Goal: Task Accomplishment & Management: Complete application form

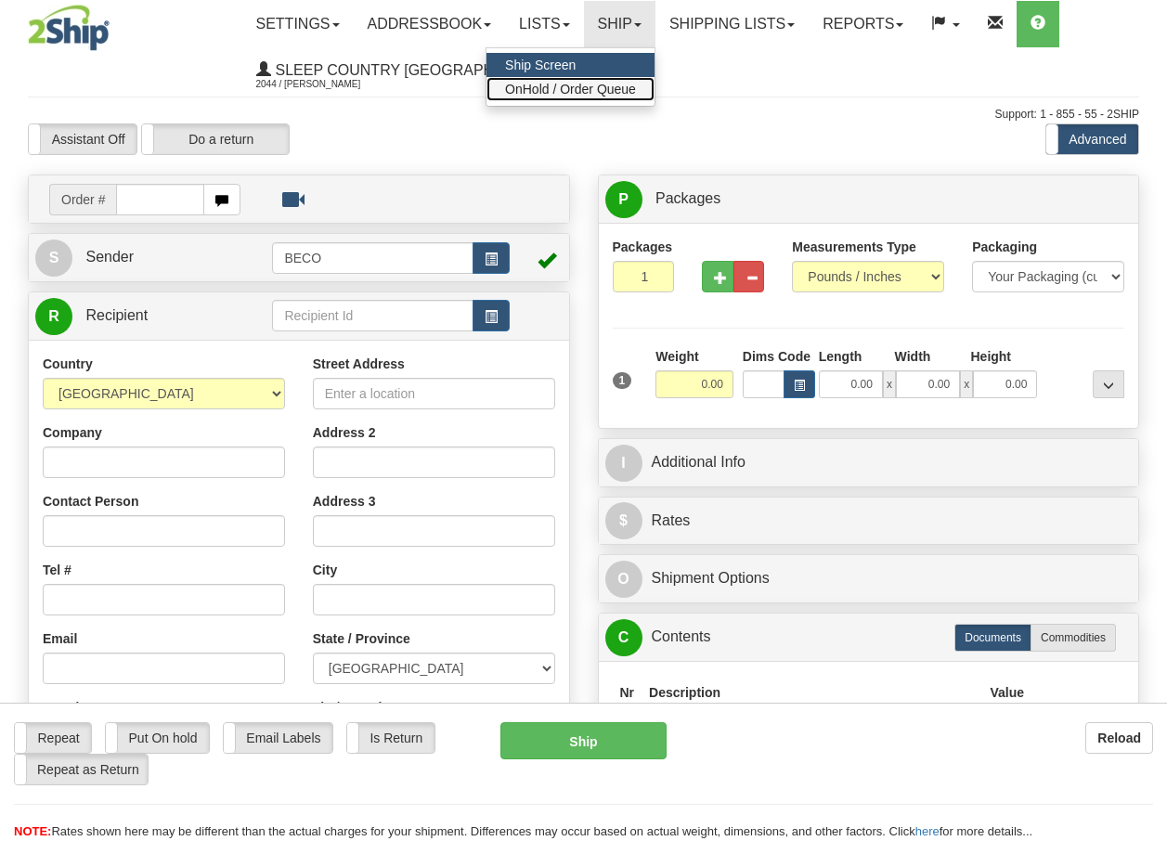
click at [625, 84] on span "OnHold / Order Queue" at bounding box center [570, 89] width 131 height 15
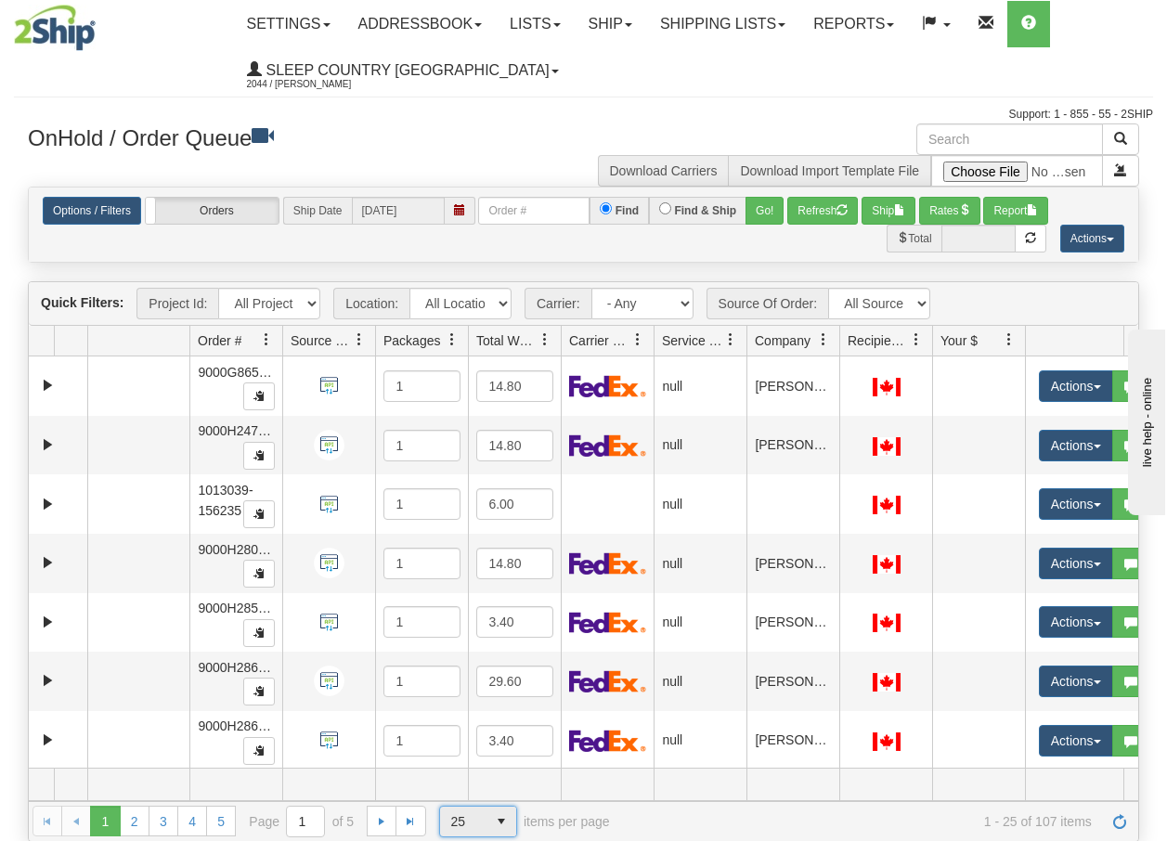
click at [493, 822] on span "select" at bounding box center [501, 822] width 30 height 30
click at [460, 793] on span "100" at bounding box center [456, 791] width 21 height 19
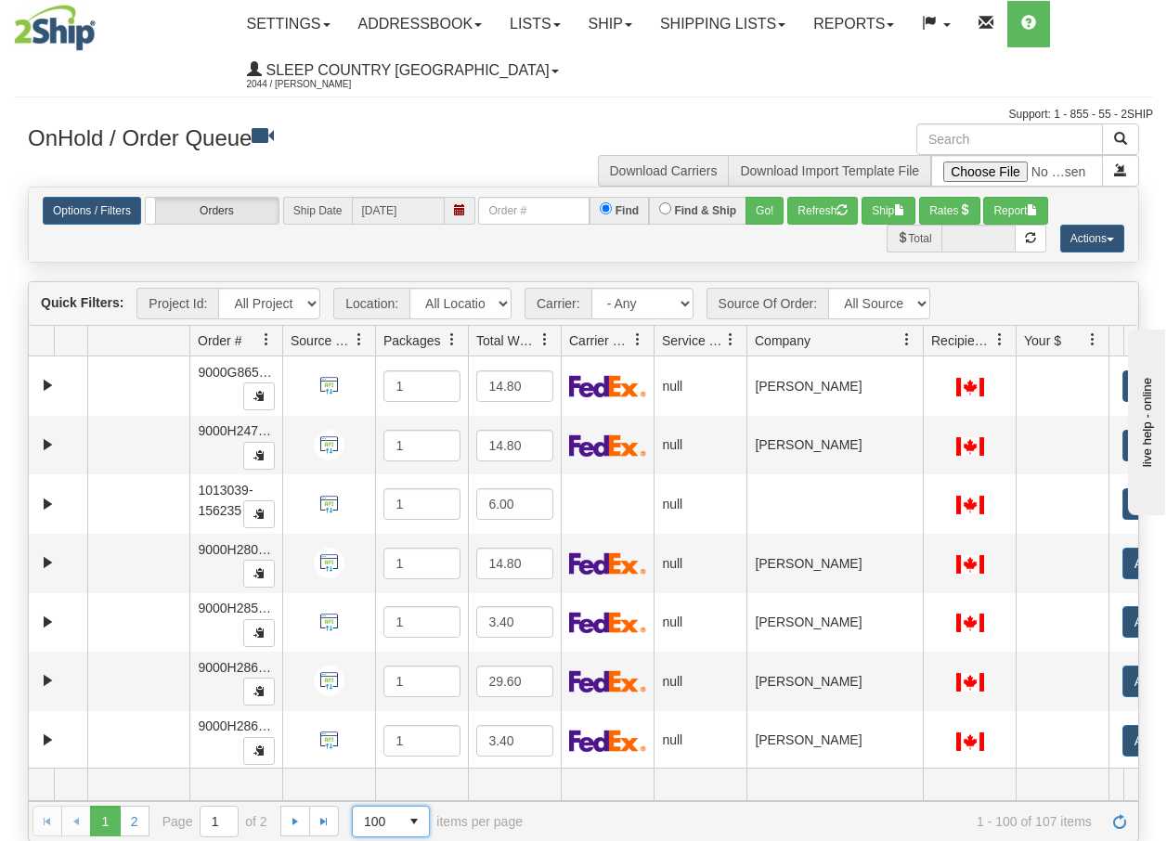
drag, startPoint x: 838, startPoint y: 342, endPoint x: 929, endPoint y: 342, distance: 91.0
click at [929, 342] on div "Aggregation Group Id Id Location Request Id Reply Id Order # Source Of Order Pa…" at bounding box center [576, 341] width 1095 height 30
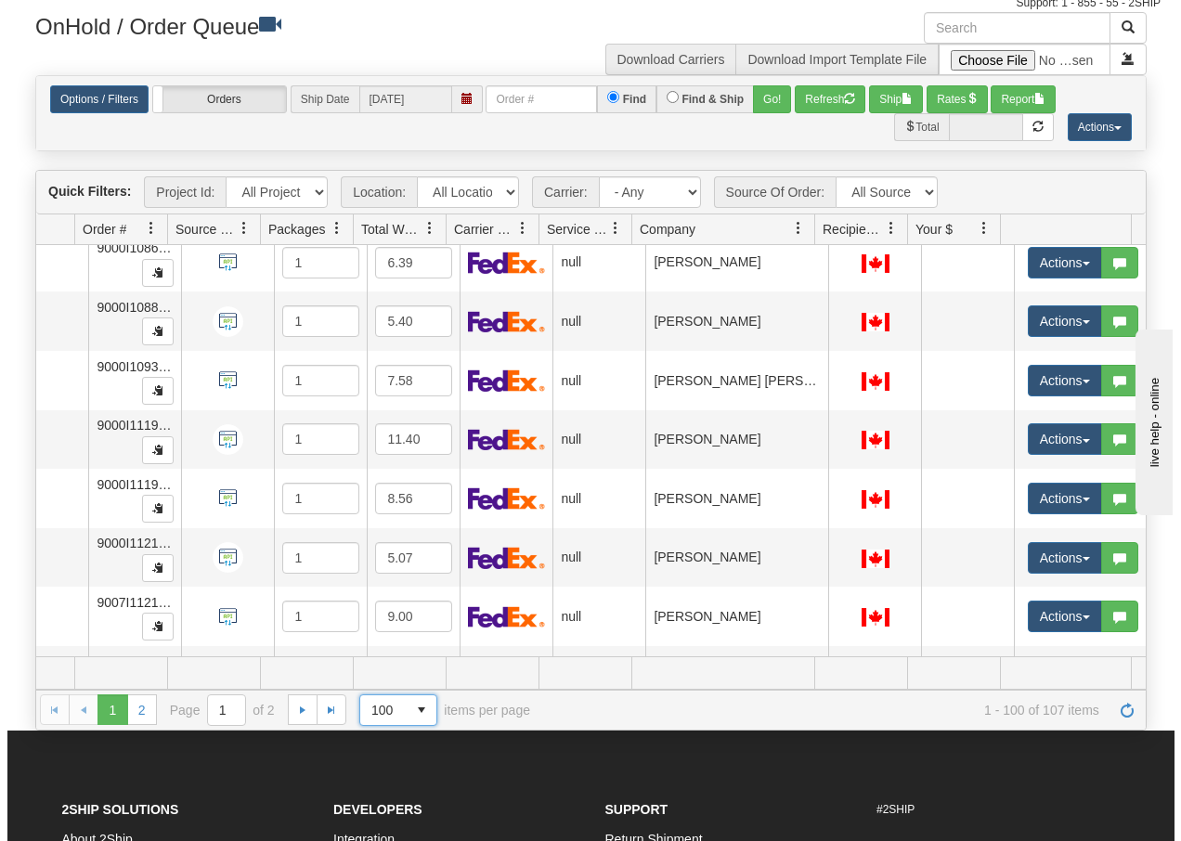
scroll to position [5455, 123]
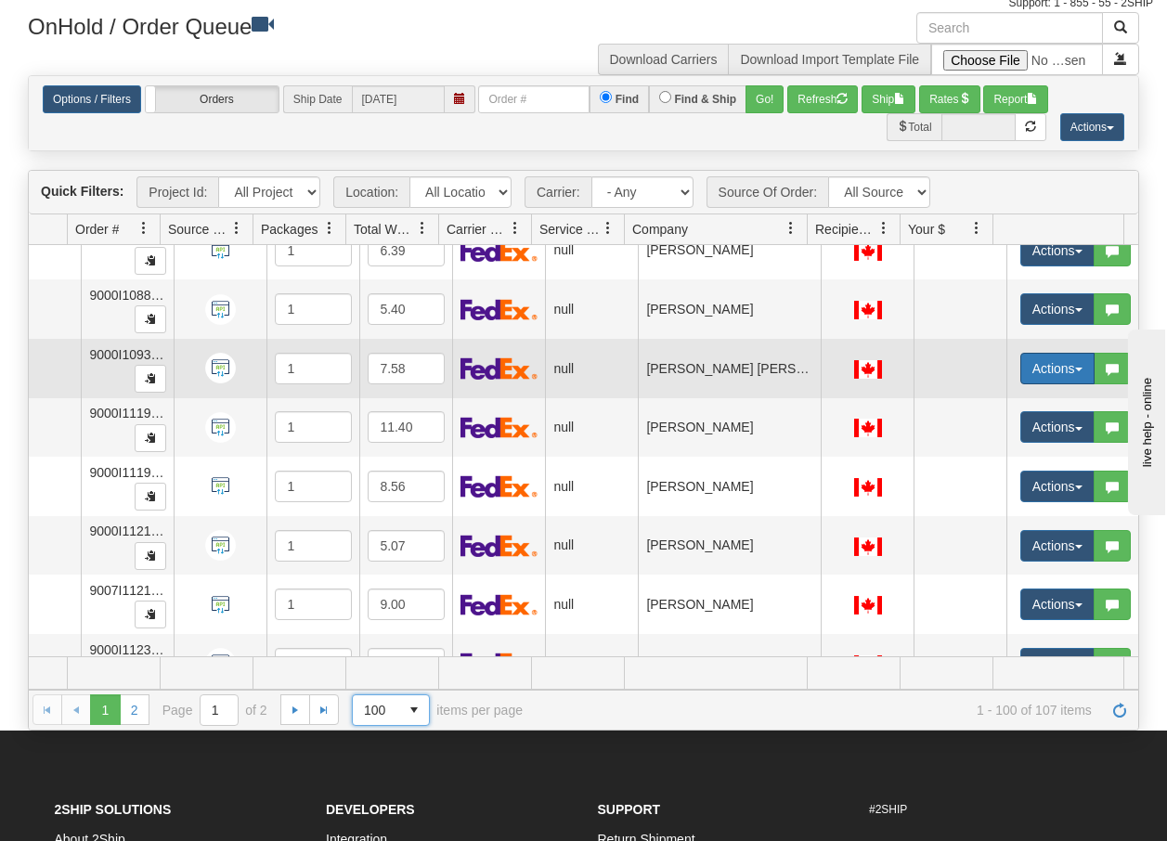
click at [1065, 375] on button "Actions" at bounding box center [1057, 369] width 74 height 32
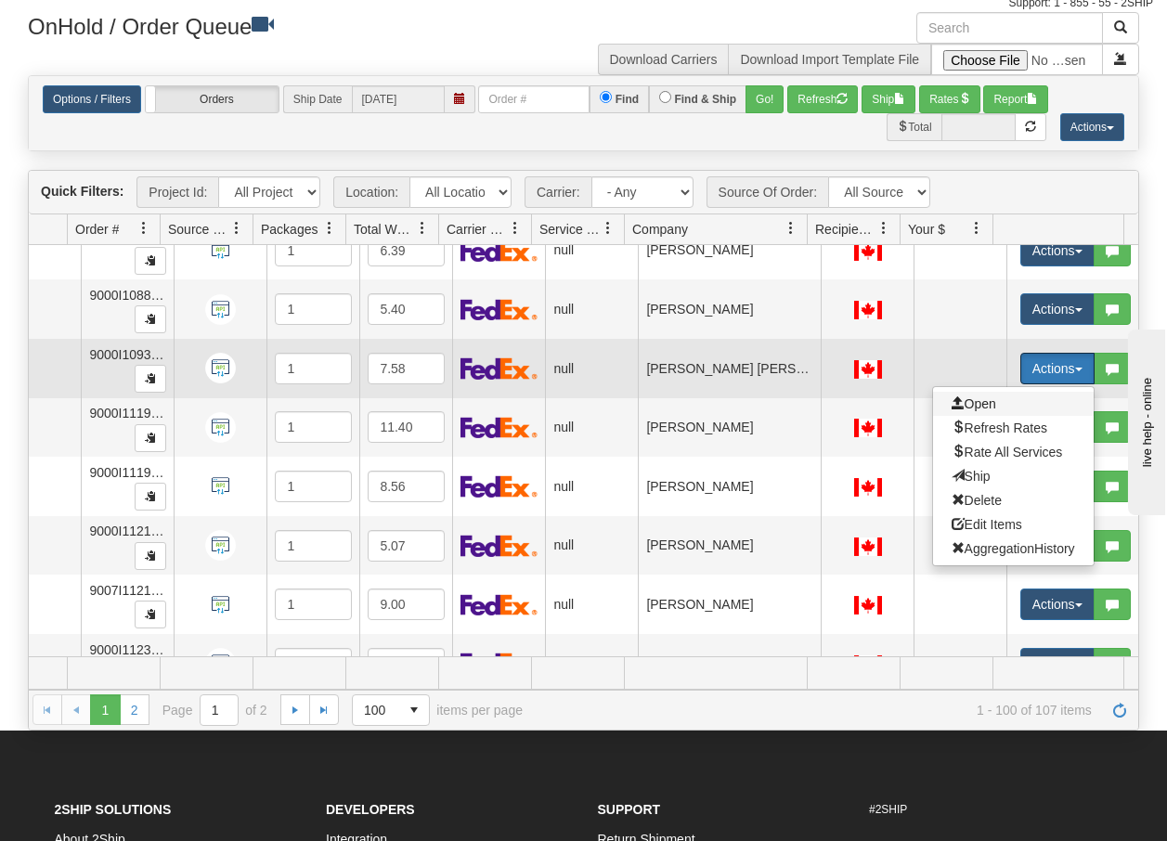
click at [963, 401] on span "Open" at bounding box center [973, 403] width 45 height 15
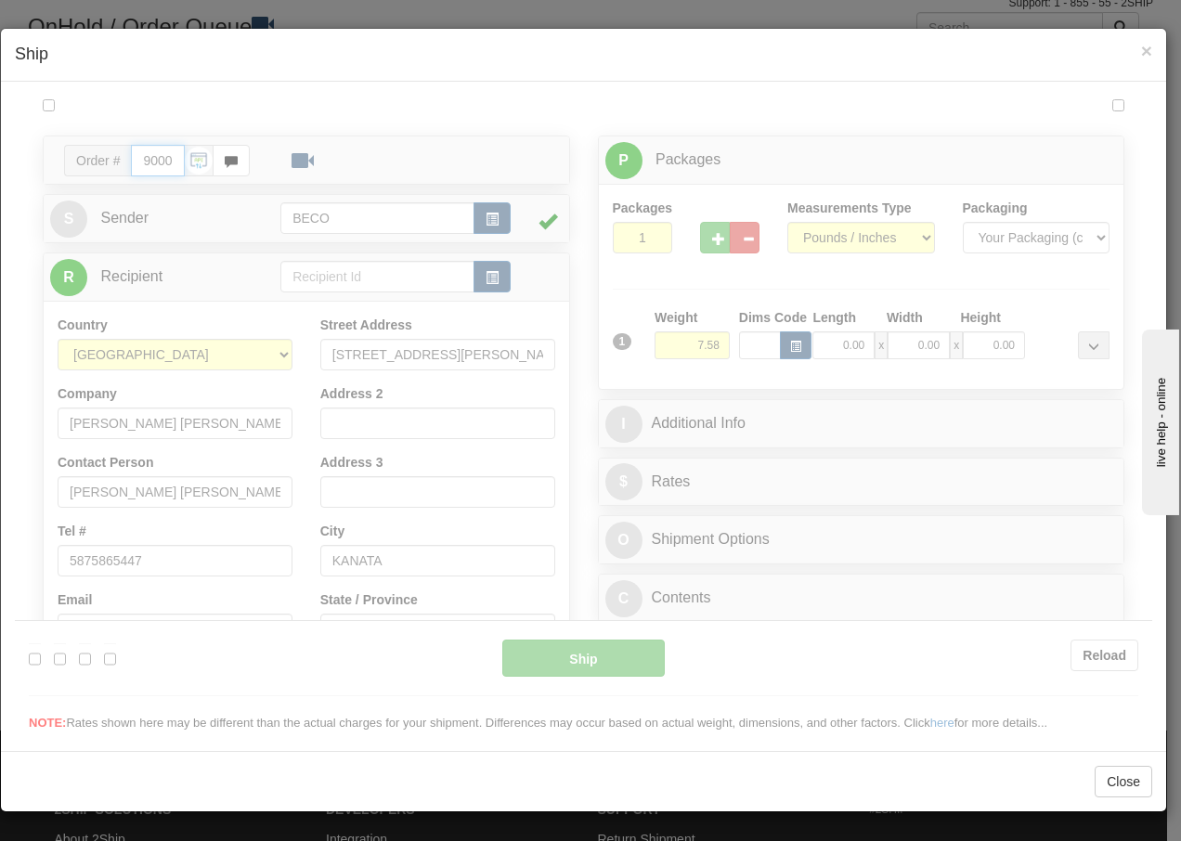
type input "13:22"
type input "16:00"
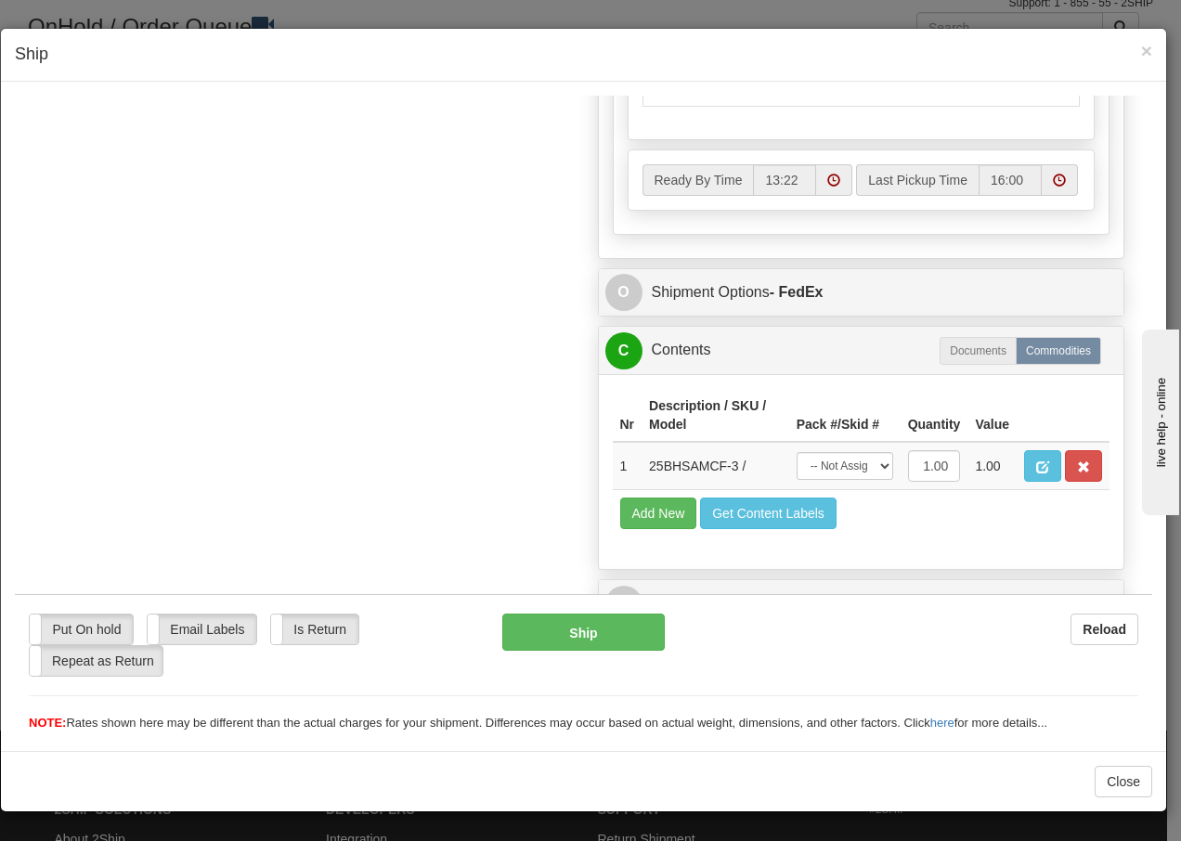
scroll to position [1054, 0]
click at [1144, 54] on span "×" at bounding box center [1146, 50] width 11 height 21
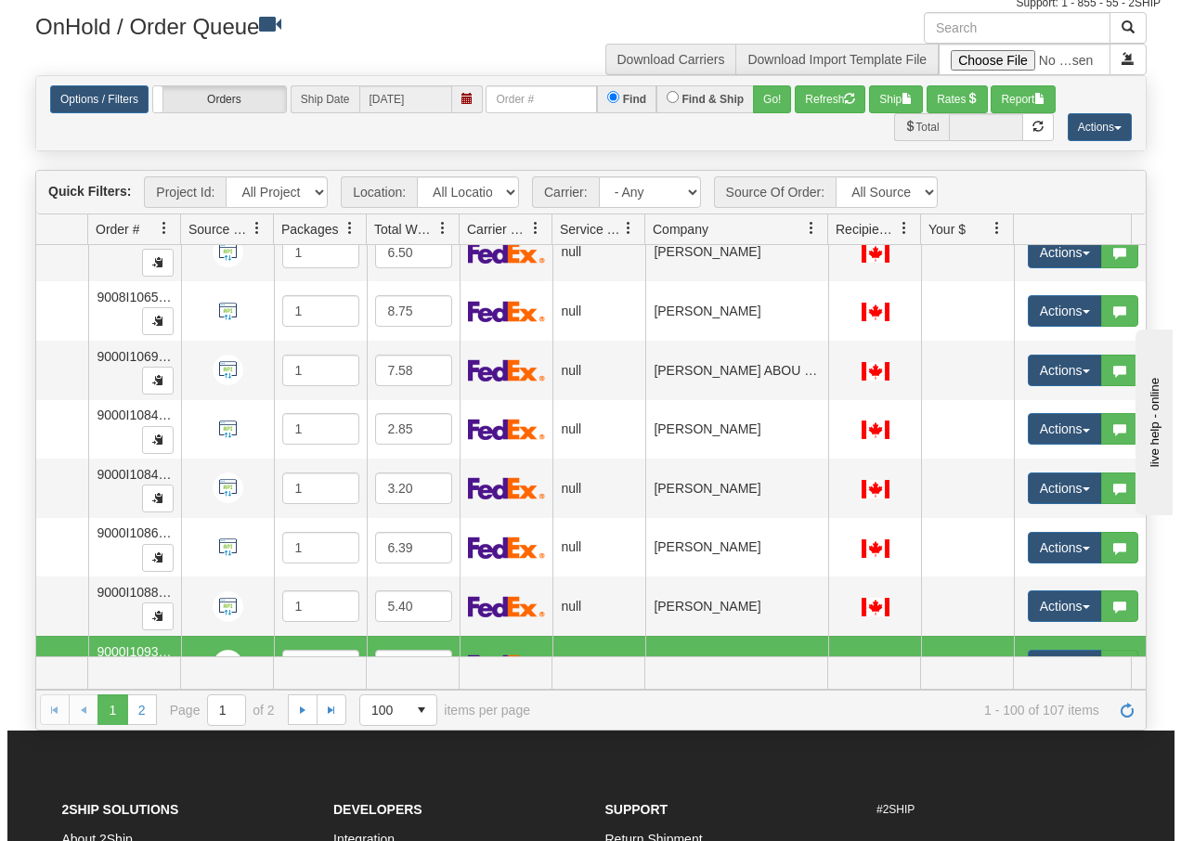
scroll to position [5120, 110]
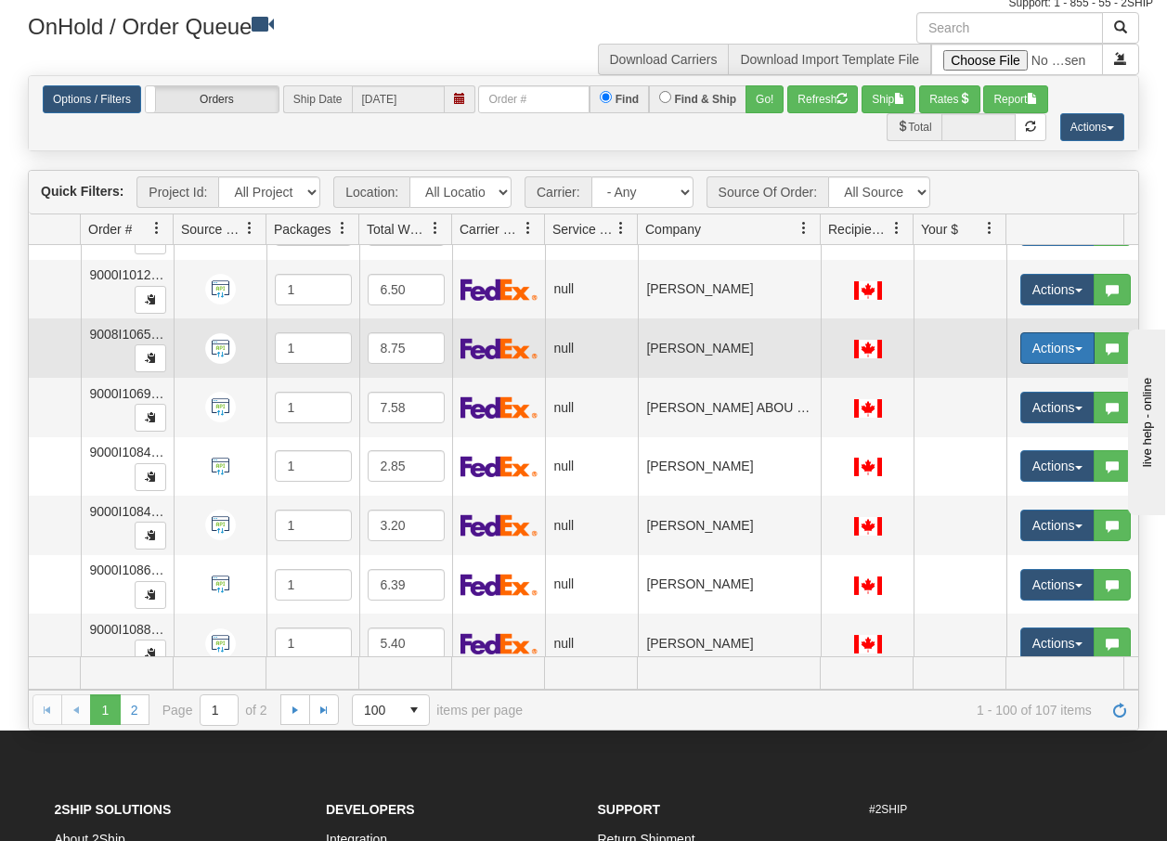
click at [1078, 351] on span "button" at bounding box center [1078, 349] width 7 height 4
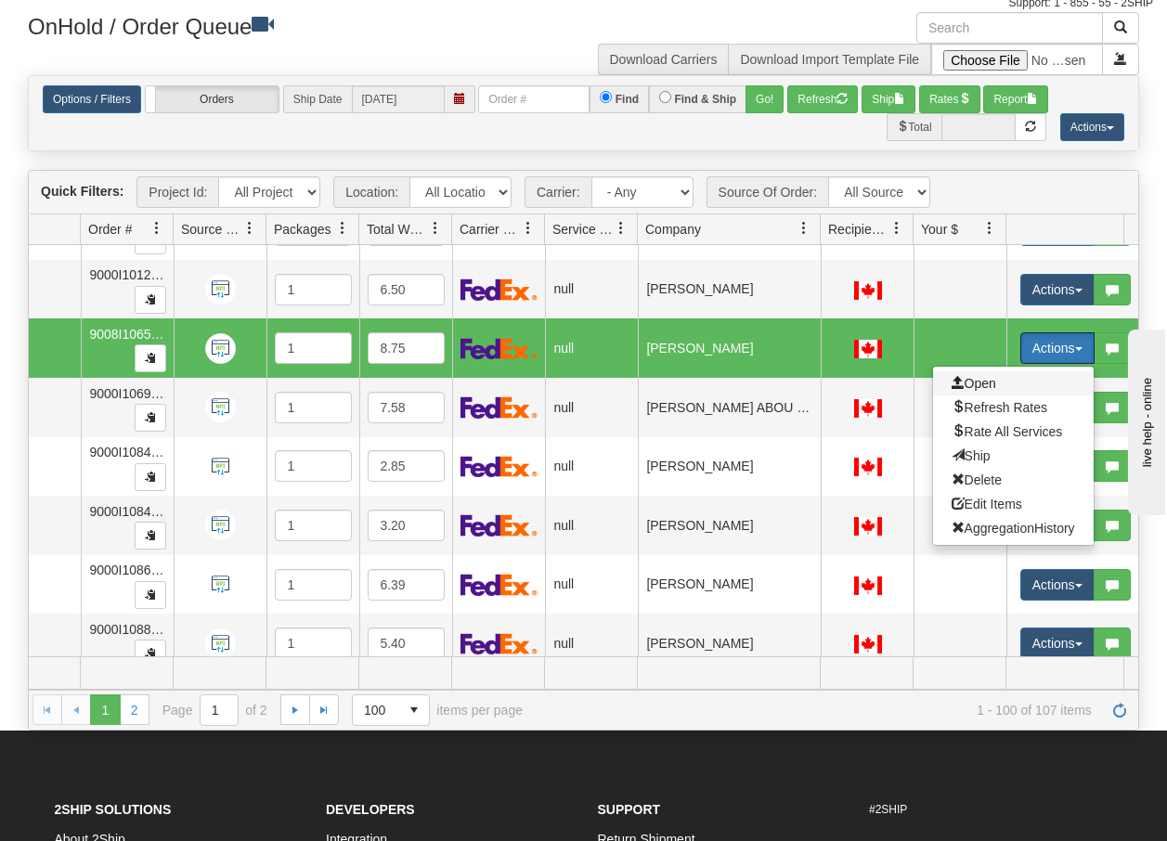
click at [995, 386] on span "Open" at bounding box center [973, 383] width 45 height 15
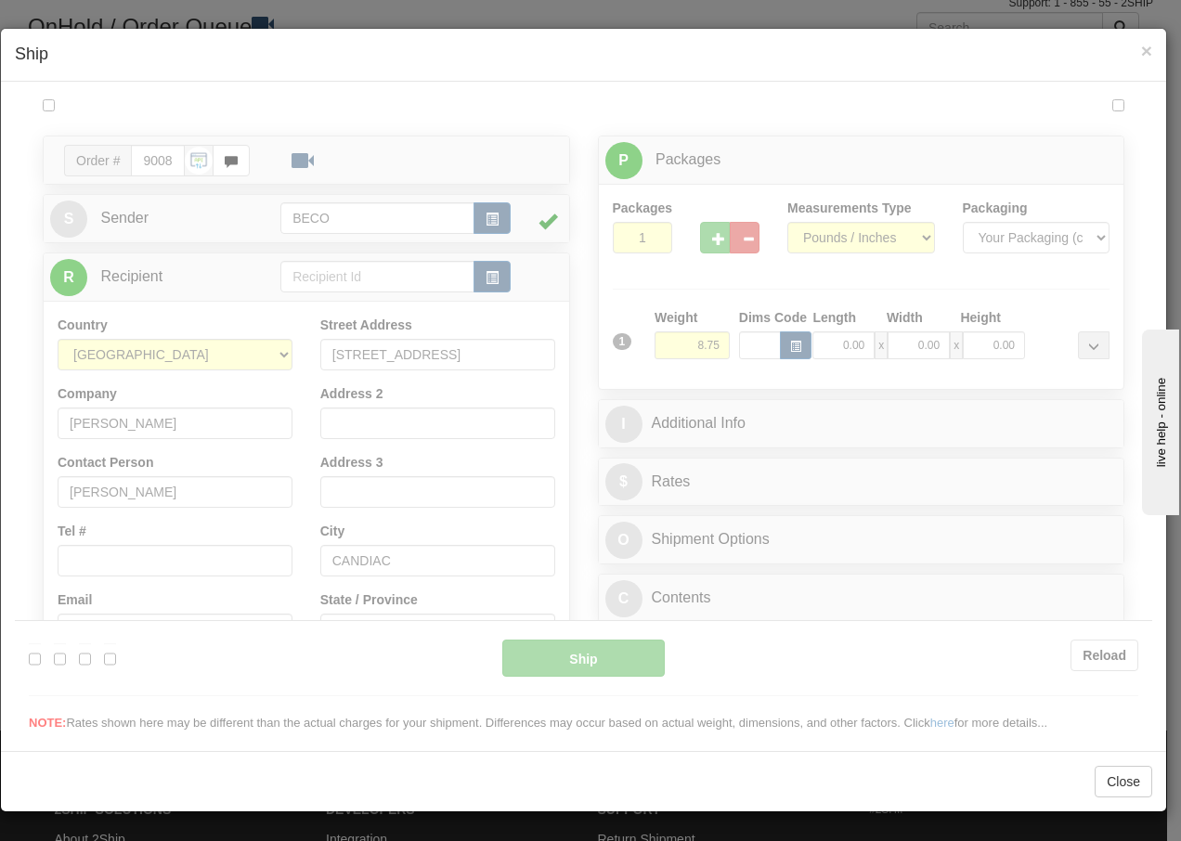
scroll to position [0, 0]
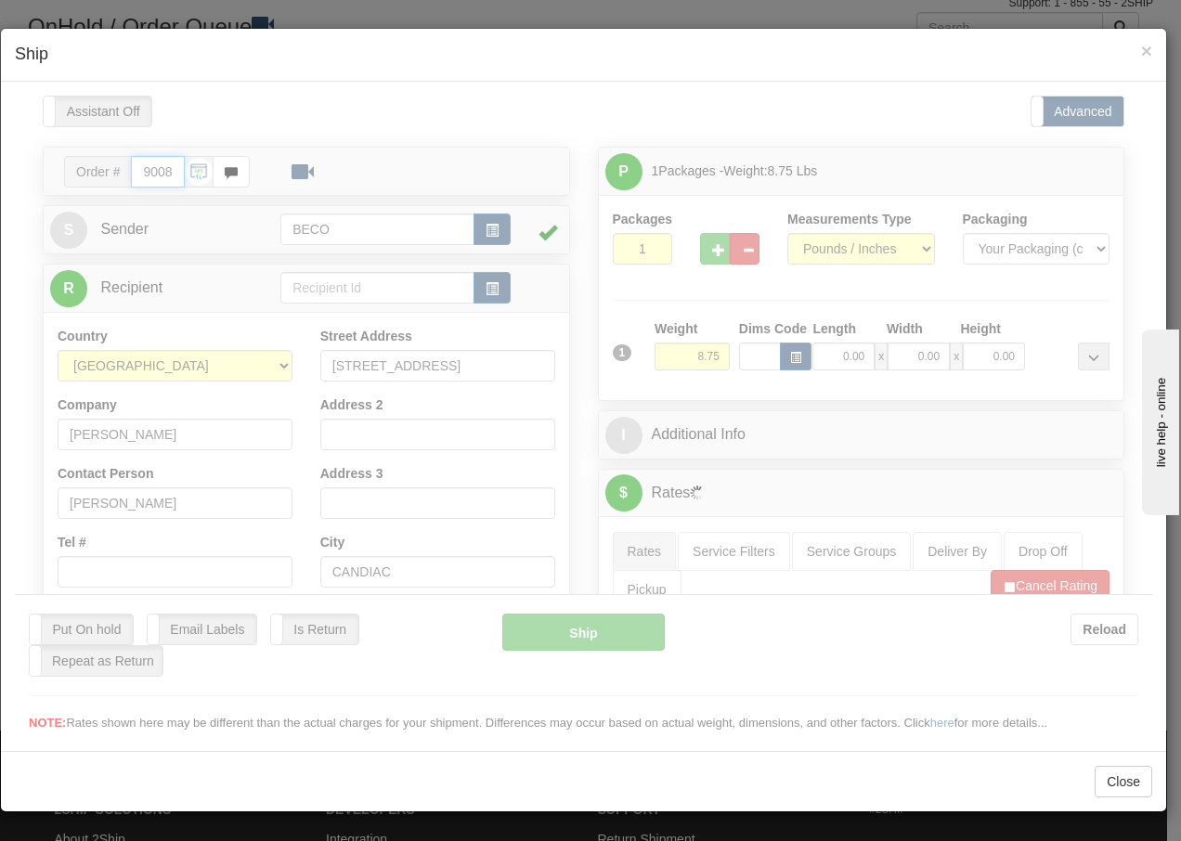
type input "13:27"
type input "16:00"
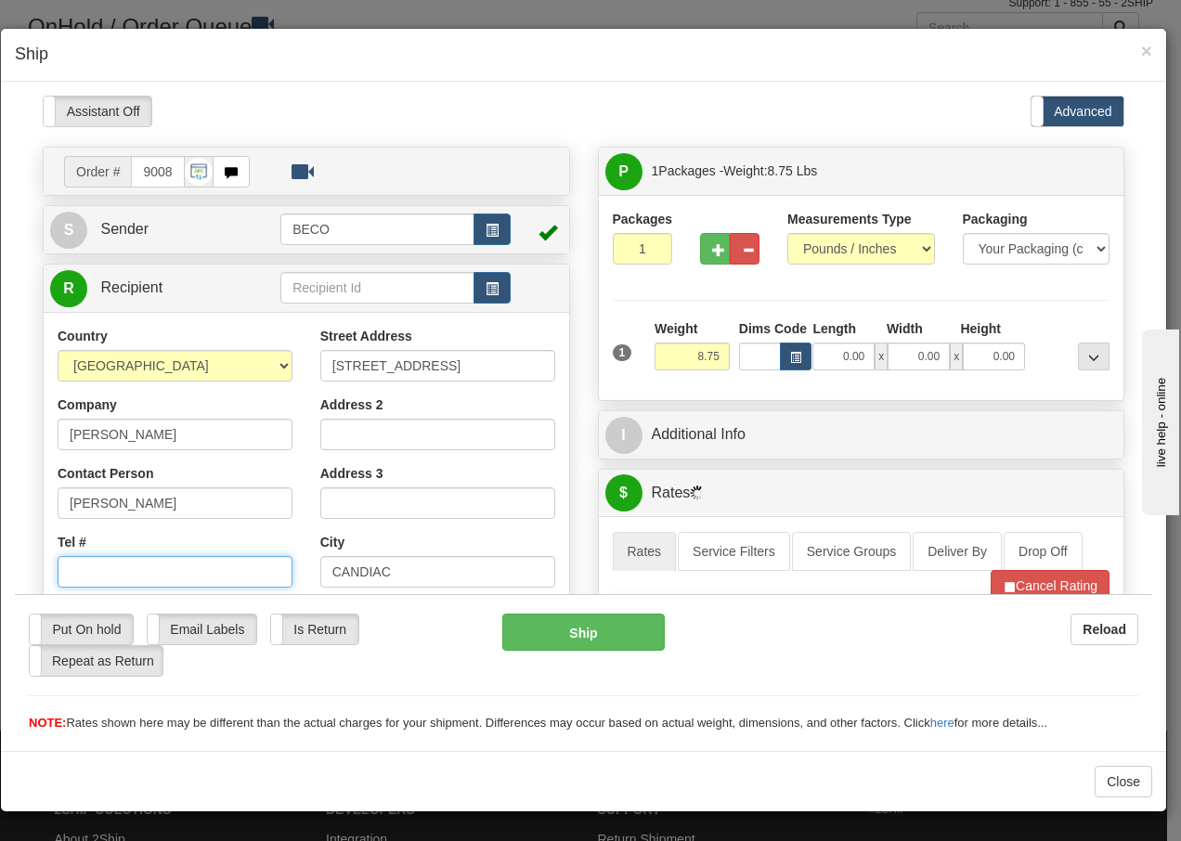
click at [138, 571] on input "Tel #" at bounding box center [175, 571] width 235 height 32
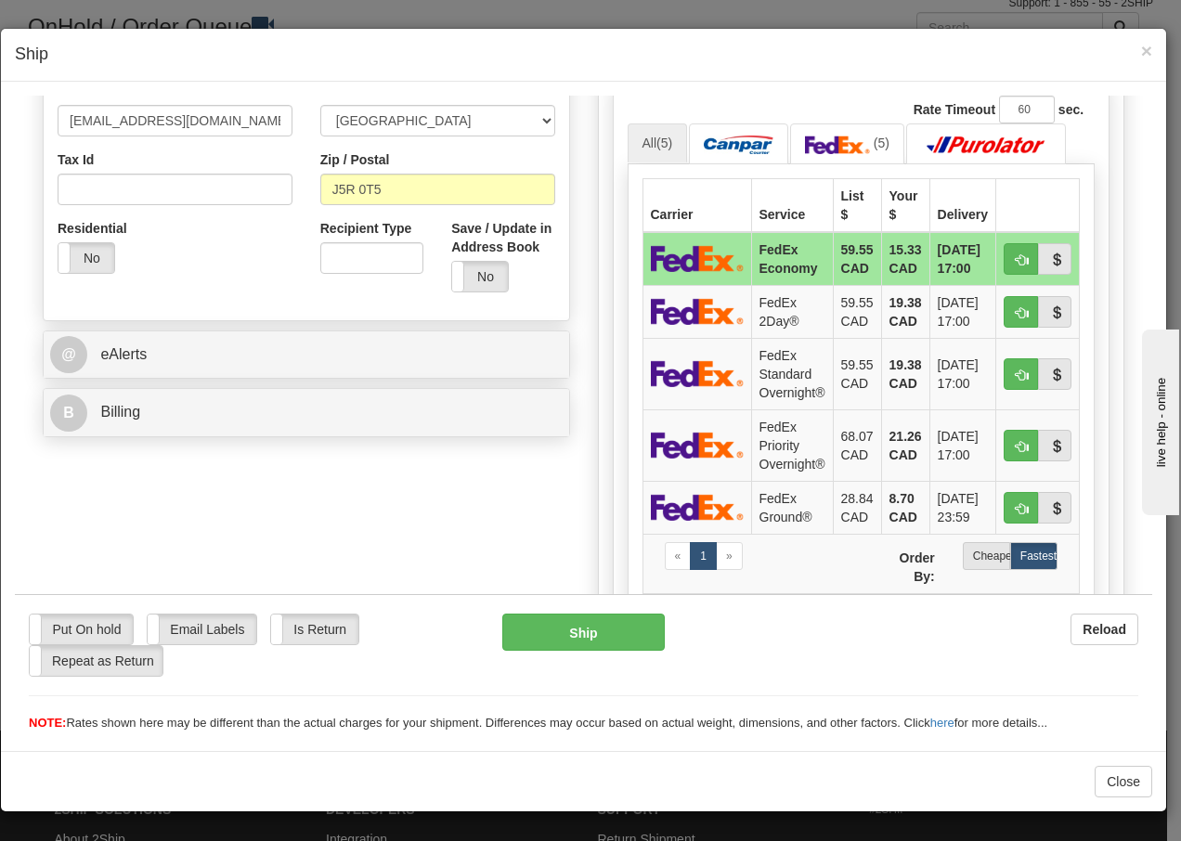
scroll to position [618, 0]
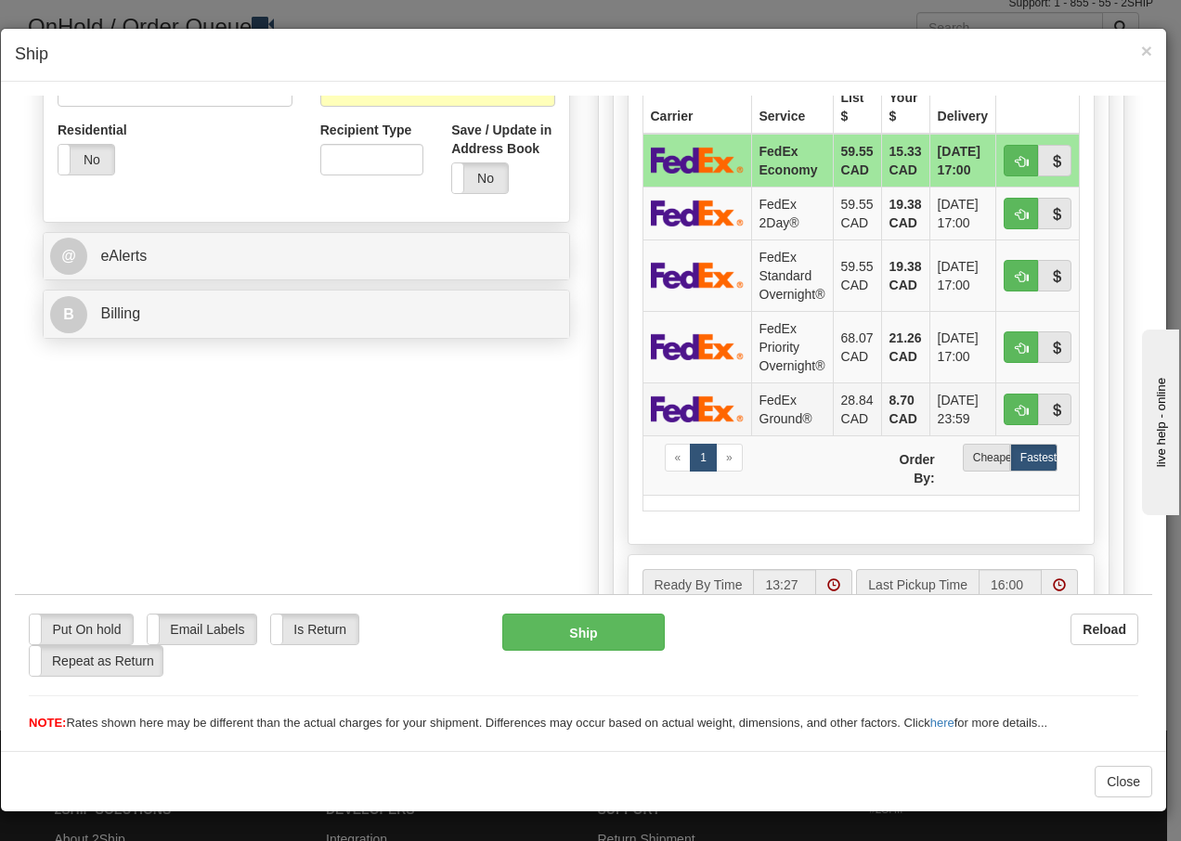
type input "5143539060"
click at [775, 407] on td "FedEx Ground®" at bounding box center [792, 407] width 82 height 53
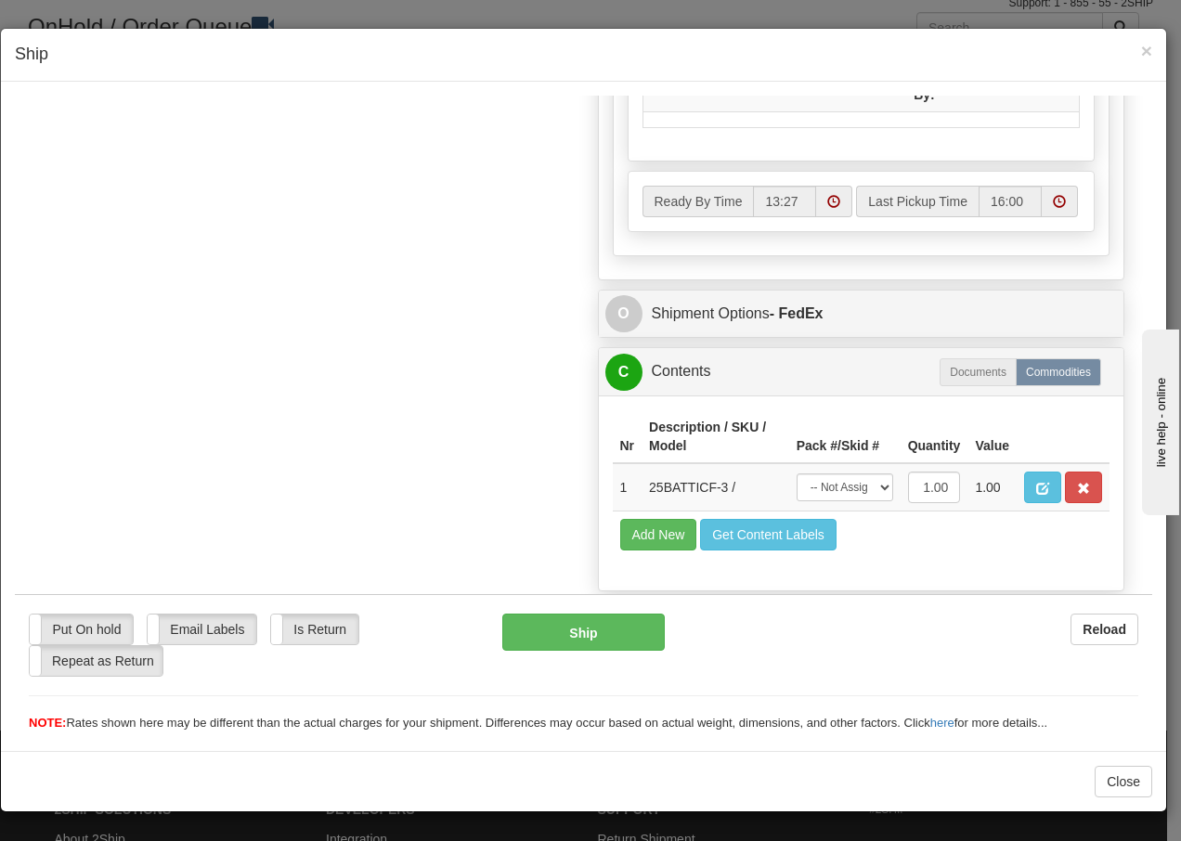
scroll to position [1054, 0]
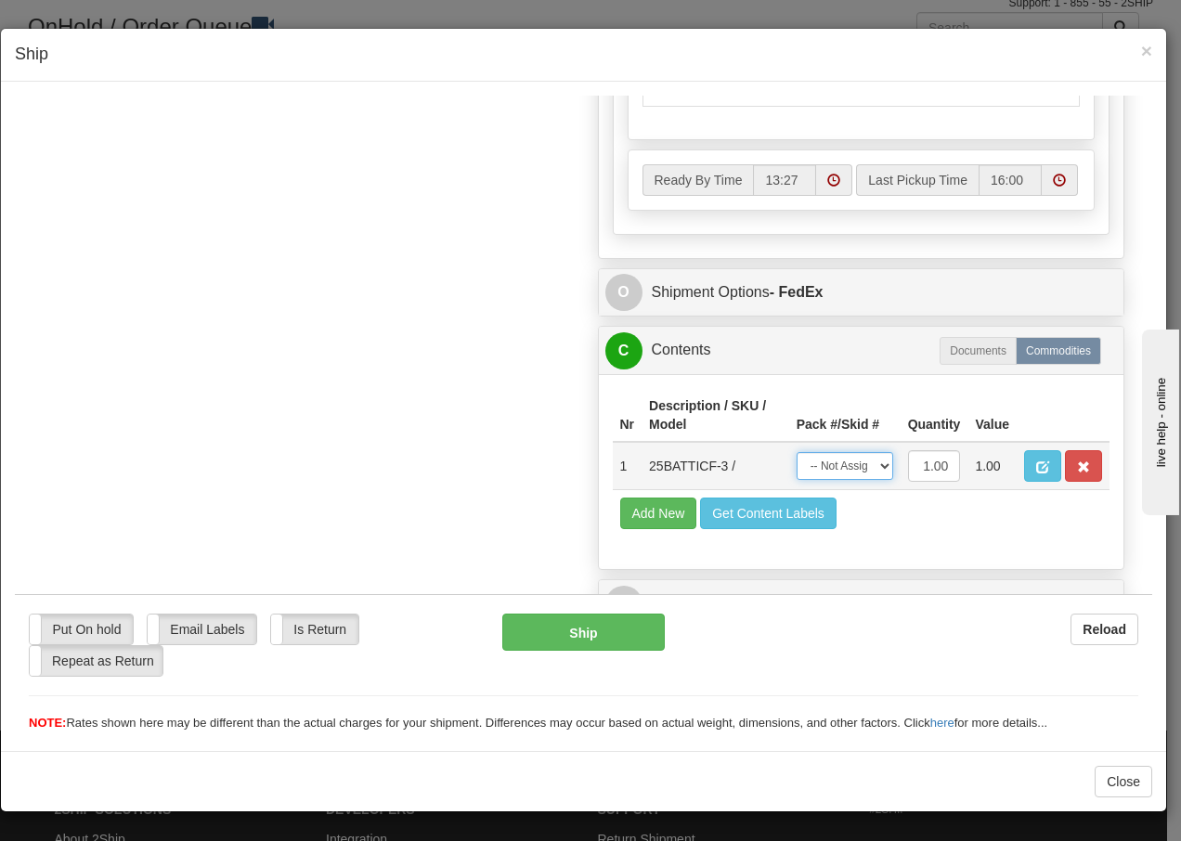
click at [856, 471] on select "-- Not Assigned -- Package 1" at bounding box center [844, 465] width 97 height 28
select select "0"
click at [796, 451] on select "-- Not Assigned -- Package 1" at bounding box center [844, 465] width 97 height 28
click at [554, 639] on button "Ship" at bounding box center [582, 631] width 161 height 37
type input "92"
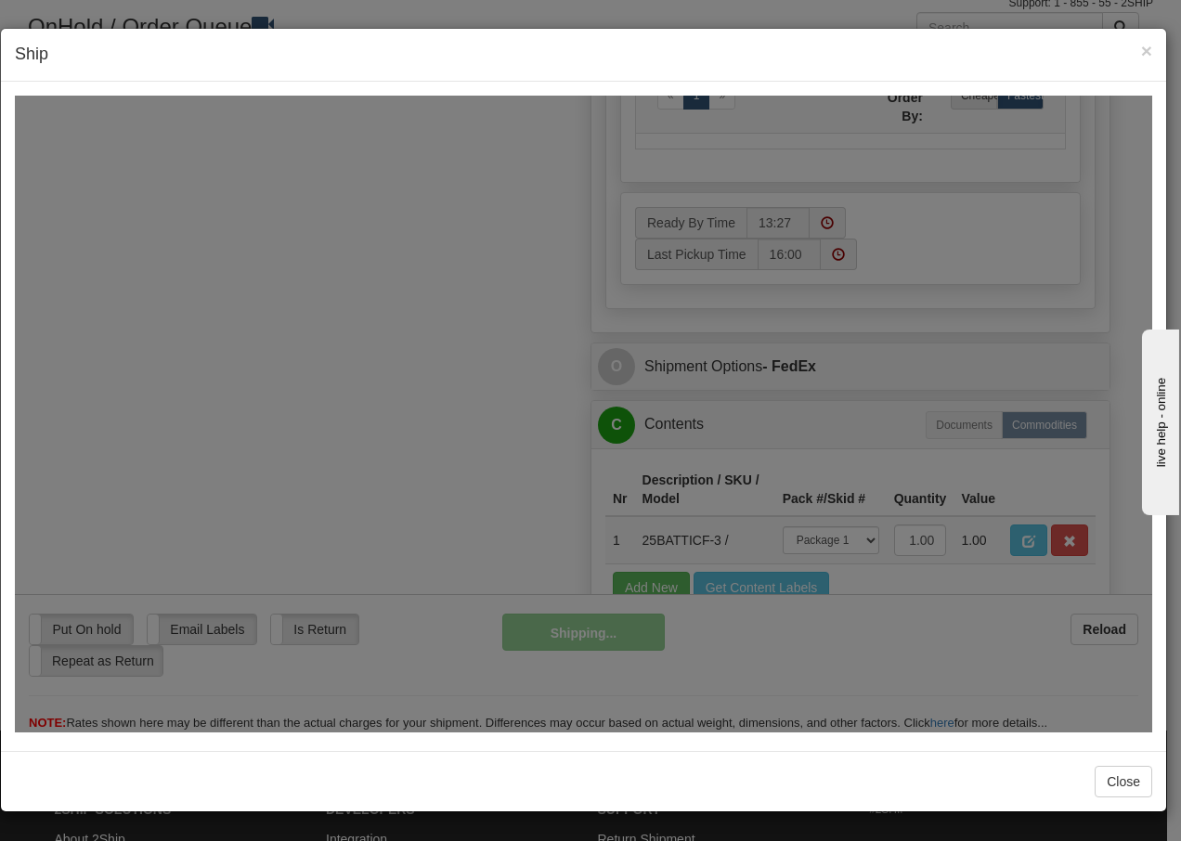
scroll to position [1129, 0]
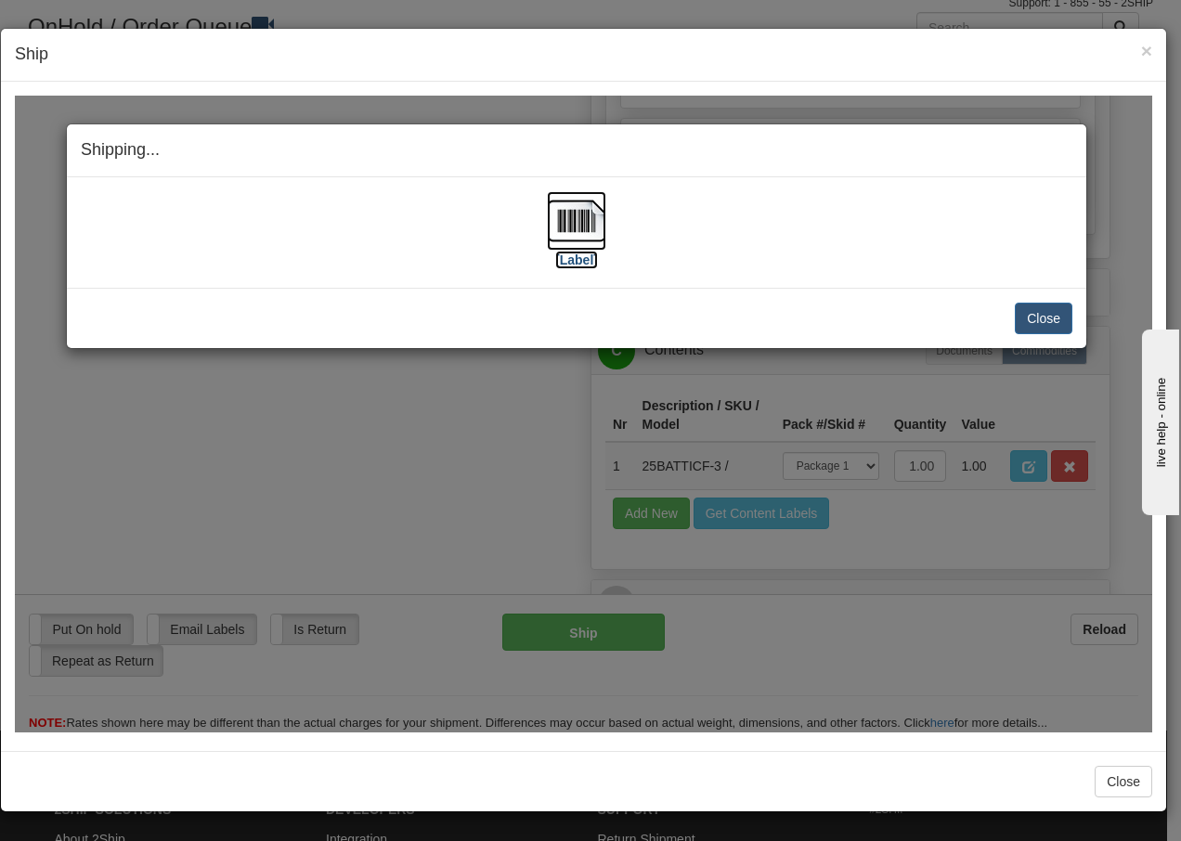
click at [580, 227] on img at bounding box center [576, 219] width 59 height 59
click at [1039, 323] on button "Close" at bounding box center [1043, 318] width 58 height 32
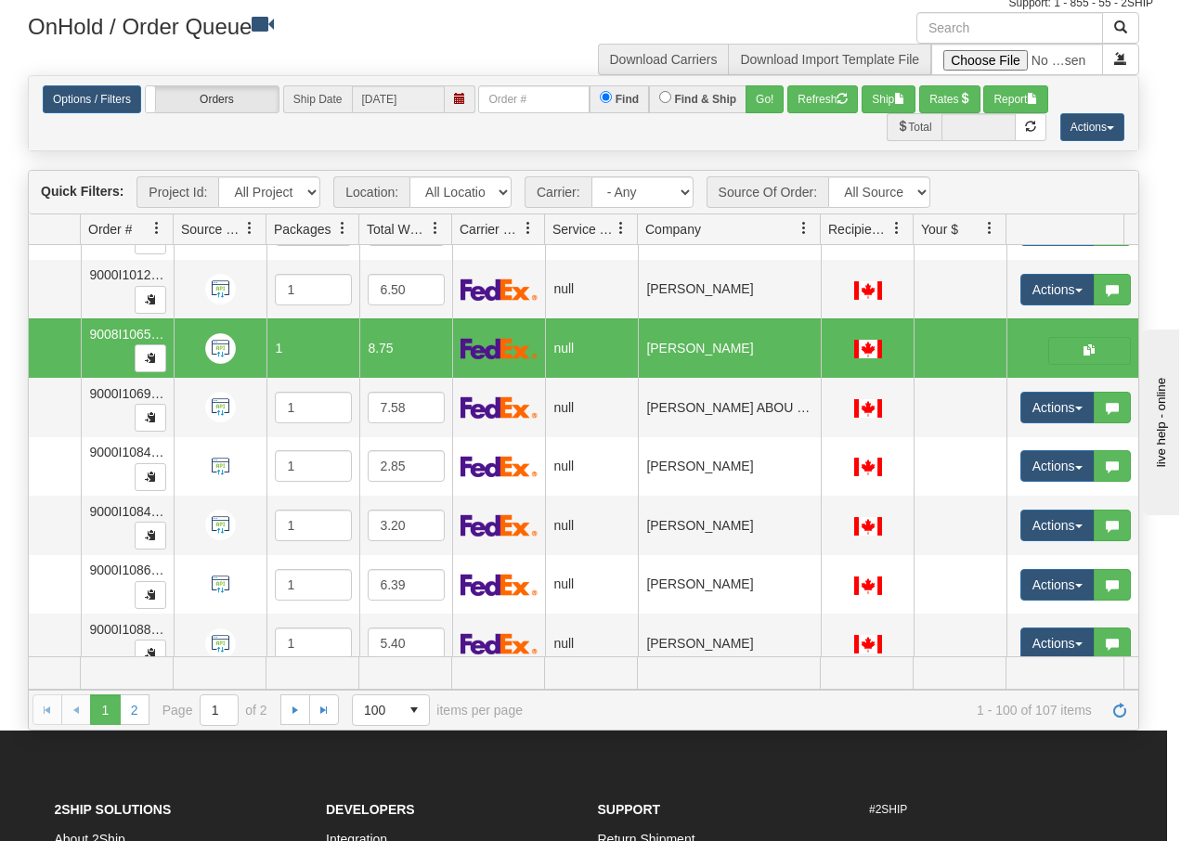
scroll to position [0, 109]
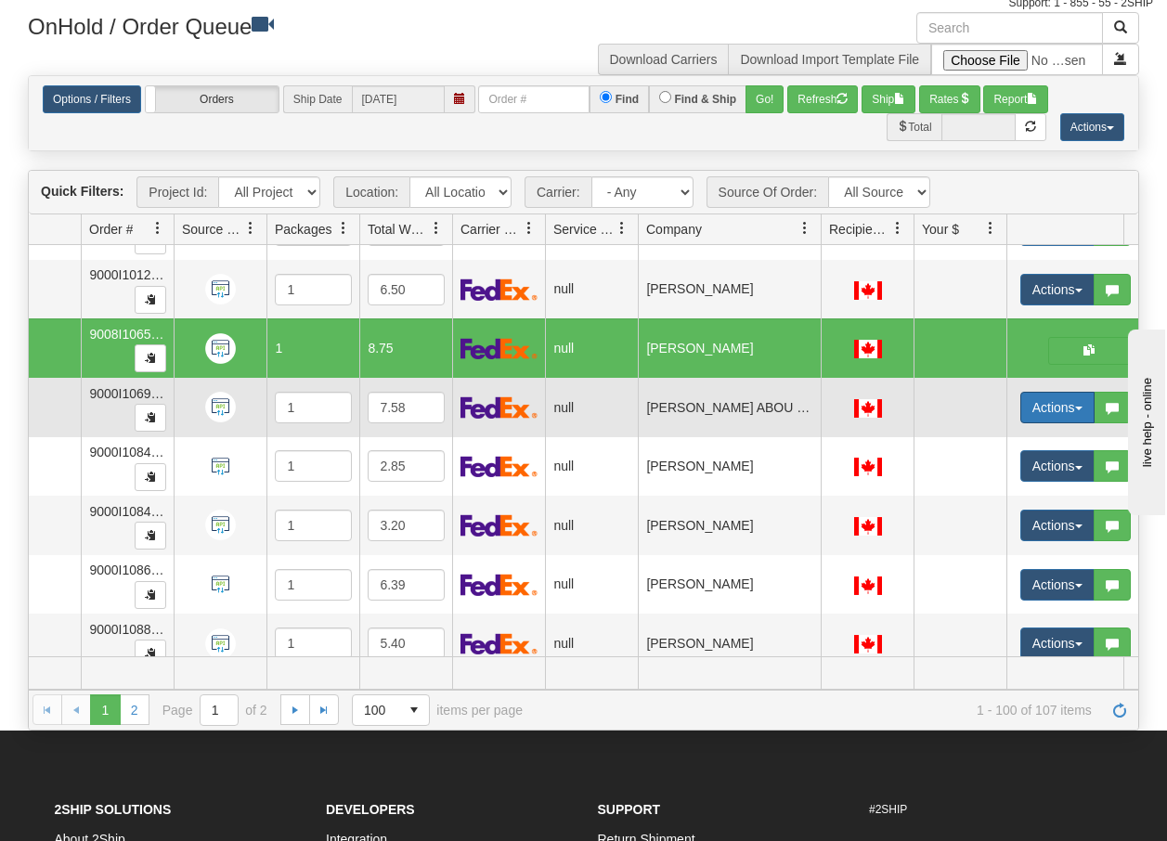
click at [1078, 410] on span "button" at bounding box center [1078, 409] width 7 height 4
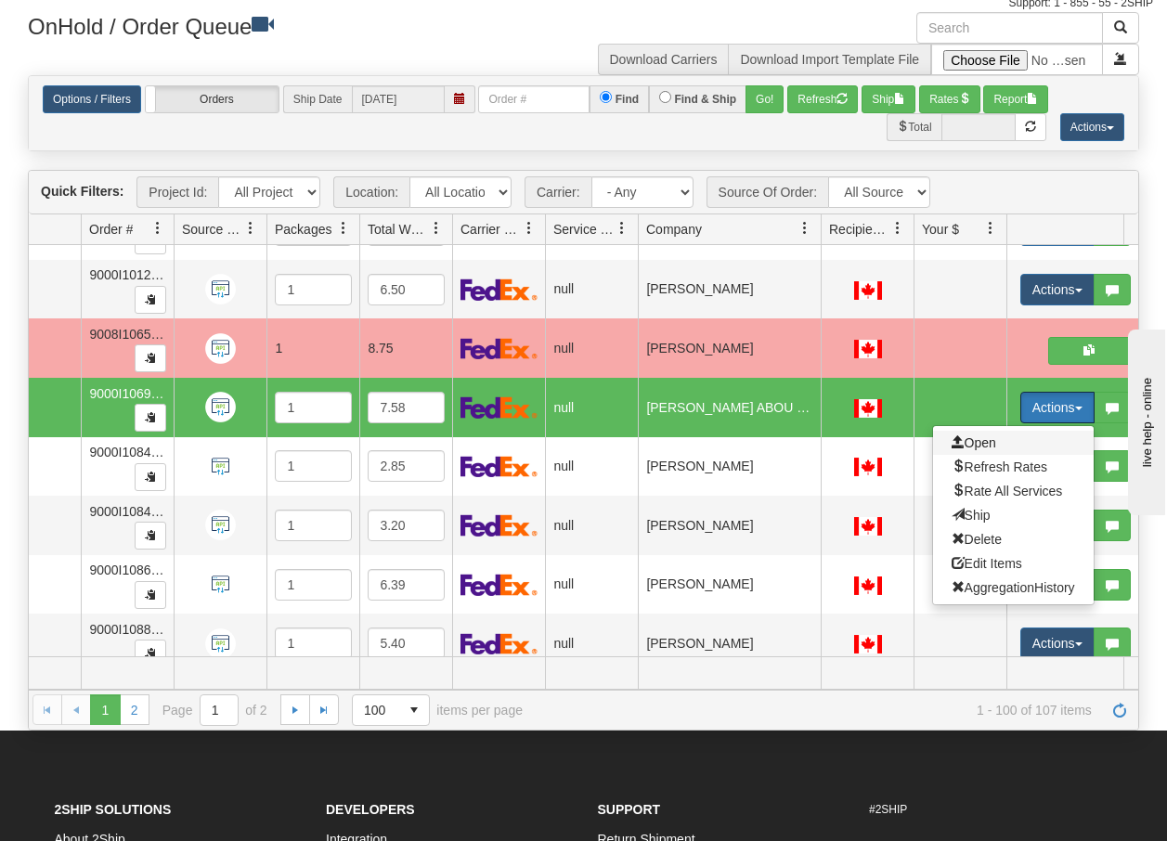
click at [975, 440] on span "Open" at bounding box center [973, 442] width 45 height 15
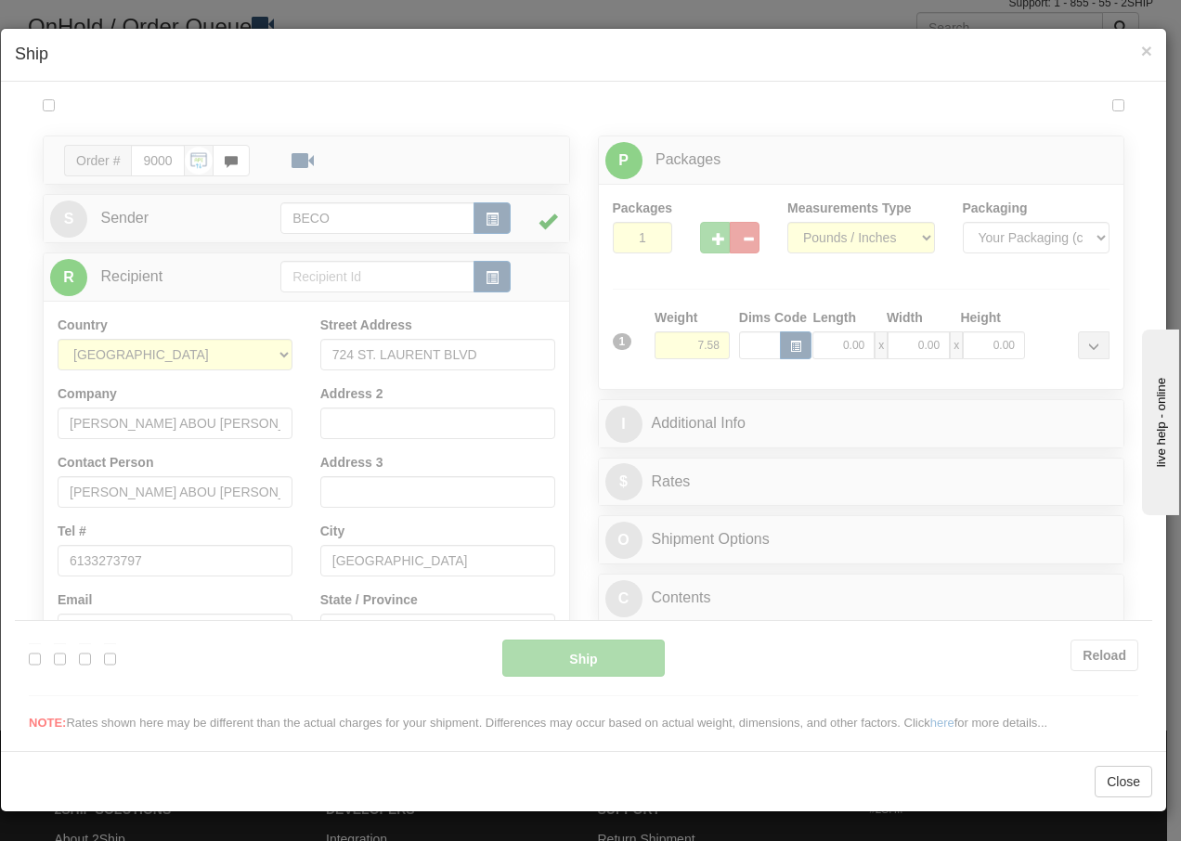
scroll to position [0, 0]
type input "13:28"
type input "16:00"
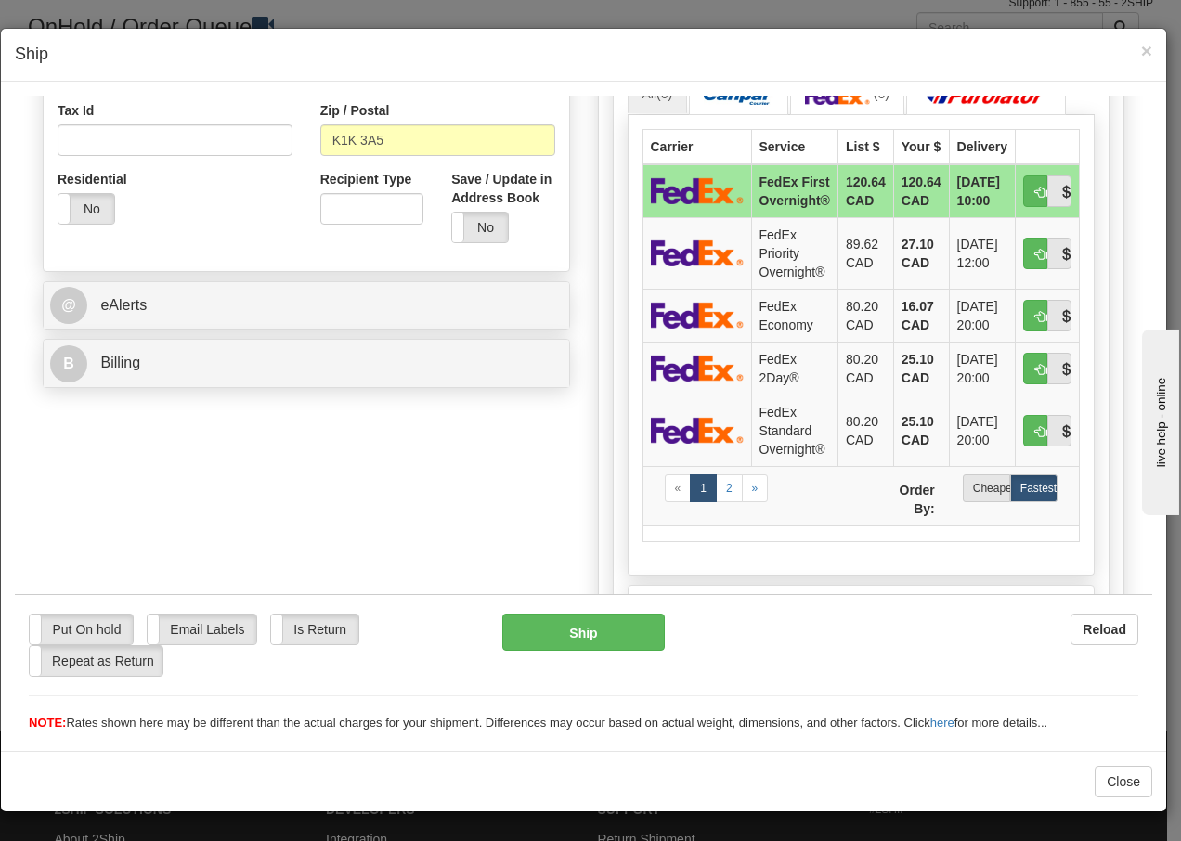
scroll to position [581, 0]
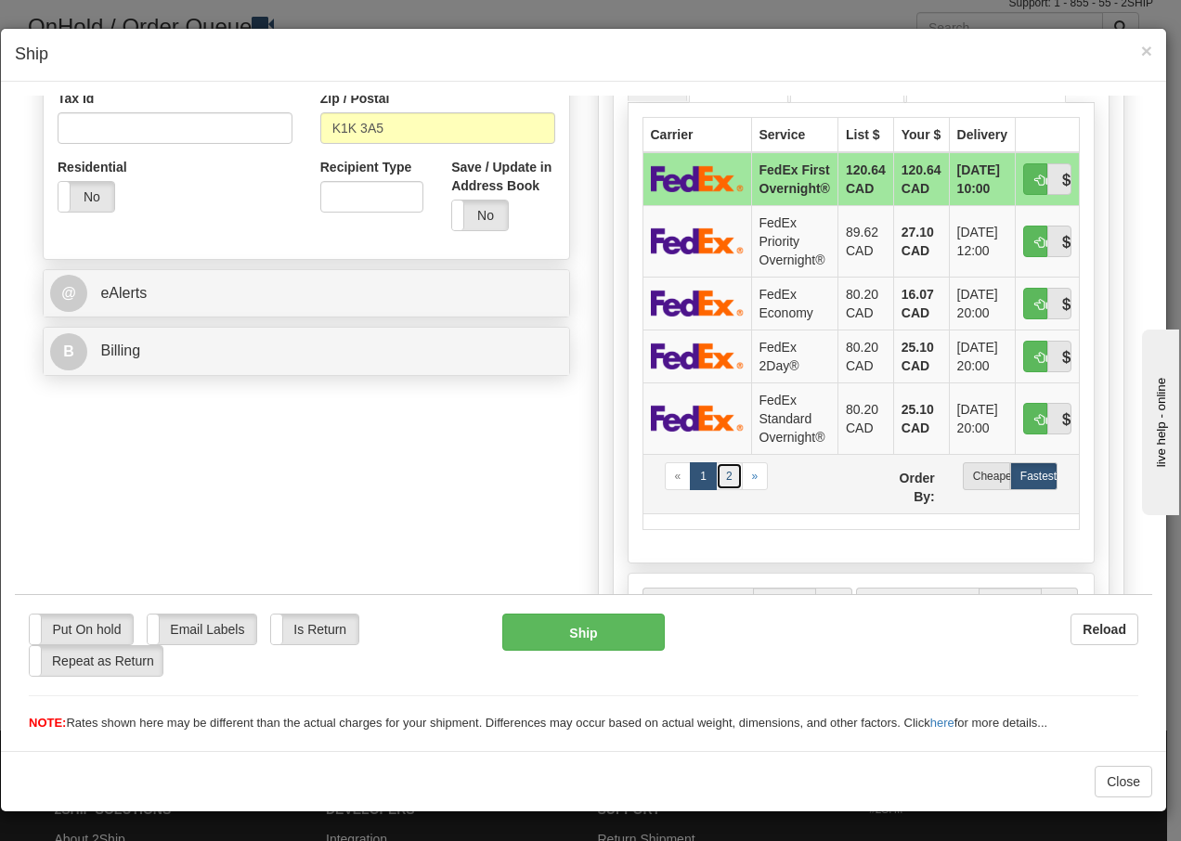
click at [722, 472] on link "2" at bounding box center [729, 475] width 27 height 28
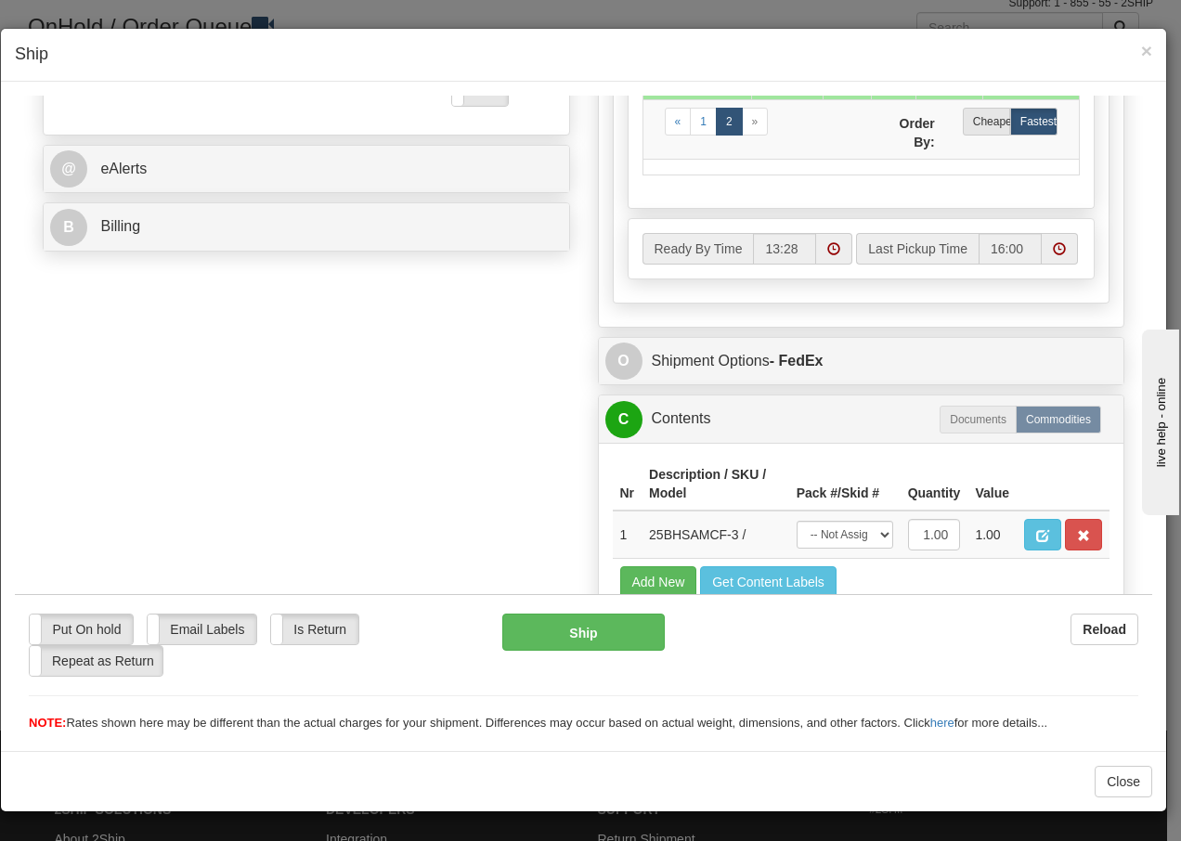
scroll to position [806, 0]
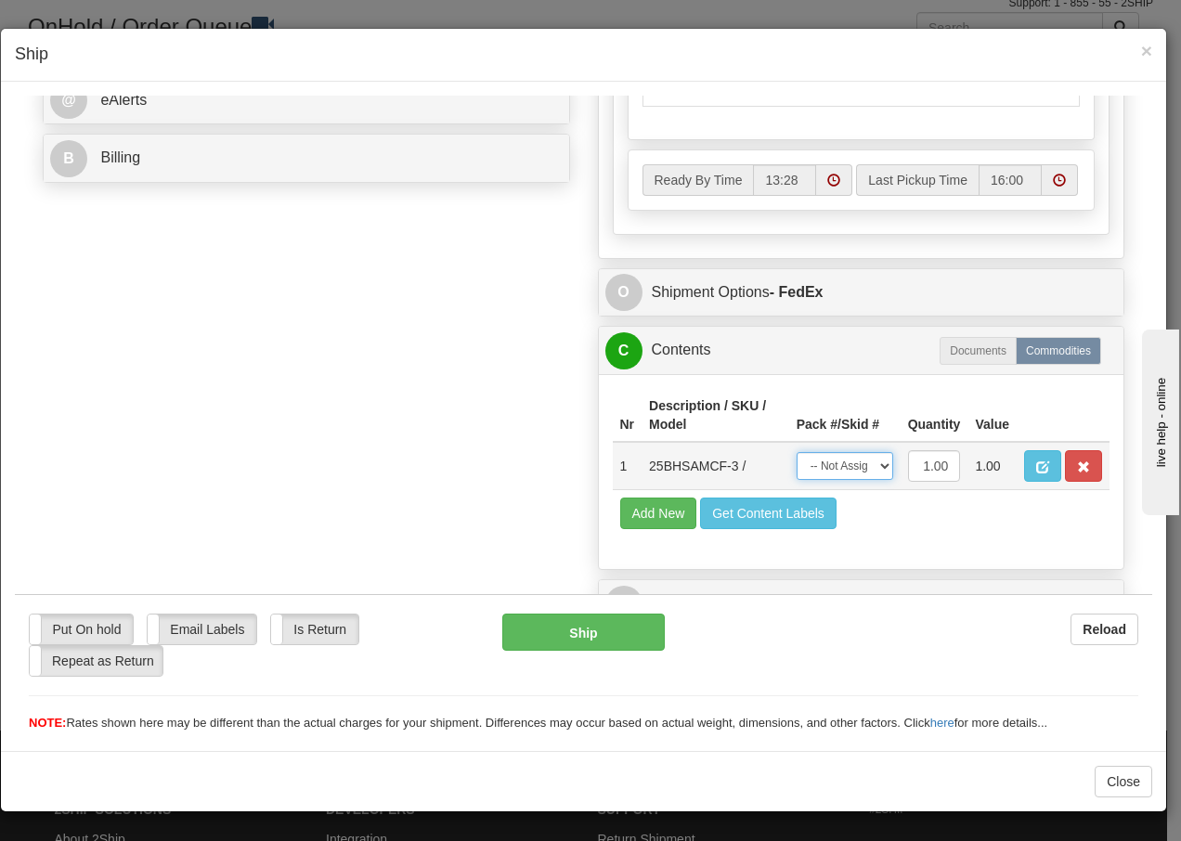
drag, startPoint x: 861, startPoint y: 466, endPoint x: 861, endPoint y: 480, distance: 13.9
click at [861, 466] on select "-- Not Assigned -- Package 1" at bounding box center [844, 465] width 97 height 28
select select "0"
click at [796, 451] on select "-- Not Assigned -- Package 1" at bounding box center [844, 465] width 97 height 28
click at [604, 623] on button "Ship" at bounding box center [582, 631] width 161 height 37
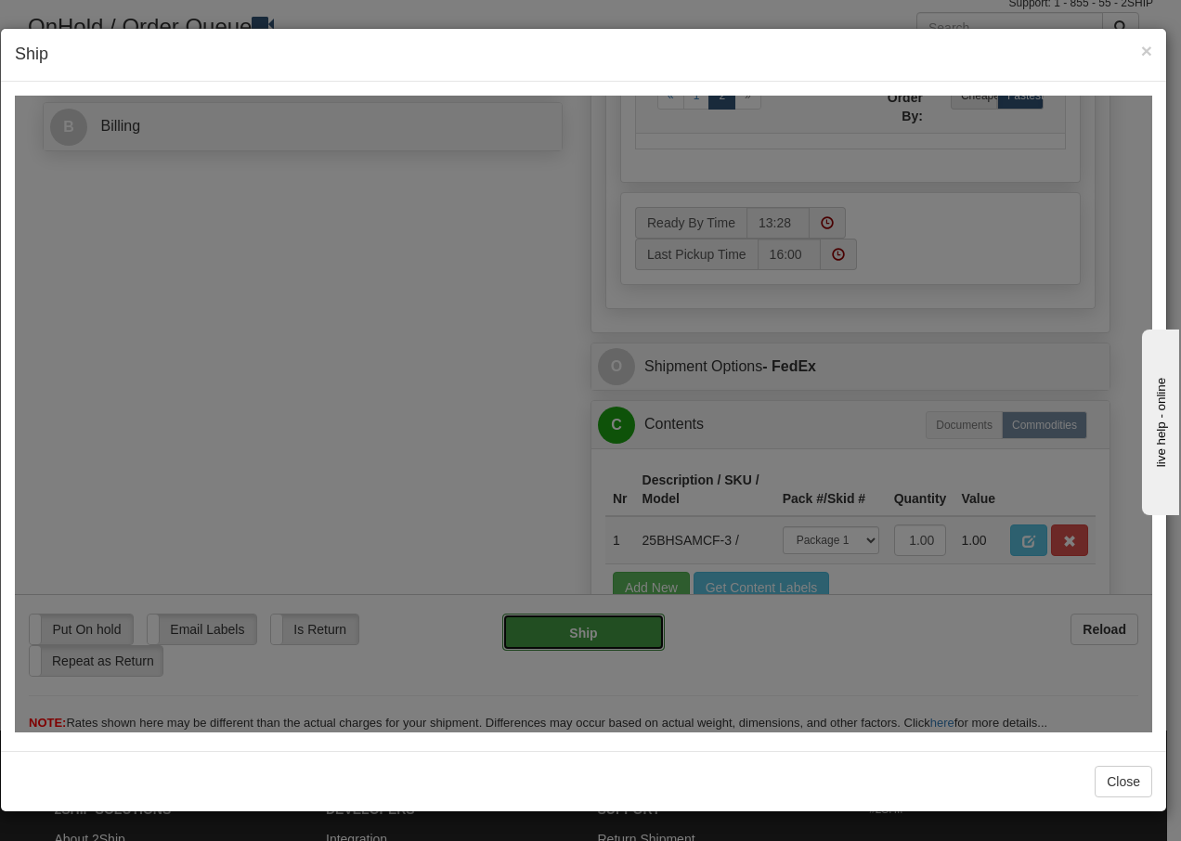
type input "92"
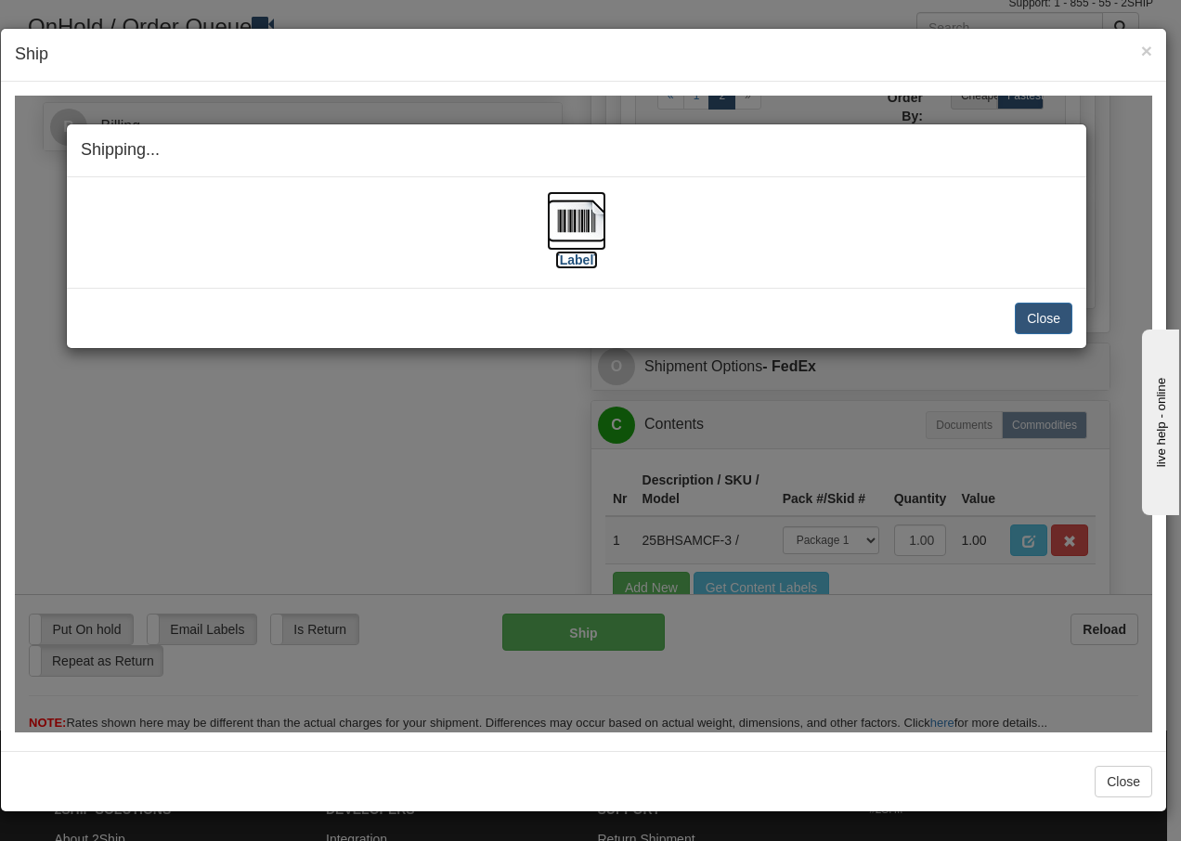
click at [581, 219] on img at bounding box center [576, 219] width 59 height 59
click at [1053, 321] on button "Close" at bounding box center [1043, 318] width 58 height 32
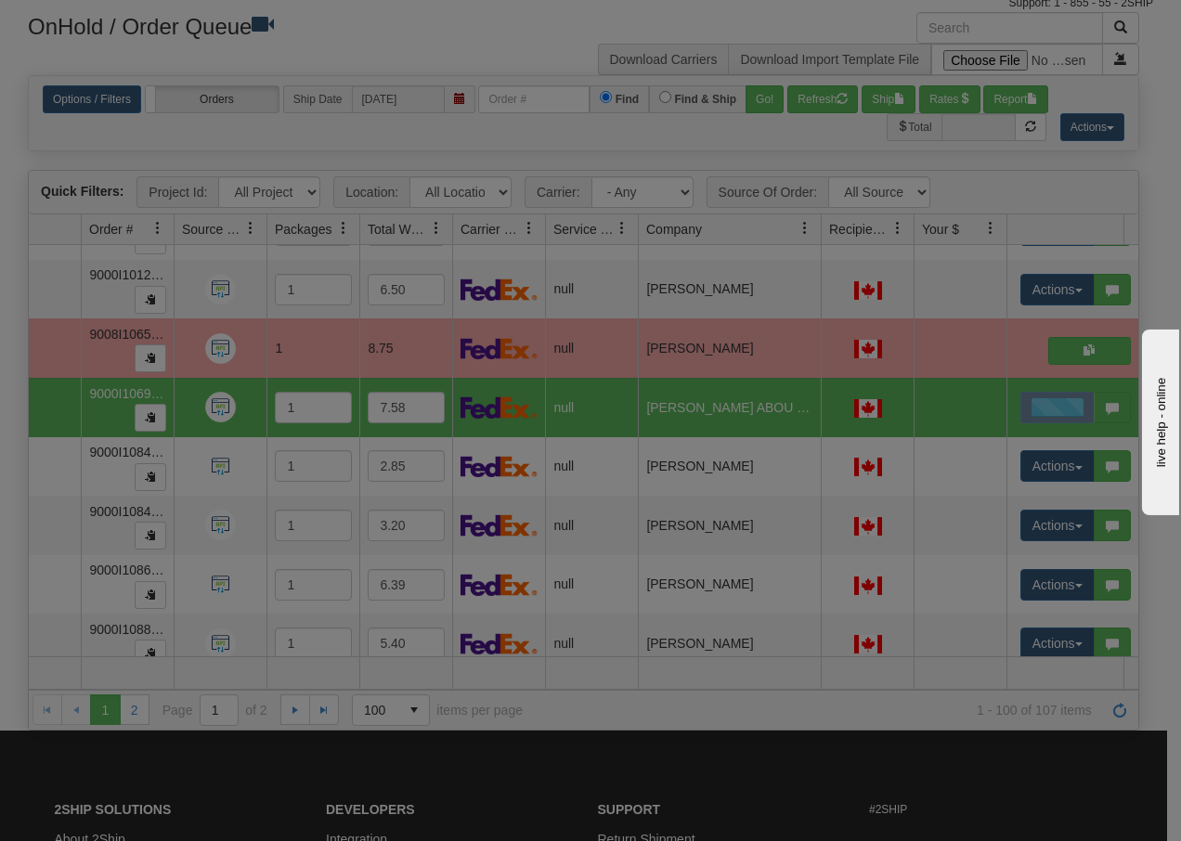
scroll to position [0, 0]
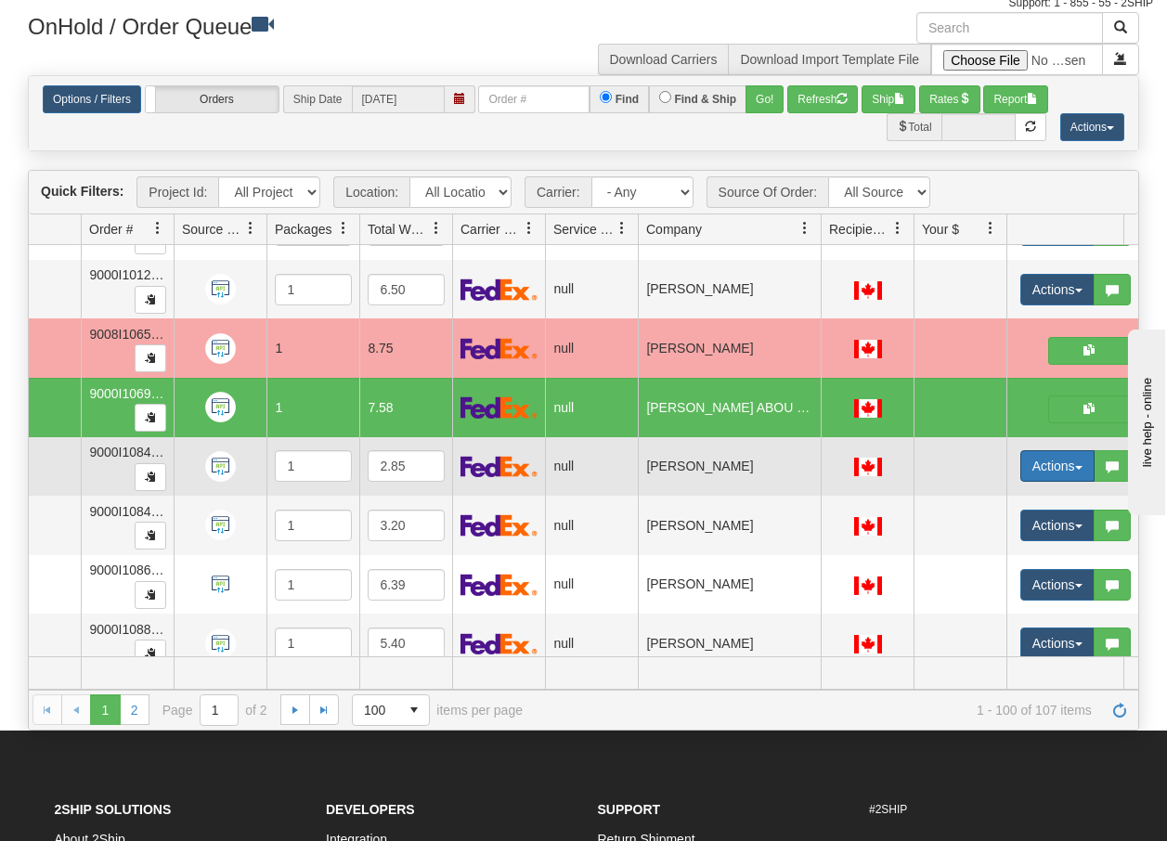
click at [1073, 466] on button "Actions" at bounding box center [1057, 466] width 74 height 32
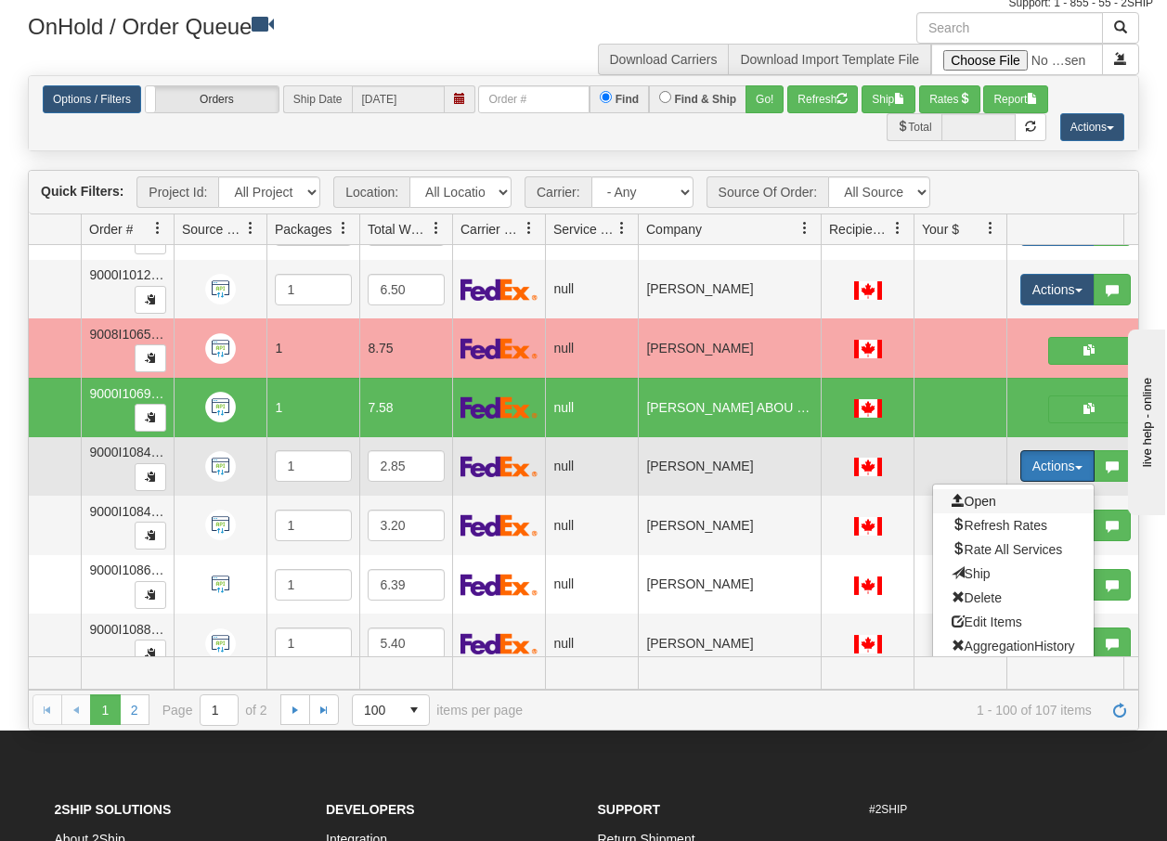
click at [993, 502] on span "Open" at bounding box center [973, 501] width 45 height 15
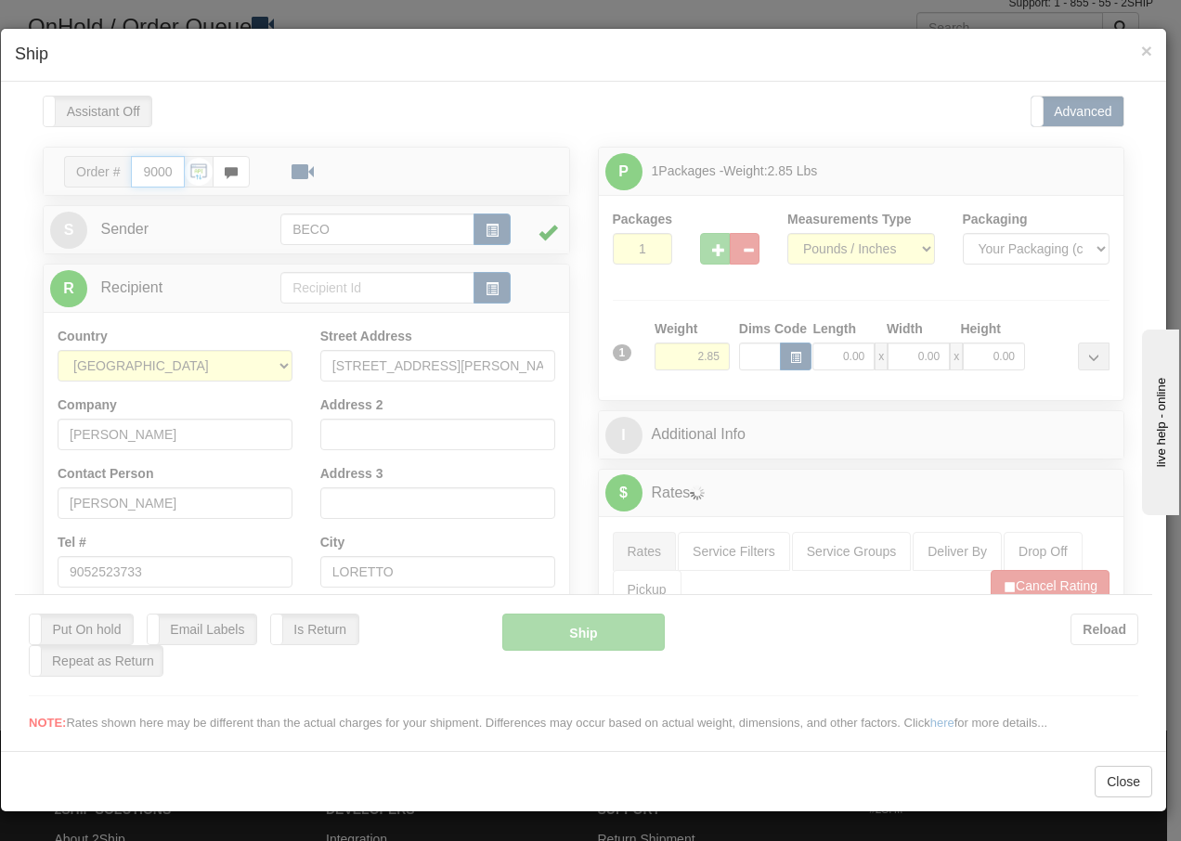
type input "13:29"
type input "16:00"
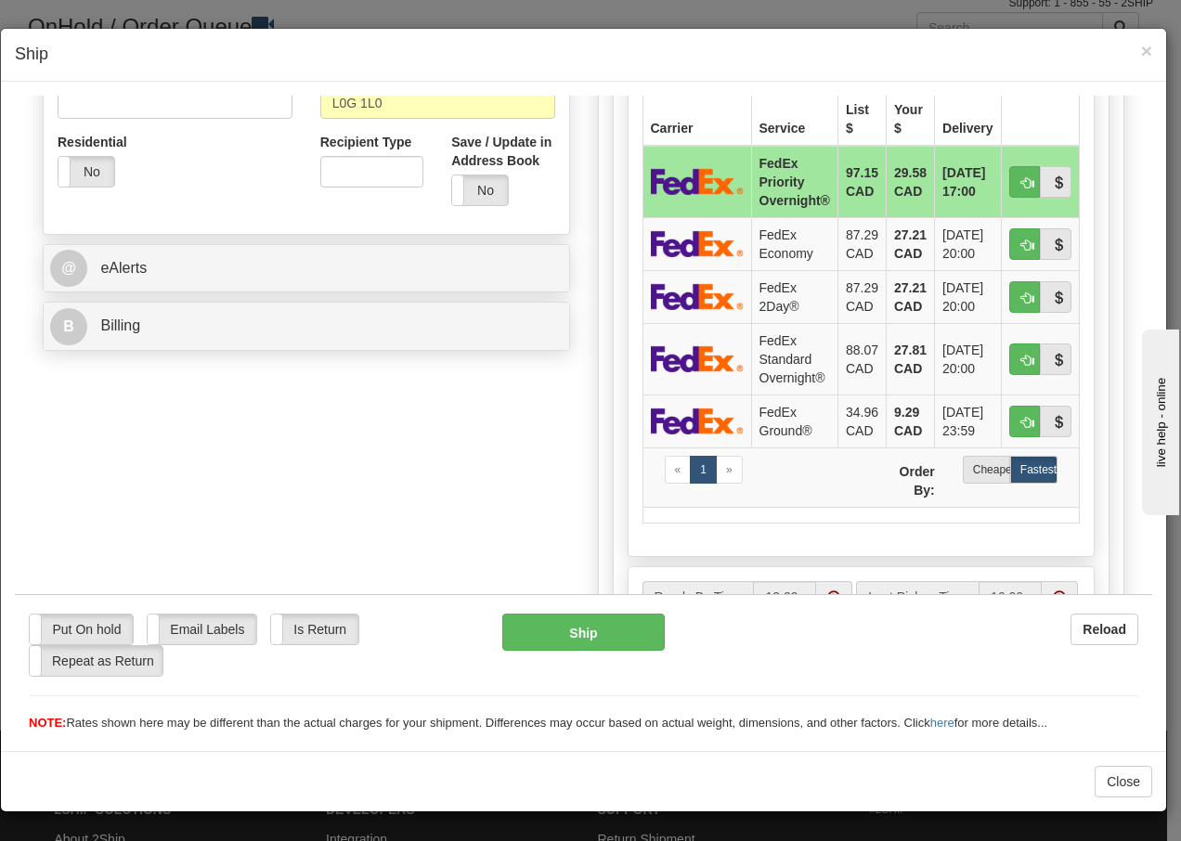
scroll to position [618, 0]
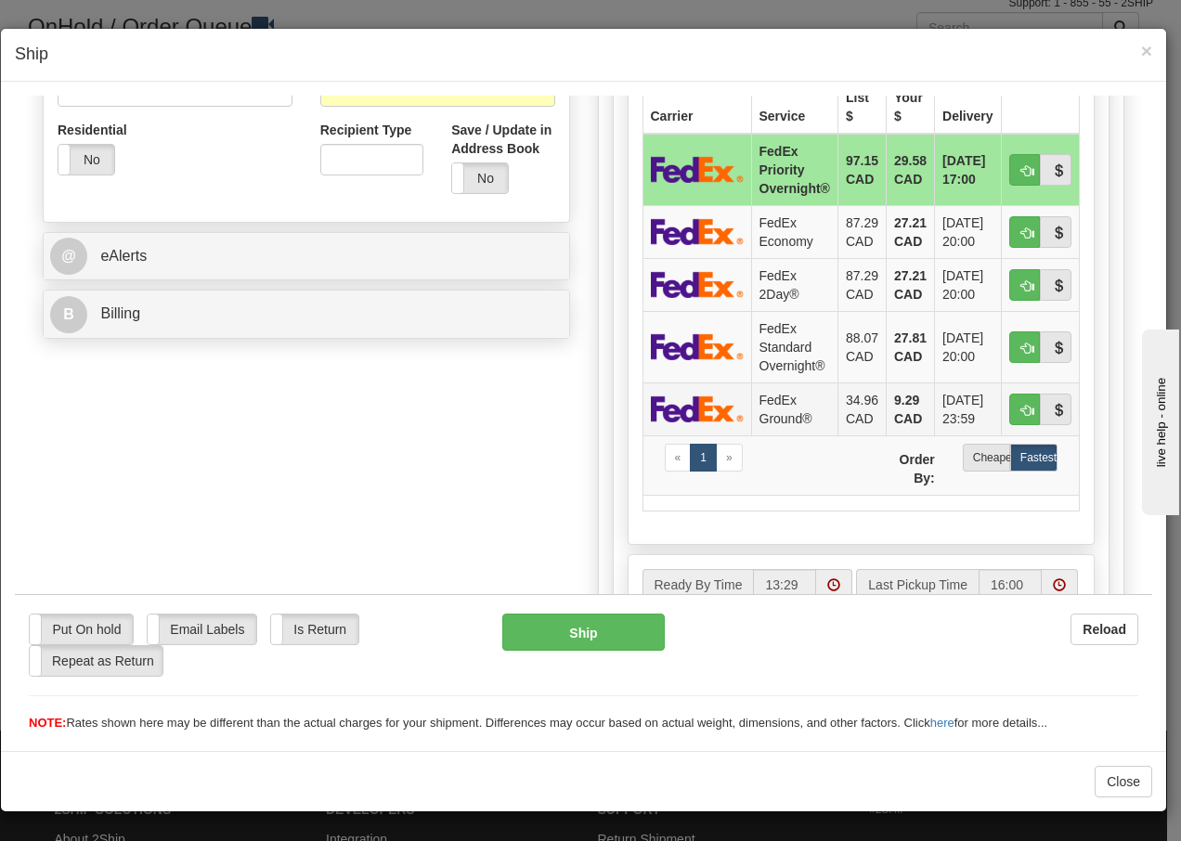
click at [772, 413] on td "FedEx Ground®" at bounding box center [794, 407] width 86 height 53
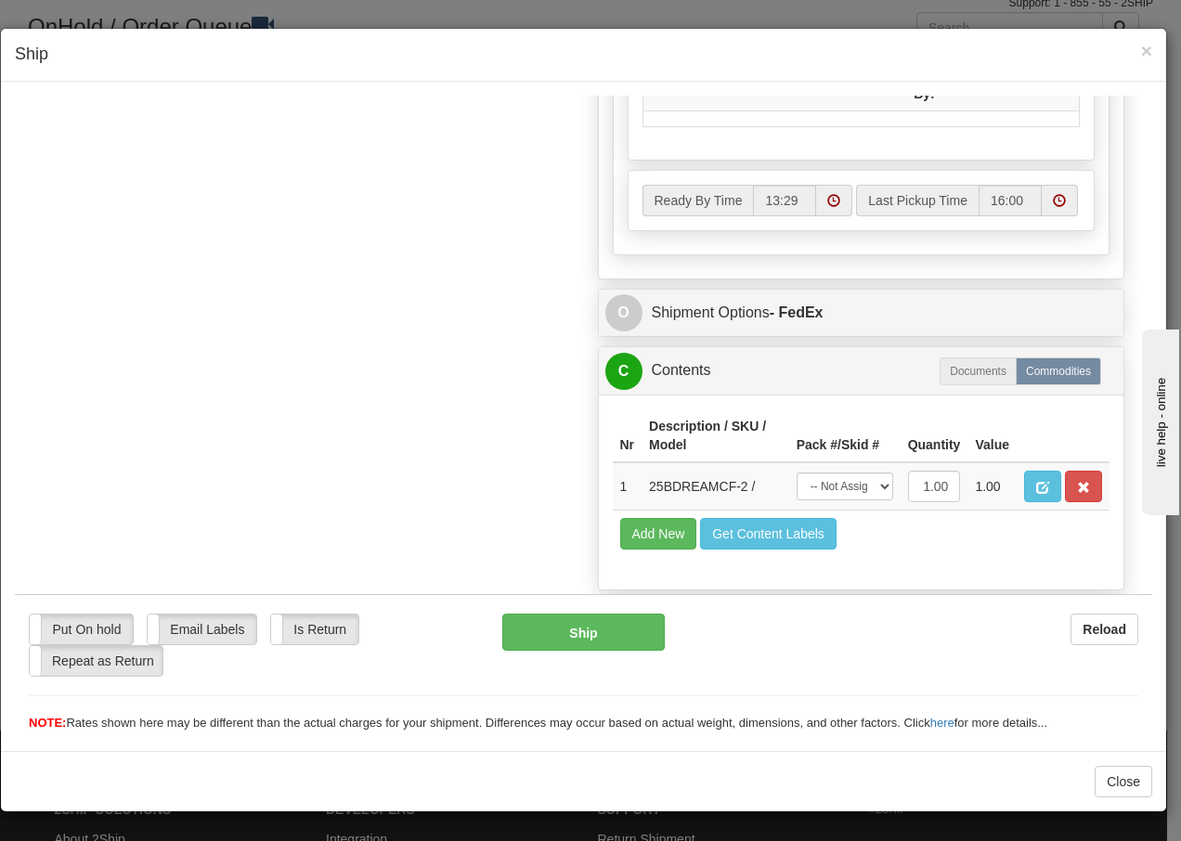
scroll to position [1054, 0]
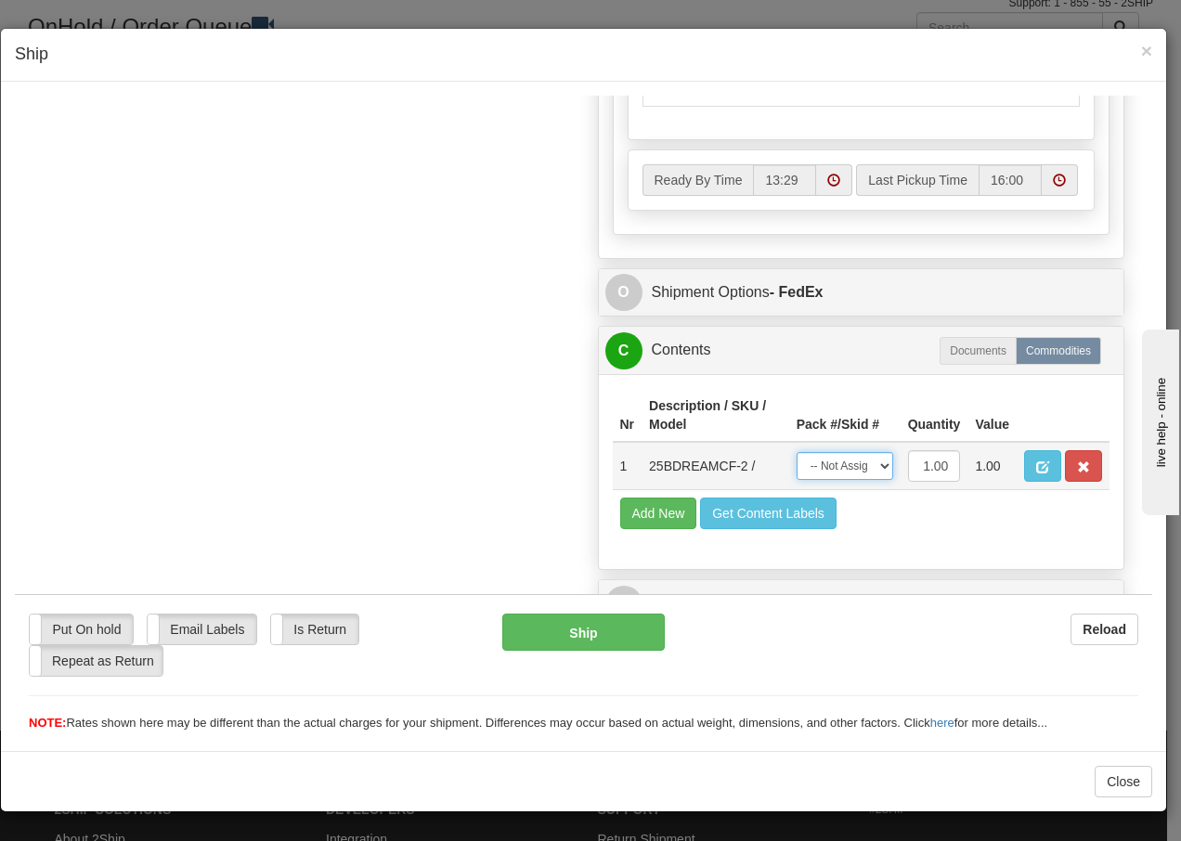
drag, startPoint x: 863, startPoint y: 470, endPoint x: 863, endPoint y: 481, distance: 11.1
click at [863, 470] on select "-- Not Assigned -- Package 1" at bounding box center [844, 465] width 97 height 28
select select "0"
click at [796, 451] on select "-- Not Assigned -- Package 1" at bounding box center [844, 465] width 97 height 28
click at [562, 632] on button "Ship" at bounding box center [582, 631] width 161 height 37
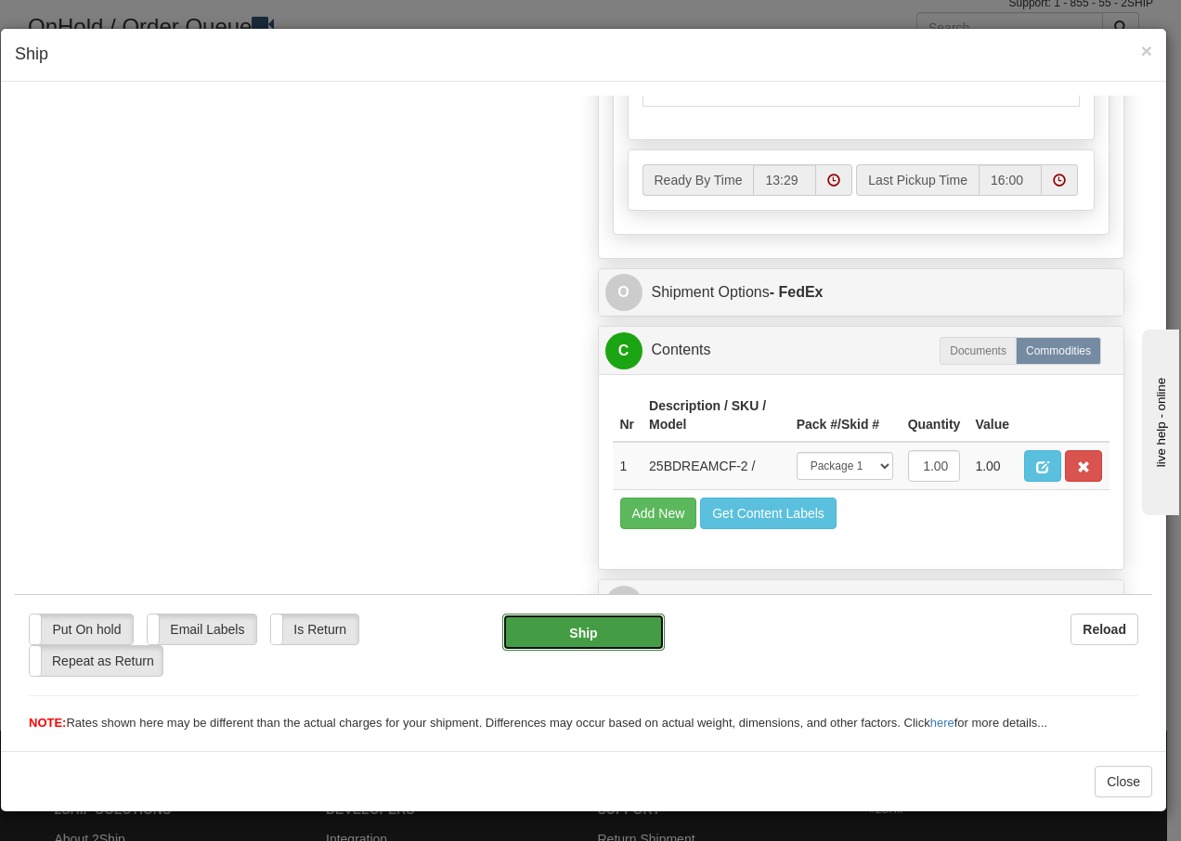
type input "92"
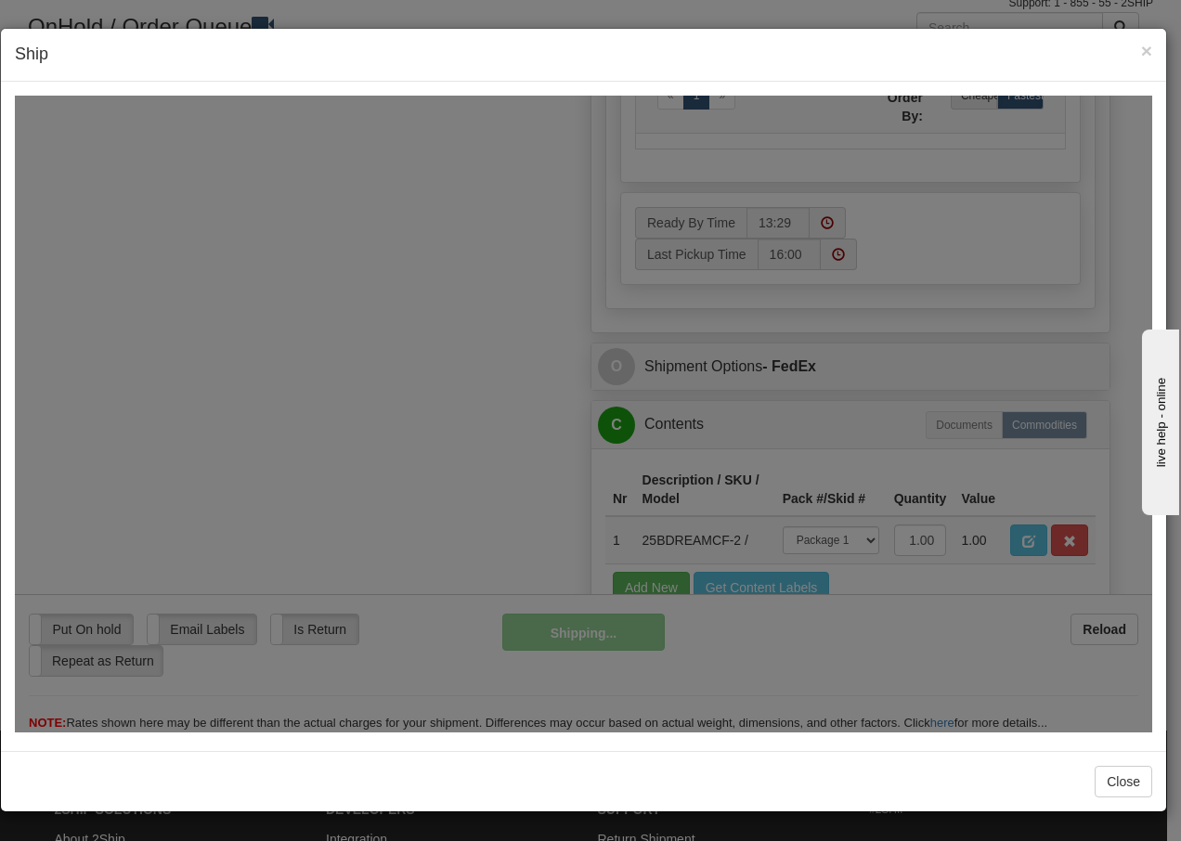
scroll to position [1129, 0]
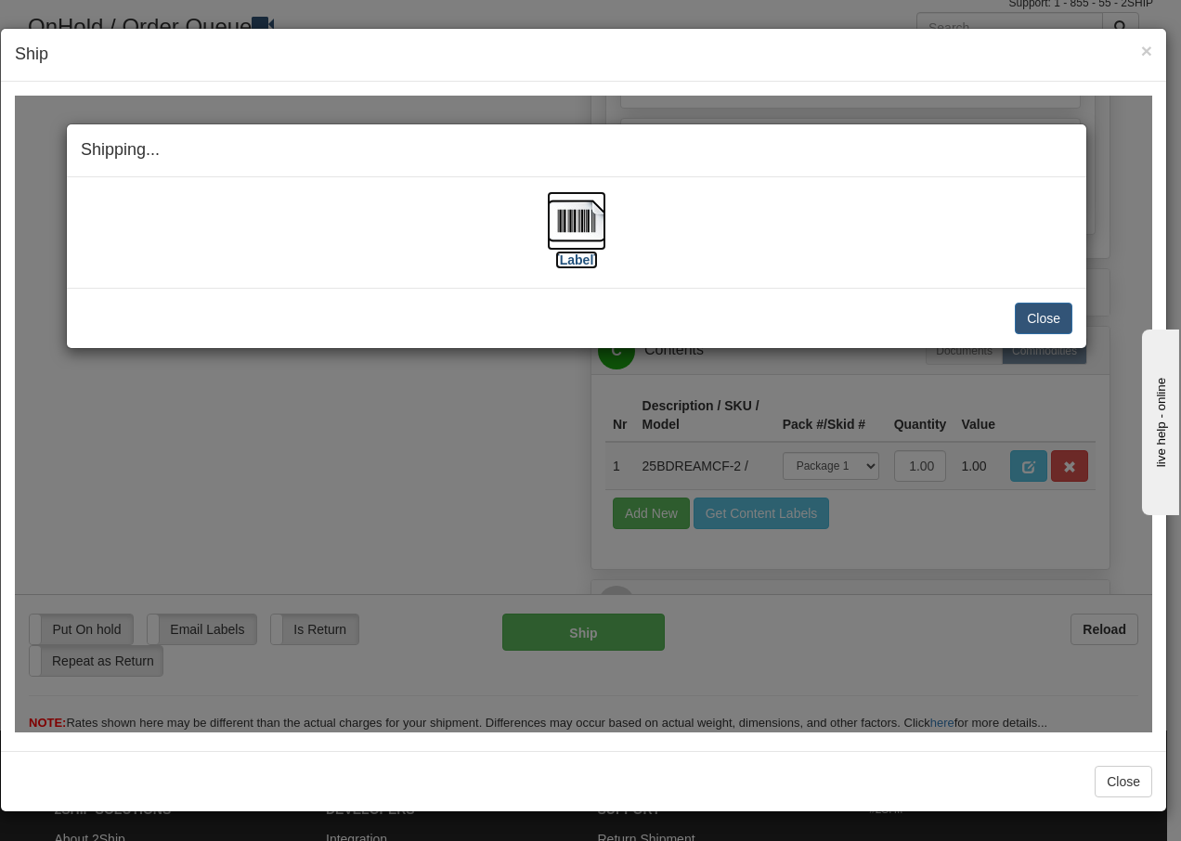
click at [578, 213] on img at bounding box center [576, 219] width 59 height 59
click at [1042, 311] on button "Close" at bounding box center [1043, 318] width 58 height 32
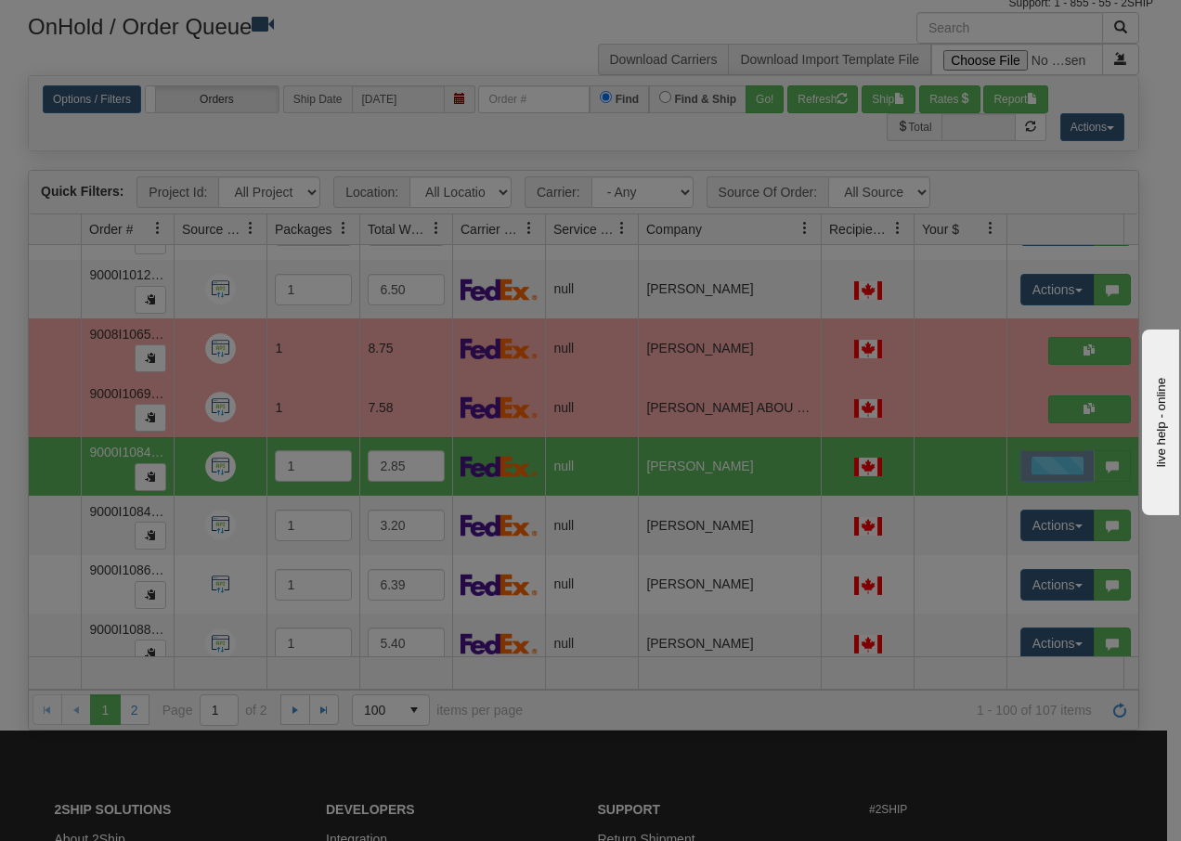
scroll to position [0, 0]
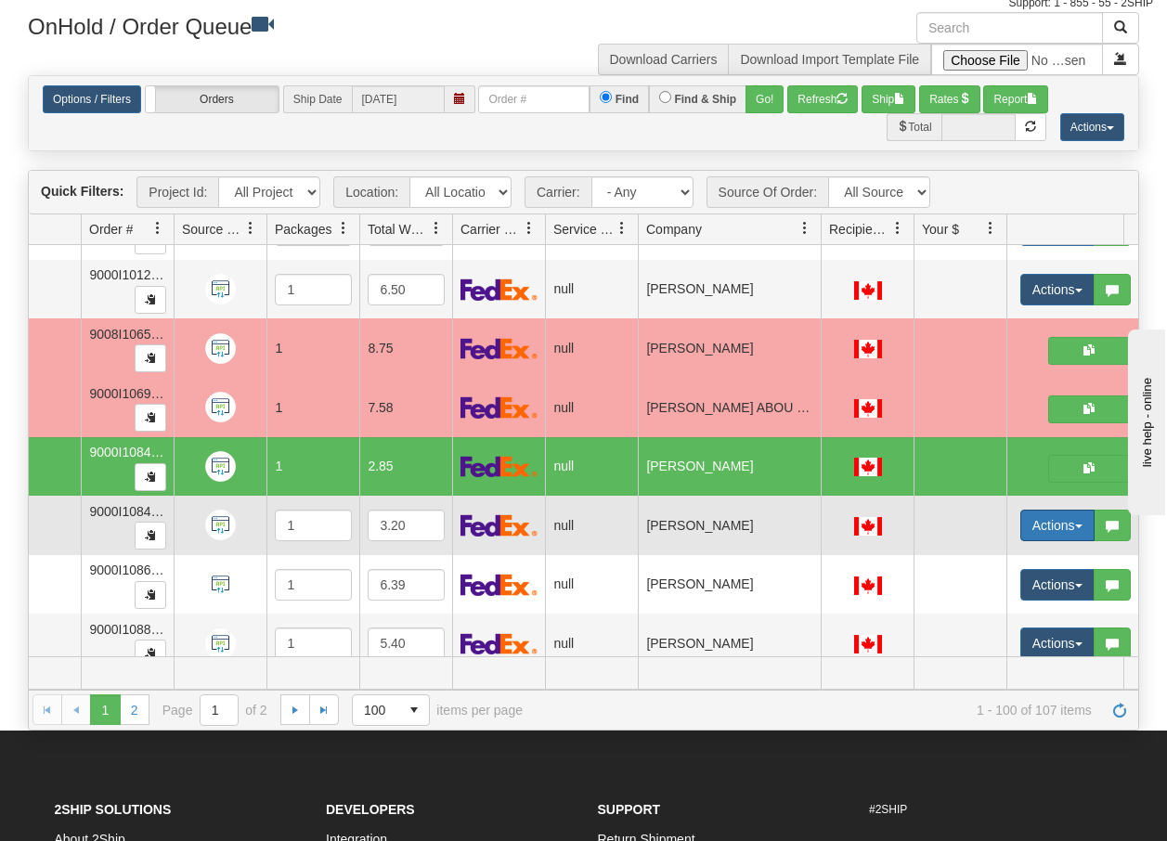
click at [1076, 527] on span "button" at bounding box center [1078, 526] width 7 height 4
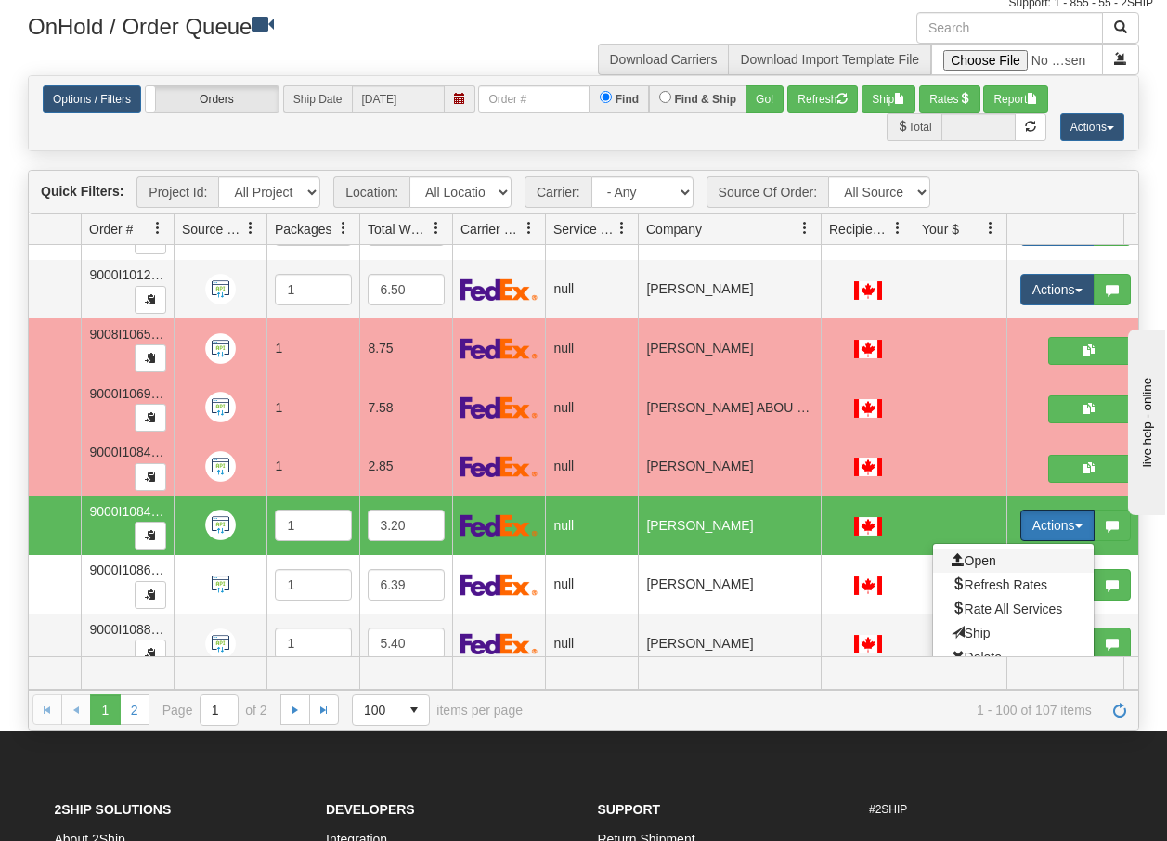
click at [975, 556] on span "Open" at bounding box center [973, 560] width 45 height 15
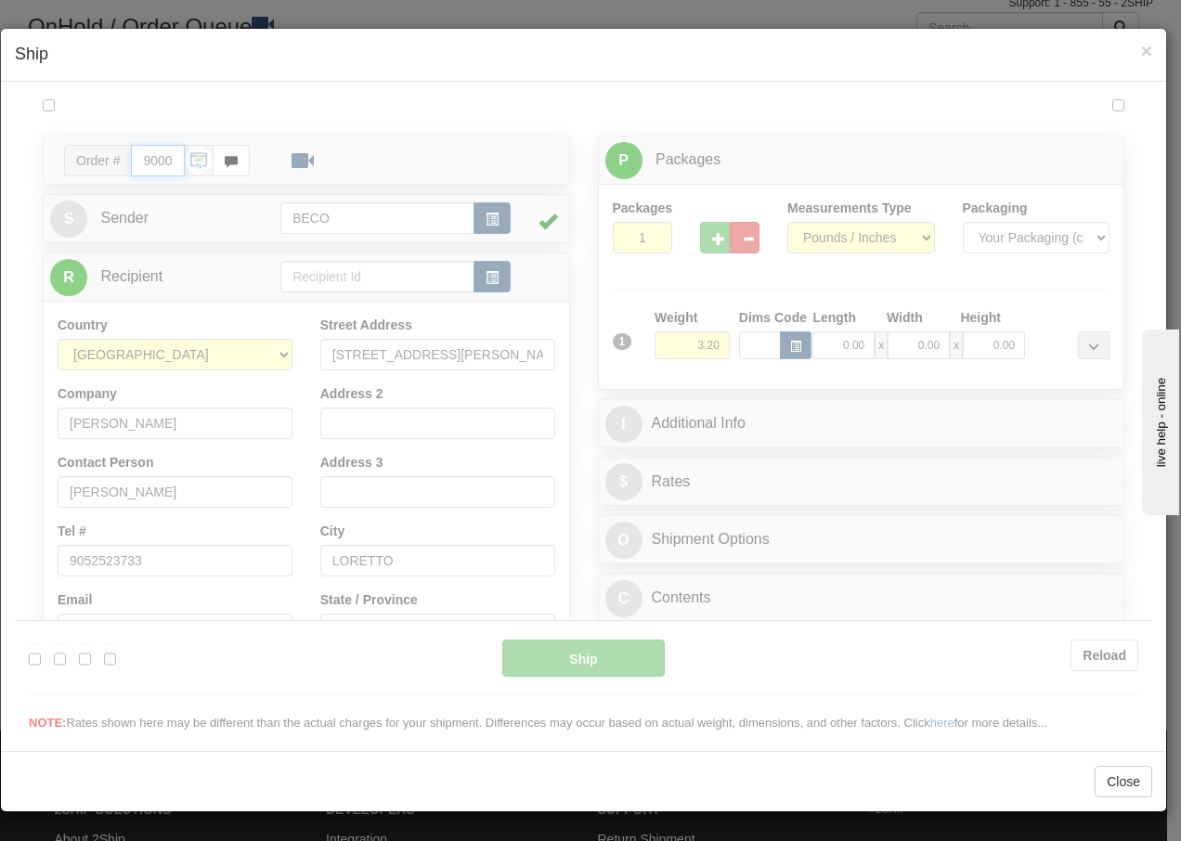
type input "13:29"
type input "16:00"
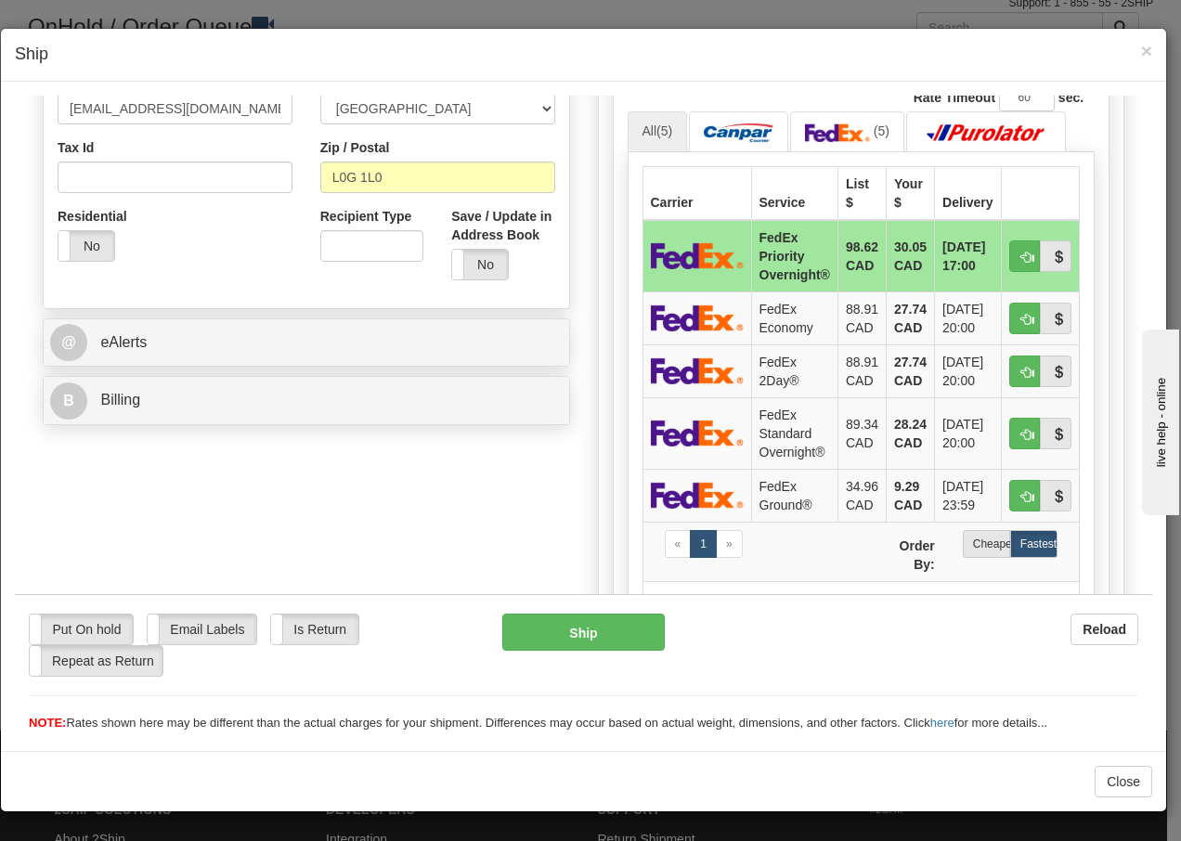
scroll to position [606, 0]
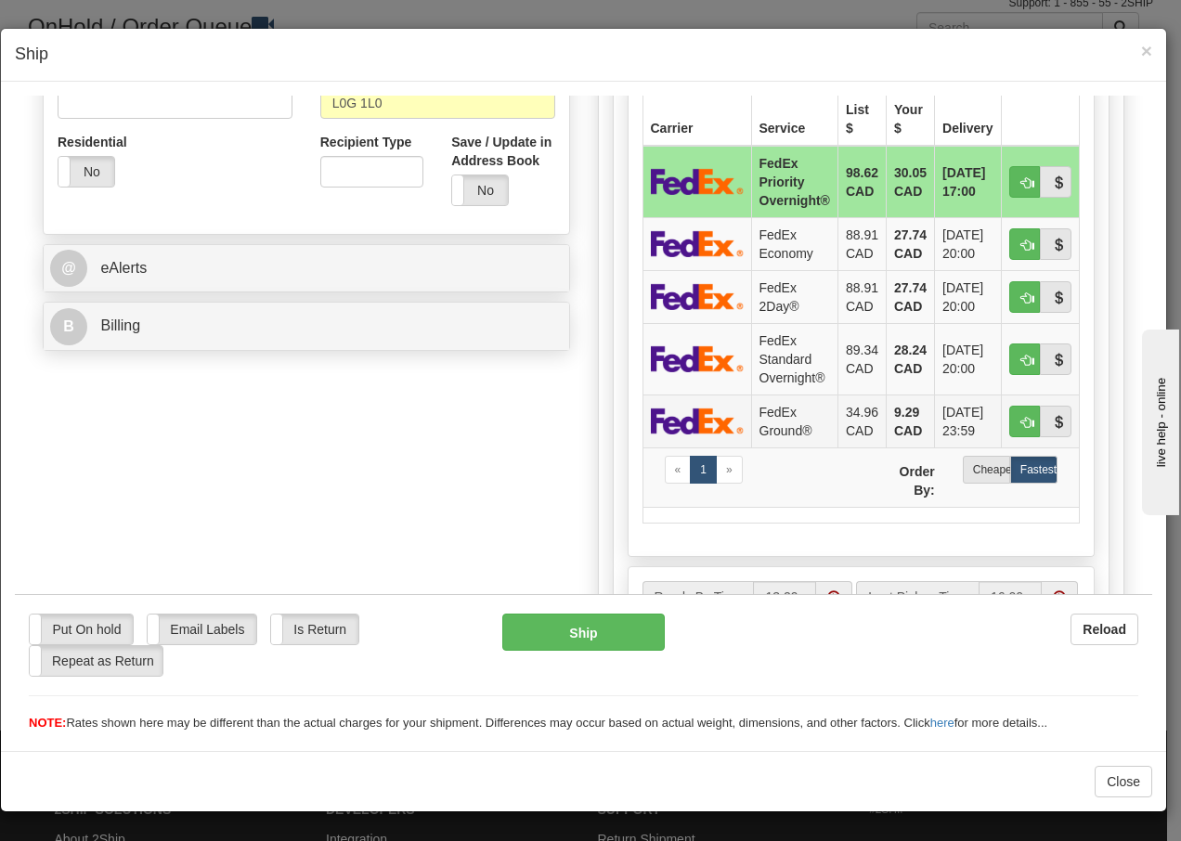
click at [790, 417] on td "FedEx Ground®" at bounding box center [794, 420] width 86 height 53
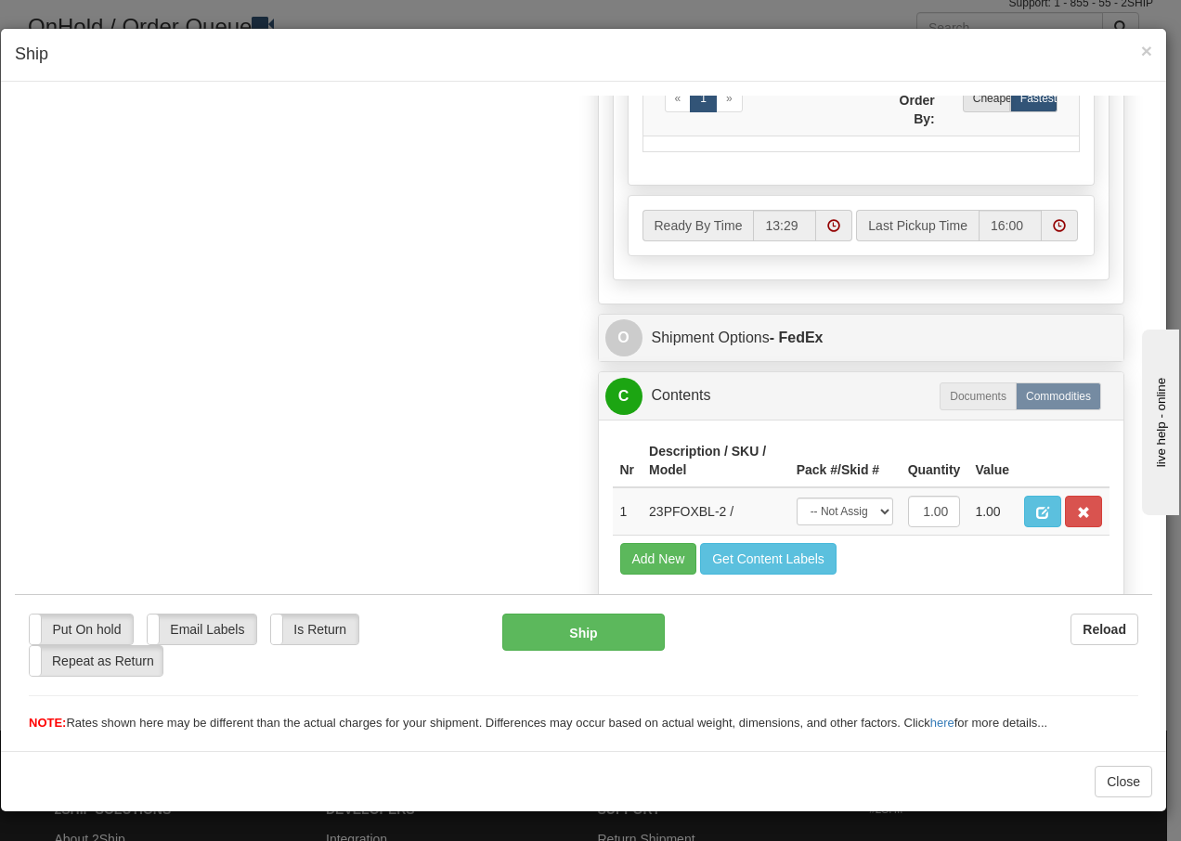
scroll to position [1054, 0]
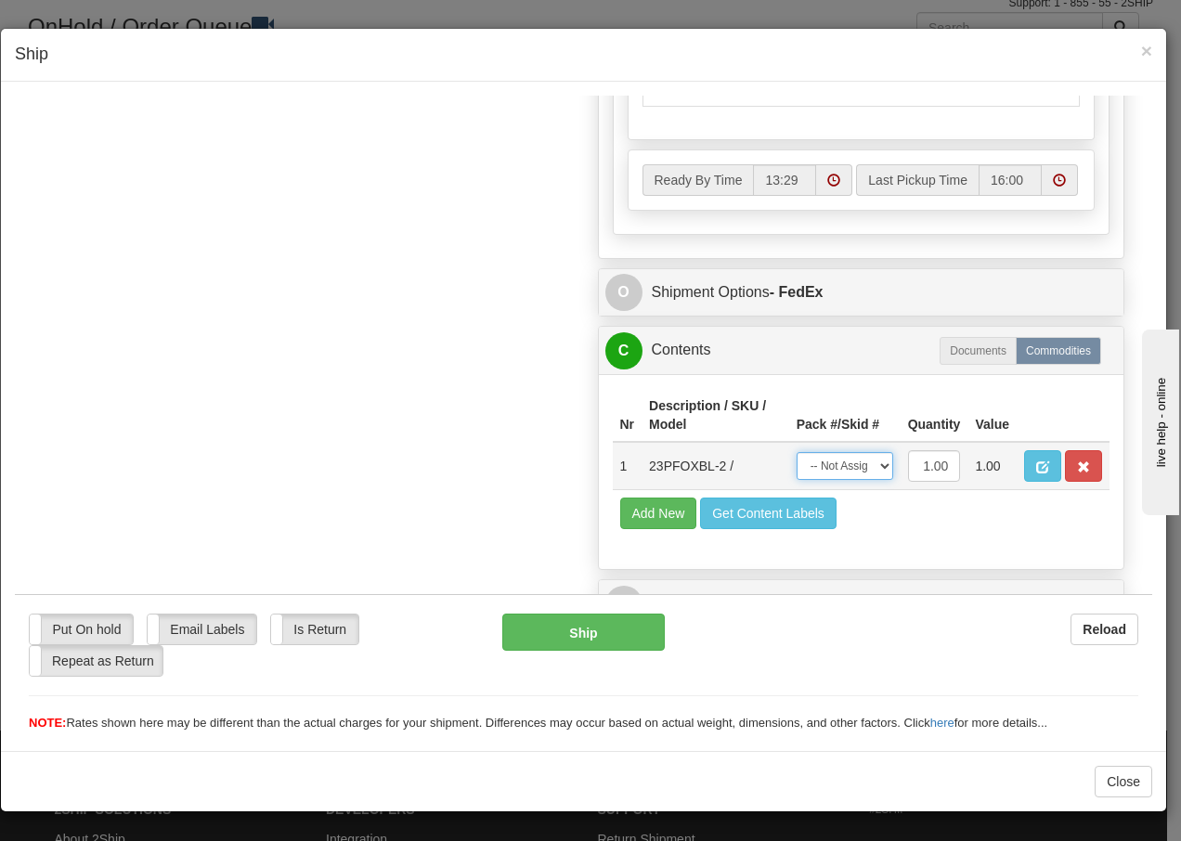
click at [846, 469] on select "-- Not Assigned -- Package 1" at bounding box center [844, 465] width 97 height 28
select select "0"
click at [796, 451] on select "-- Not Assigned -- Package 1" at bounding box center [844, 465] width 97 height 28
click at [586, 632] on button "Ship" at bounding box center [582, 631] width 161 height 37
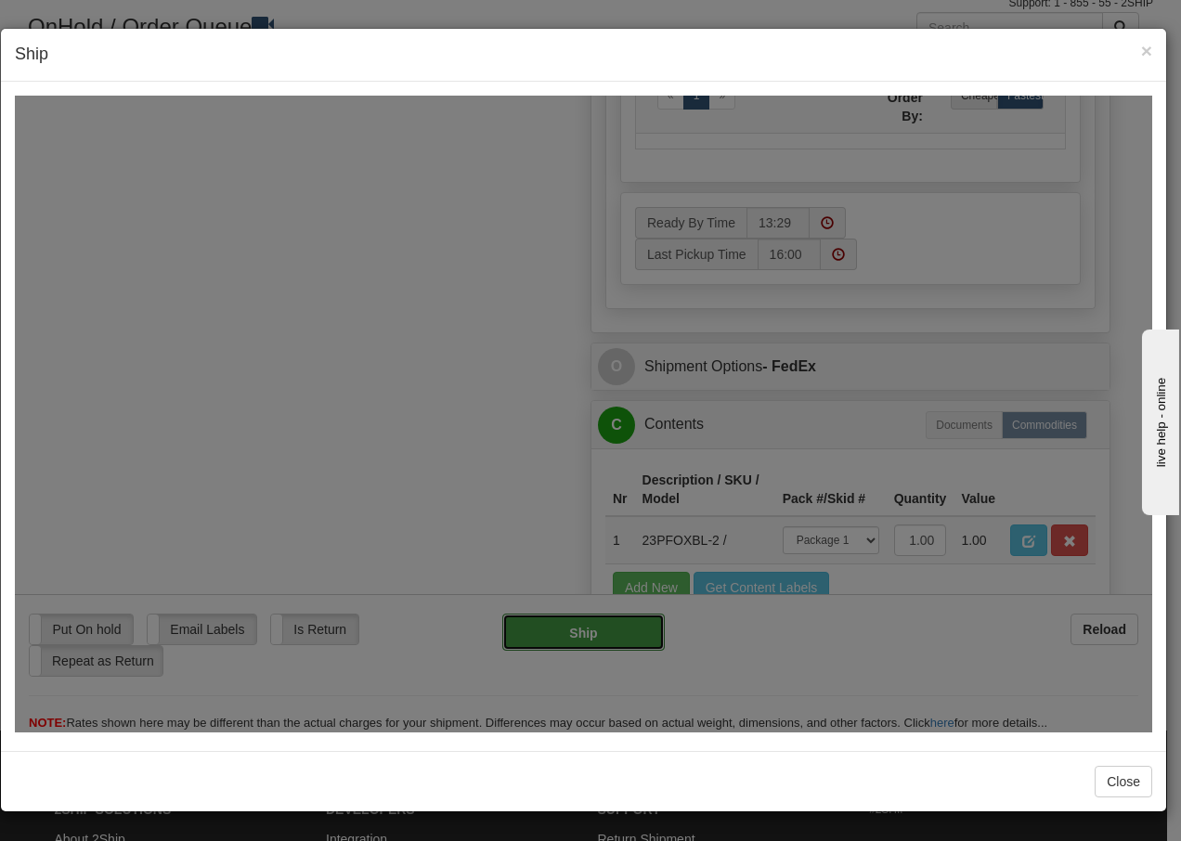
type input "92"
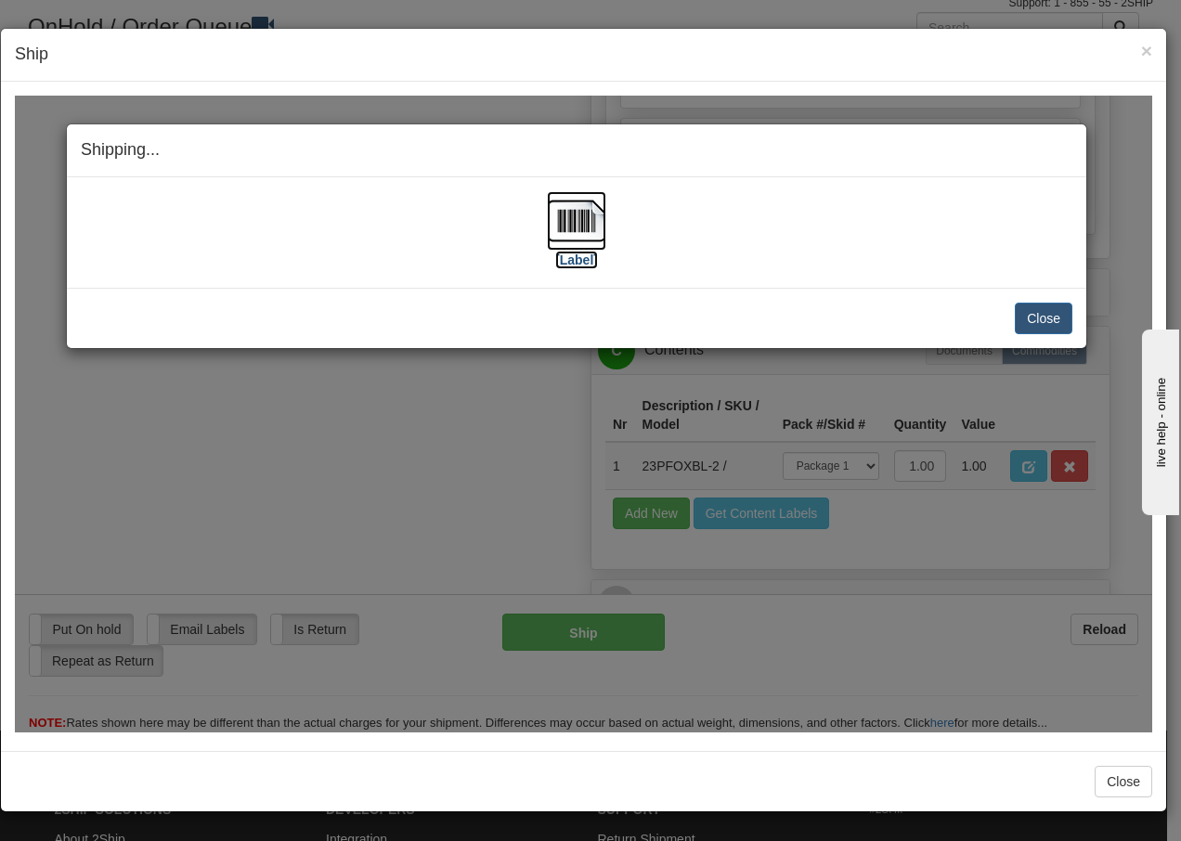
click at [586, 228] on img at bounding box center [576, 219] width 59 height 59
click at [1052, 321] on button "Close" at bounding box center [1043, 318] width 58 height 32
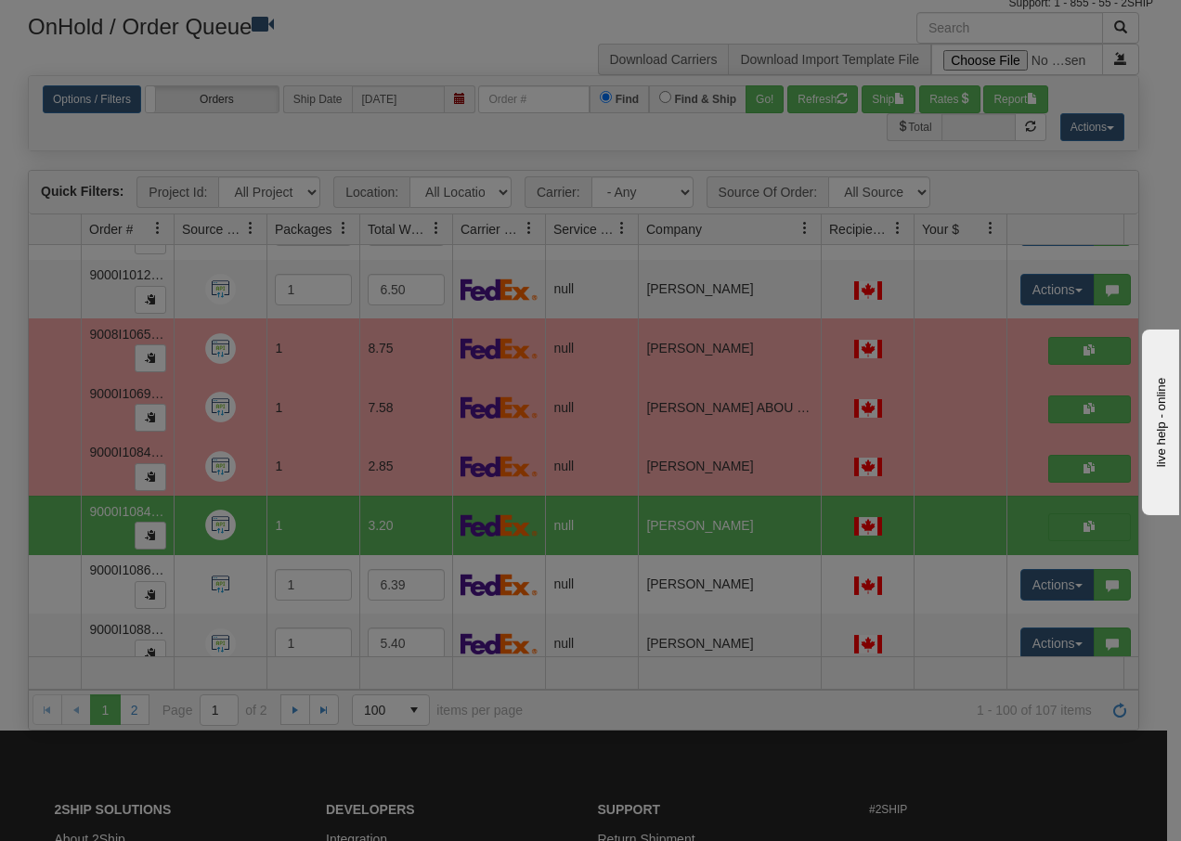
scroll to position [0, 0]
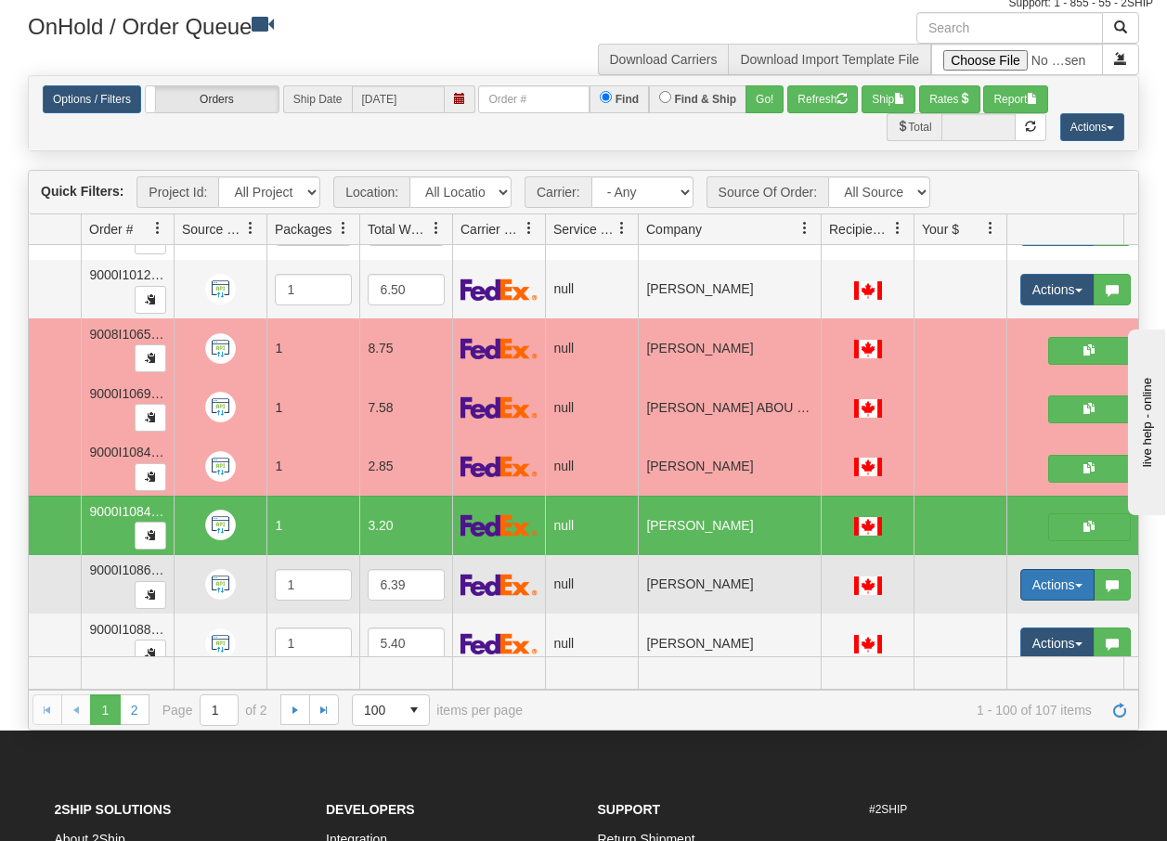
click at [1077, 582] on button "Actions" at bounding box center [1057, 585] width 74 height 32
click at [983, 618] on span "Open" at bounding box center [973, 620] width 45 height 15
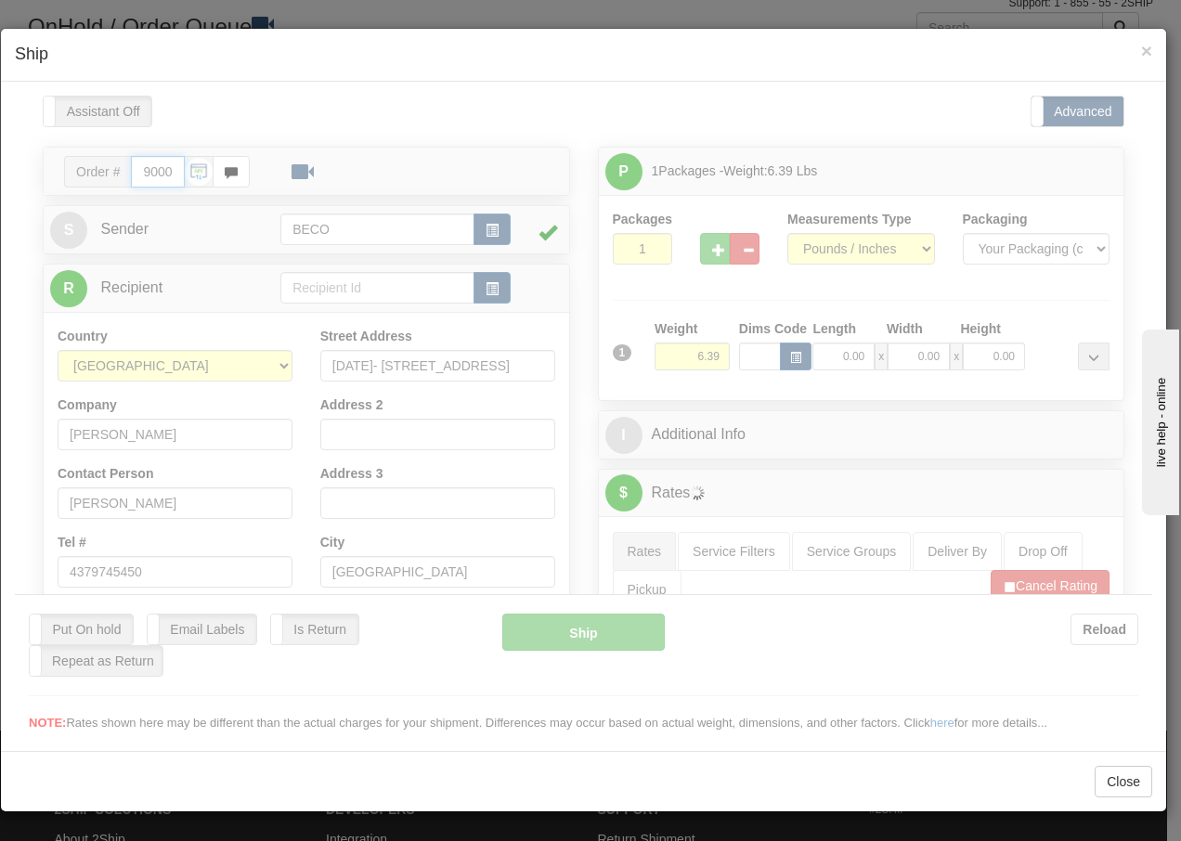
type input "13:30"
type input "16:00"
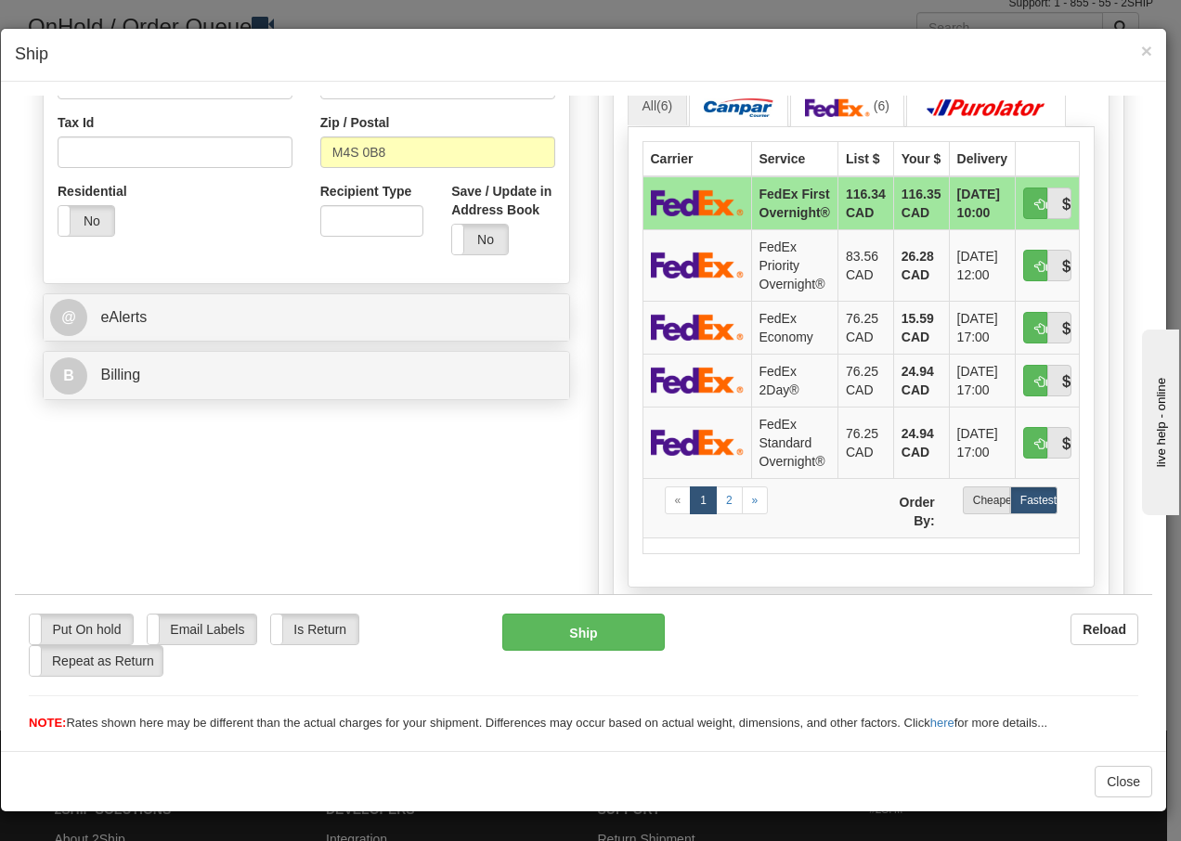
scroll to position [606, 0]
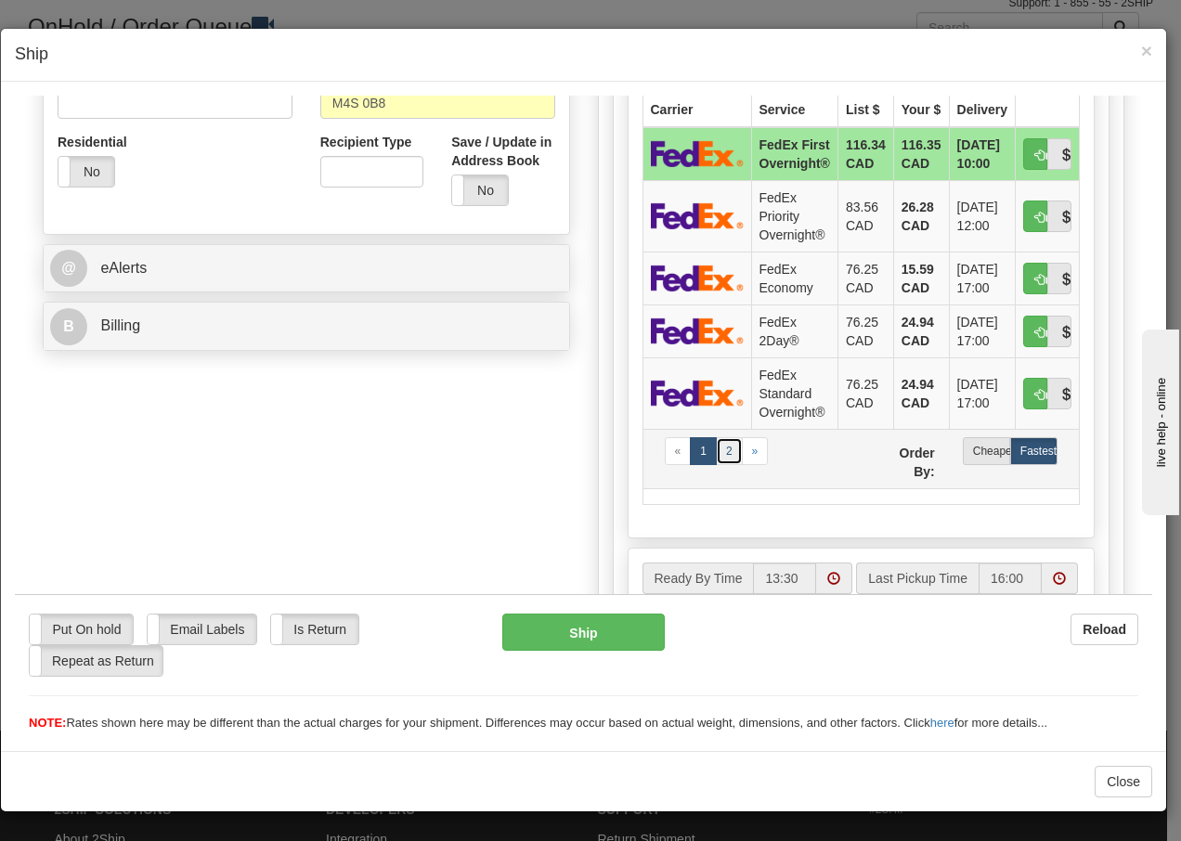
click at [720, 464] on link "2" at bounding box center [729, 450] width 27 height 28
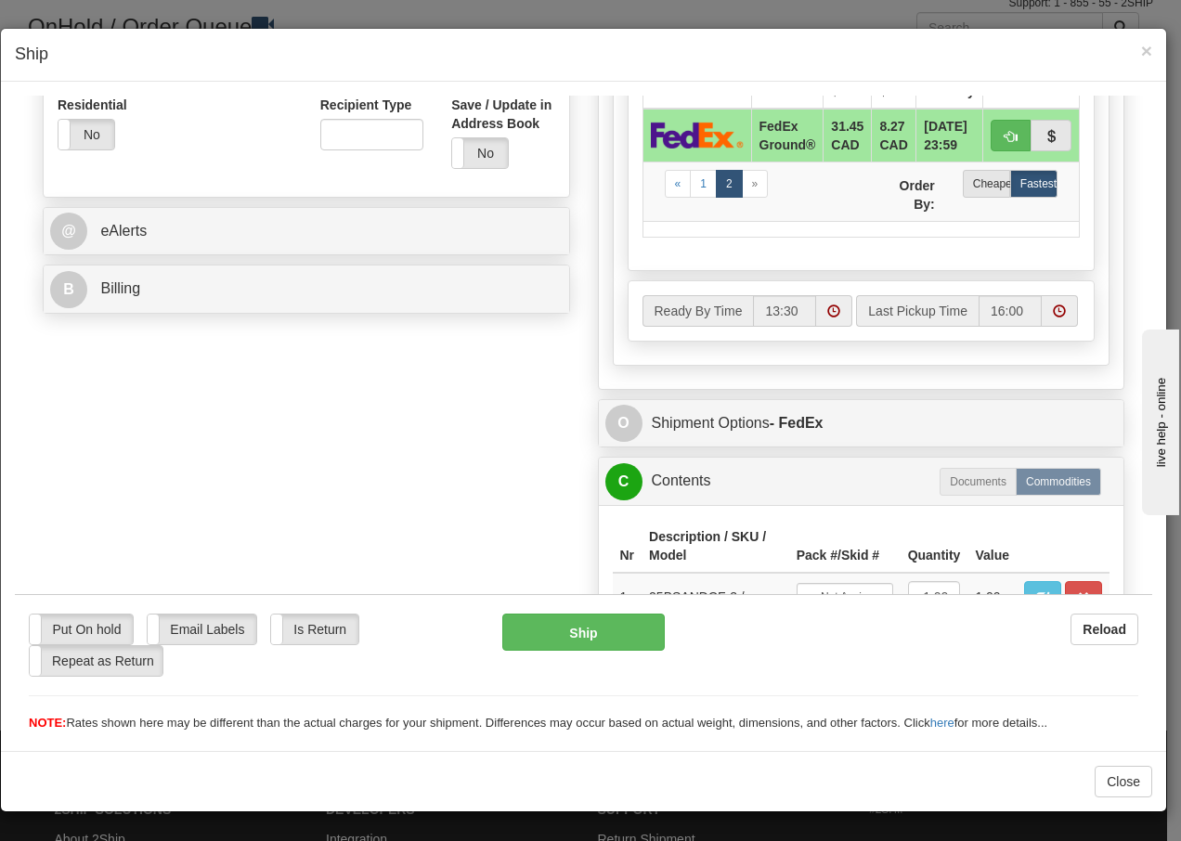
scroll to position [806, 0]
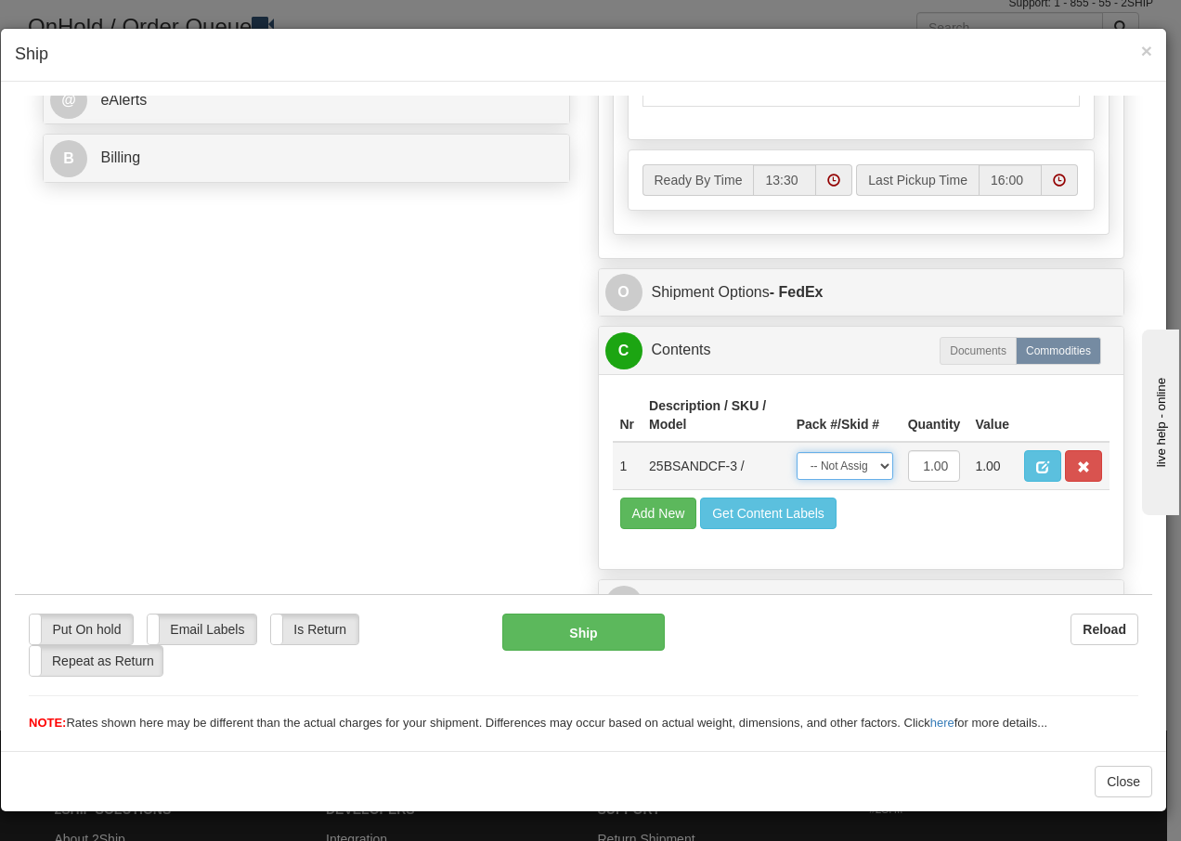
click at [862, 466] on select "-- Not Assigned -- Package 1" at bounding box center [844, 465] width 97 height 28
select select "0"
click at [796, 451] on select "-- Not Assigned -- Package 1" at bounding box center [844, 465] width 97 height 28
click at [593, 629] on button "Ship" at bounding box center [582, 631] width 161 height 37
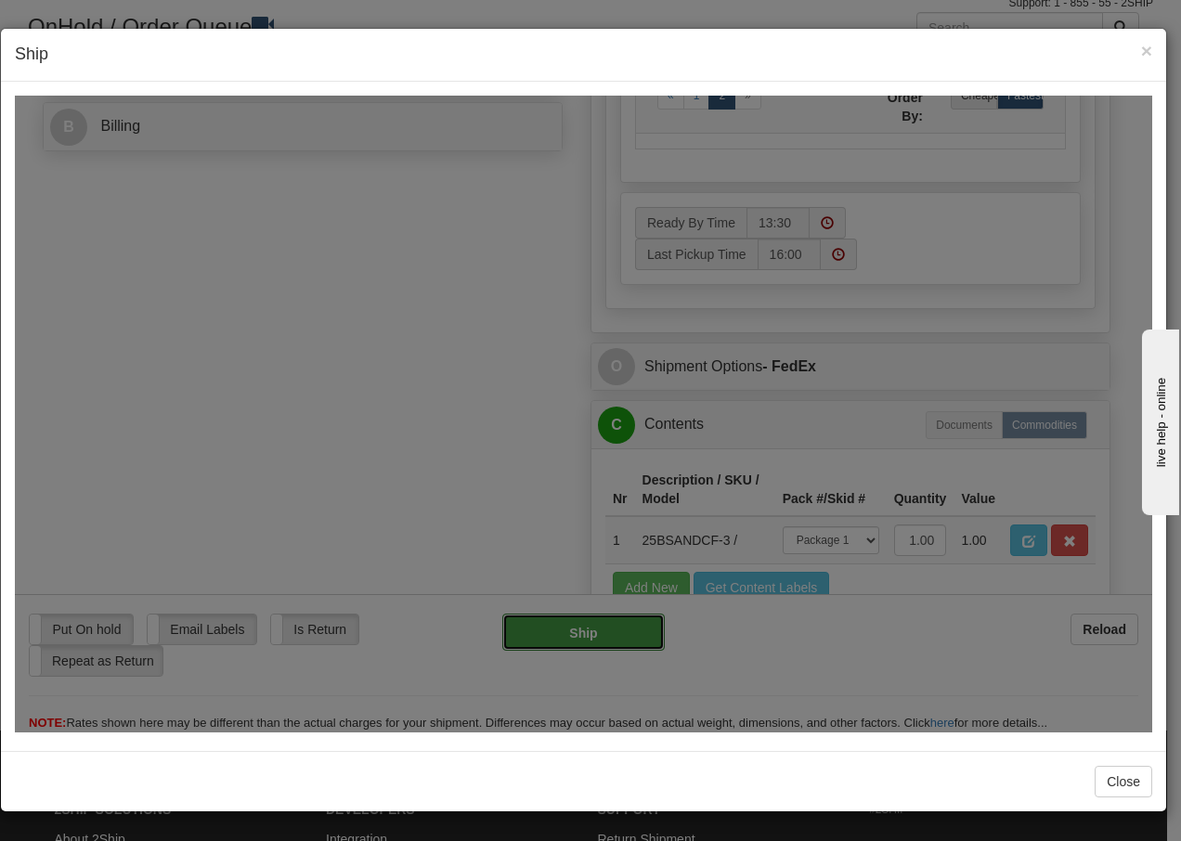
type input "92"
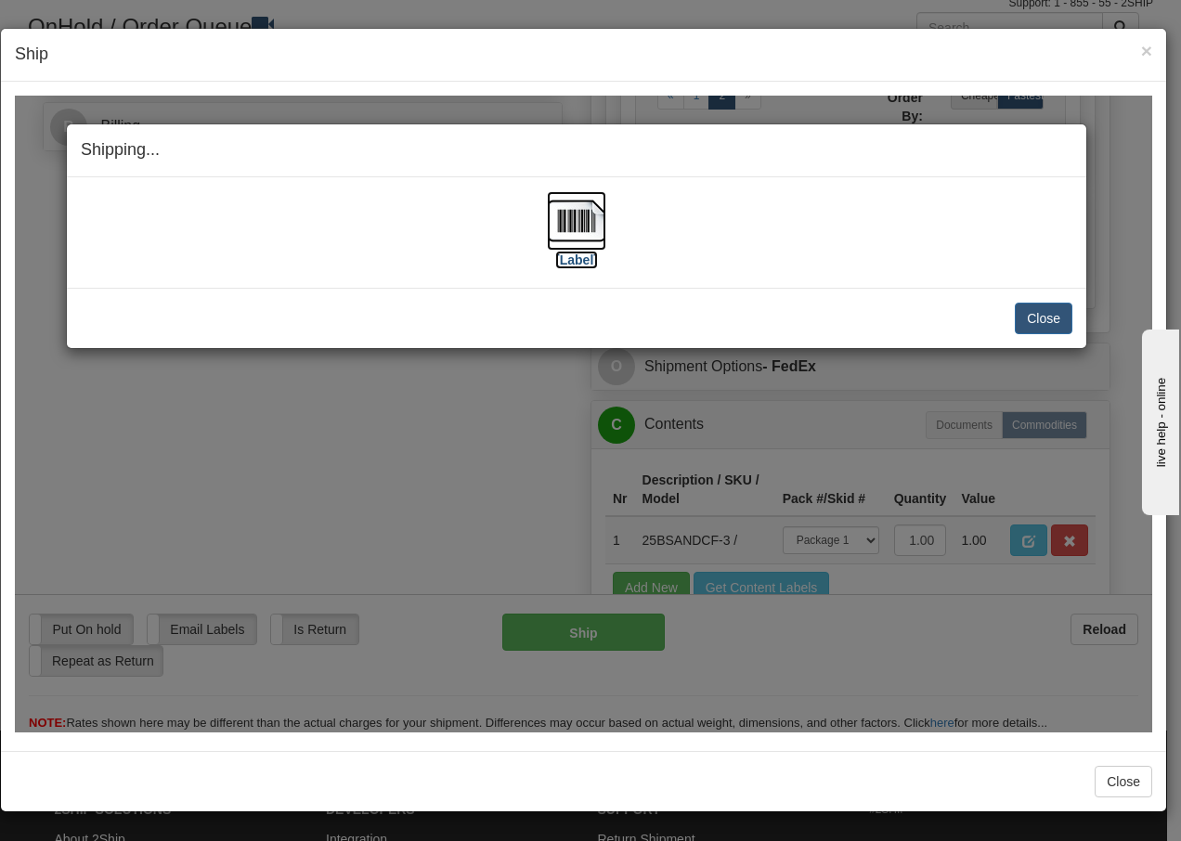
click at [582, 222] on img at bounding box center [576, 219] width 59 height 59
click at [1039, 325] on button "Close" at bounding box center [1043, 318] width 58 height 32
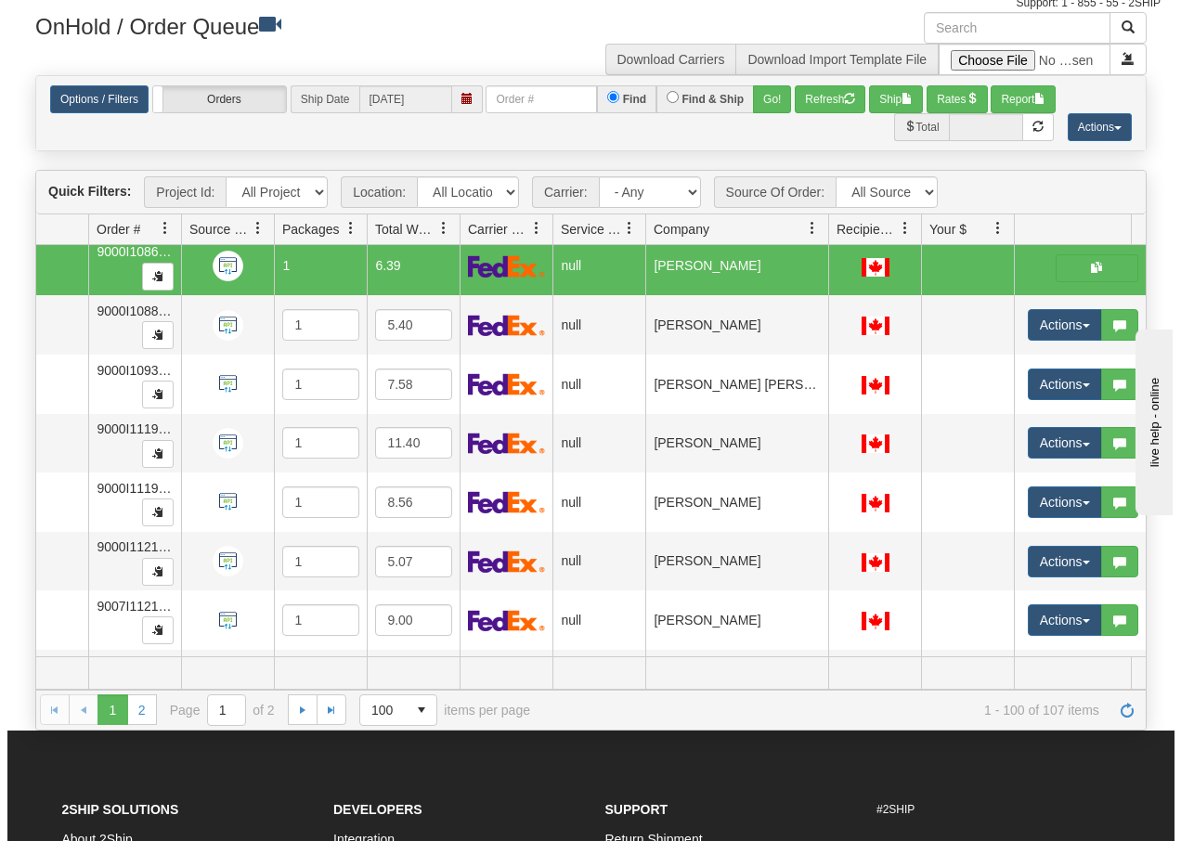
scroll to position [5455, 109]
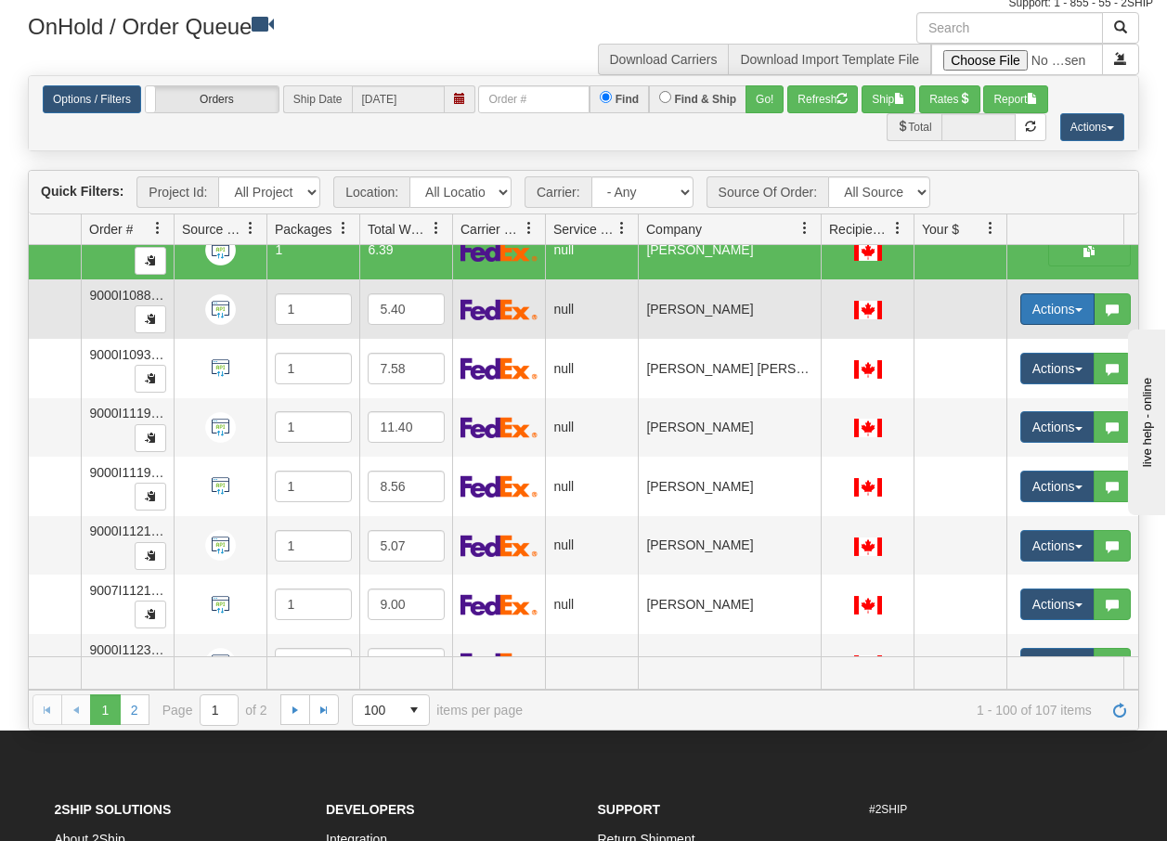
click at [1072, 309] on button "Actions" at bounding box center [1057, 309] width 74 height 32
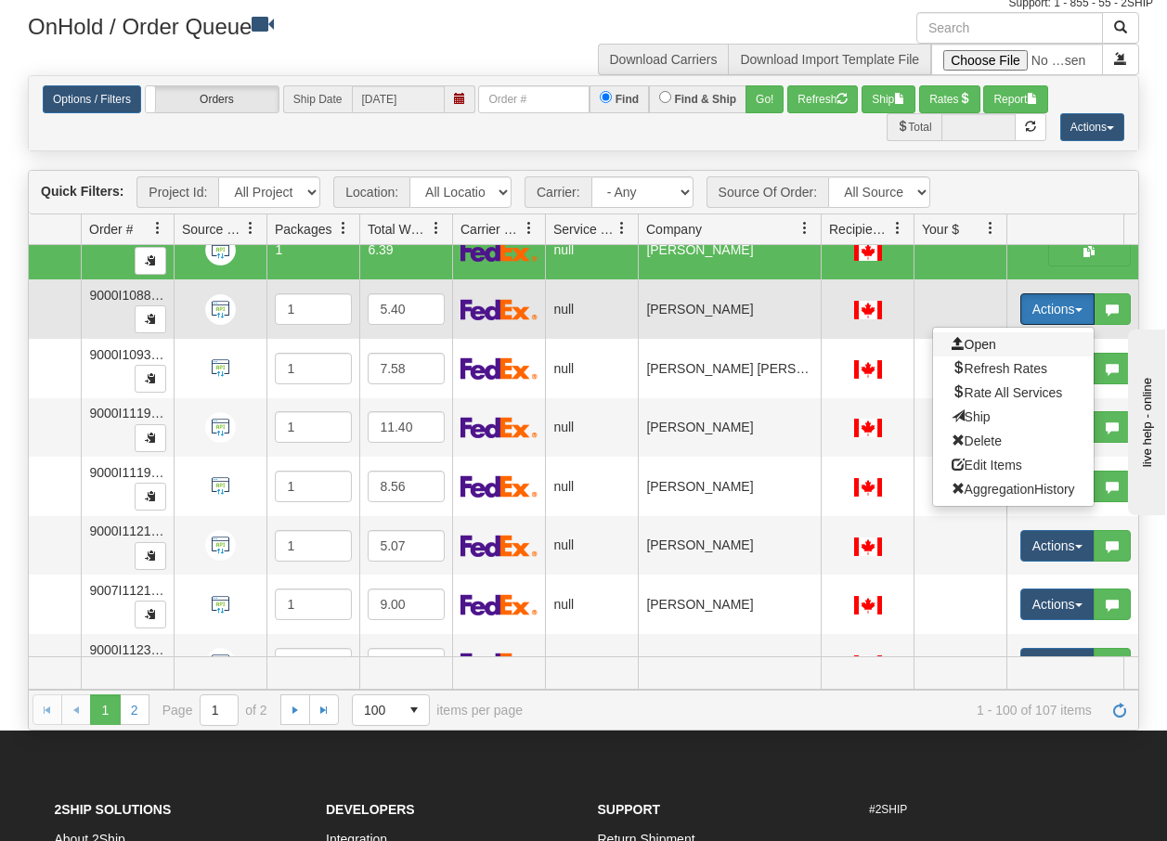
click at [982, 347] on span "Open" at bounding box center [973, 344] width 45 height 15
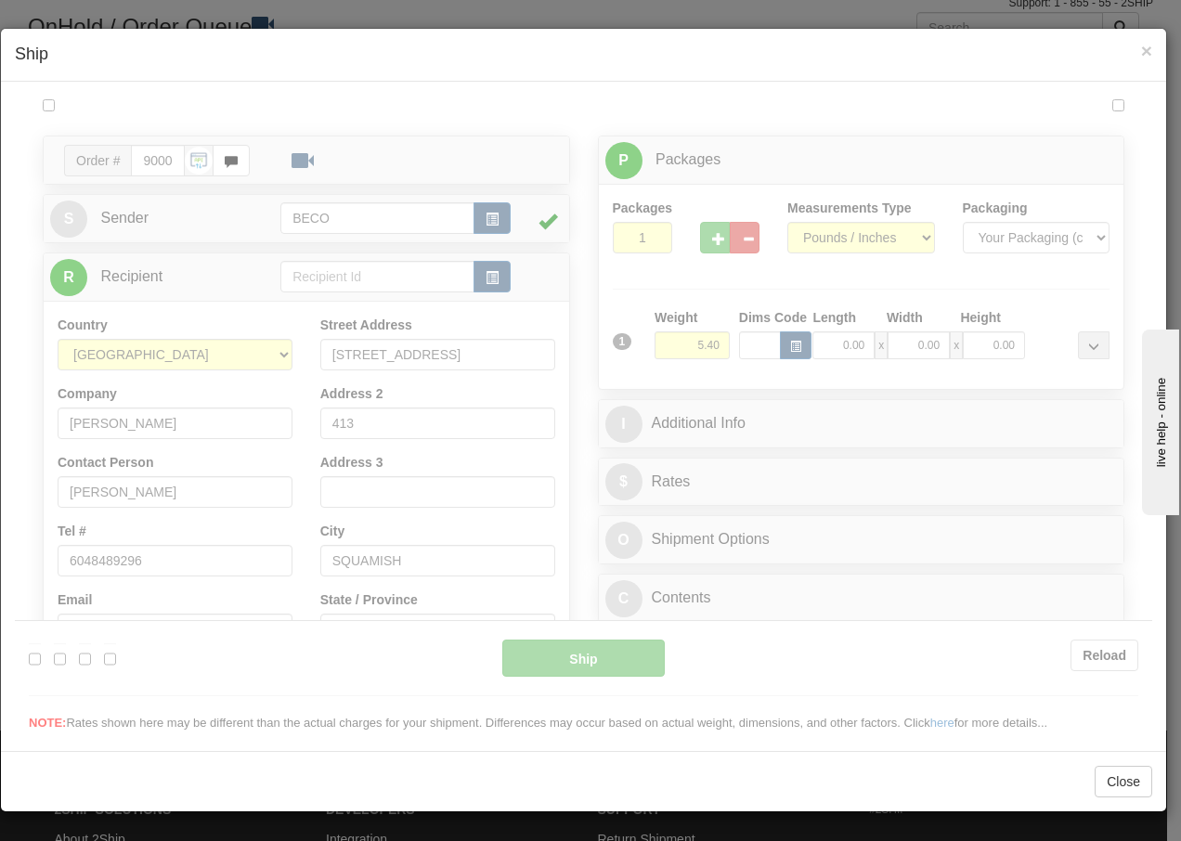
scroll to position [0, 0]
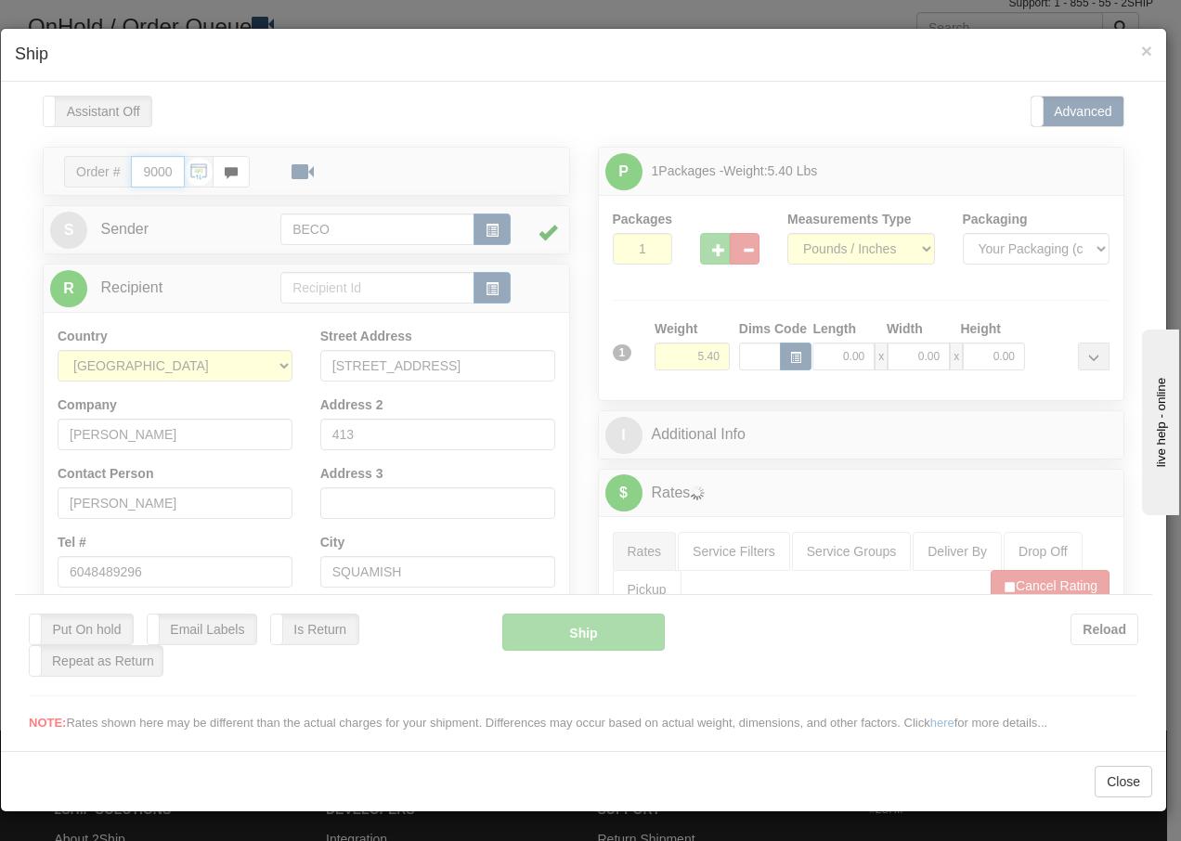
type input "13:31"
type input "16:00"
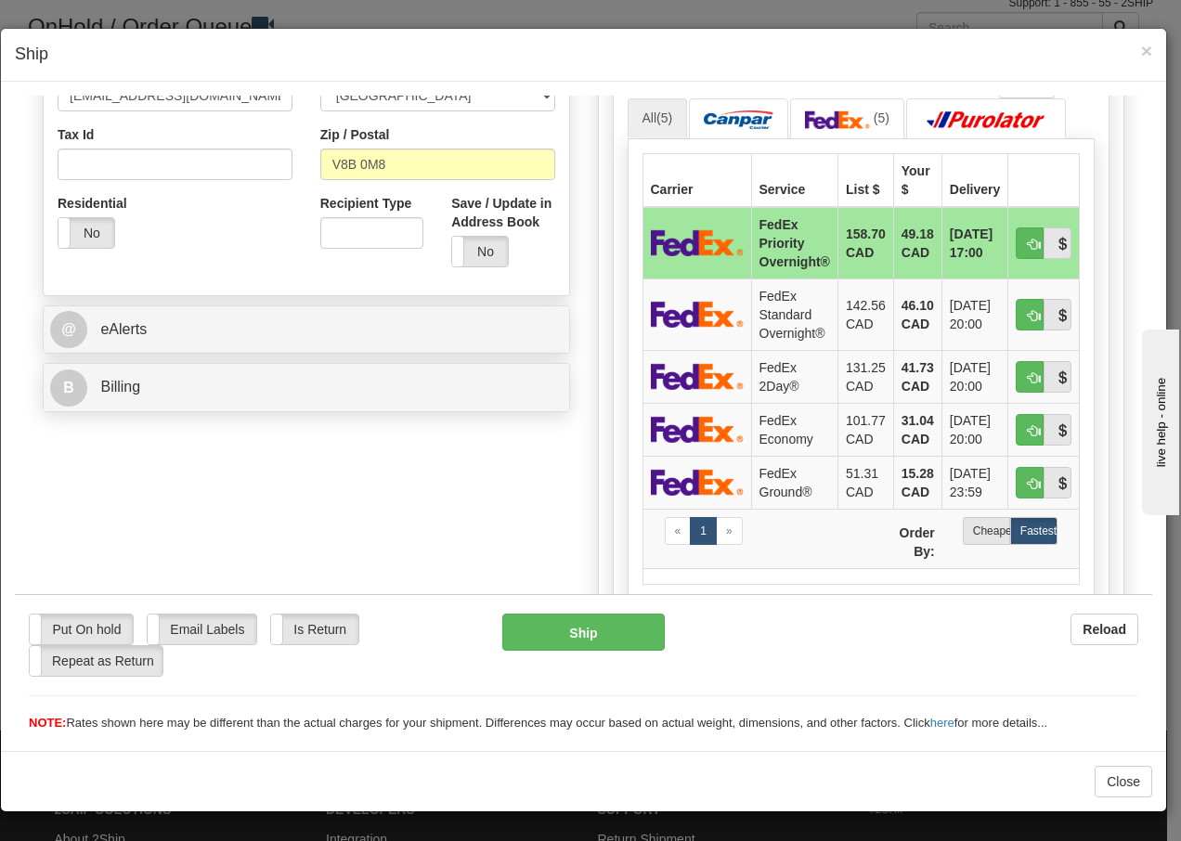
scroll to position [557, 0]
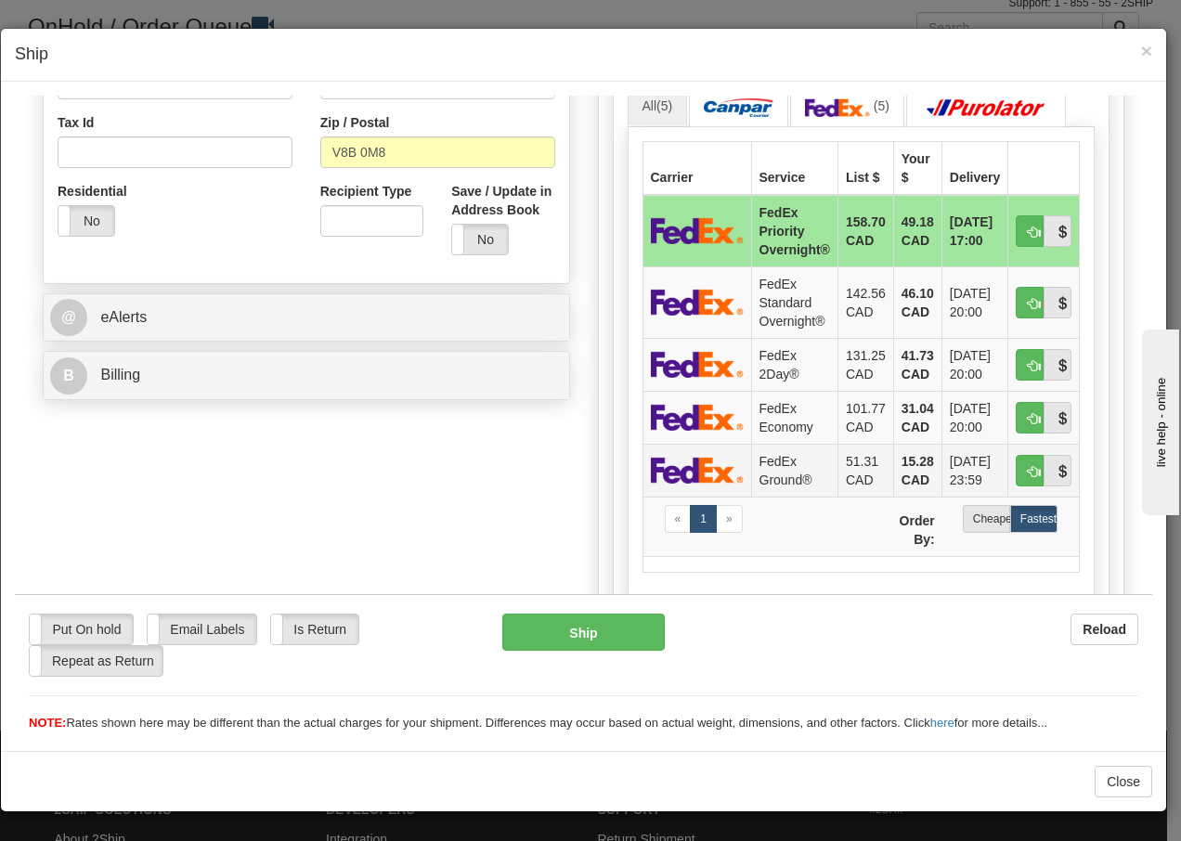
click at [784, 468] on td "FedEx Ground®" at bounding box center [794, 469] width 86 height 53
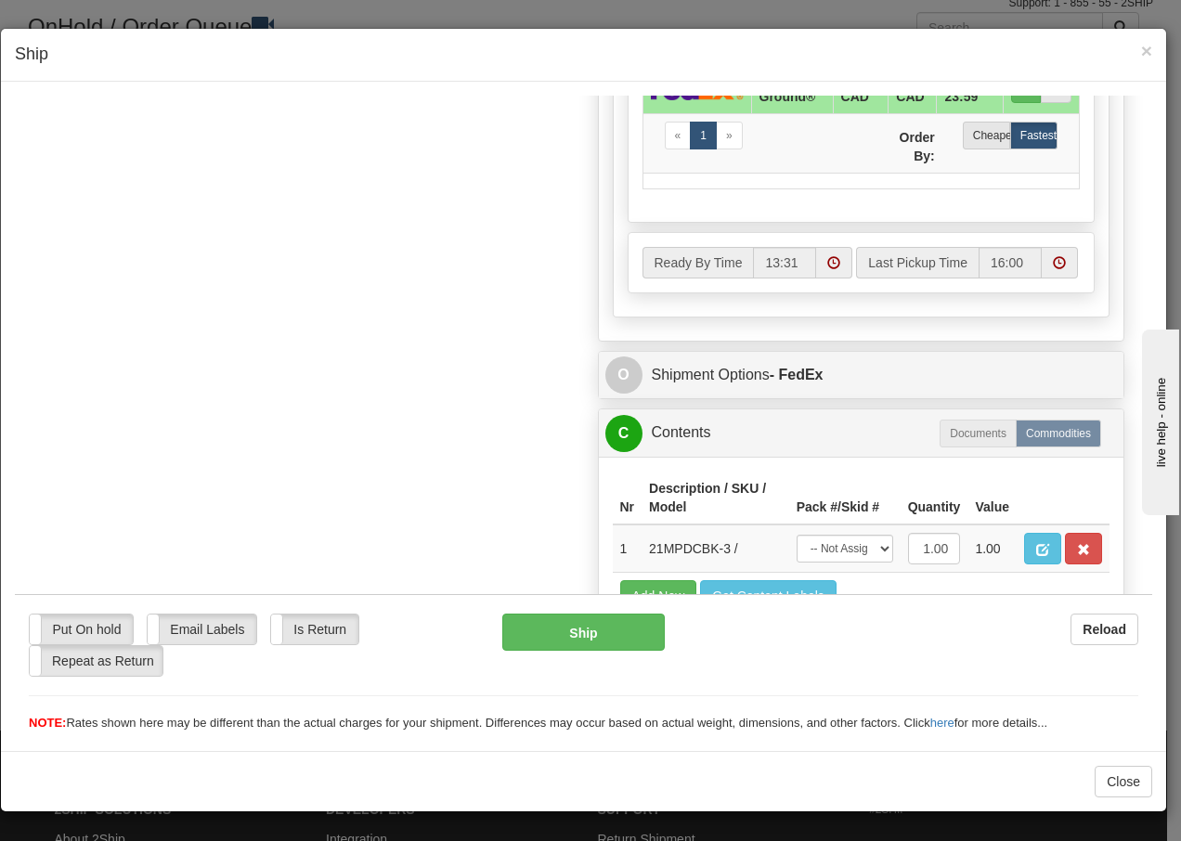
scroll to position [1054, 0]
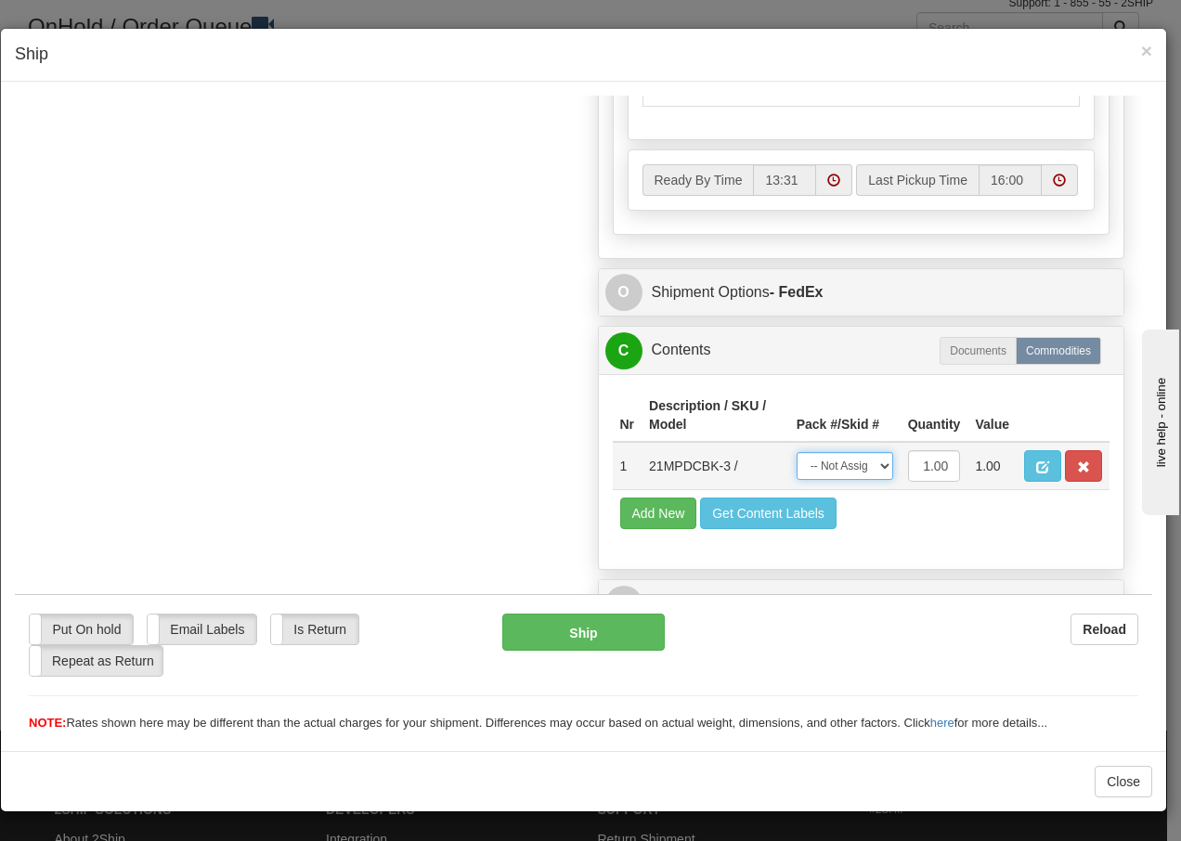
click at [858, 471] on select "-- Not Assigned -- Package 1" at bounding box center [844, 465] width 97 height 28
select select "0"
click at [796, 451] on select "-- Not Assigned -- Package 1" at bounding box center [844, 465] width 97 height 28
click at [585, 635] on button "Ship" at bounding box center [582, 631] width 161 height 37
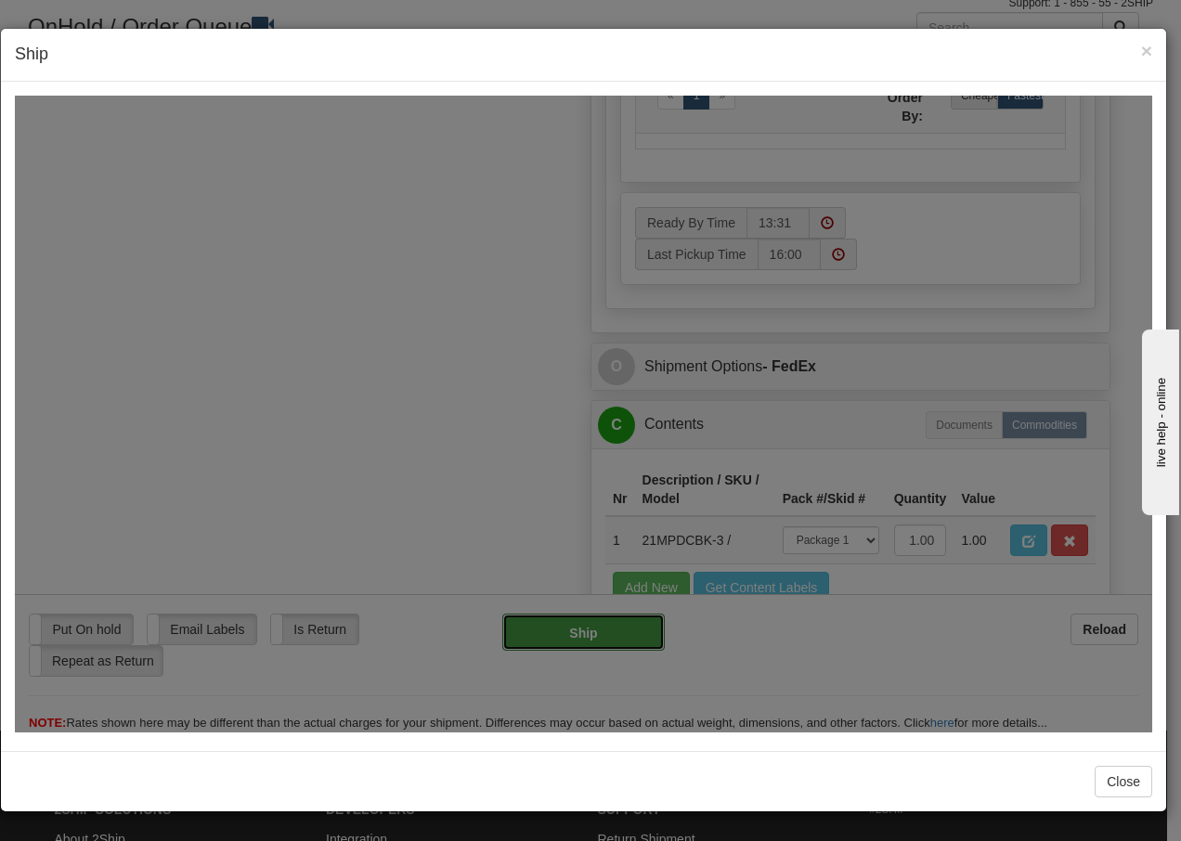
type input "92"
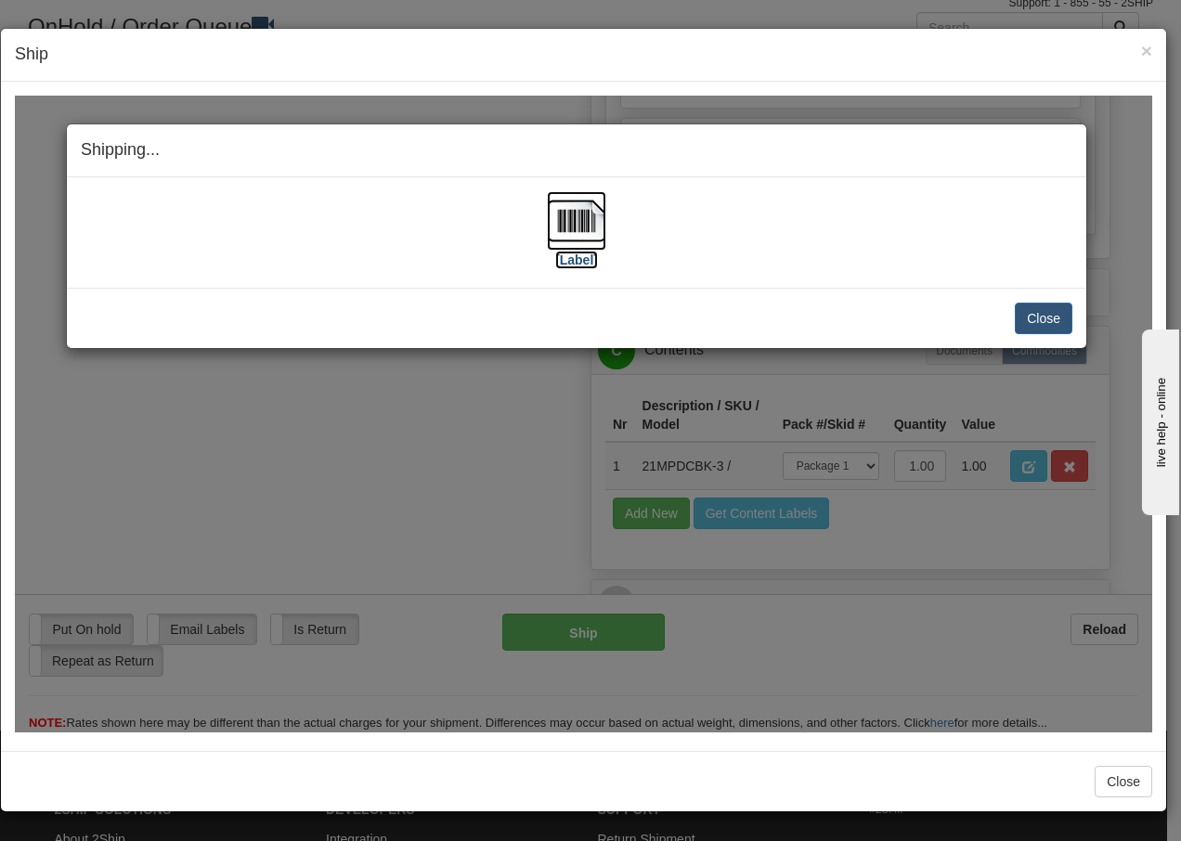
click at [586, 228] on img at bounding box center [576, 219] width 59 height 59
click at [1039, 316] on button "Close" at bounding box center [1043, 318] width 58 height 32
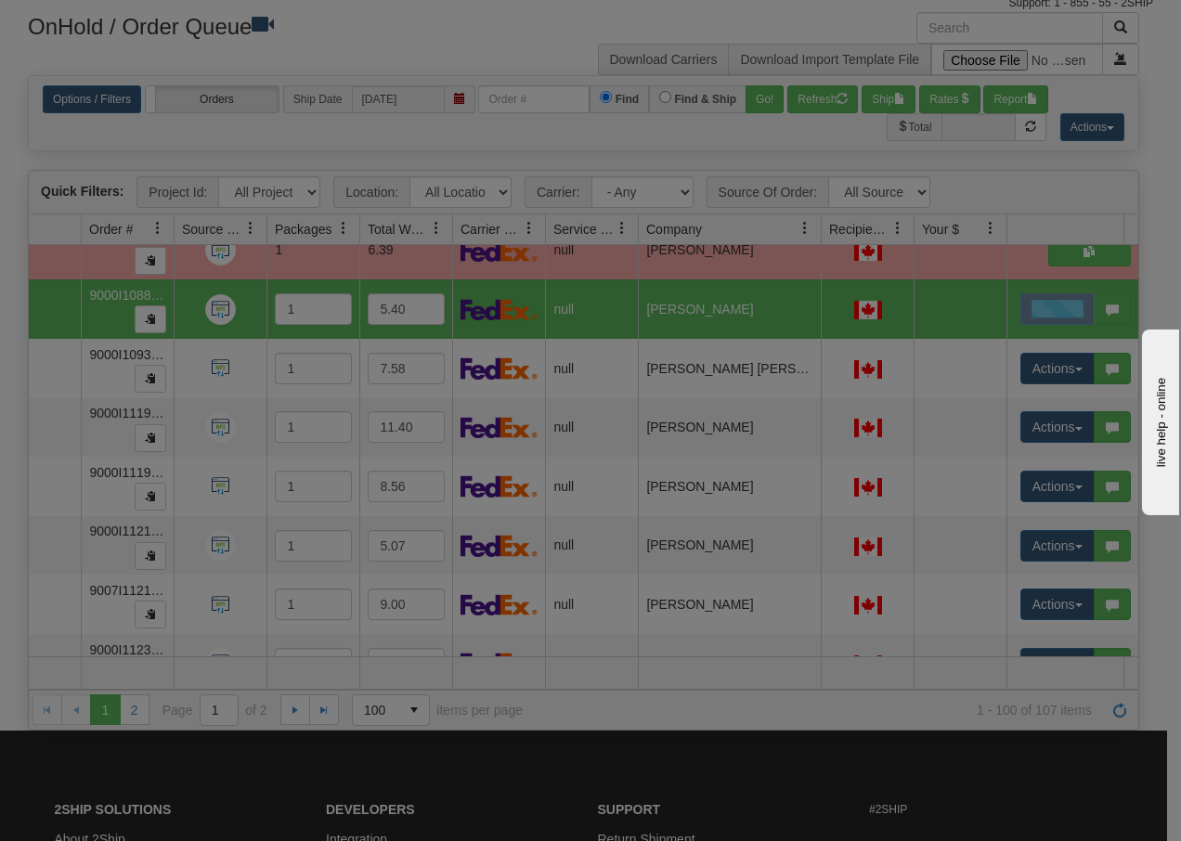
scroll to position [0, 0]
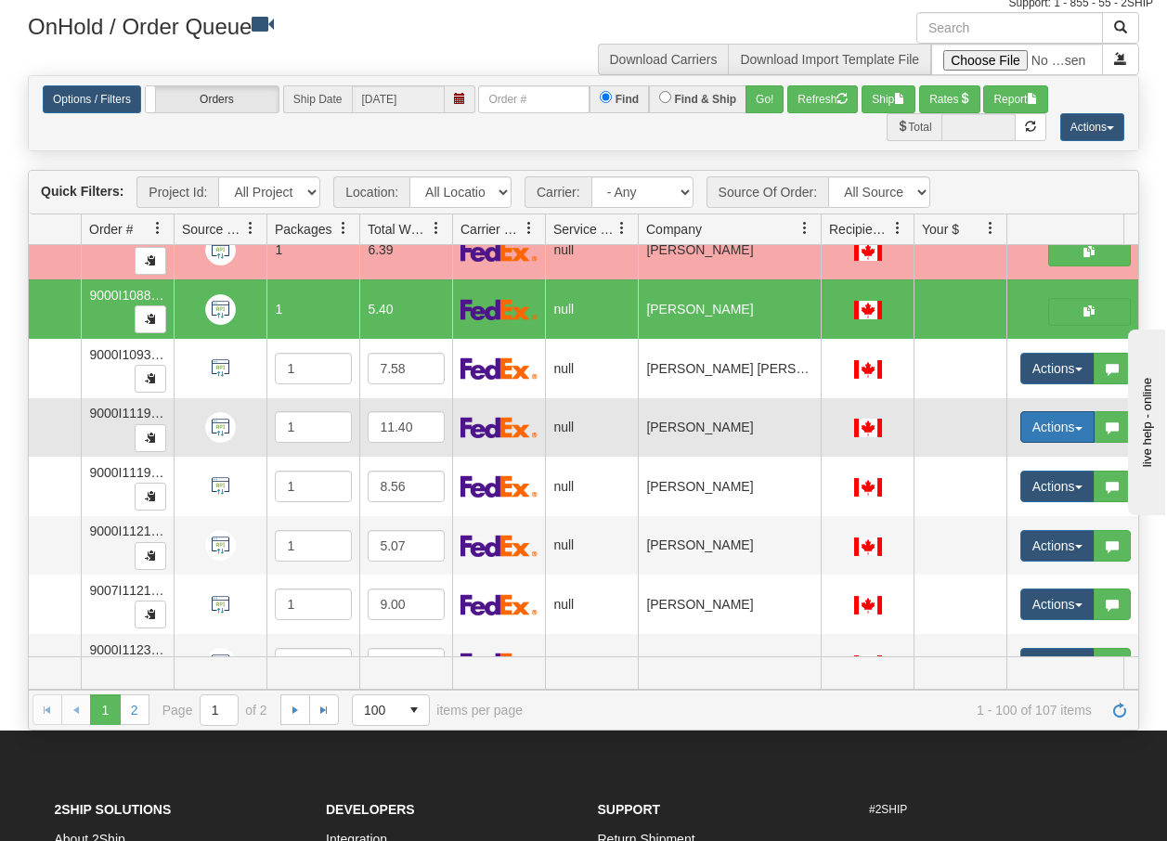
click at [1083, 432] on button "Actions" at bounding box center [1057, 427] width 74 height 32
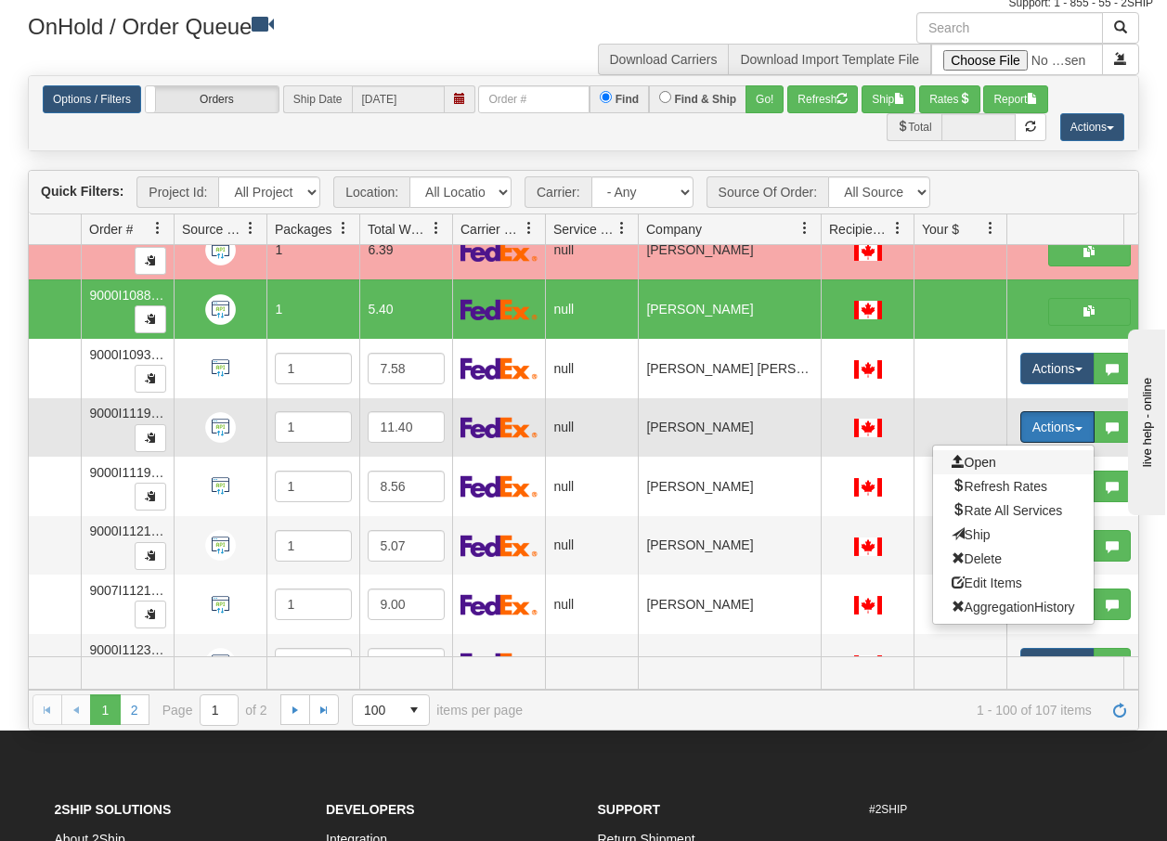
click at [974, 459] on span "Open" at bounding box center [973, 462] width 45 height 15
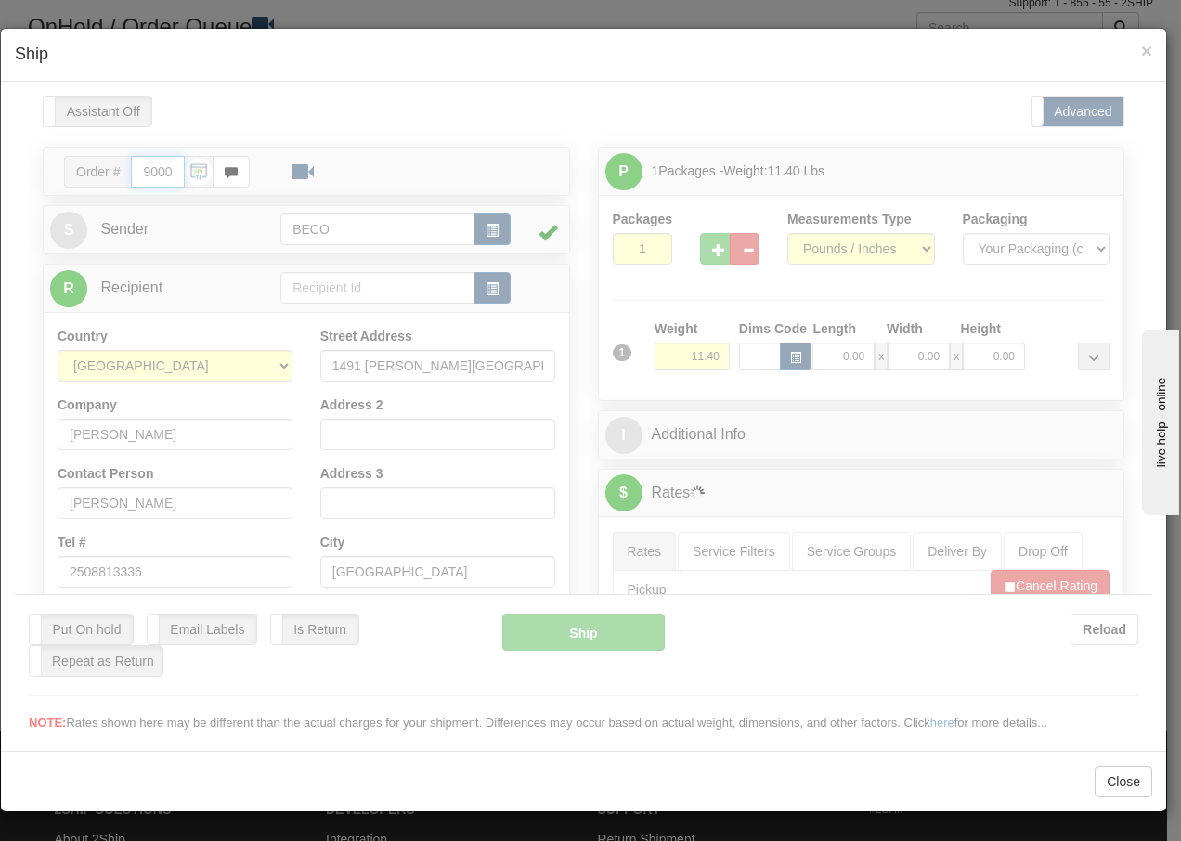
type input "13:33"
type input "16:00"
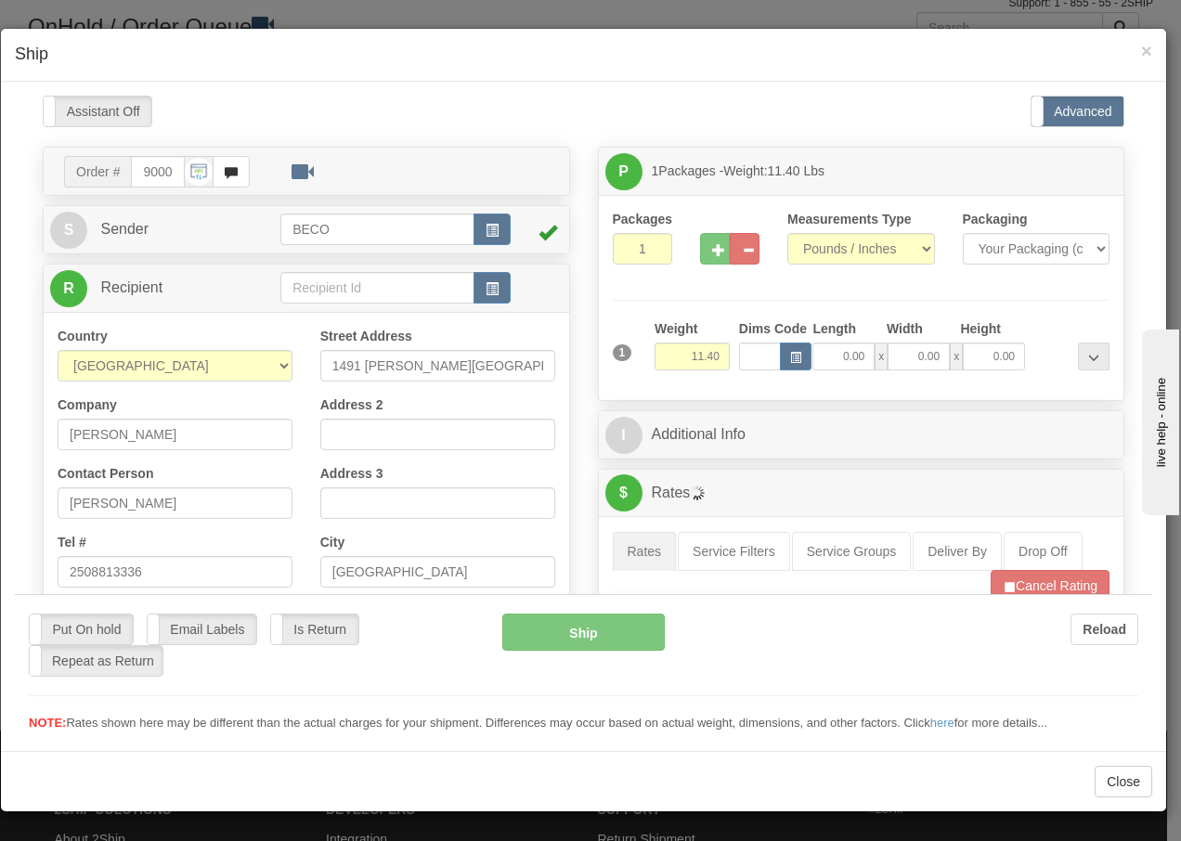
click at [708, 243] on div at bounding box center [583, 413] width 1137 height 637
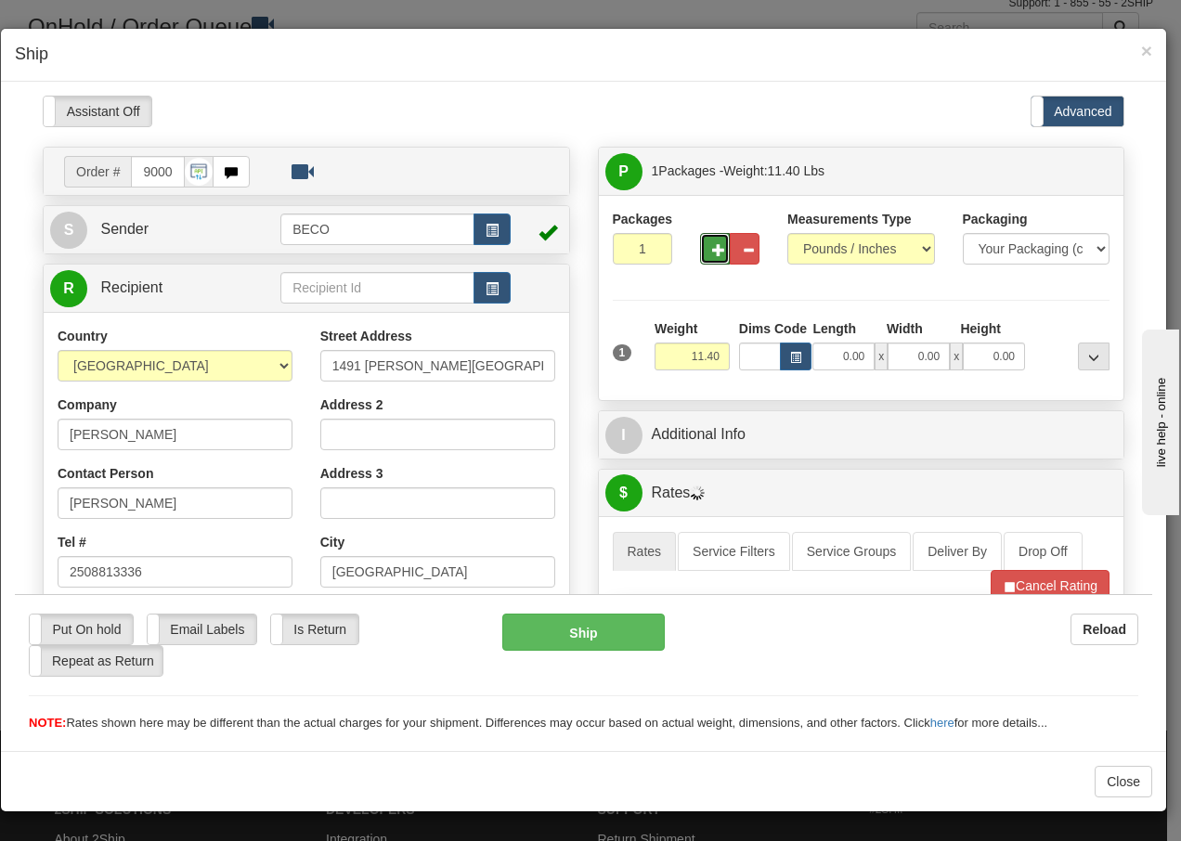
click at [712, 243] on span "button" at bounding box center [718, 249] width 13 height 12
type input "2"
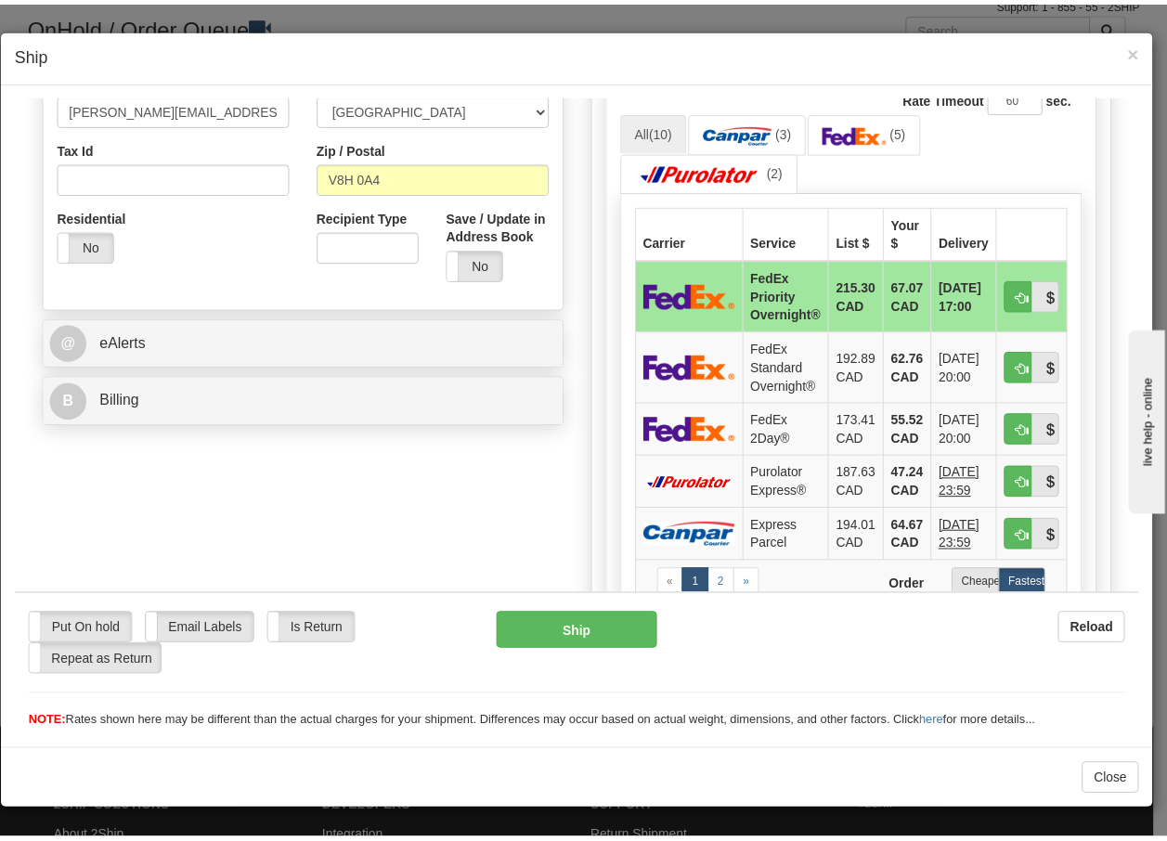
scroll to position [569, 0]
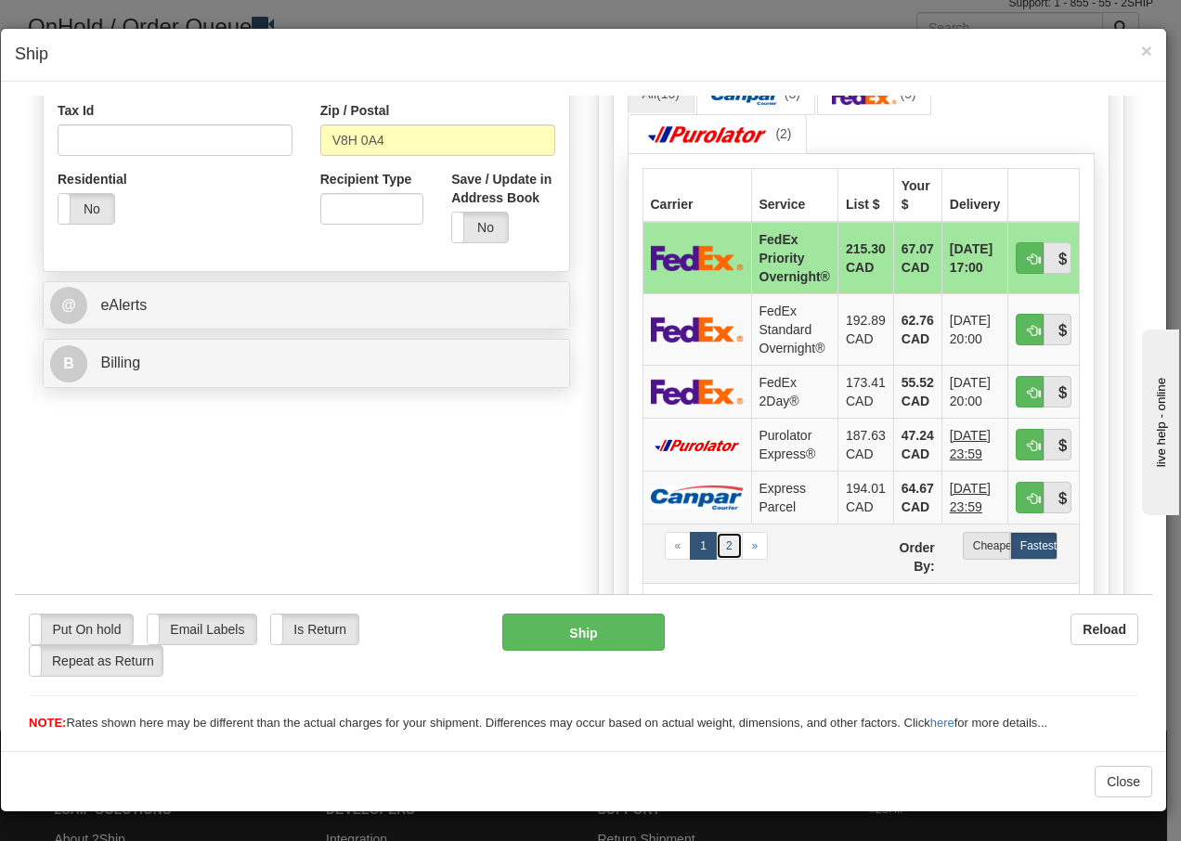
click at [724, 547] on link "2" at bounding box center [729, 545] width 27 height 28
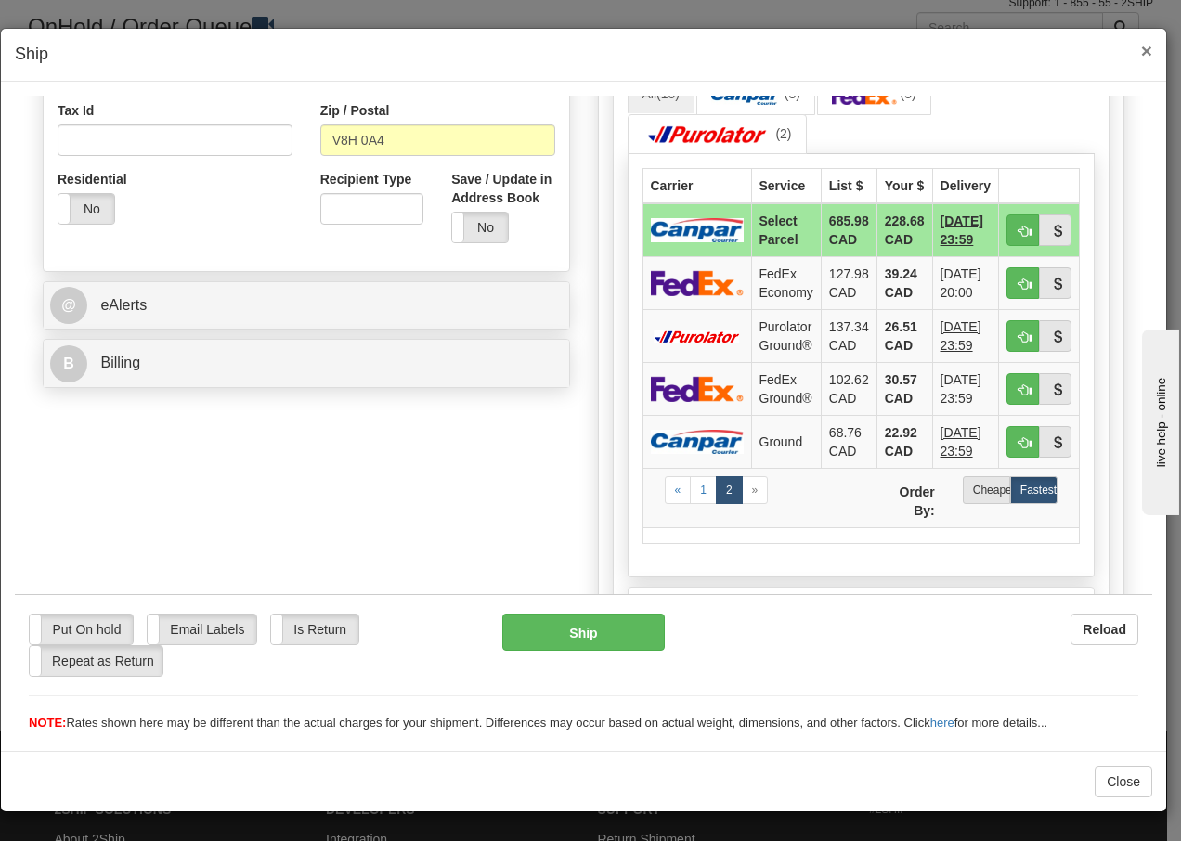
click at [1141, 53] on span "×" at bounding box center [1146, 50] width 11 height 21
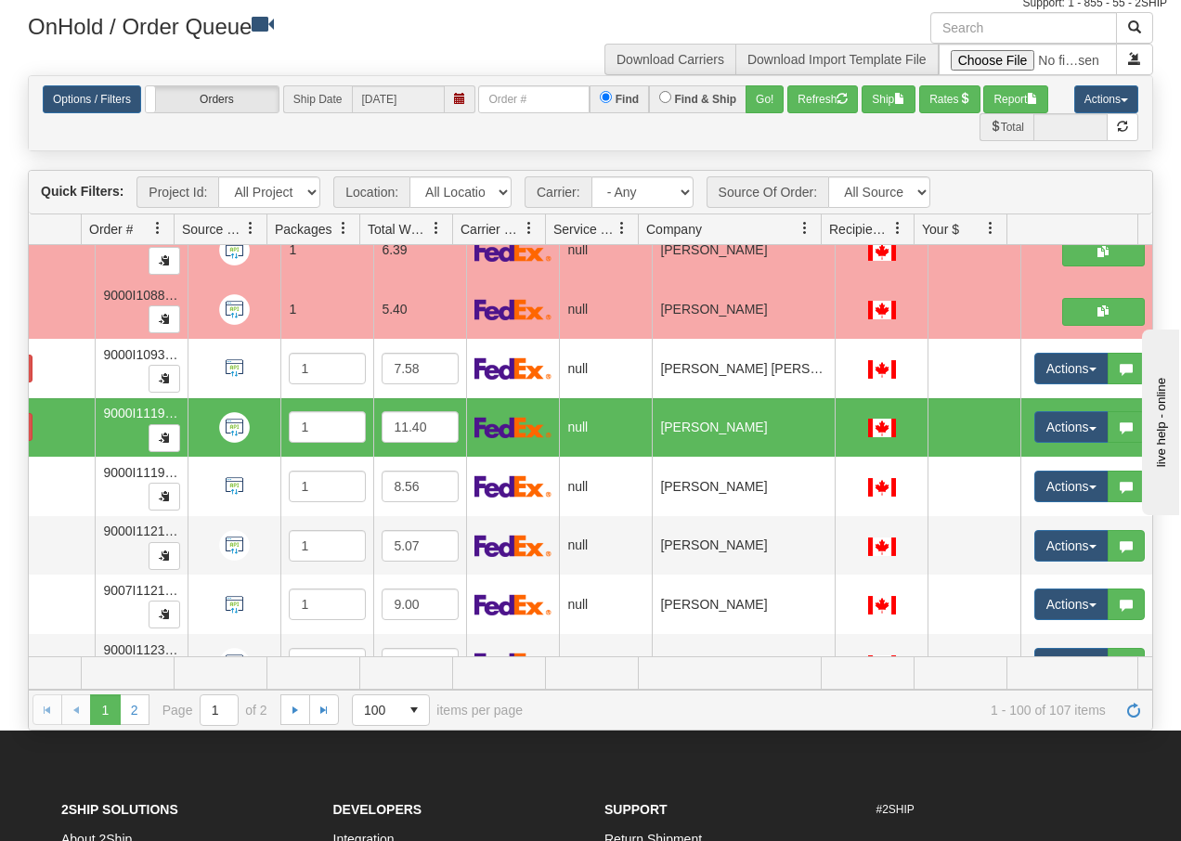
scroll to position [0, 0]
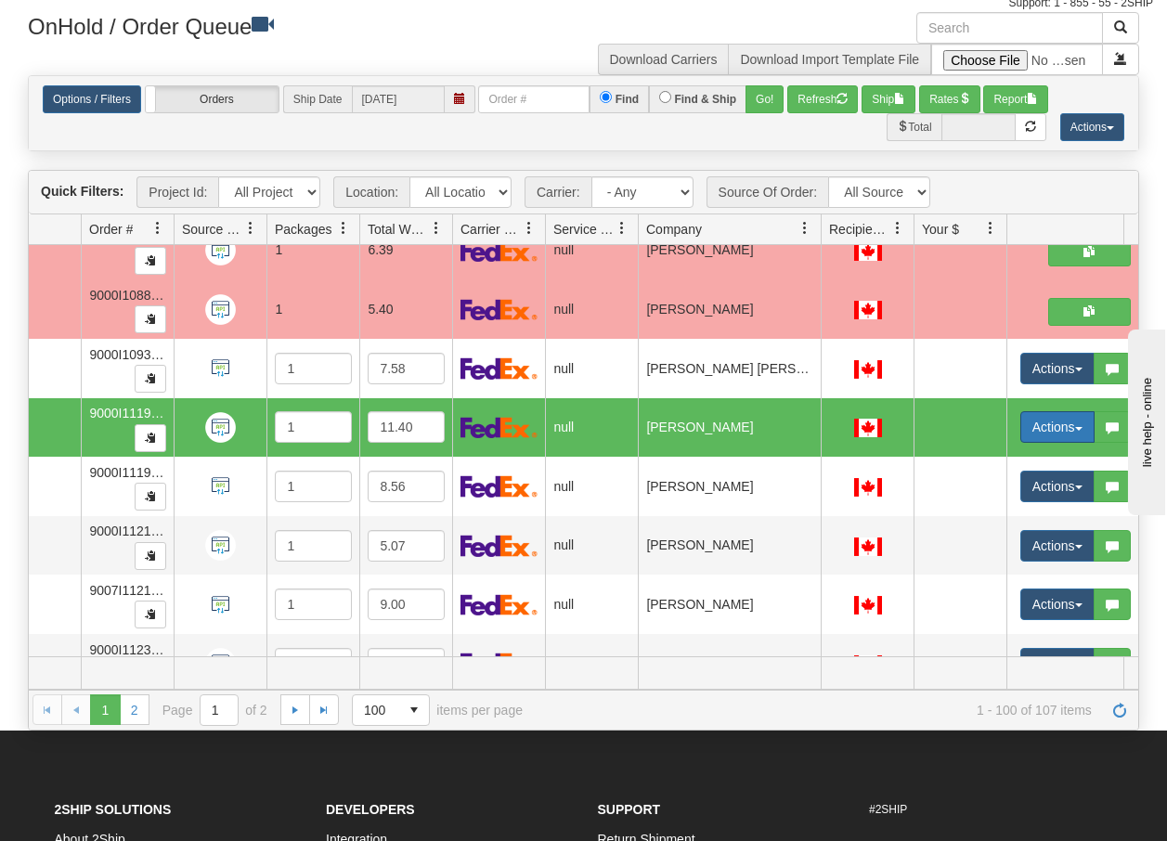
click at [1078, 428] on span "button" at bounding box center [1078, 429] width 7 height 4
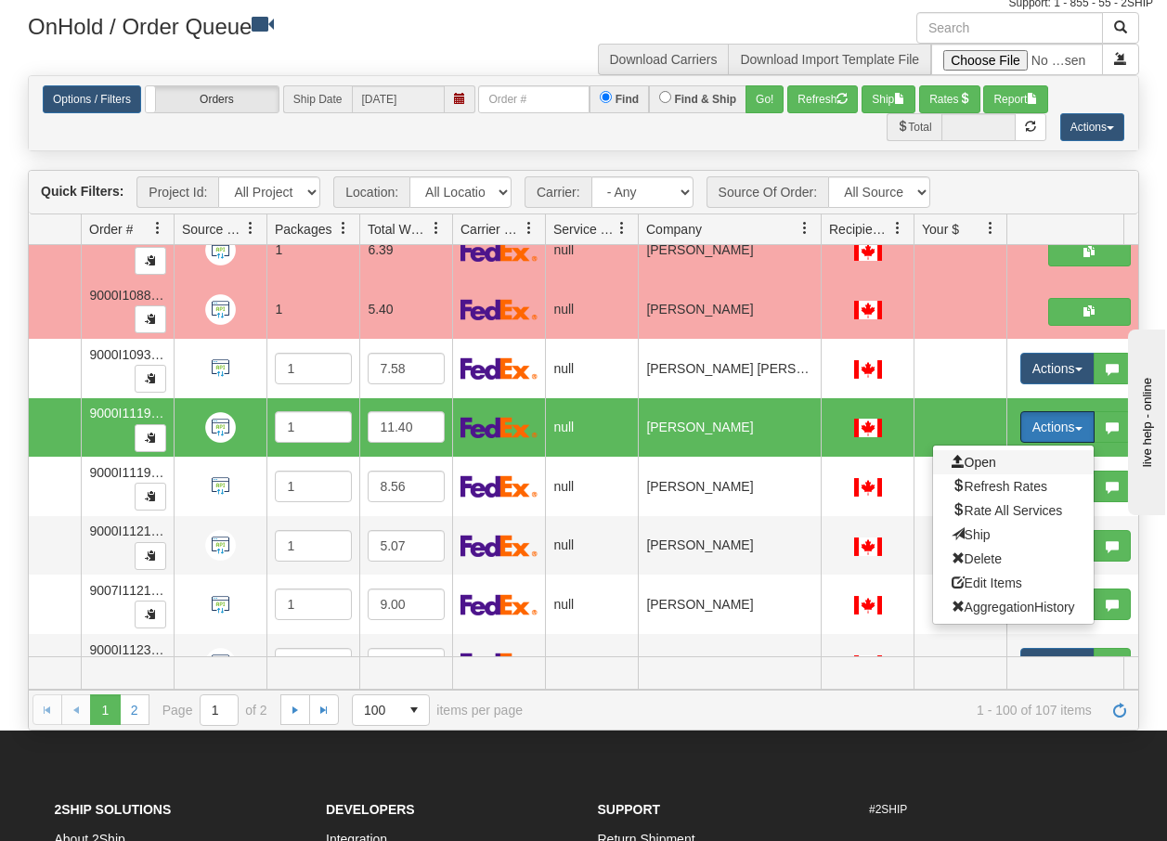
click at [988, 461] on span "Open" at bounding box center [973, 462] width 45 height 15
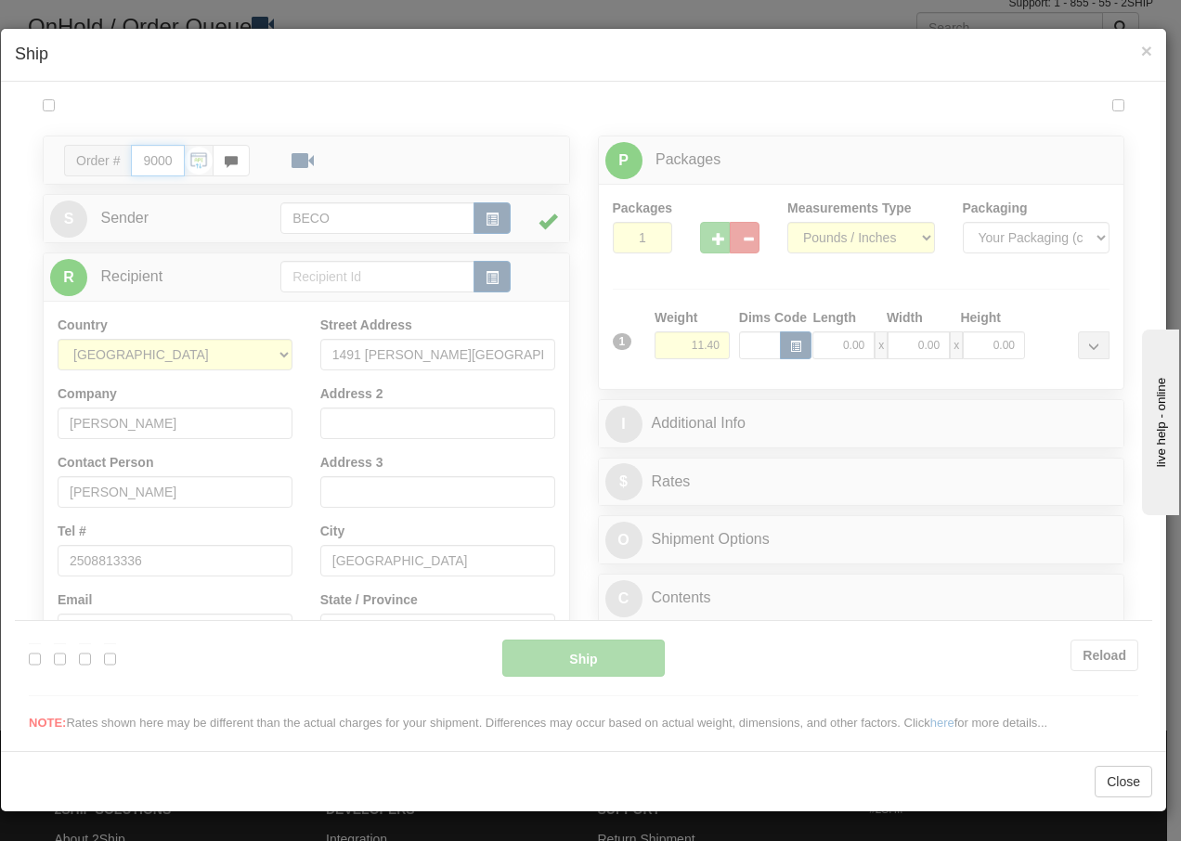
type input "13:33"
type input "16:00"
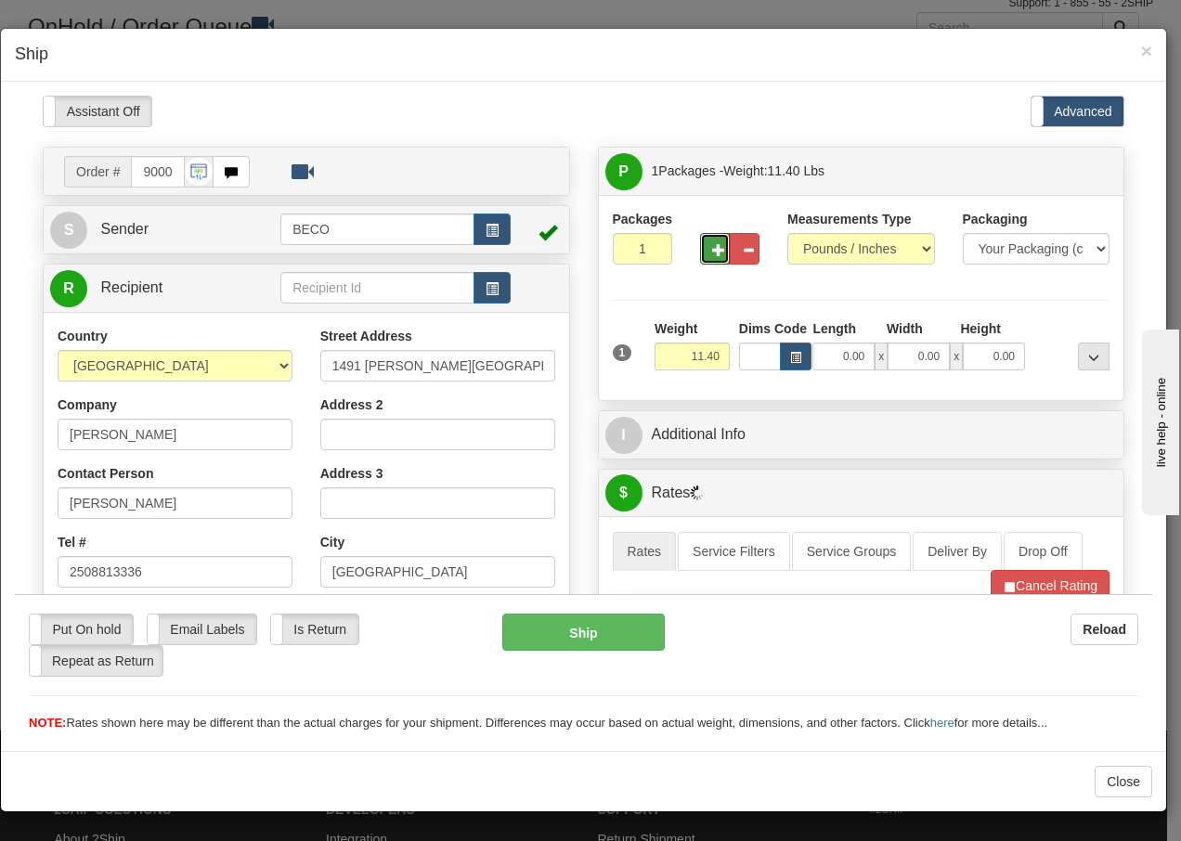
click at [712, 246] on span "button" at bounding box center [718, 249] width 13 height 12
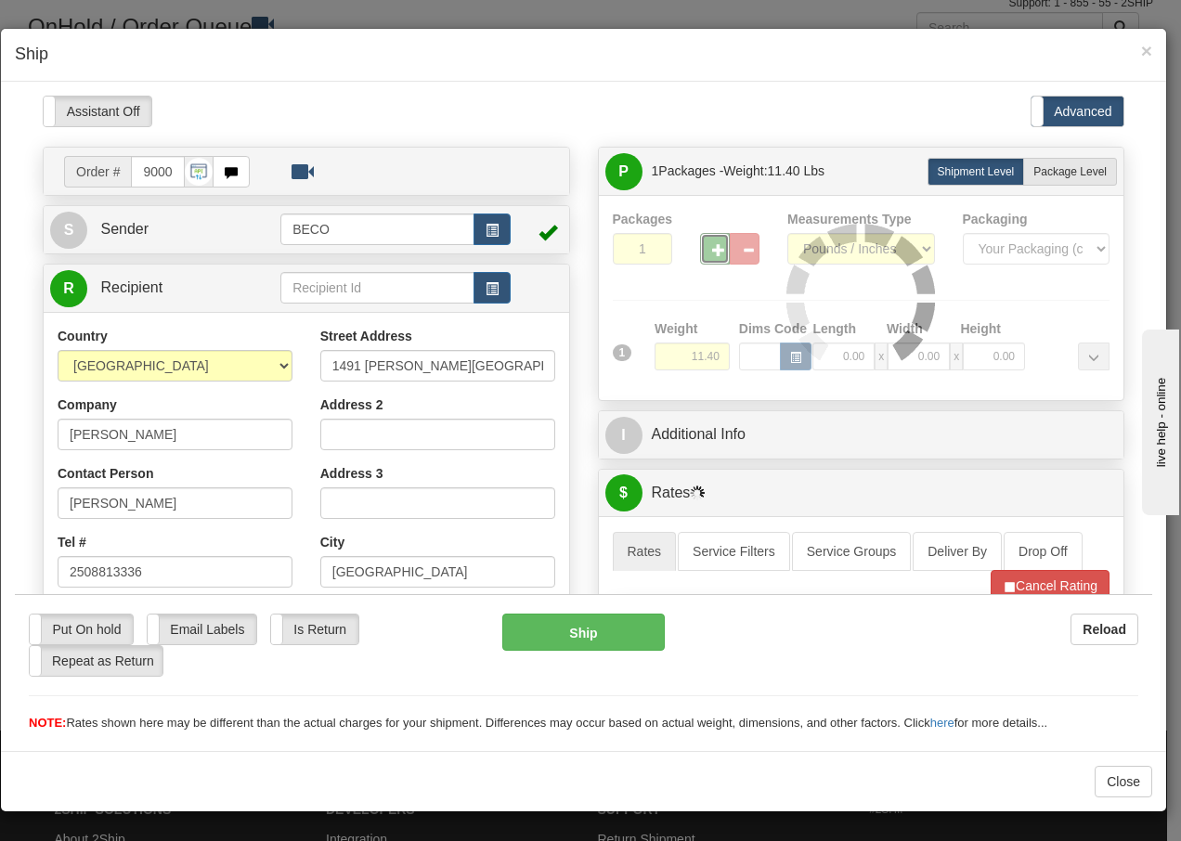
type input "2"
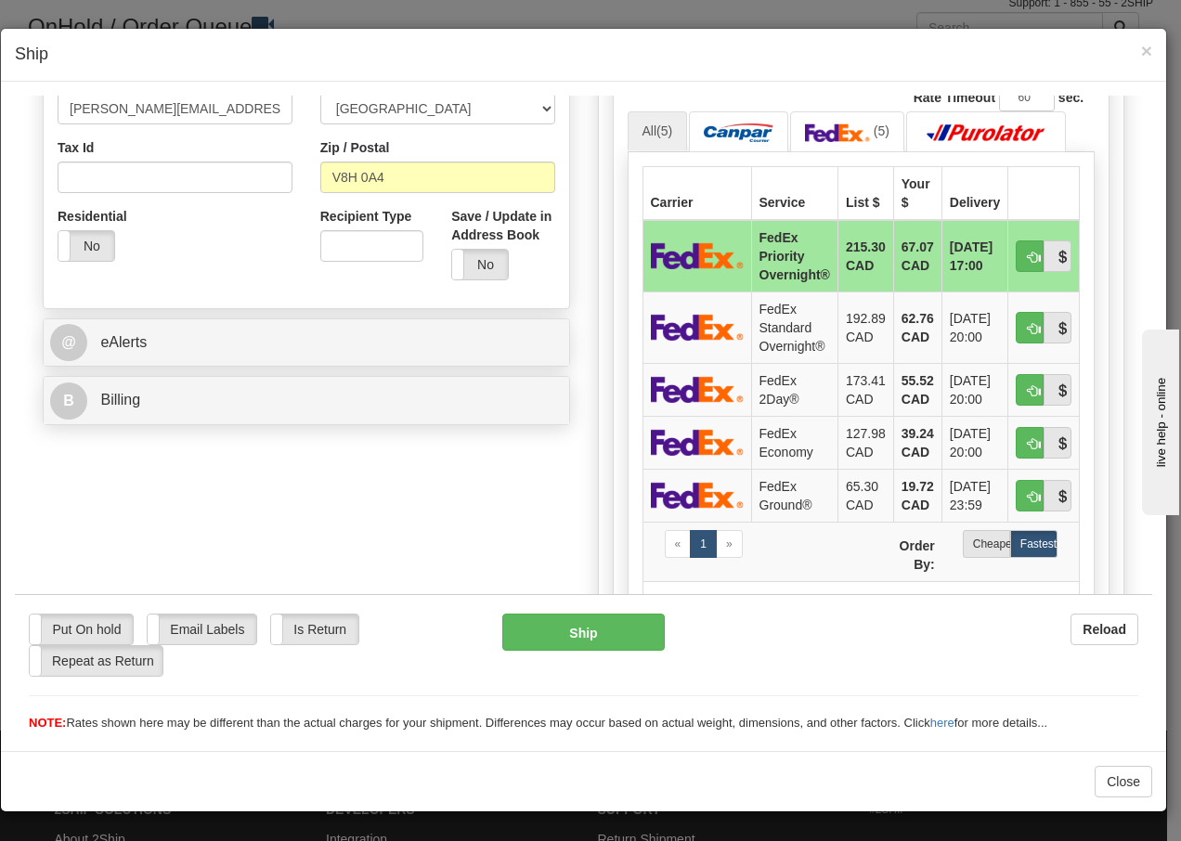
scroll to position [581, 0]
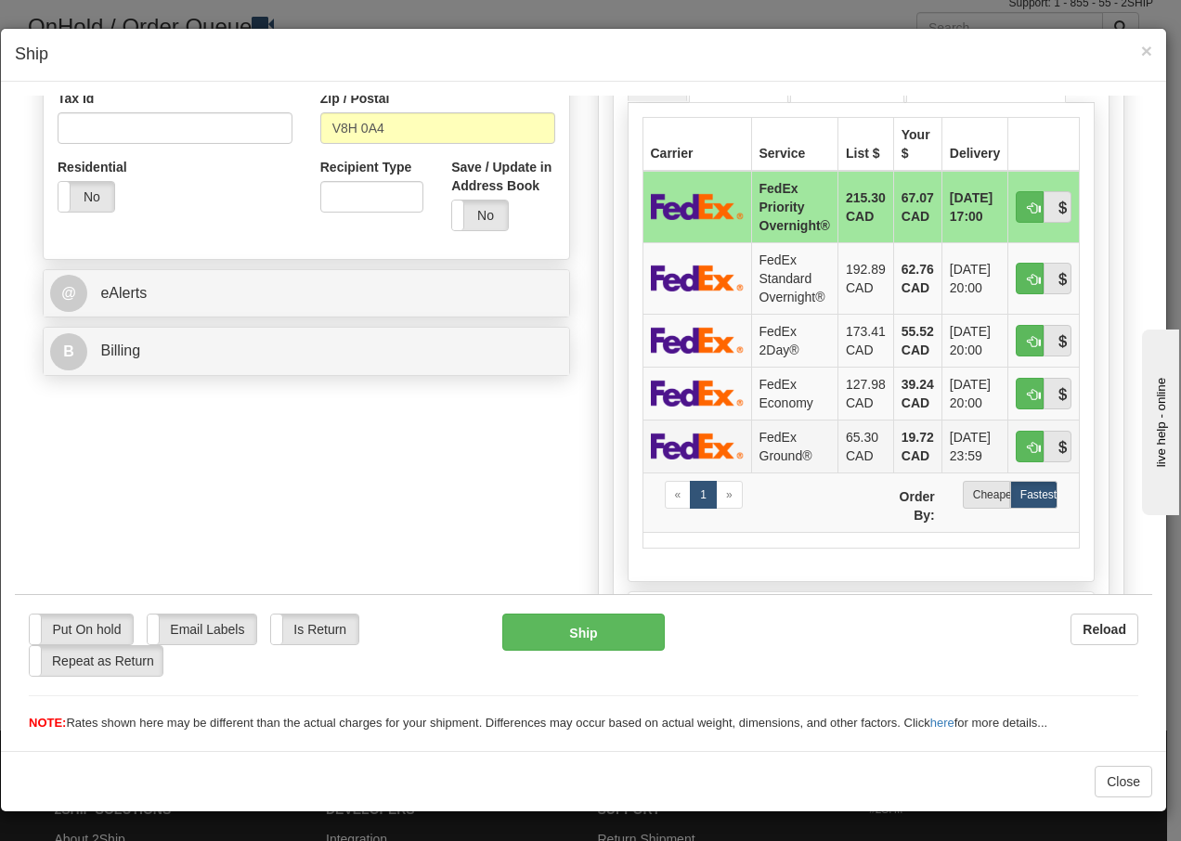
click at [772, 445] on td "FedEx Ground®" at bounding box center [794, 445] width 86 height 53
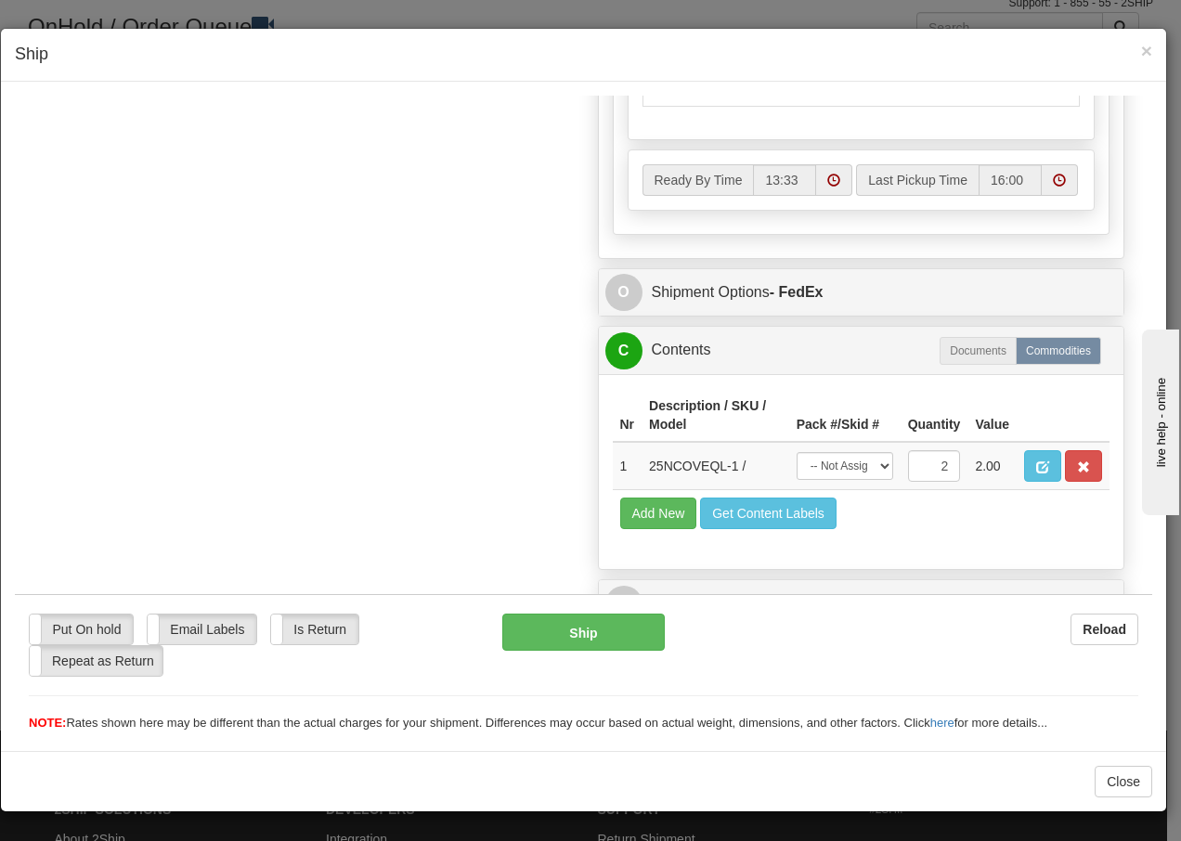
scroll to position [1054, 0]
click at [866, 467] on select "-- Not Assigned -- Package 1 Package 2 Split" at bounding box center [844, 465] width 97 height 28
select select "SPLIT"
click at [796, 451] on select "-- Not Assigned -- Package 1 Package 2 Split" at bounding box center [844, 465] width 97 height 28
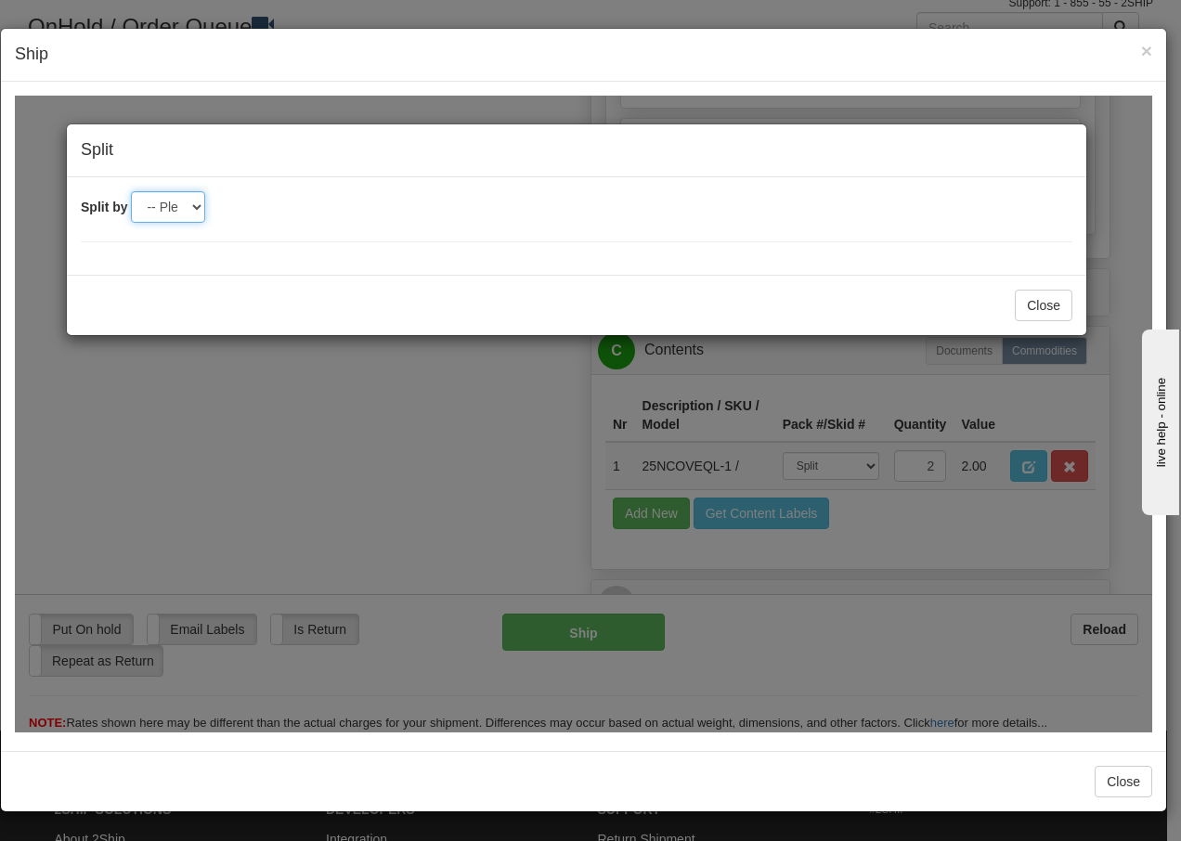
click at [189, 214] on select "-- Please select -- 2" at bounding box center [168, 206] width 74 height 32
select select "2"
click at [131, 190] on select "-- Please select -- 2" at bounding box center [168, 206] width 74 height 32
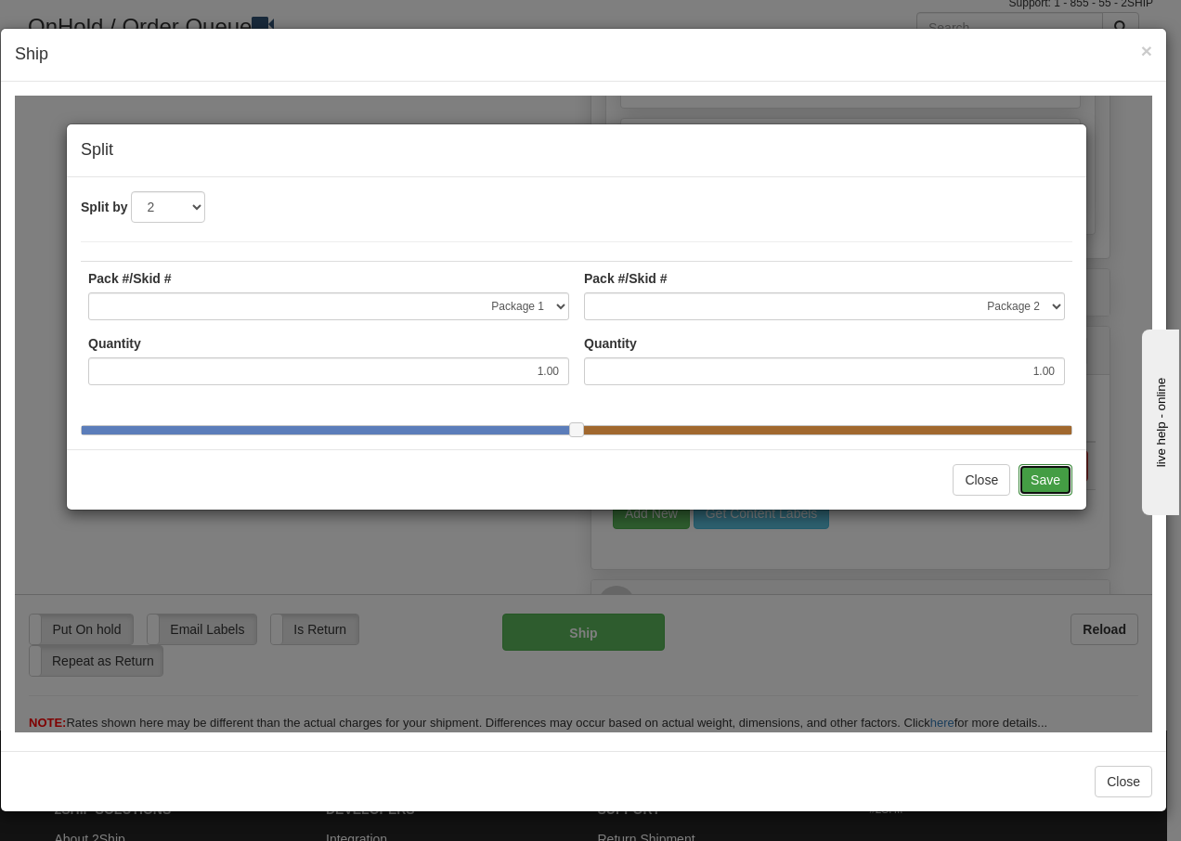
click at [1048, 495] on button "Save" at bounding box center [1045, 479] width 54 height 32
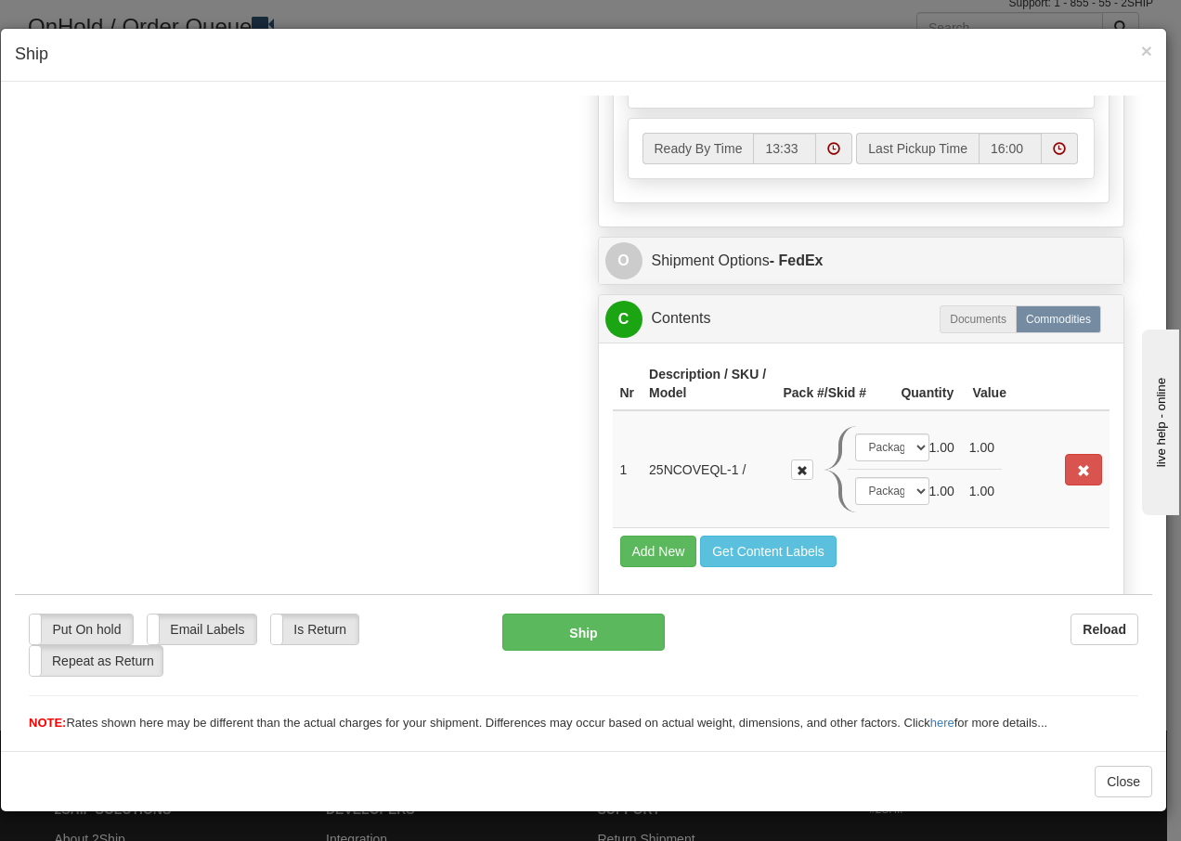
scroll to position [1023, 0]
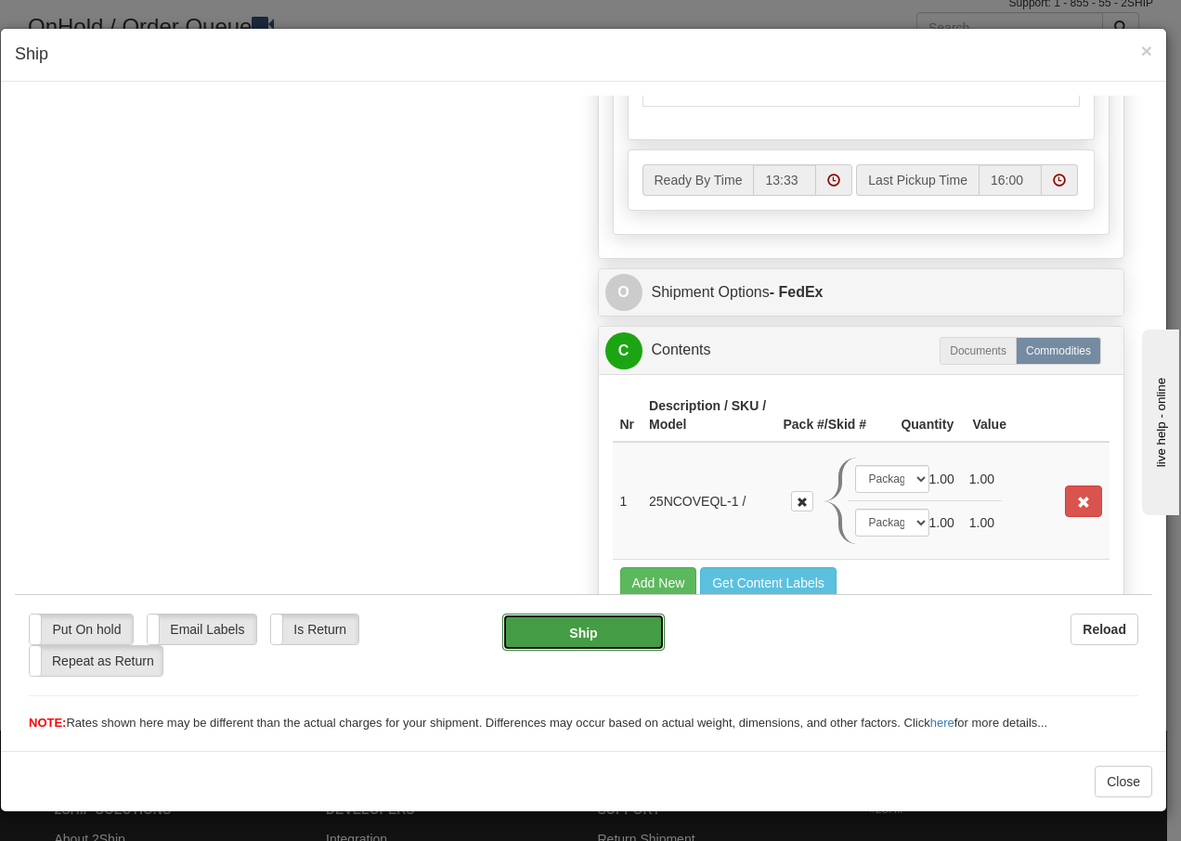
click at [604, 644] on button "Ship" at bounding box center [582, 631] width 161 height 37
type input "92"
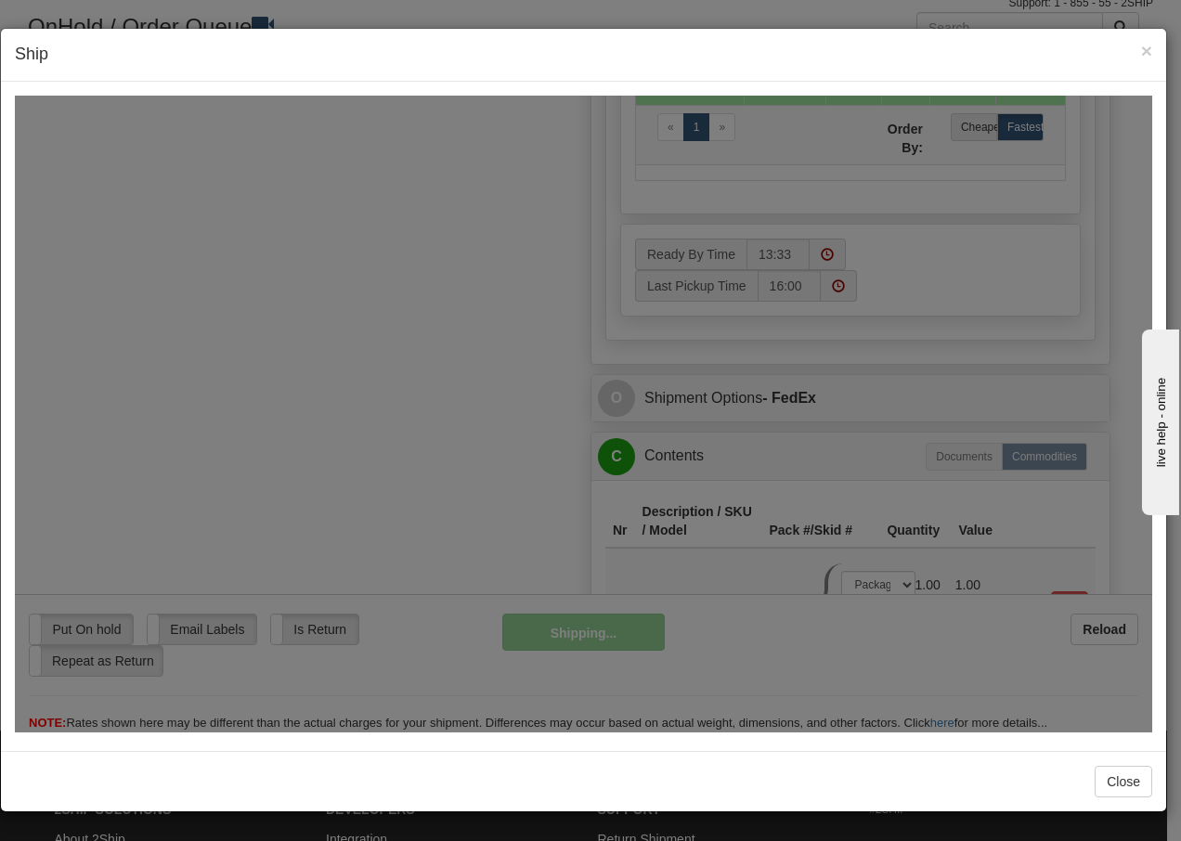
scroll to position [1097, 0]
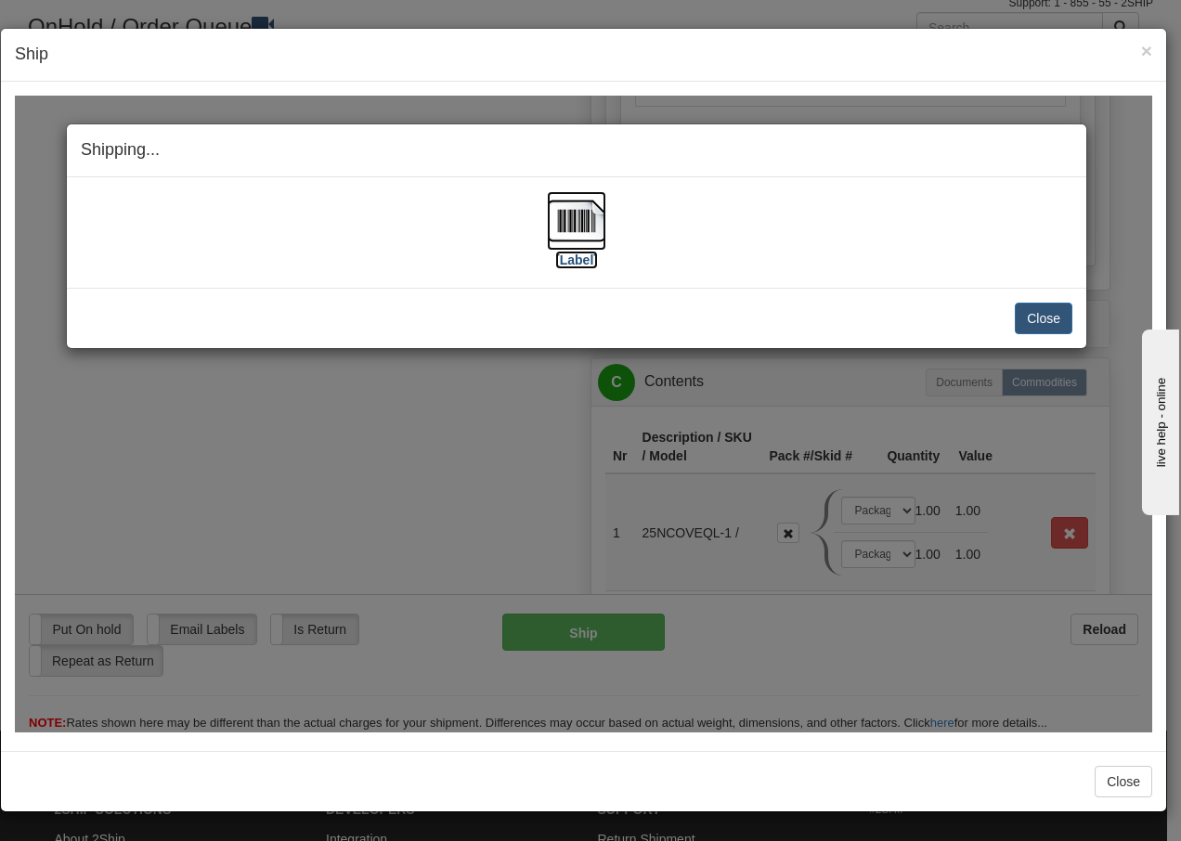
click at [581, 222] on img at bounding box center [576, 219] width 59 height 59
click at [1040, 314] on button "Close" at bounding box center [1043, 318] width 58 height 32
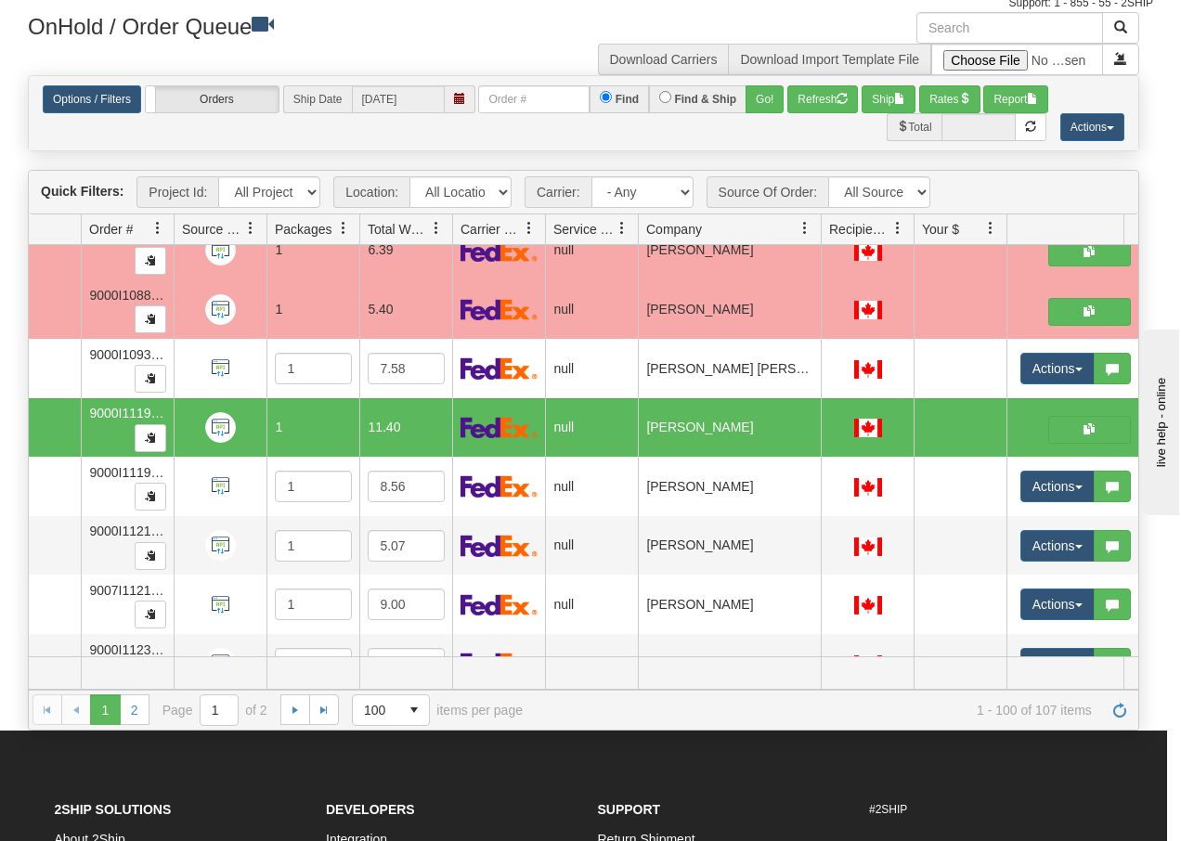
scroll to position [0, 0]
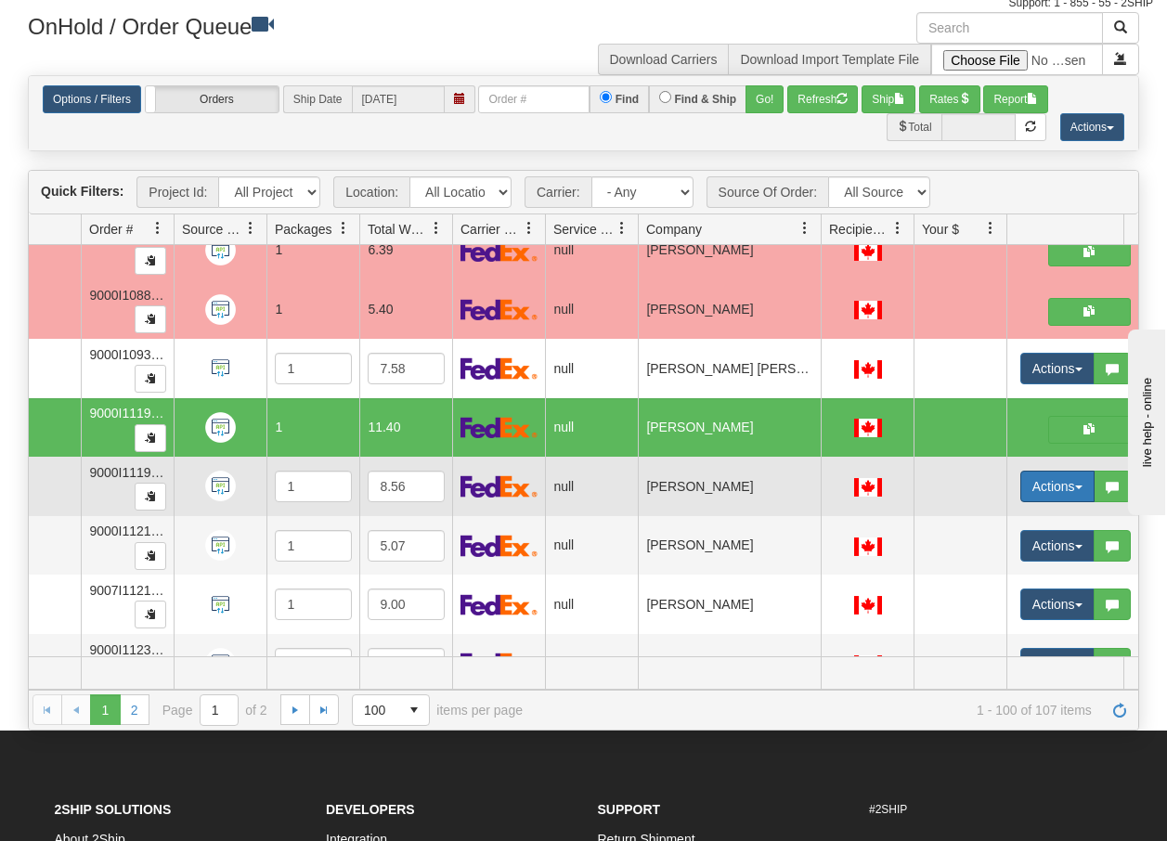
click at [1084, 492] on button "Actions" at bounding box center [1057, 487] width 74 height 32
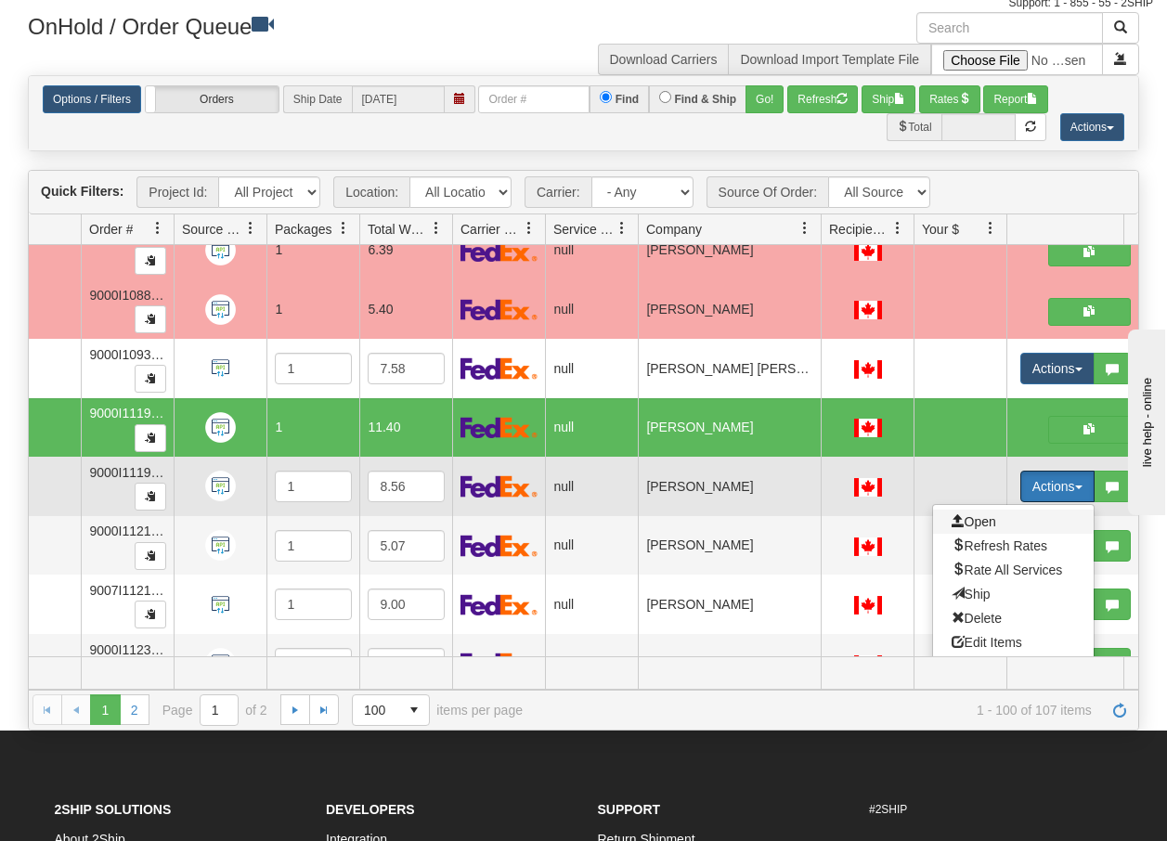
click at [976, 525] on span "Open" at bounding box center [973, 521] width 45 height 15
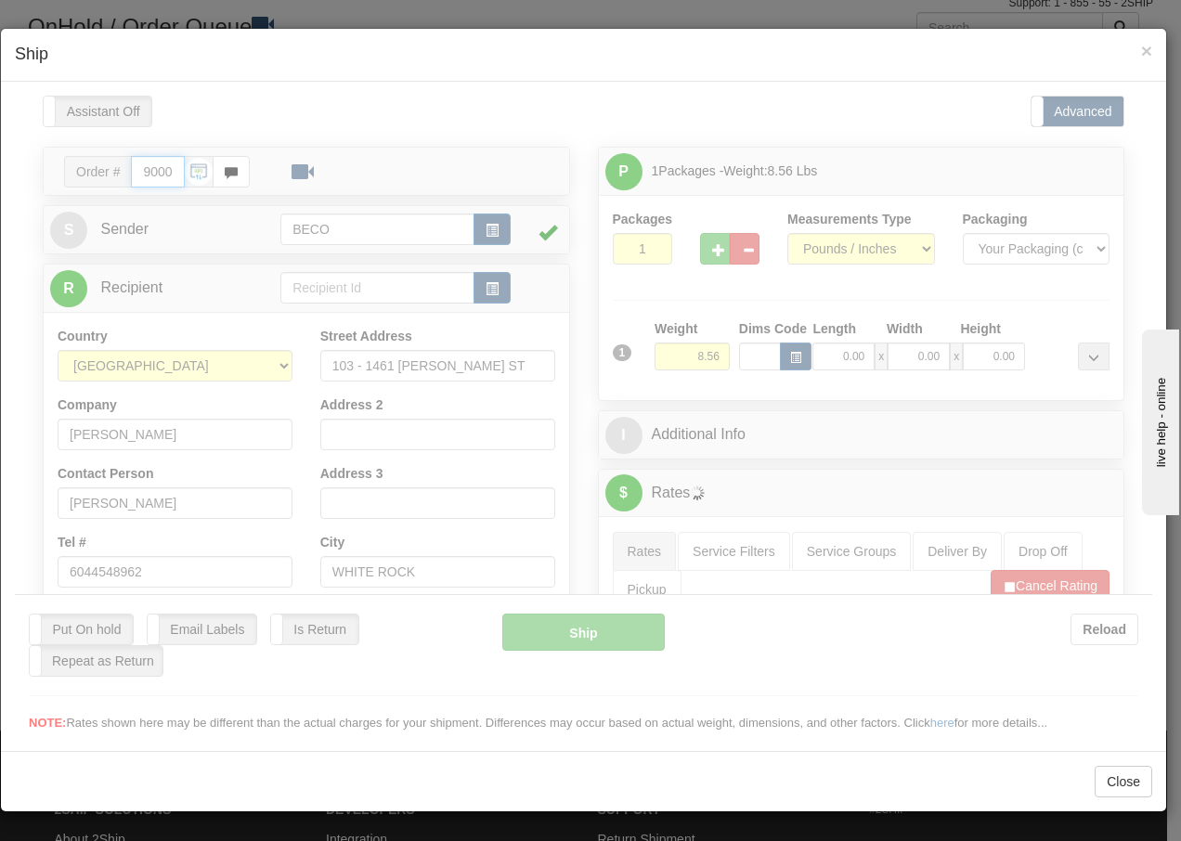
type input "13:34"
type input "16:00"
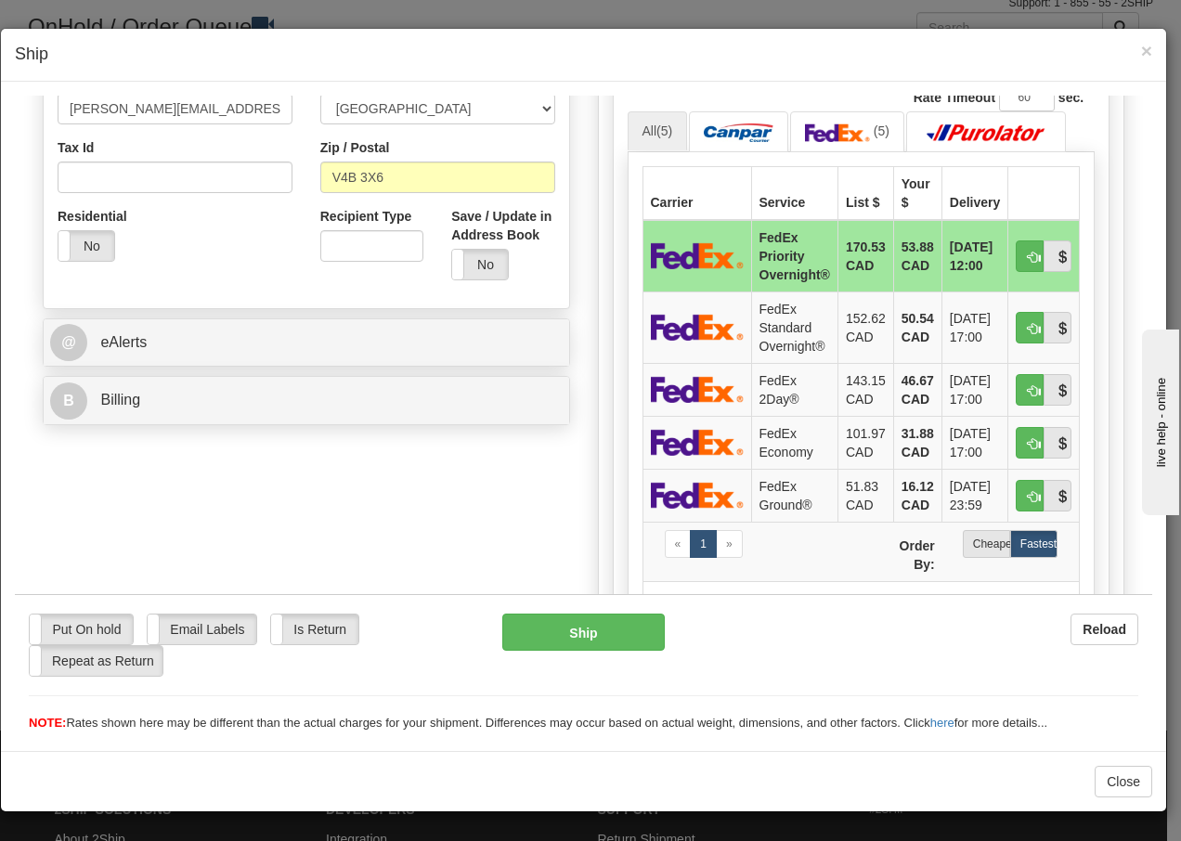
scroll to position [655, 0]
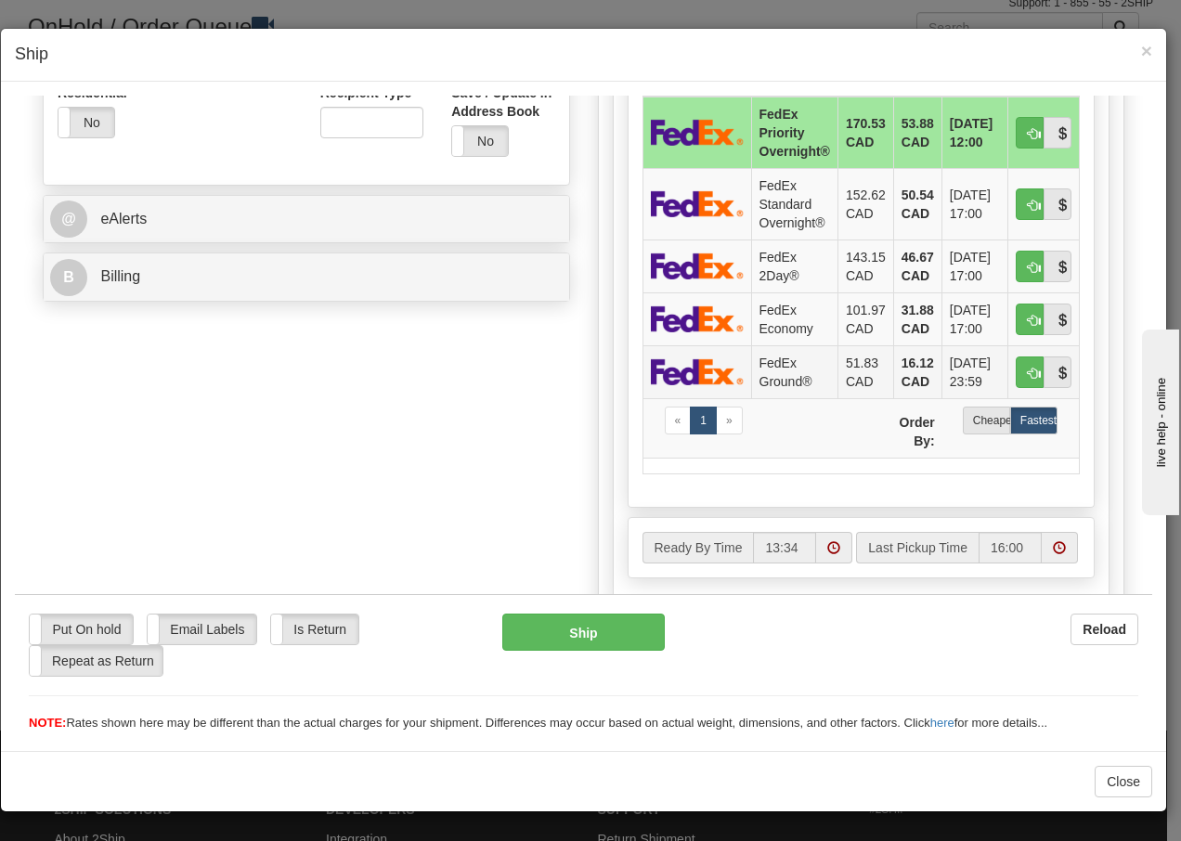
click at [771, 385] on td "FedEx Ground®" at bounding box center [794, 370] width 86 height 53
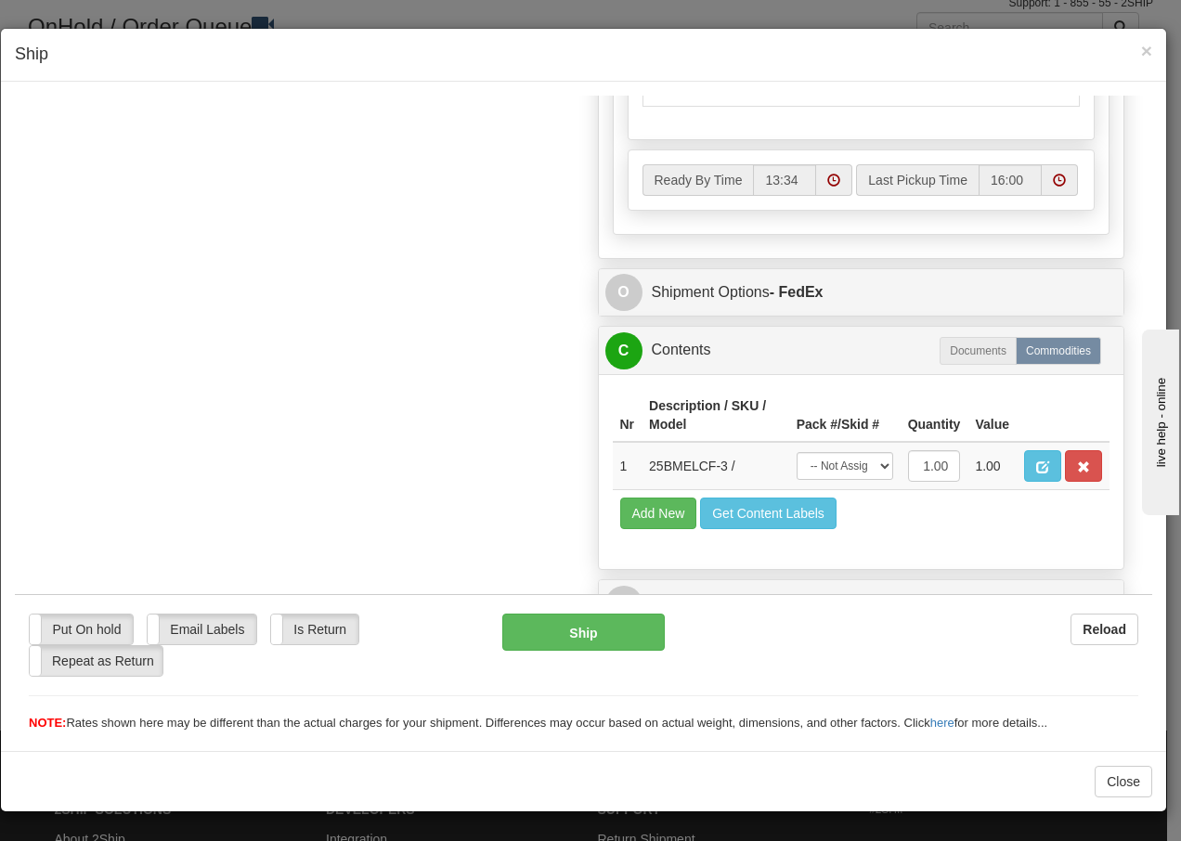
scroll to position [1054, 0]
click at [859, 464] on select "-- Not Assigned -- Package 1" at bounding box center [844, 465] width 97 height 28
select select "0"
click at [796, 451] on select "-- Not Assigned -- Package 1" at bounding box center [844, 465] width 97 height 28
click at [555, 628] on button "Ship" at bounding box center [582, 631] width 161 height 37
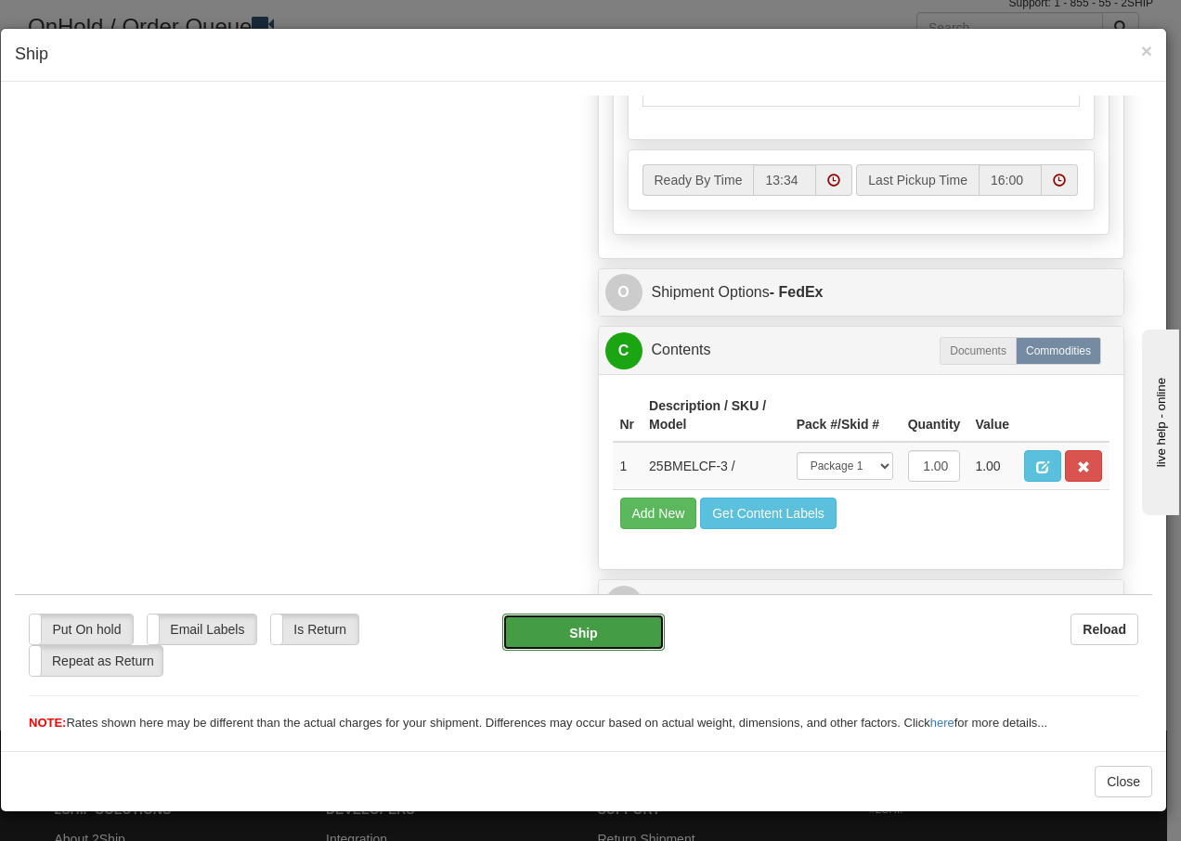
type input "92"
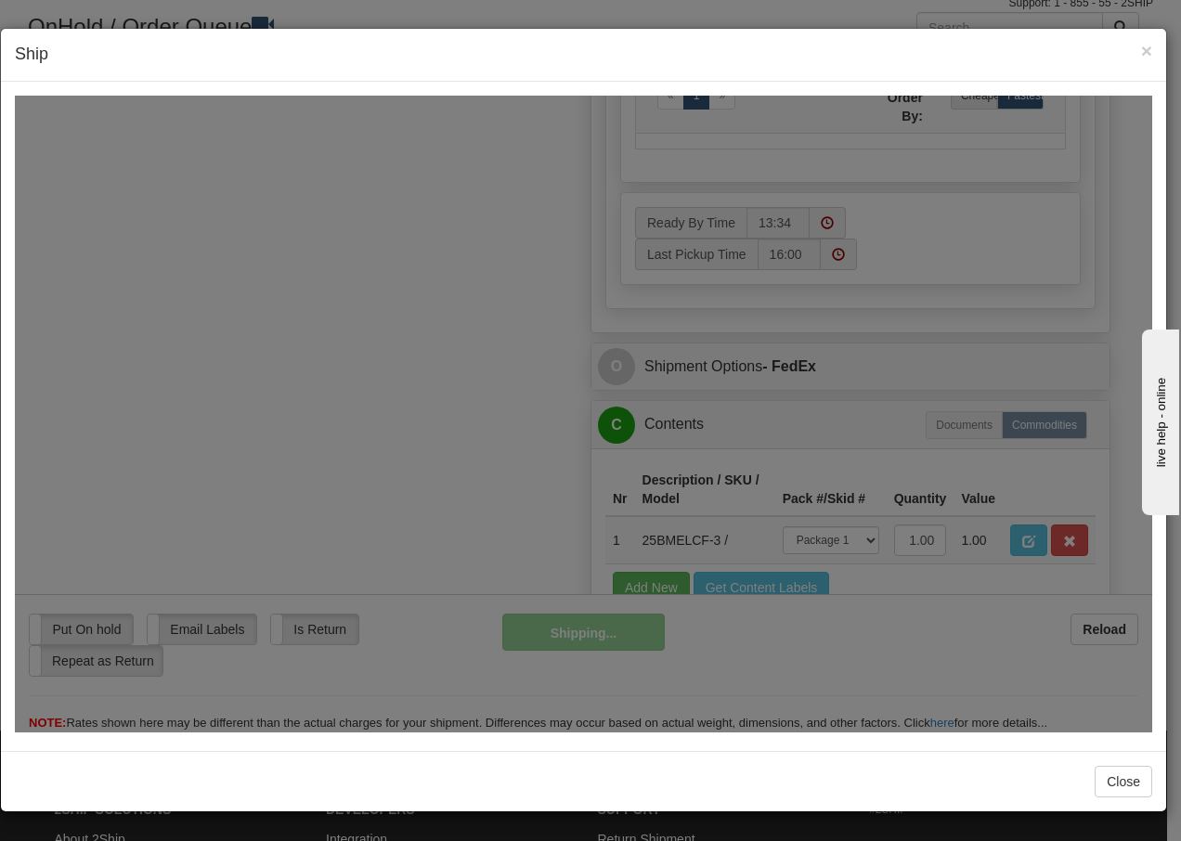
scroll to position [1129, 0]
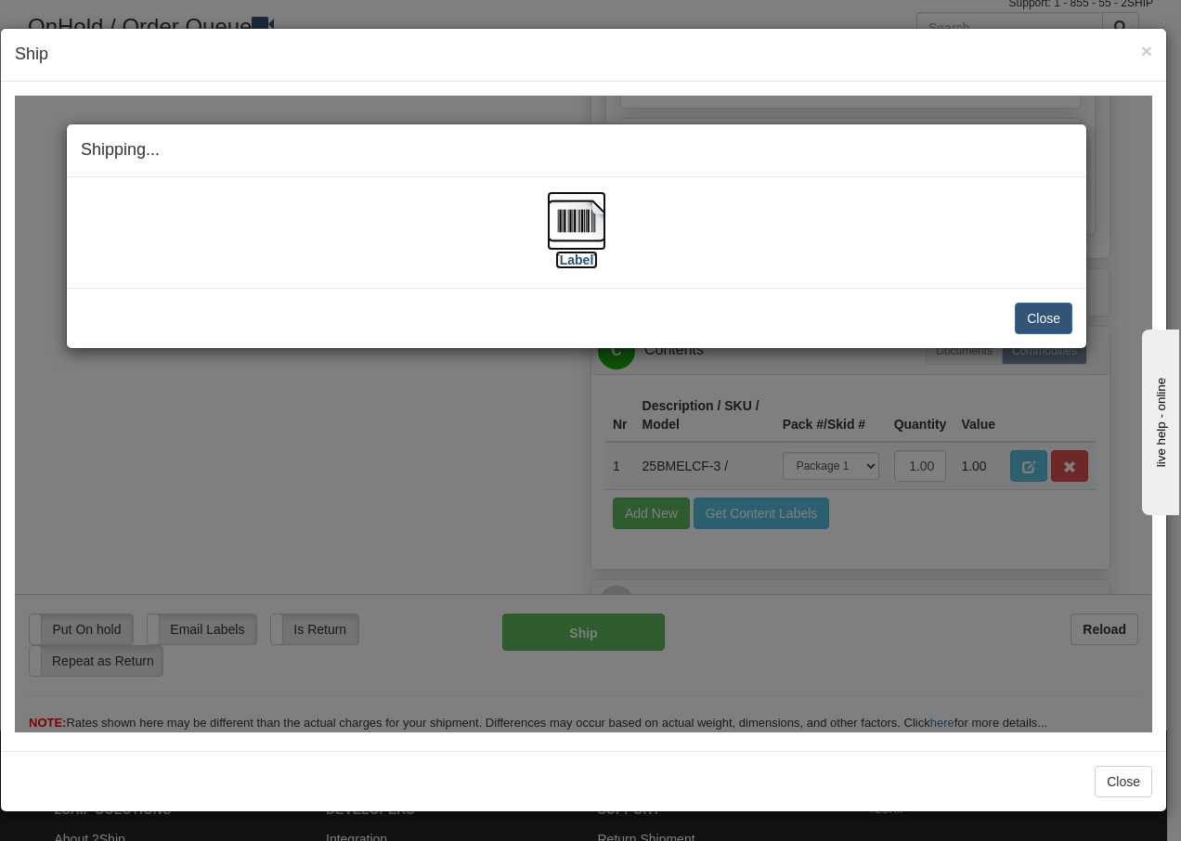
click at [583, 227] on img at bounding box center [576, 219] width 59 height 59
click at [1046, 315] on button "Close" at bounding box center [1043, 318] width 58 height 32
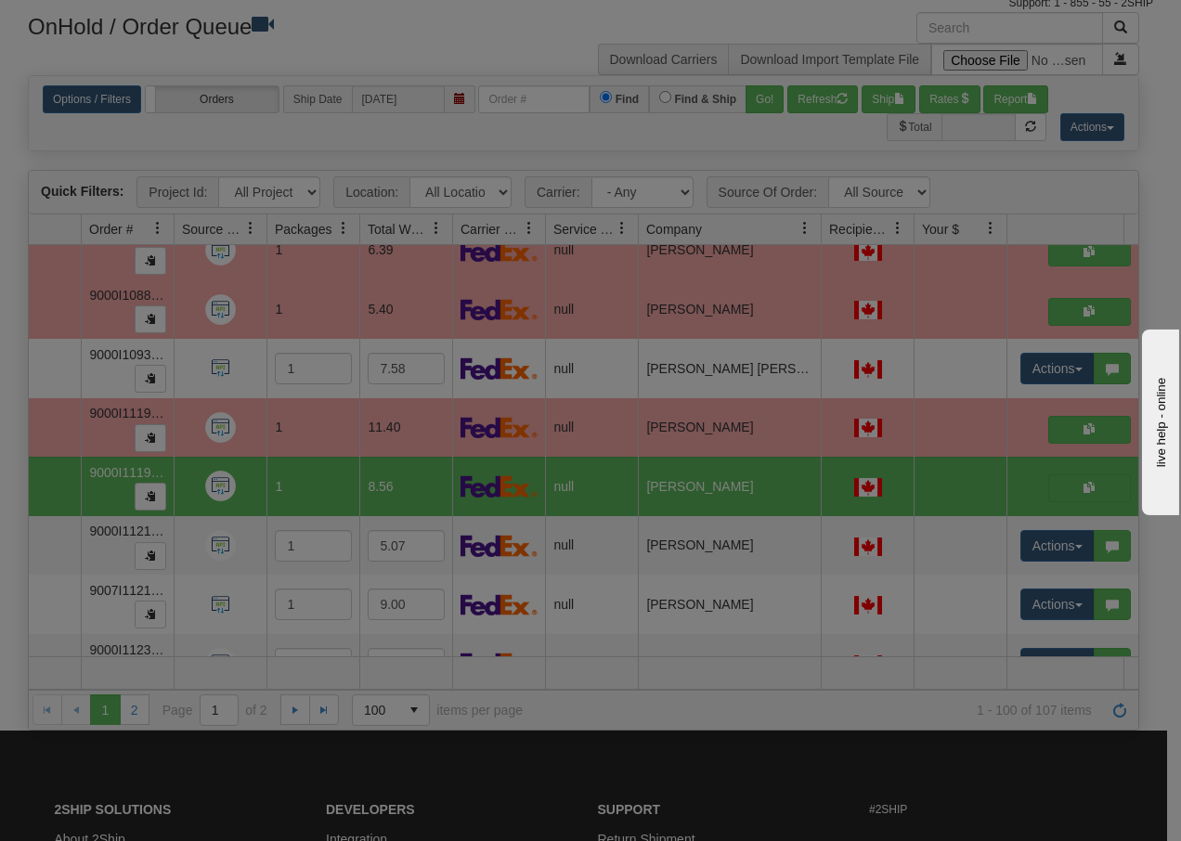
scroll to position [0, 0]
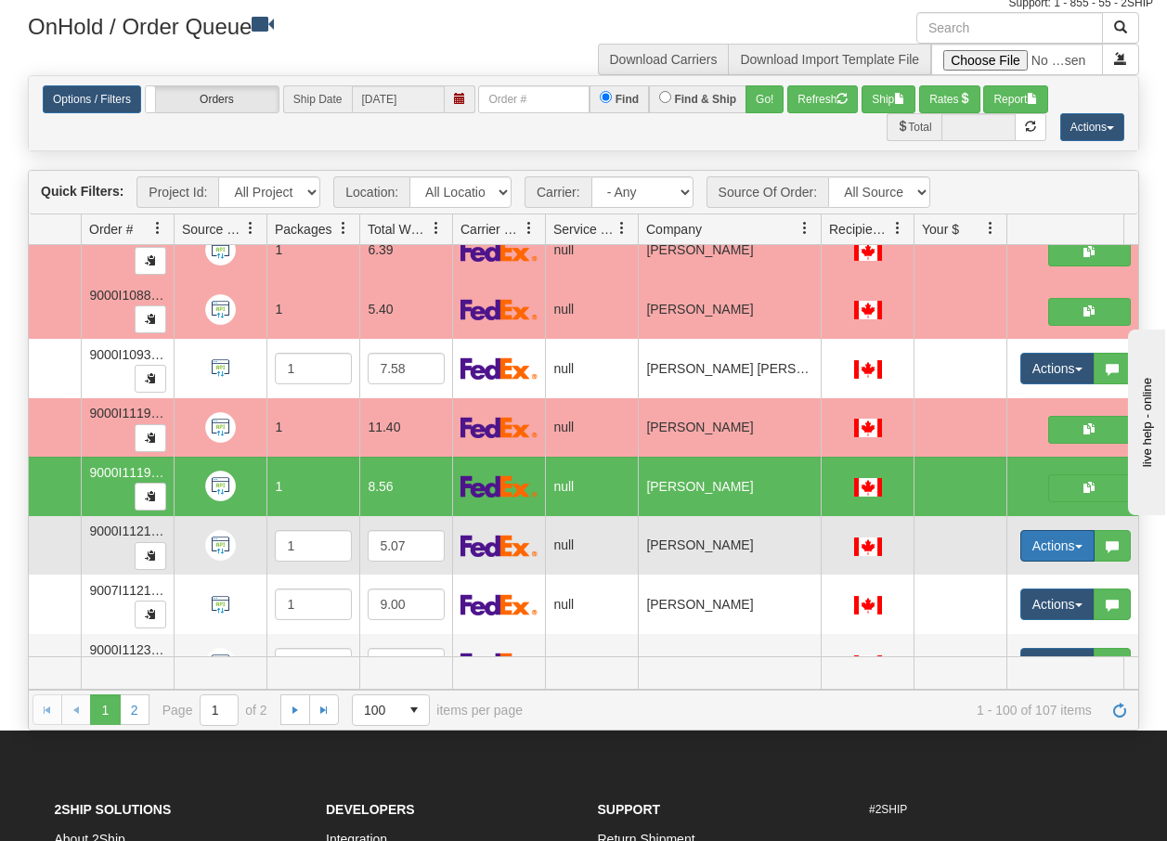
click at [1075, 553] on button "Actions" at bounding box center [1057, 546] width 74 height 32
click at [979, 576] on span "Open" at bounding box center [973, 581] width 45 height 15
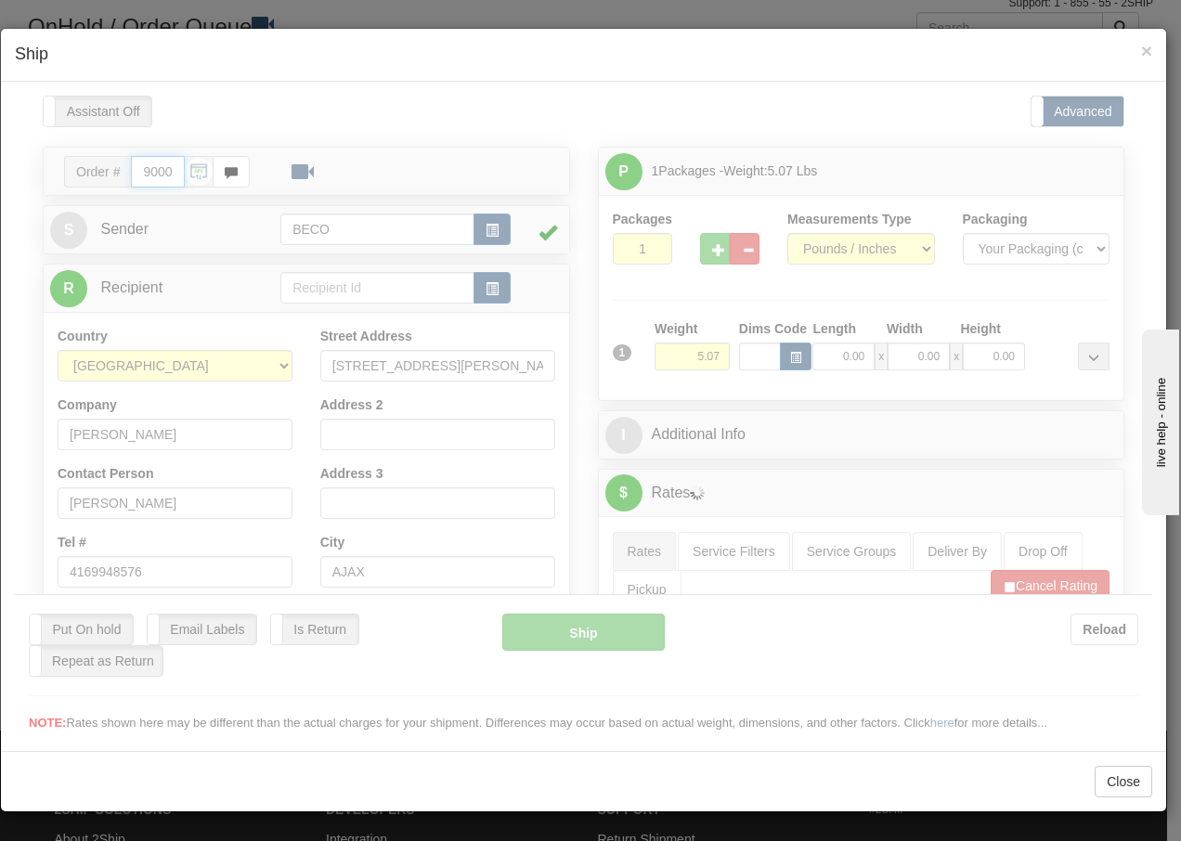
type input "13:35"
type input "16:00"
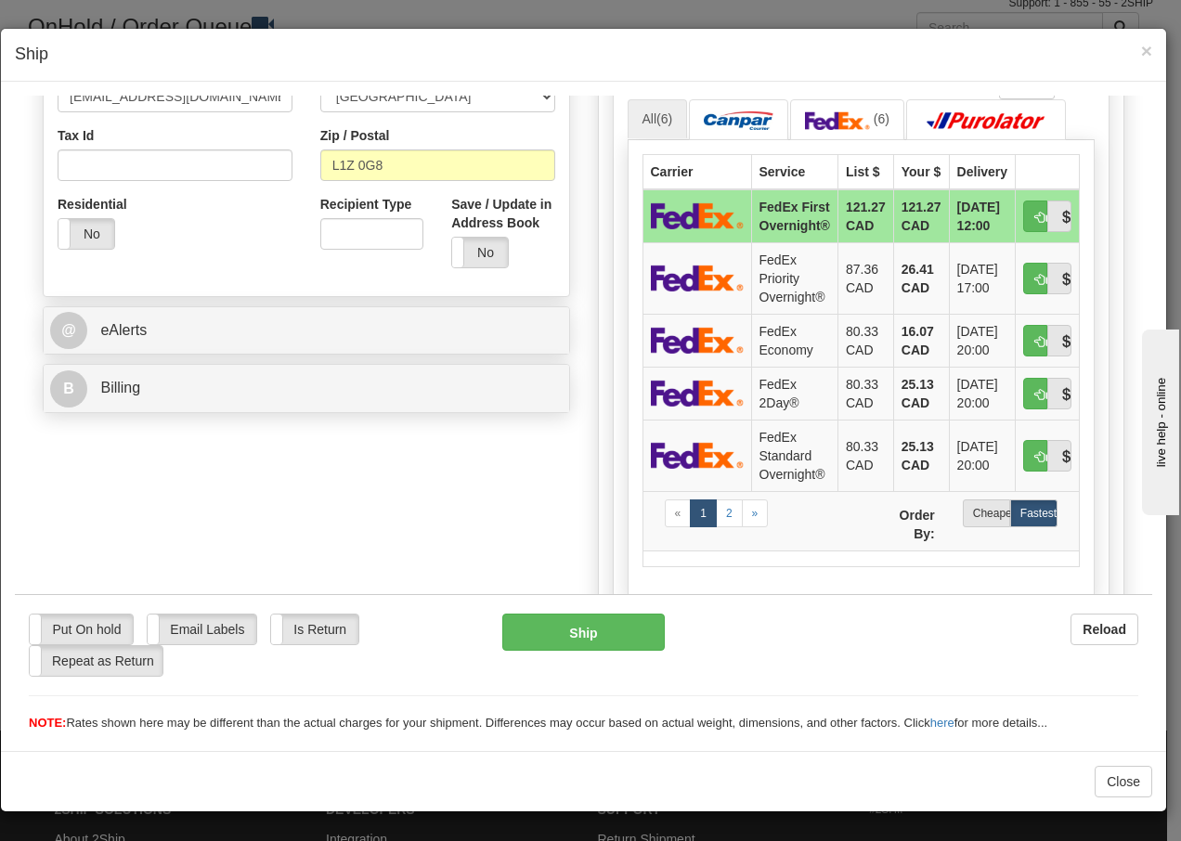
scroll to position [581, 0]
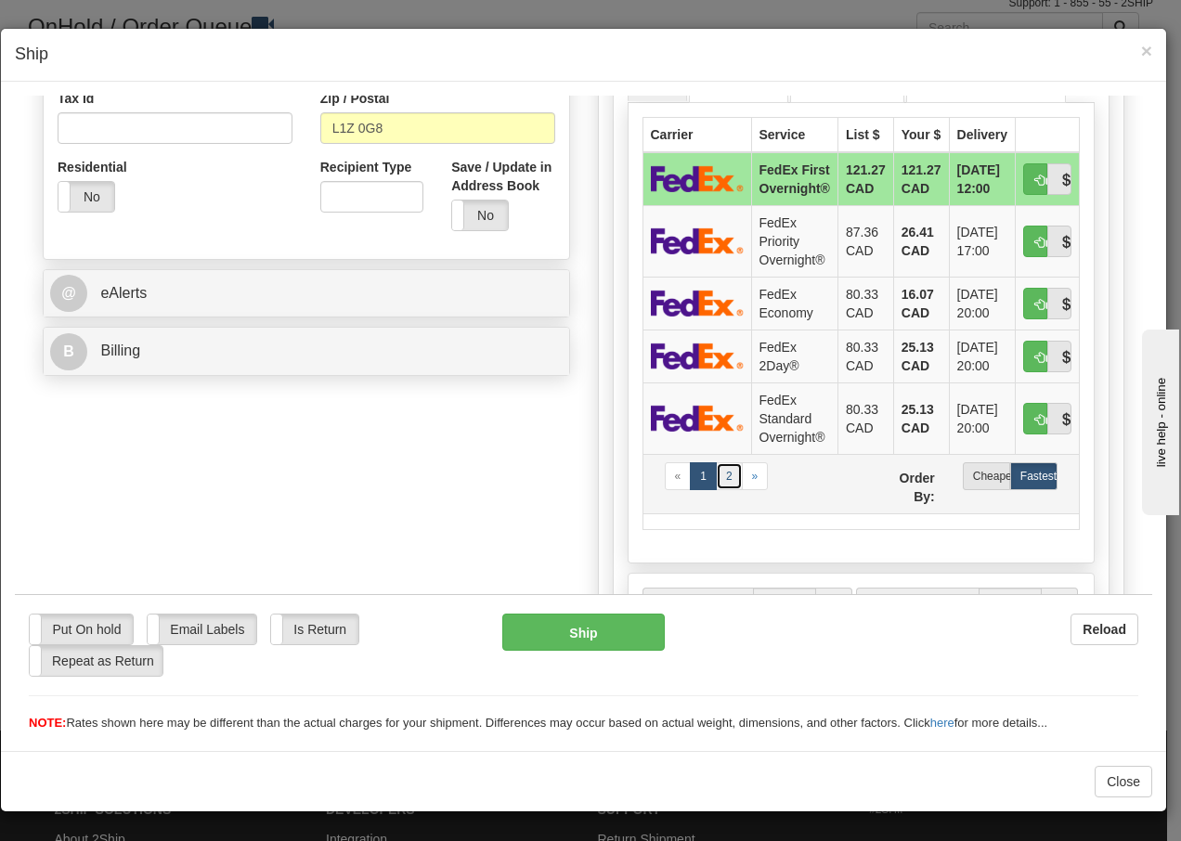
click at [721, 479] on link "2" at bounding box center [729, 475] width 27 height 28
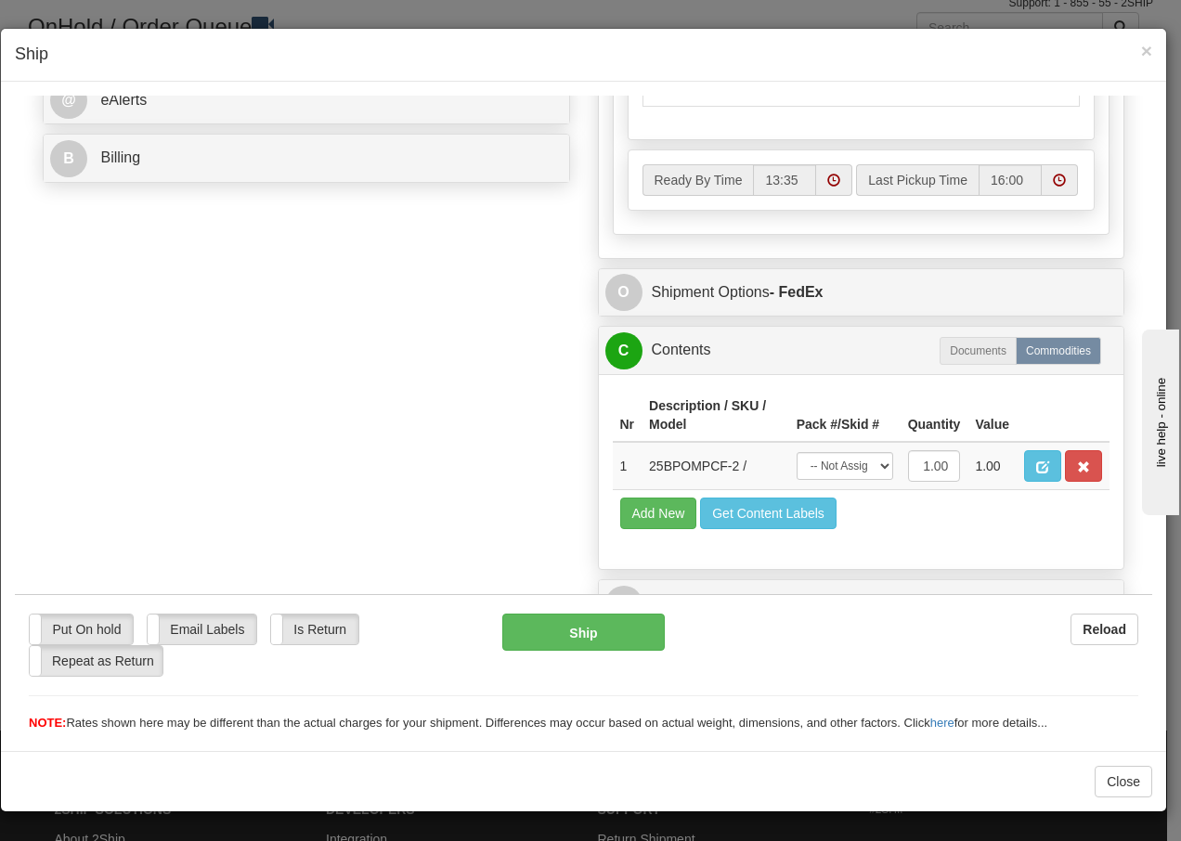
scroll to position [806, 0]
click at [846, 473] on select "-- Not Assigned -- Package 1" at bounding box center [844, 465] width 97 height 28
select select "0"
click at [796, 451] on select "-- Not Assigned -- Package 1" at bounding box center [844, 465] width 97 height 28
click at [556, 626] on button "Ship" at bounding box center [582, 631] width 161 height 37
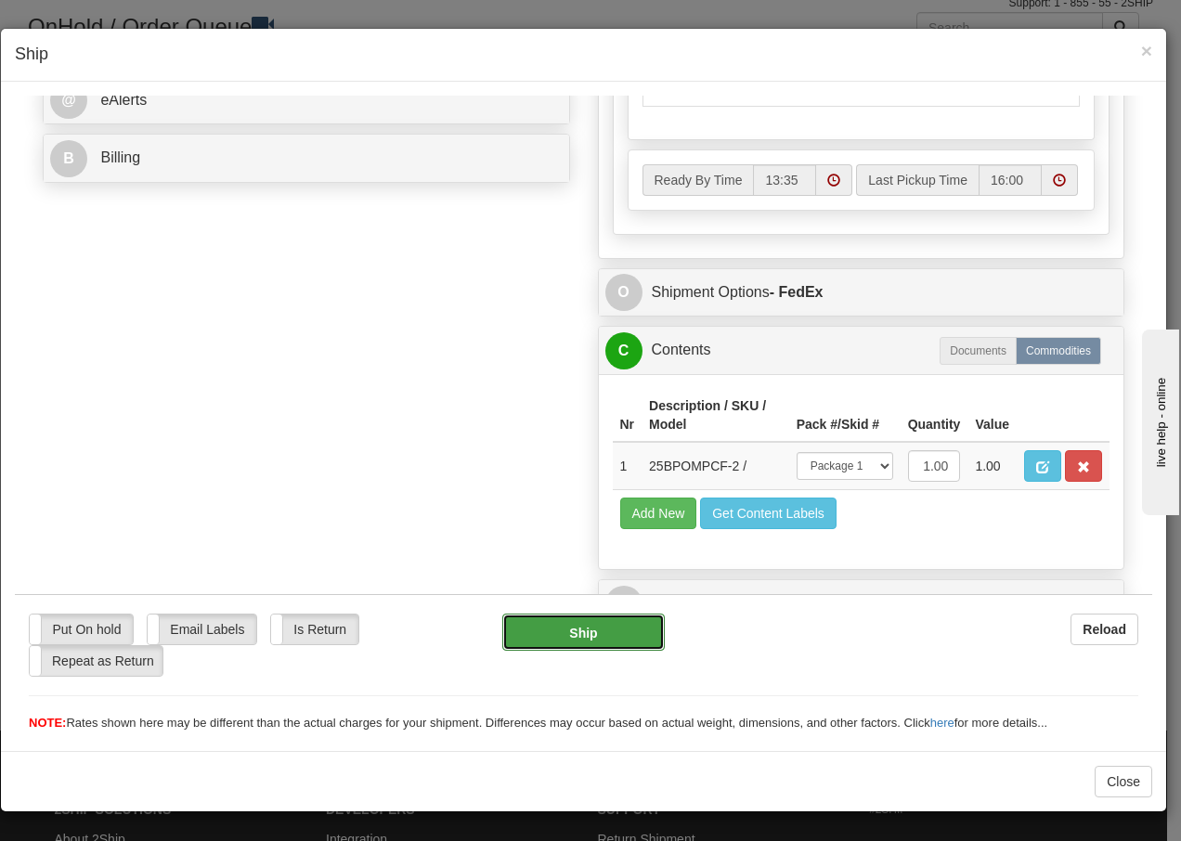
type input "92"
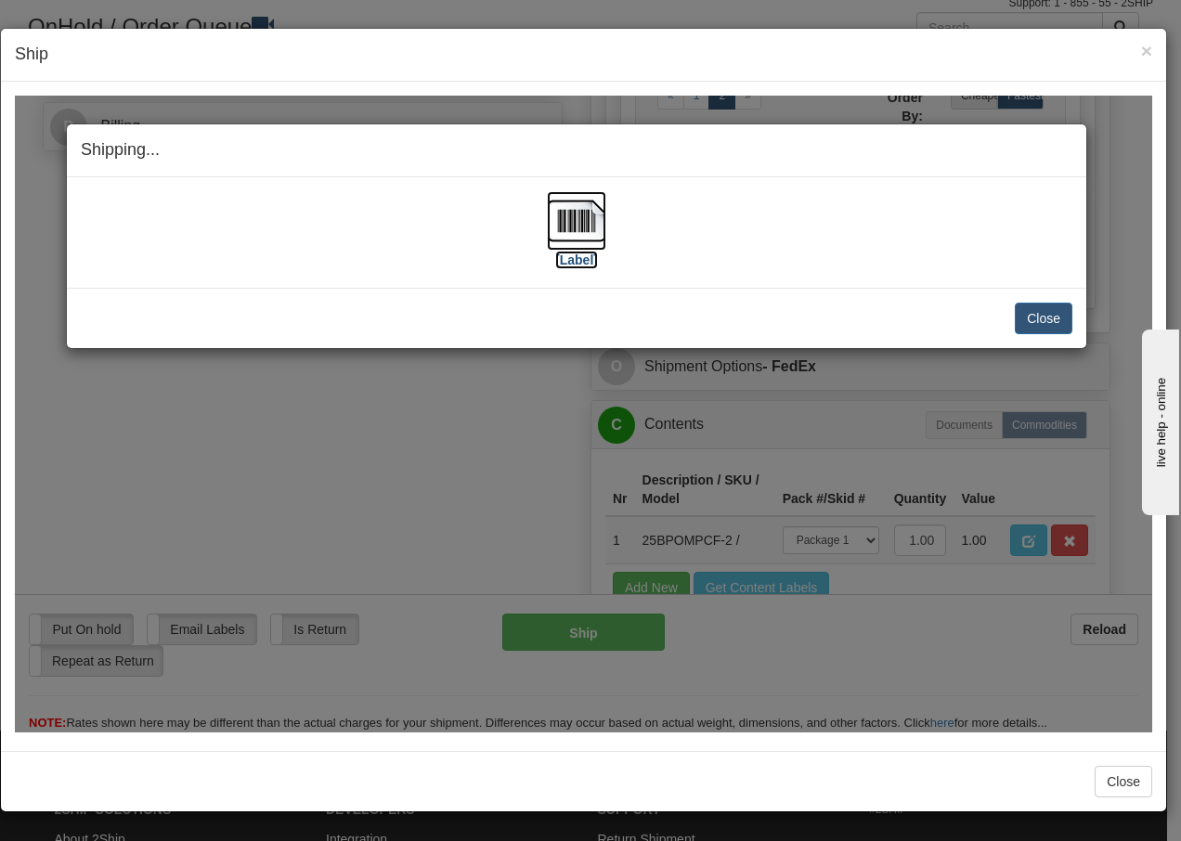
click at [568, 235] on img at bounding box center [576, 219] width 59 height 59
click at [1030, 318] on button "Close" at bounding box center [1043, 318] width 58 height 32
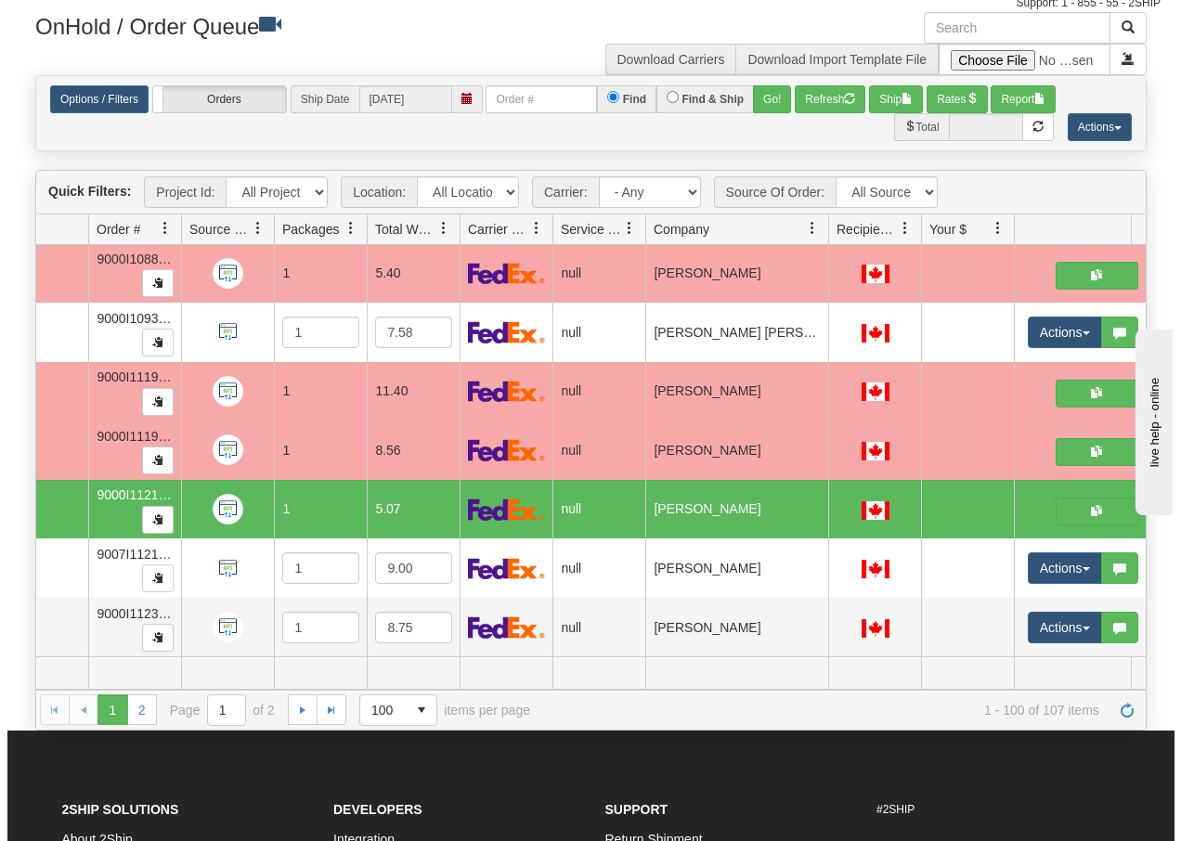
scroll to position [5505, 109]
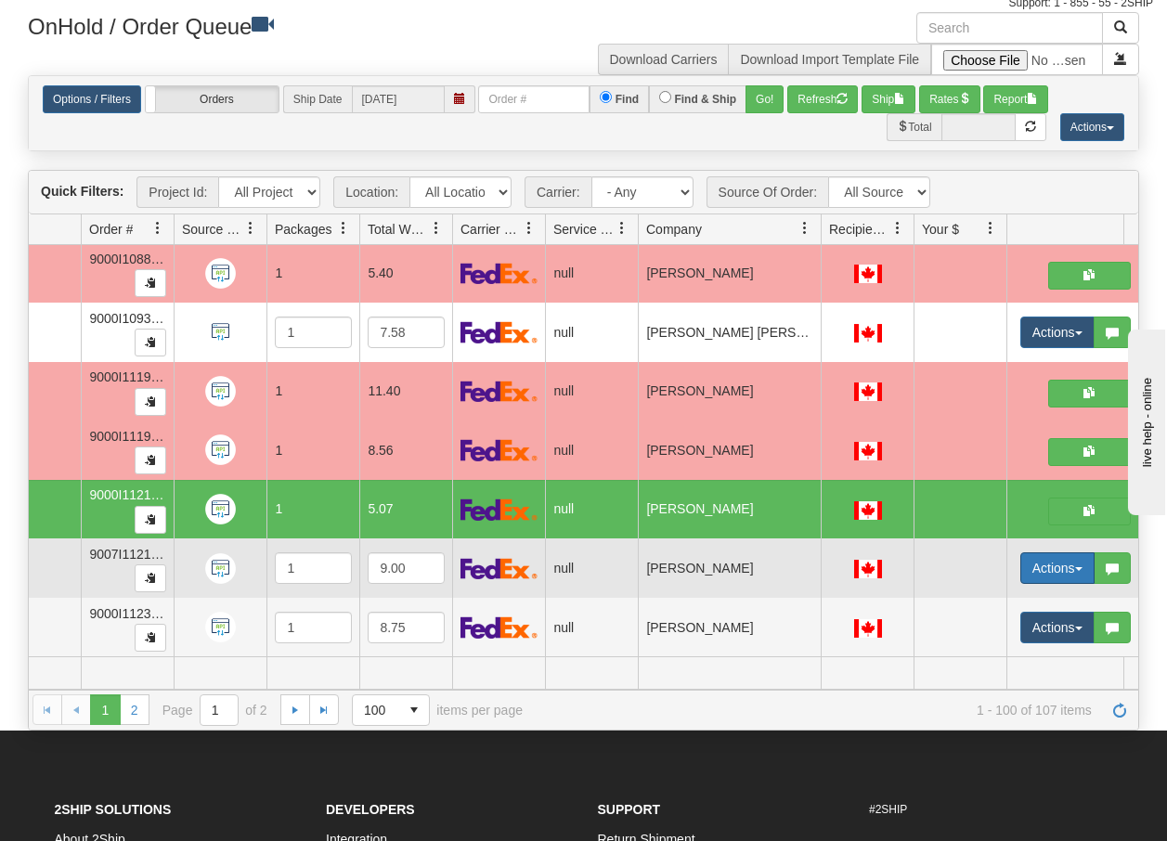
click at [1079, 567] on span "button" at bounding box center [1078, 569] width 7 height 4
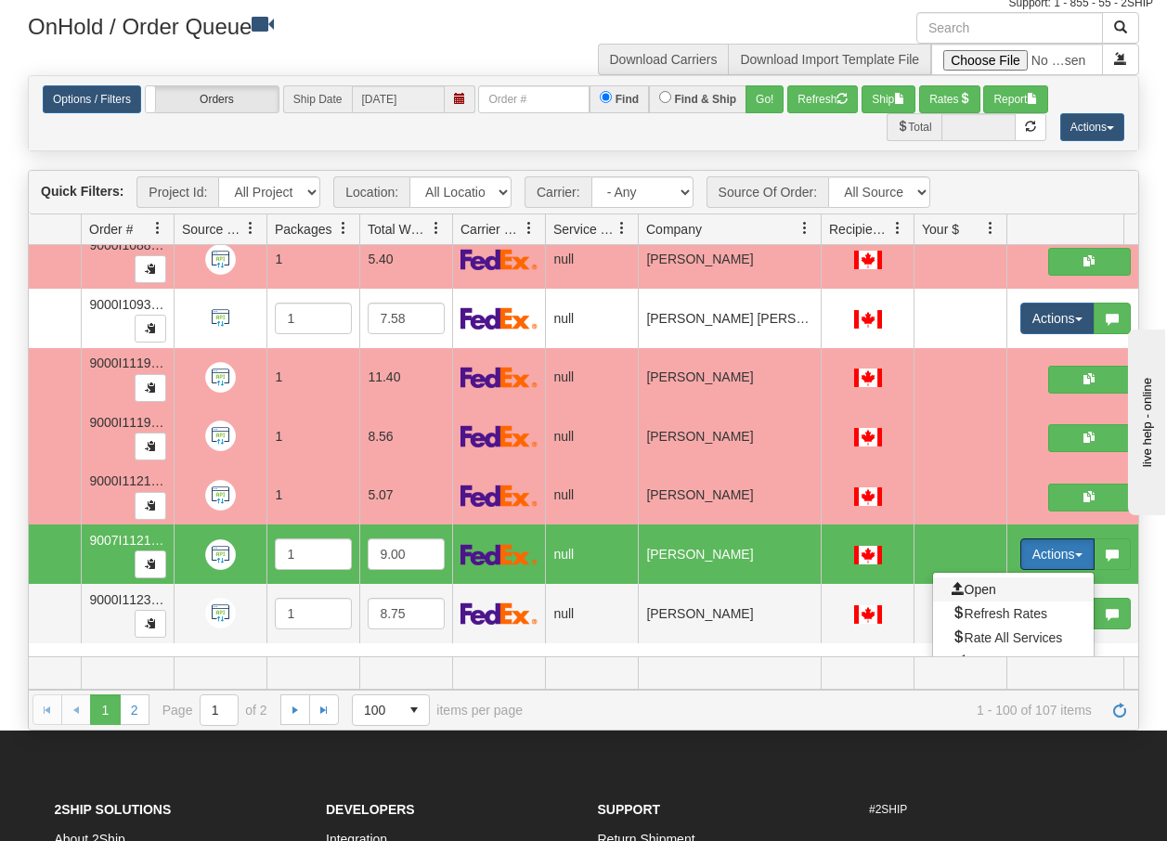
click at [975, 586] on span "Open" at bounding box center [973, 589] width 45 height 15
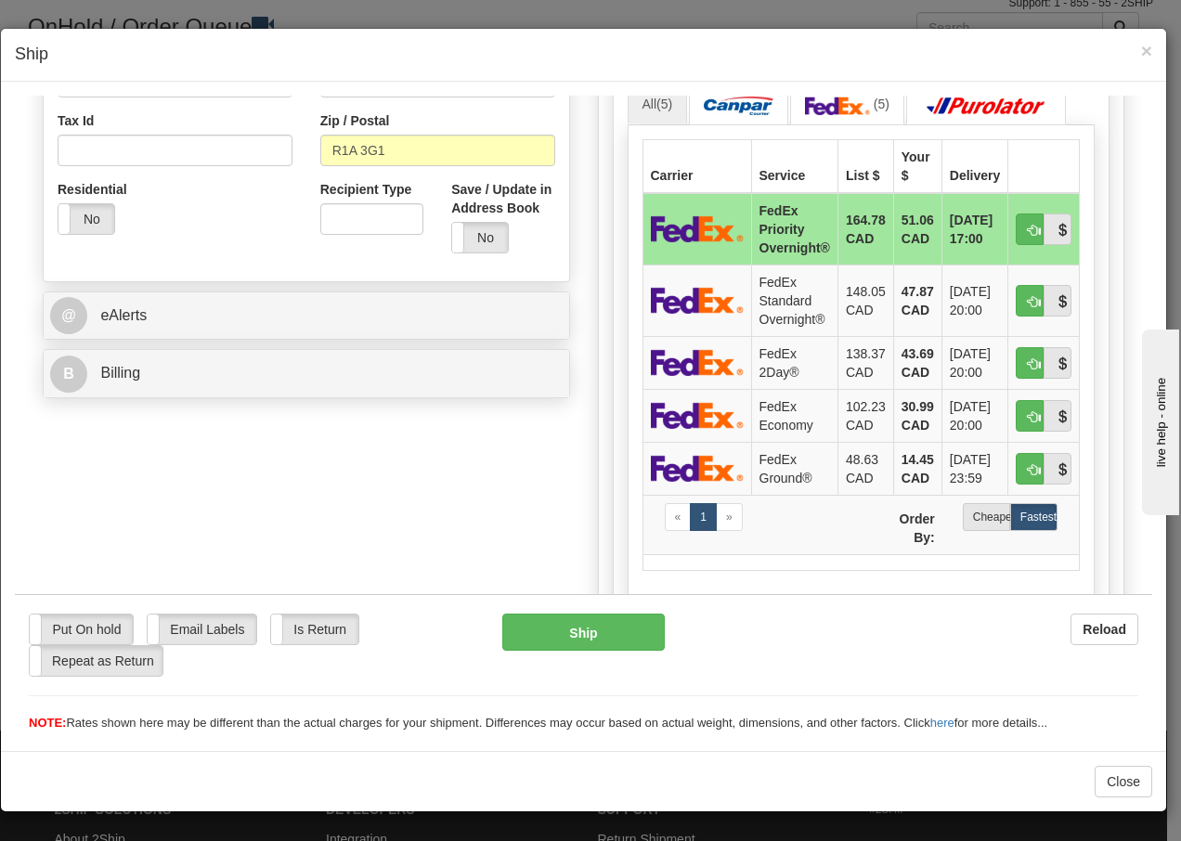
scroll to position [569, 0]
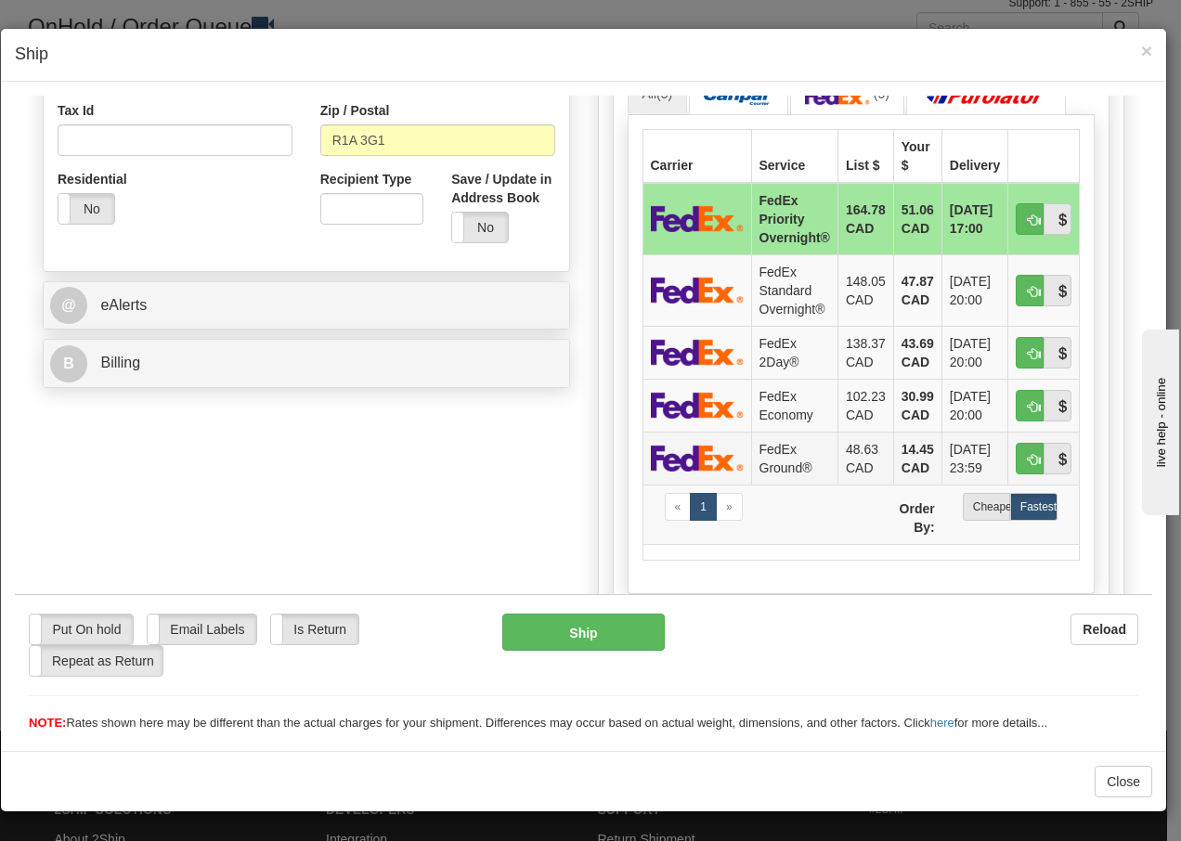
click at [755, 450] on td "FedEx Ground®" at bounding box center [794, 457] width 86 height 53
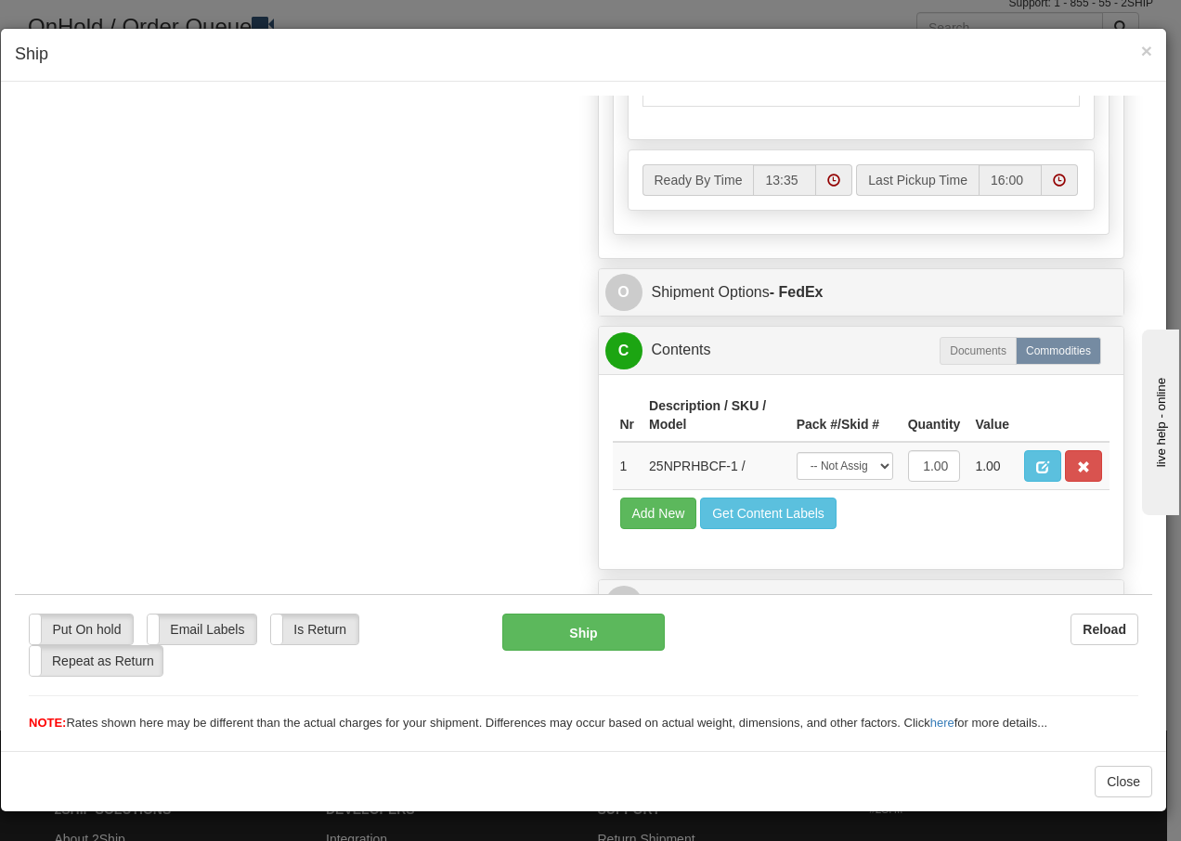
scroll to position [1054, 0]
drag, startPoint x: 862, startPoint y: 463, endPoint x: 859, endPoint y: 483, distance: 19.7
click at [862, 465] on select "-- Not Assigned -- Package 1" at bounding box center [844, 465] width 97 height 28
select select "0"
click at [796, 451] on select "-- Not Assigned -- Package 1" at bounding box center [844, 465] width 97 height 28
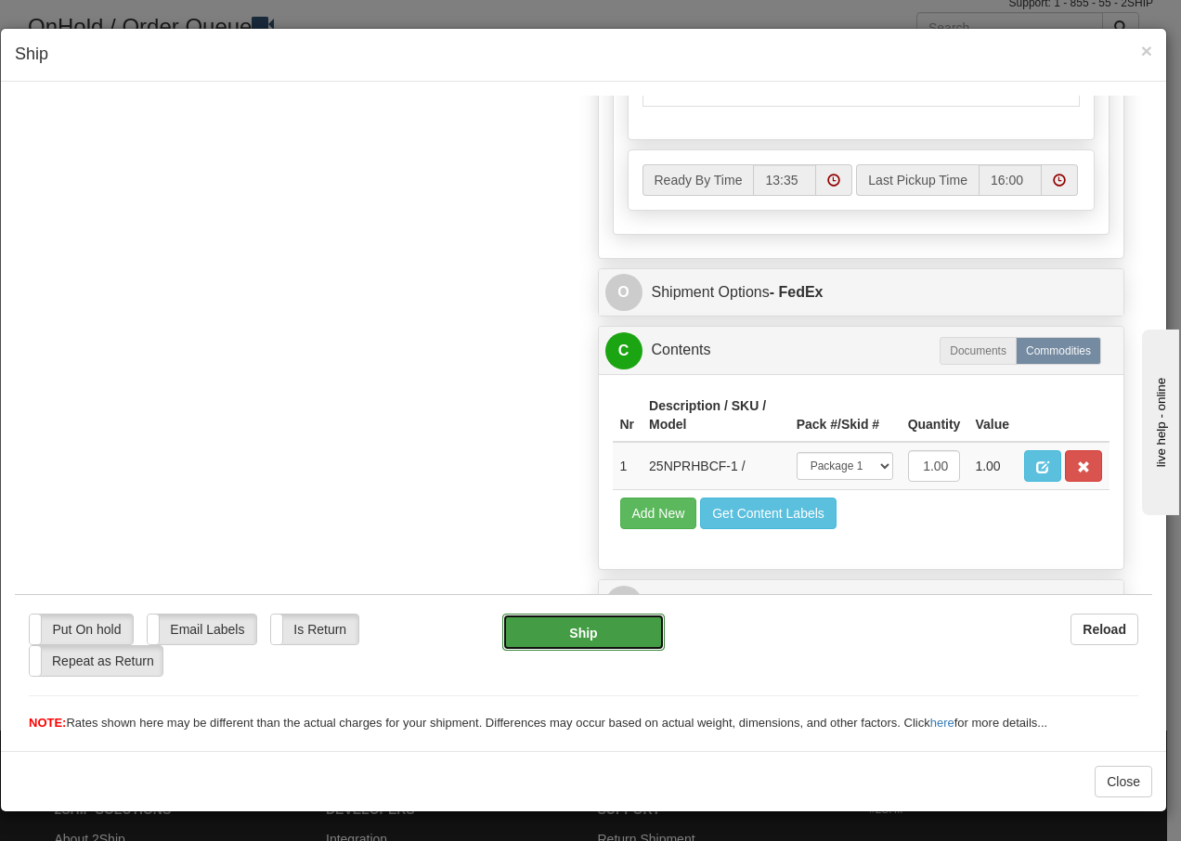
click at [565, 632] on button "Ship" at bounding box center [582, 631] width 161 height 37
type input "92"
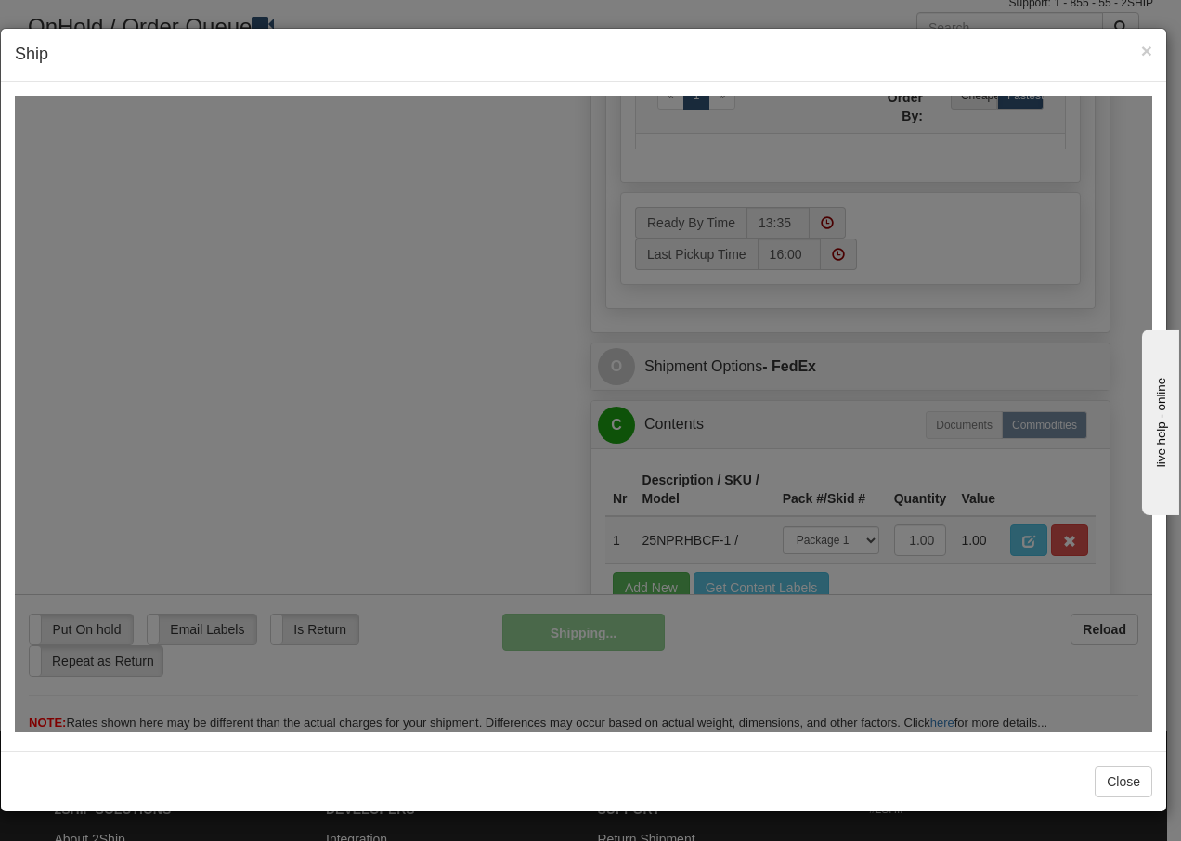
scroll to position [1129, 0]
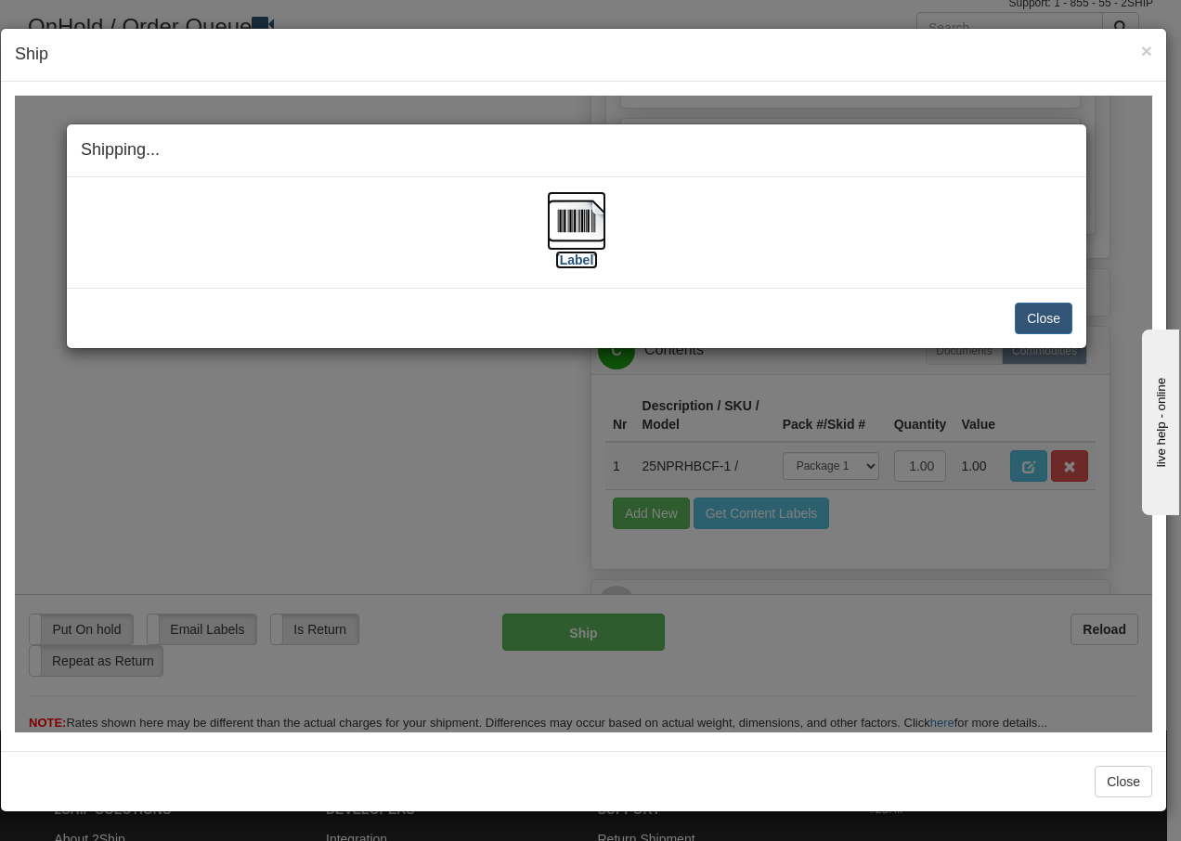
click at [580, 222] on img at bounding box center [576, 219] width 59 height 59
click at [1041, 318] on button "Close" at bounding box center [1043, 318] width 58 height 32
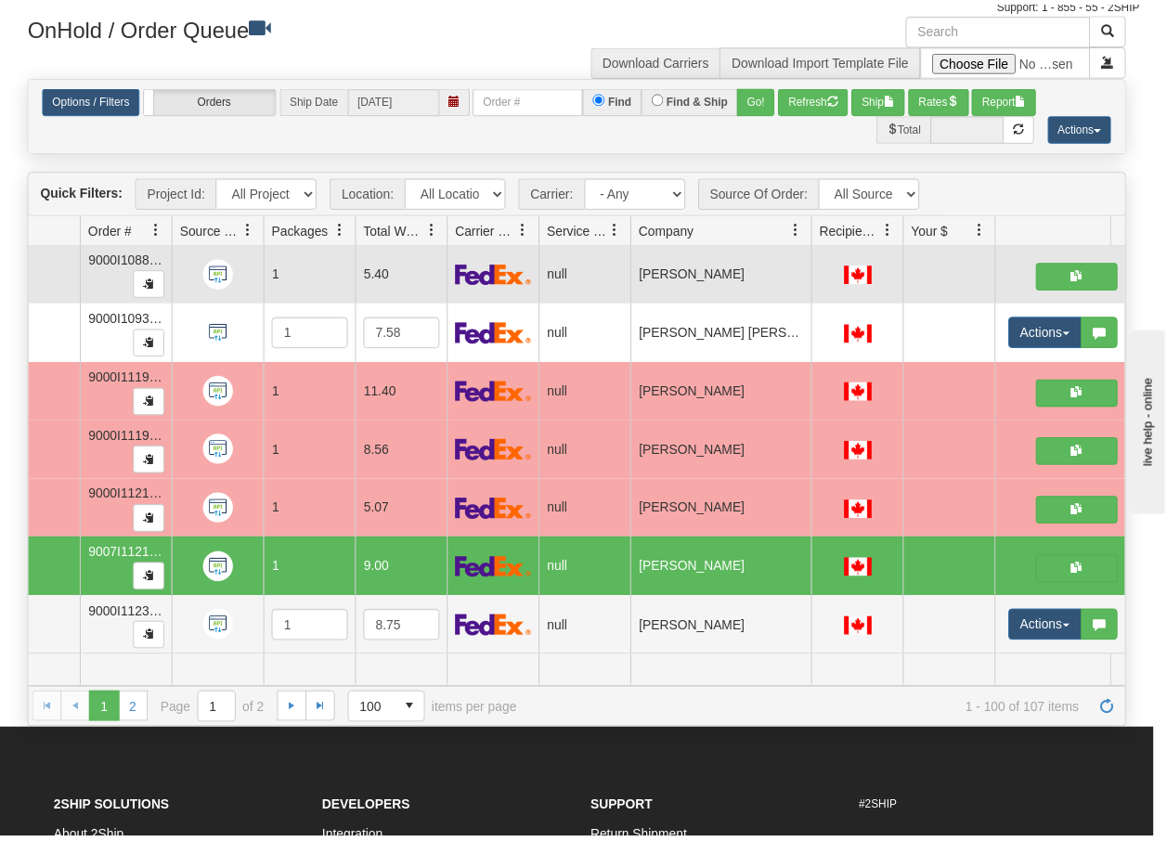
scroll to position [0, 0]
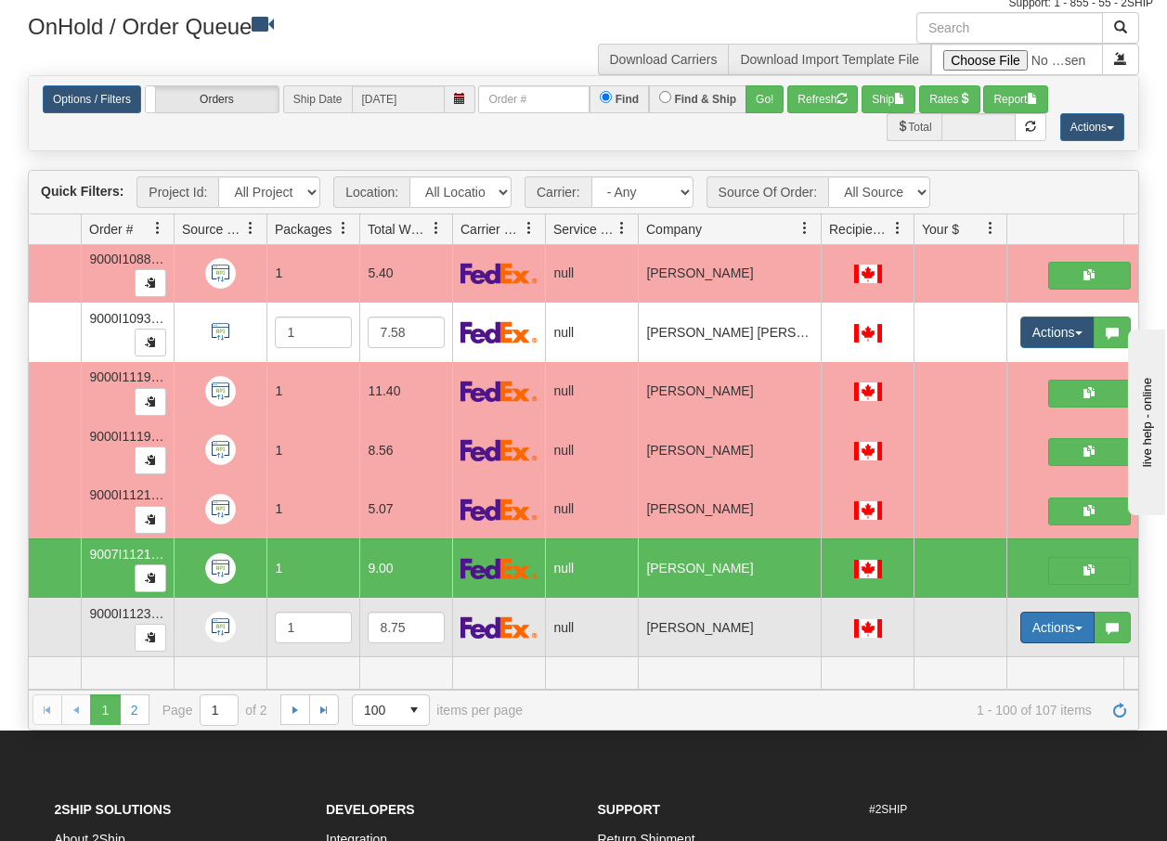
click at [1081, 626] on span "button" at bounding box center [1078, 628] width 7 height 4
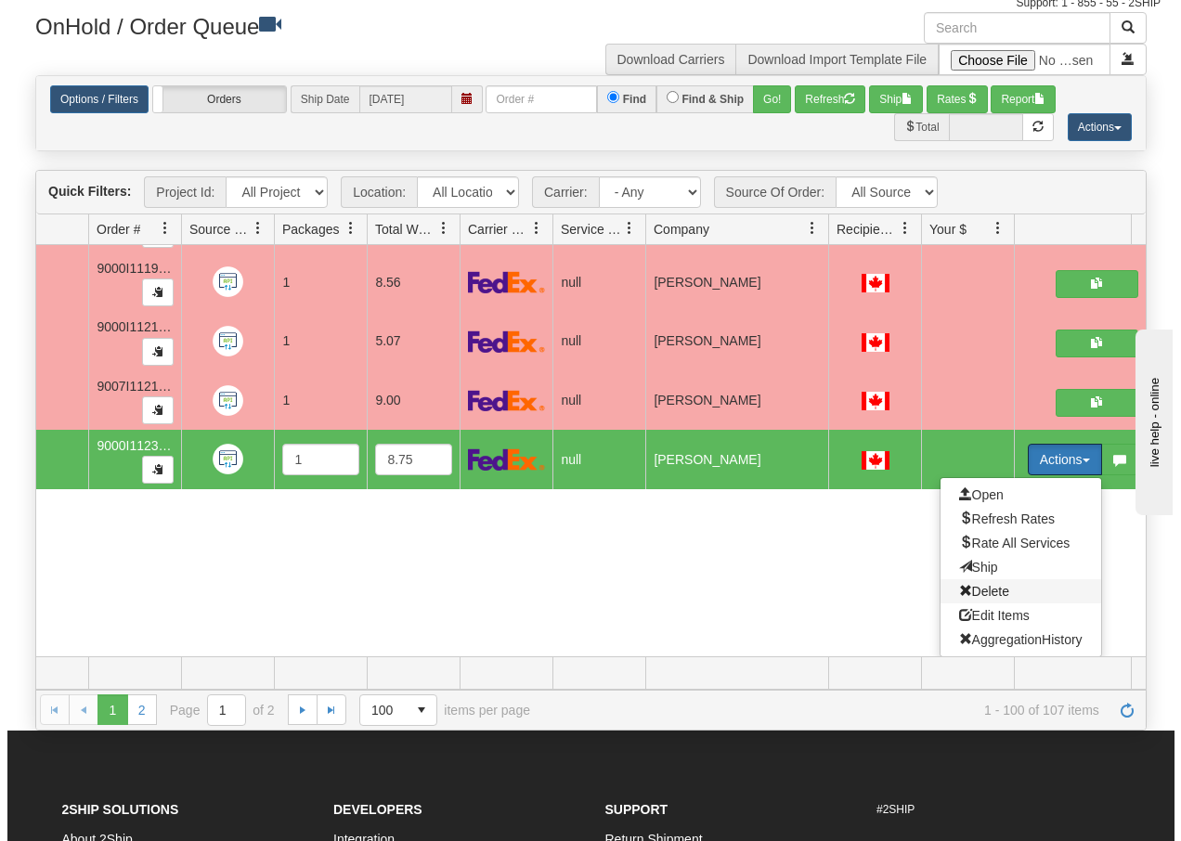
scroll to position [5674, 109]
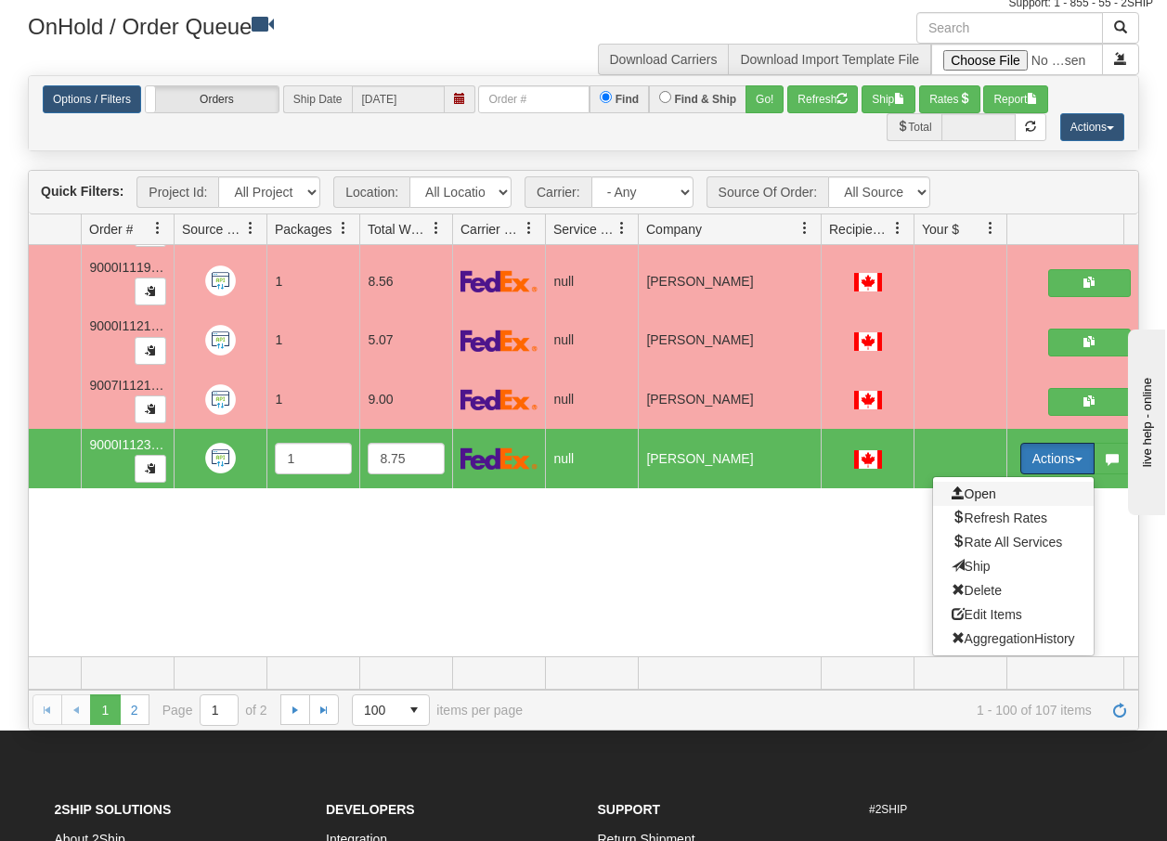
click at [983, 486] on span "Open" at bounding box center [973, 493] width 45 height 15
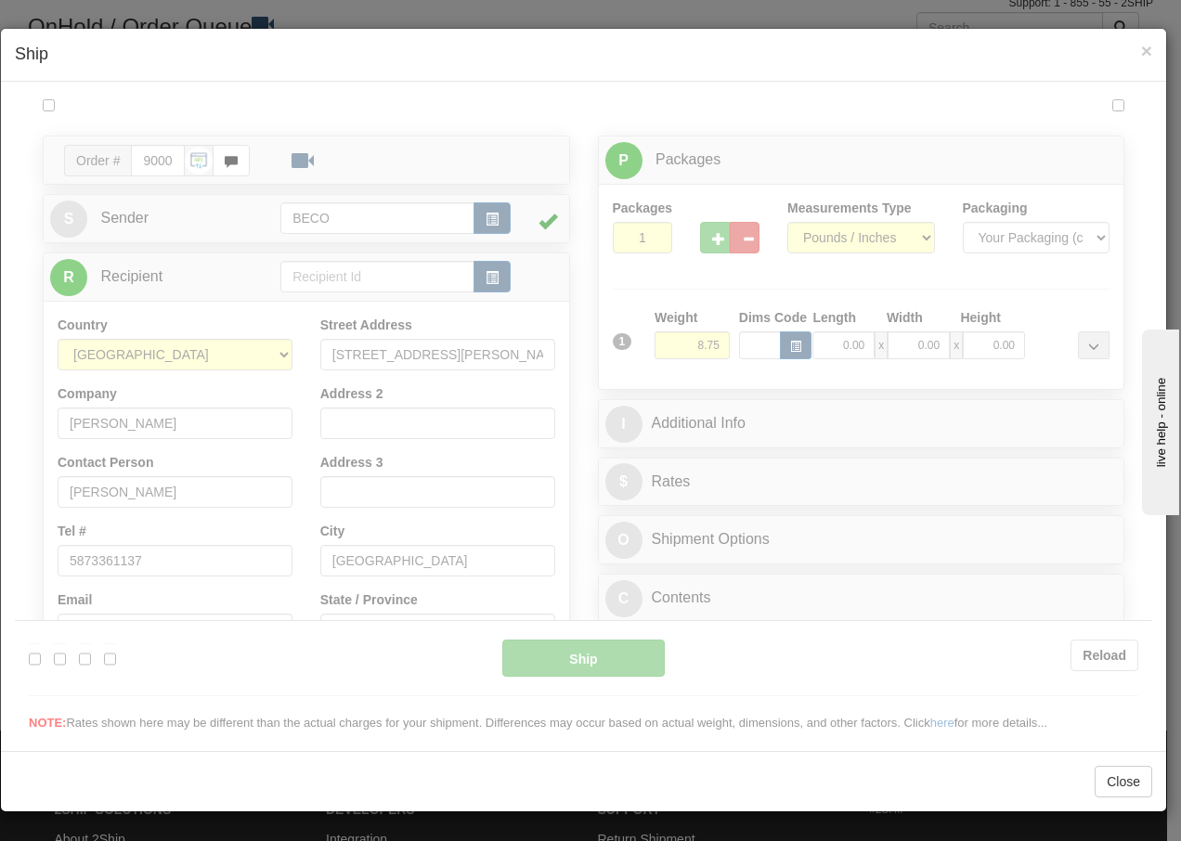
scroll to position [0, 0]
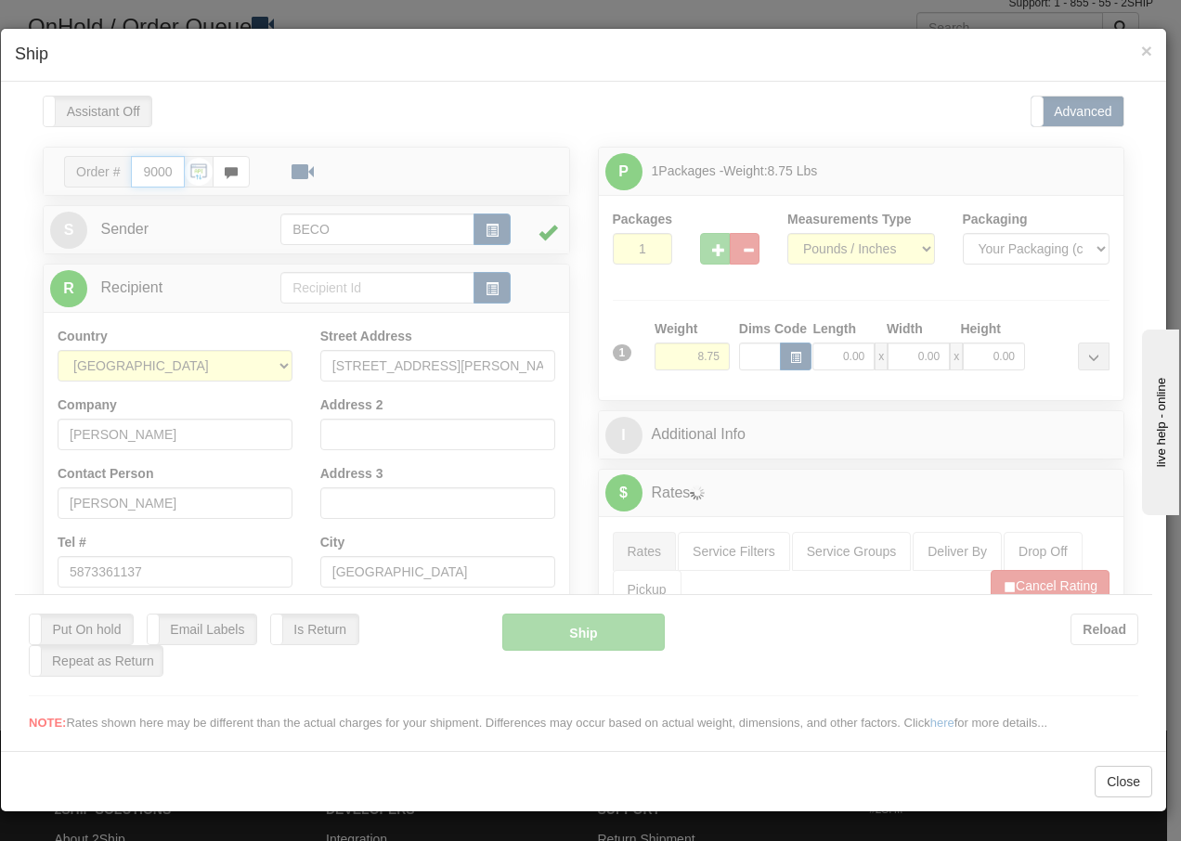
type input "13:38"
type input "16:00"
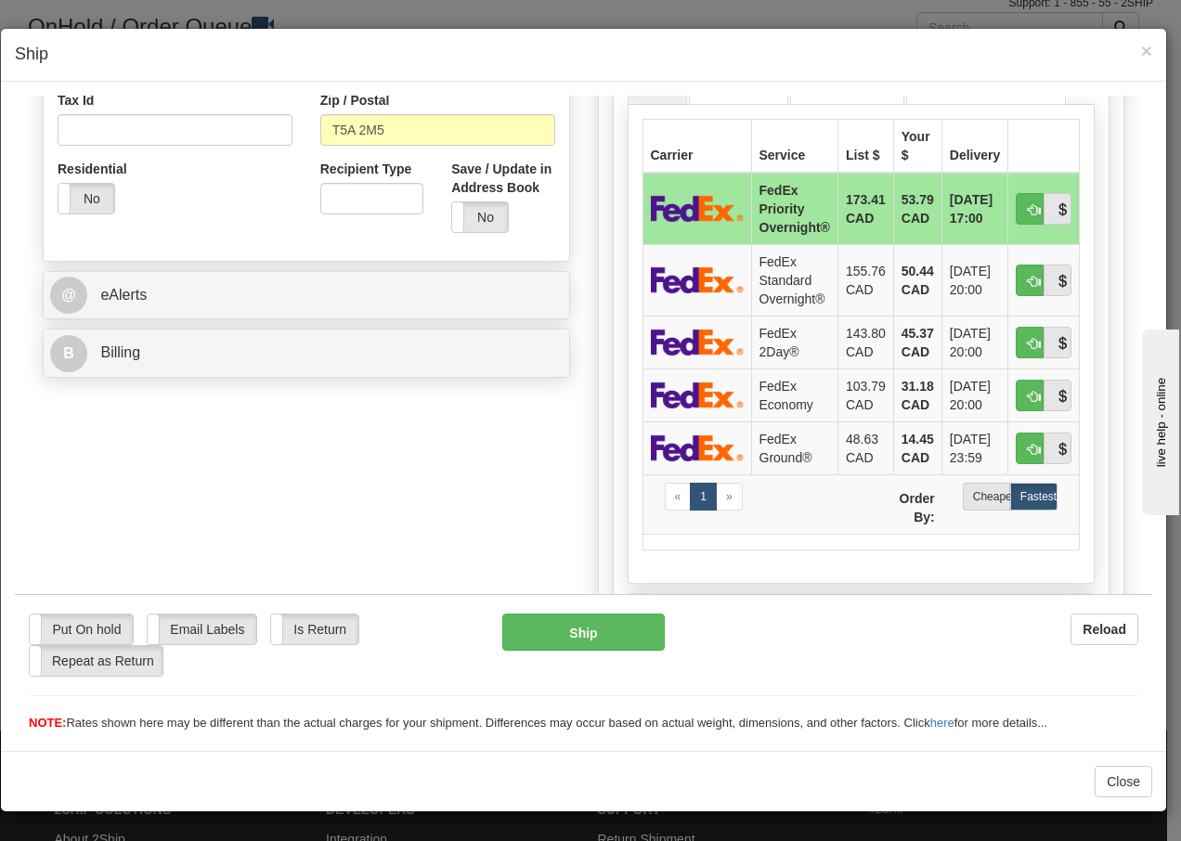
scroll to position [606, 0]
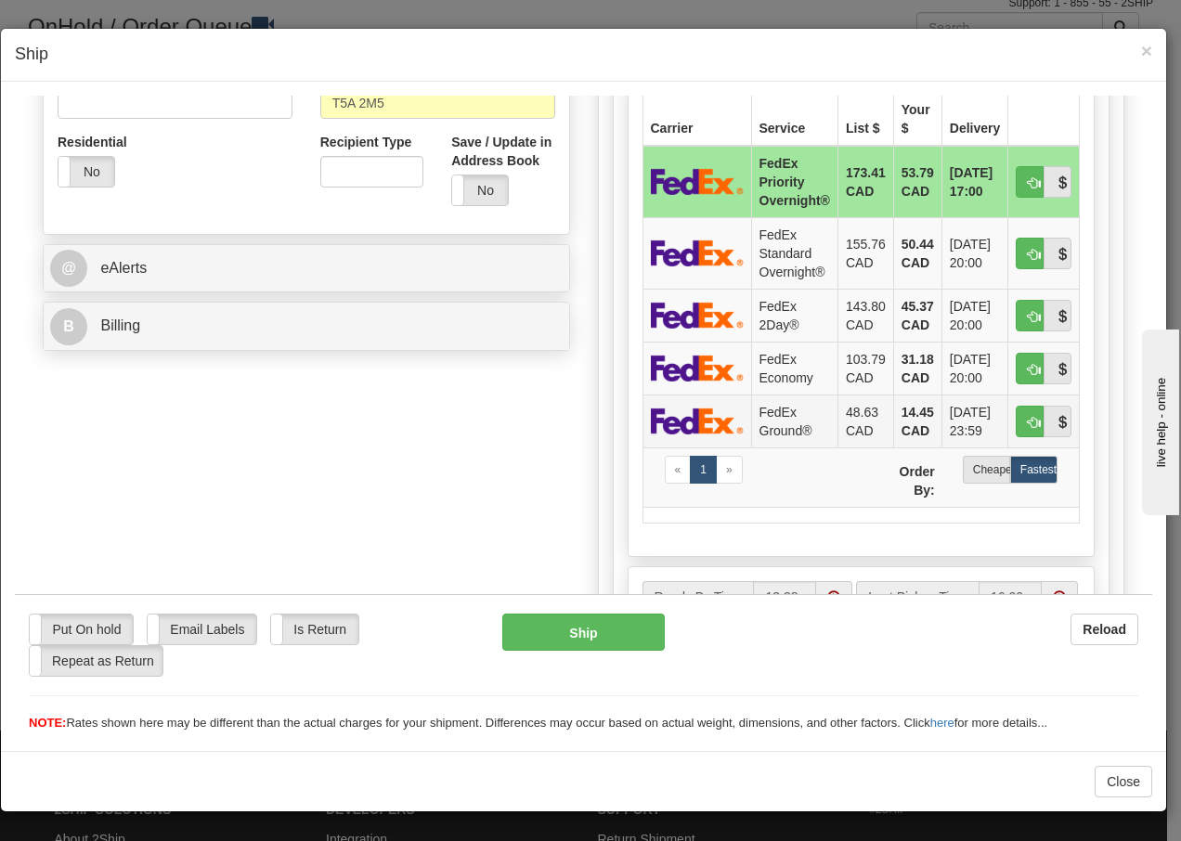
click at [770, 420] on td "FedEx Ground®" at bounding box center [794, 420] width 86 height 53
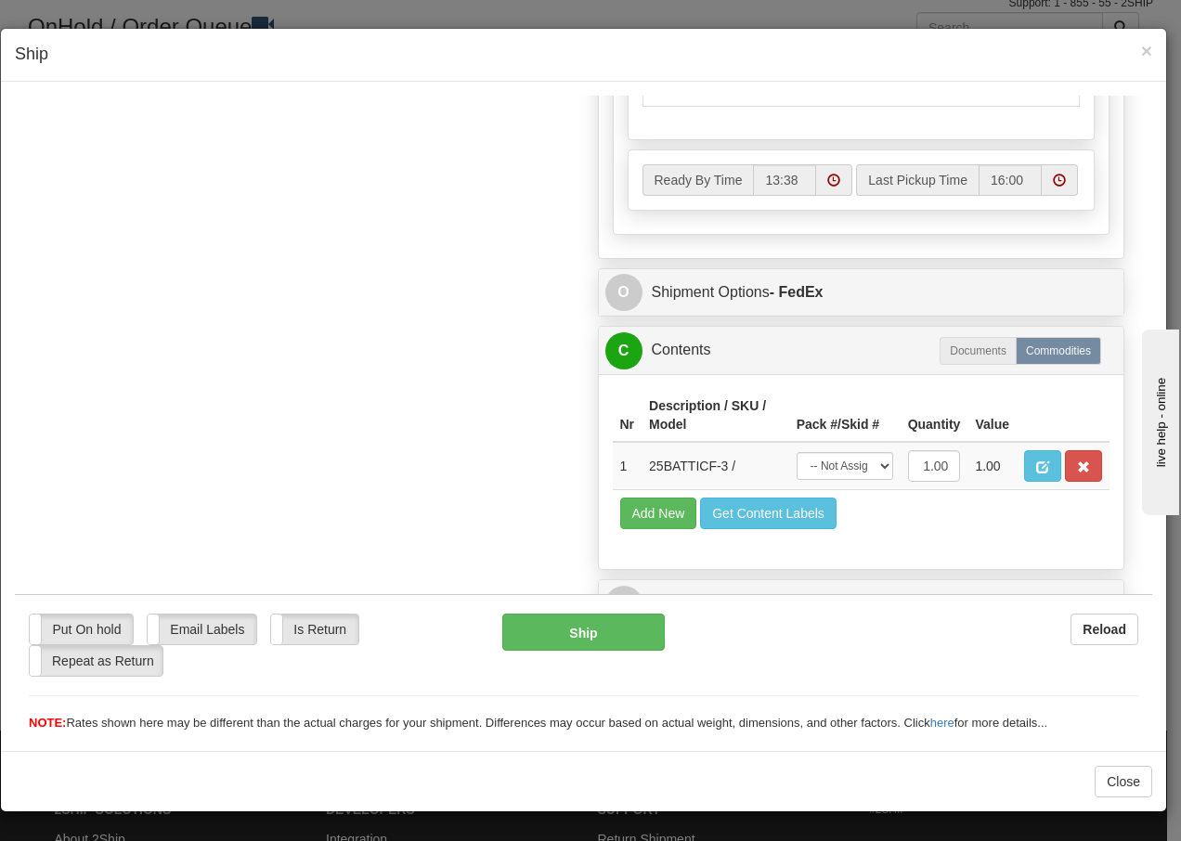
scroll to position [1054, 0]
click at [849, 469] on select "-- Not Assigned -- Package 1" at bounding box center [844, 465] width 97 height 28
select select "0"
click at [796, 451] on select "-- Not Assigned -- Package 1" at bounding box center [844, 465] width 97 height 28
click at [532, 632] on button "Ship" at bounding box center [582, 631] width 161 height 37
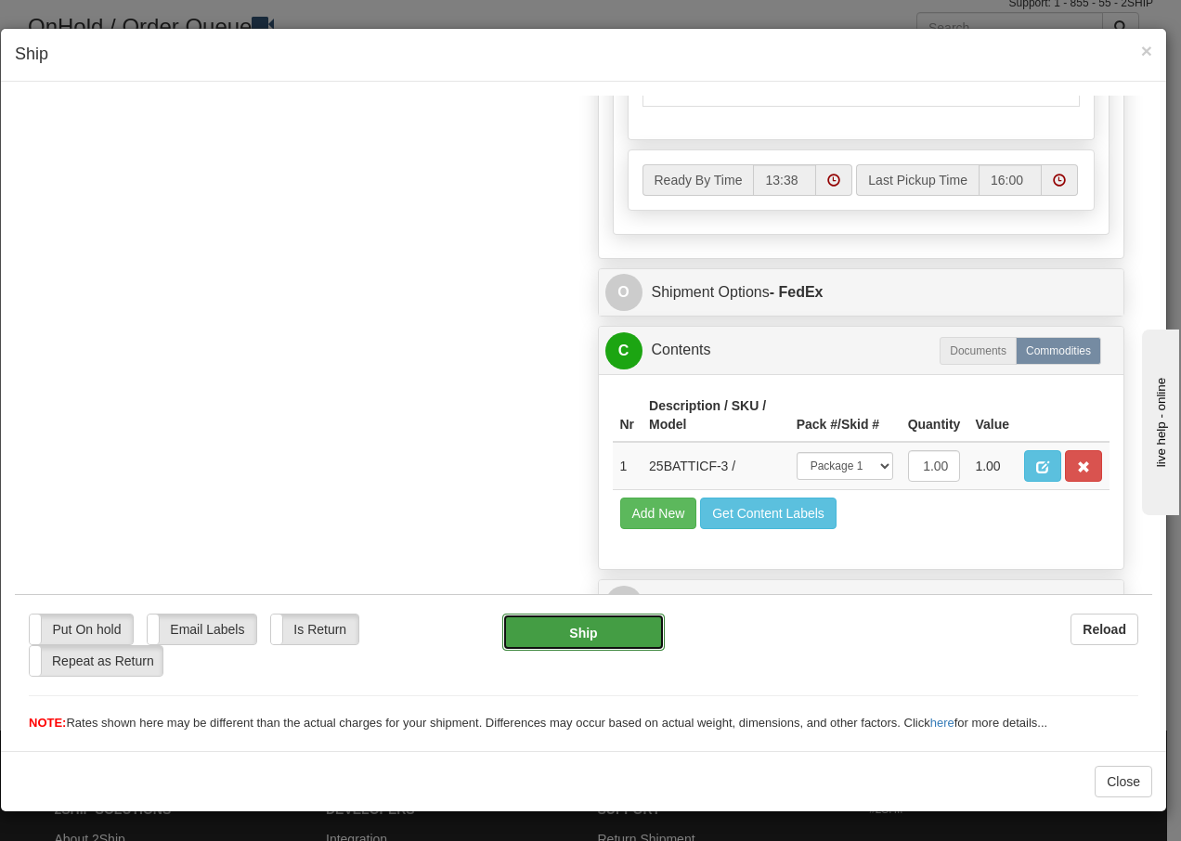
type input "92"
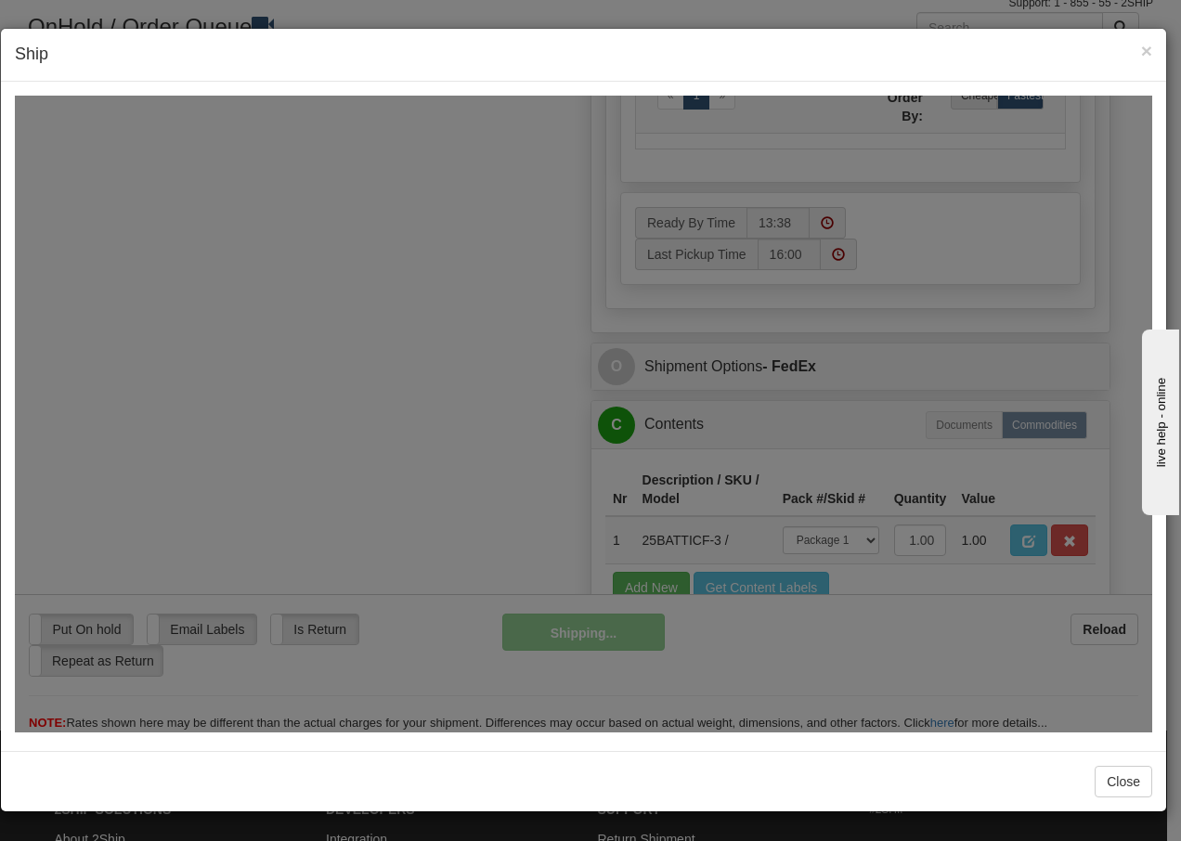
scroll to position [1129, 0]
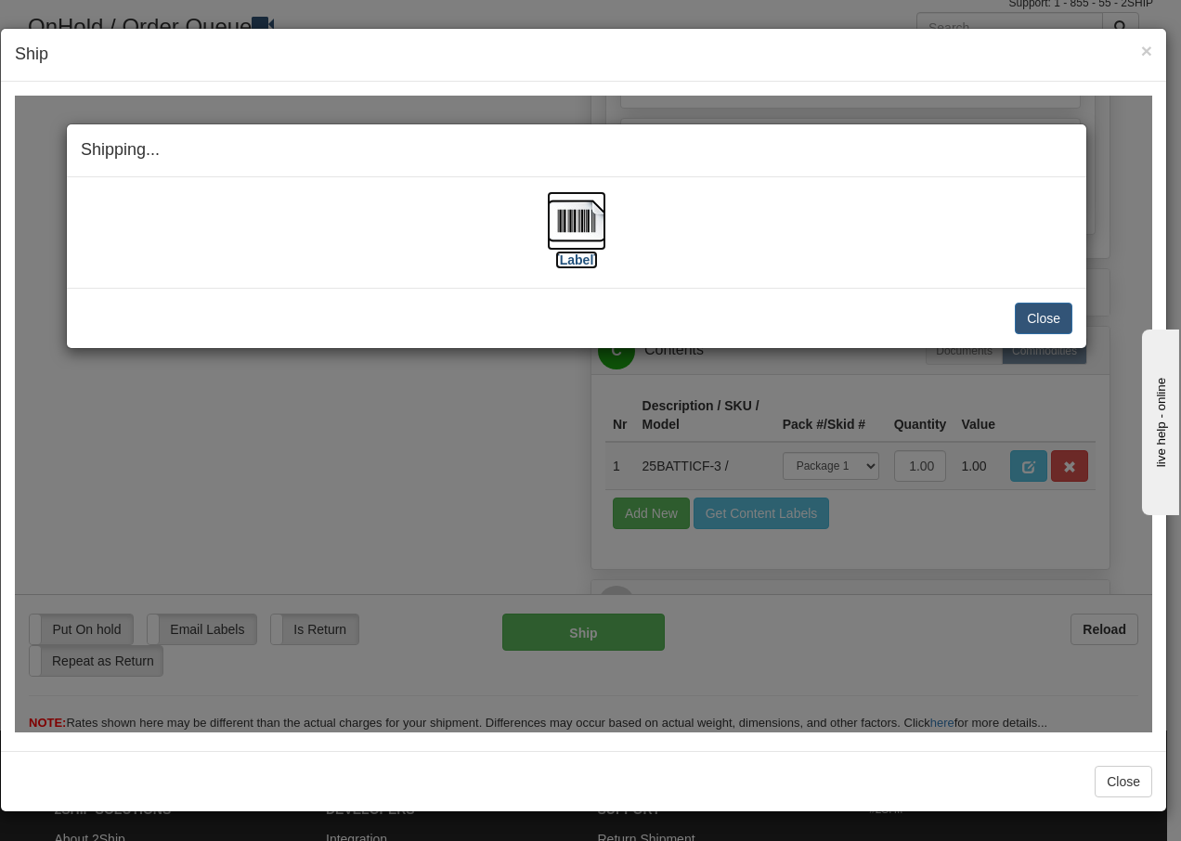
click at [587, 220] on img at bounding box center [576, 219] width 59 height 59
click at [1043, 310] on button "Close" at bounding box center [1043, 318] width 58 height 32
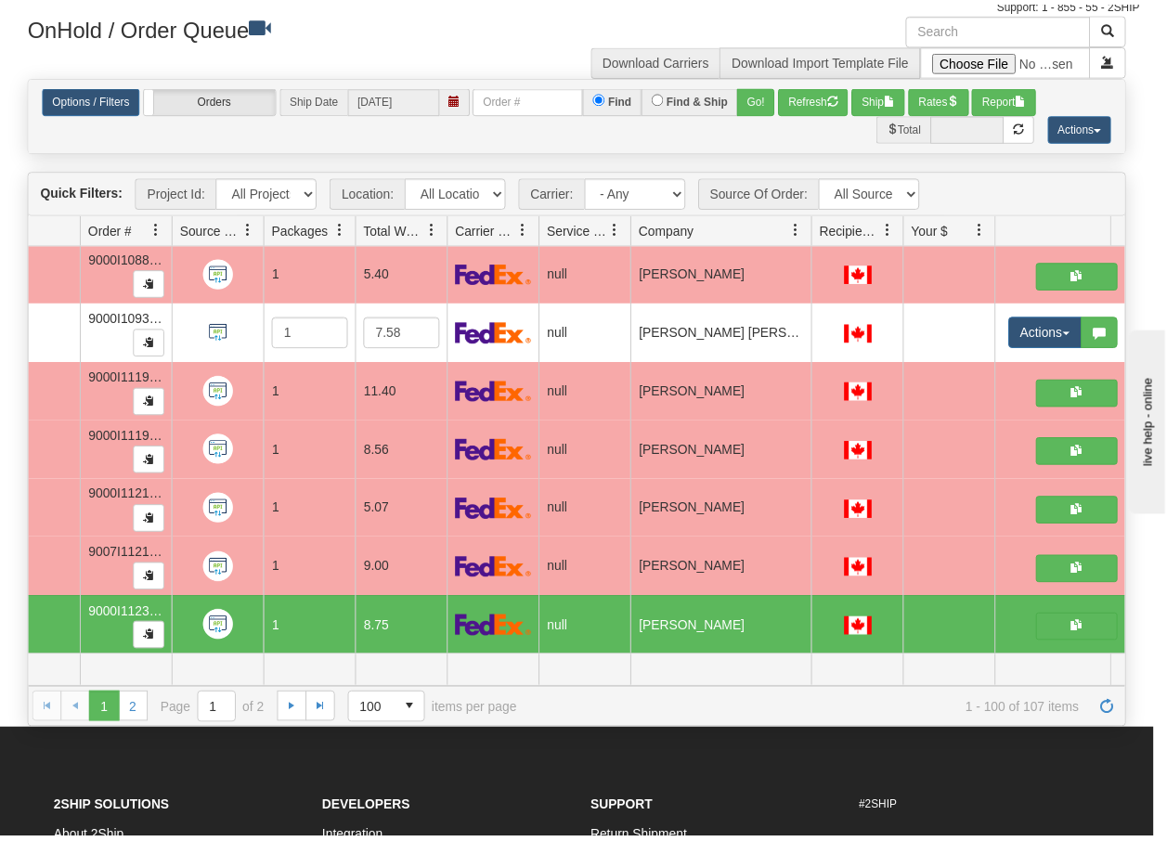
scroll to position [0, 0]
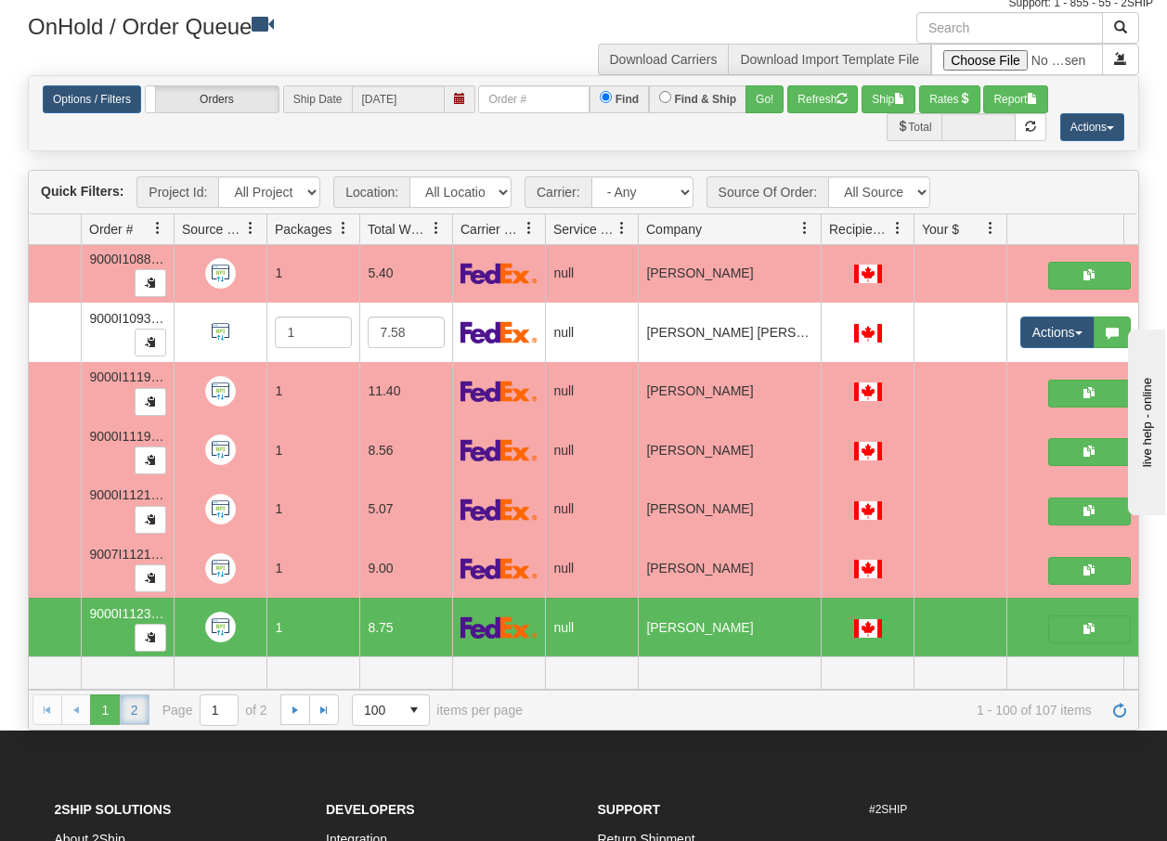
click at [130, 711] on link "2" at bounding box center [135, 709] width 30 height 30
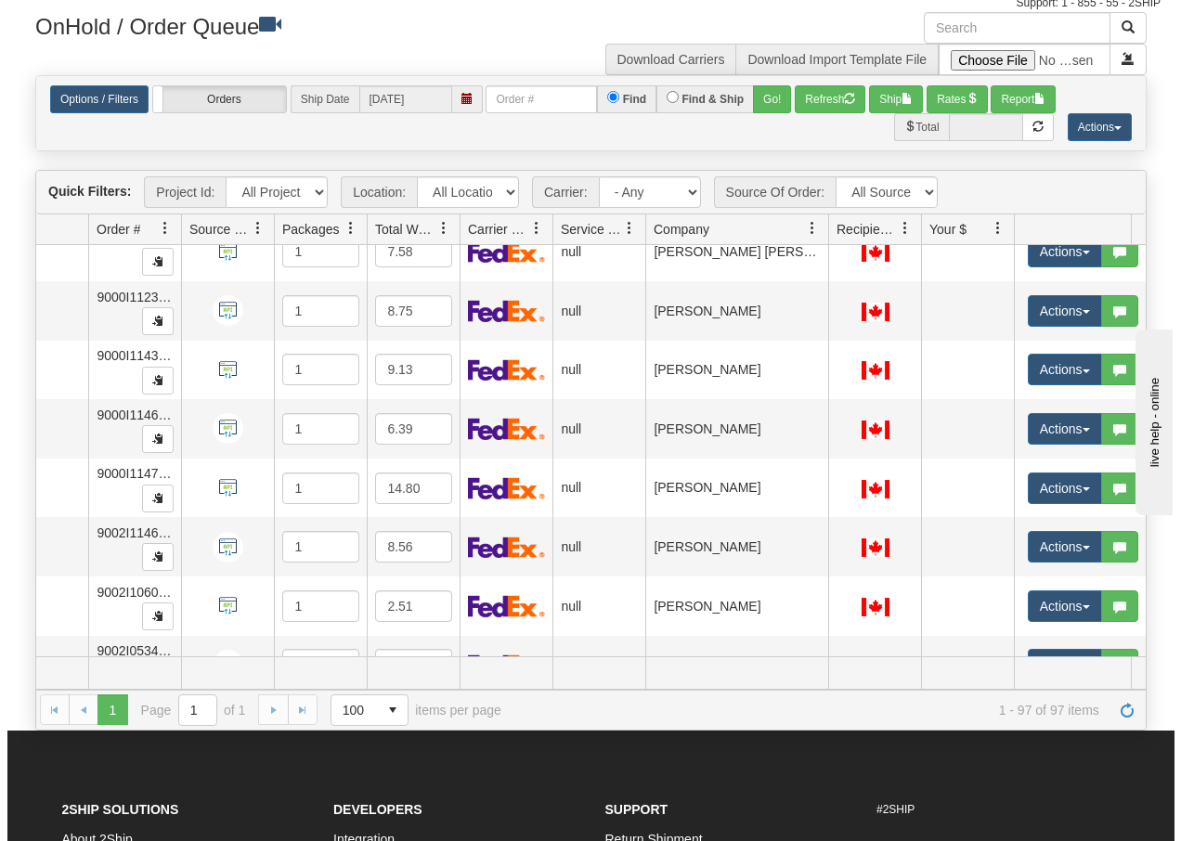
scroll to position [5180, 109]
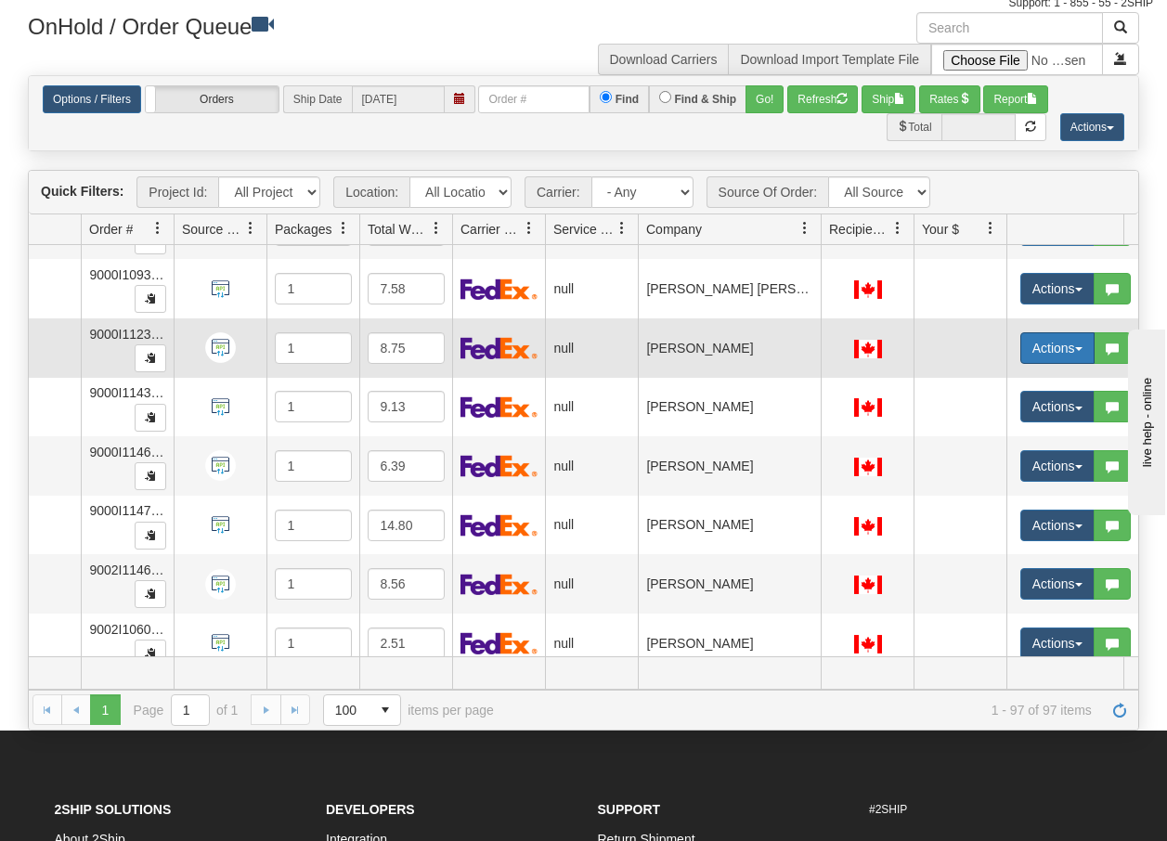
click at [1078, 349] on span "button" at bounding box center [1078, 349] width 7 height 4
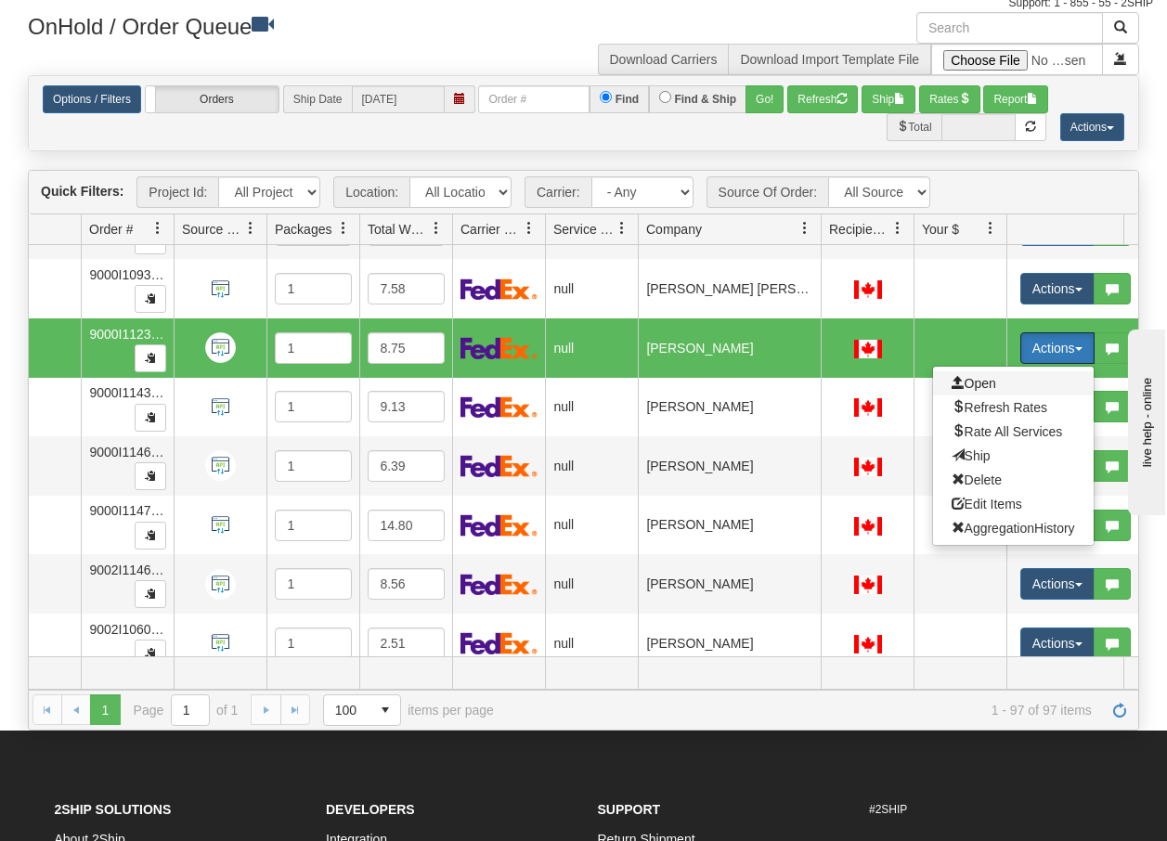
click at [982, 379] on span "Open" at bounding box center [973, 383] width 45 height 15
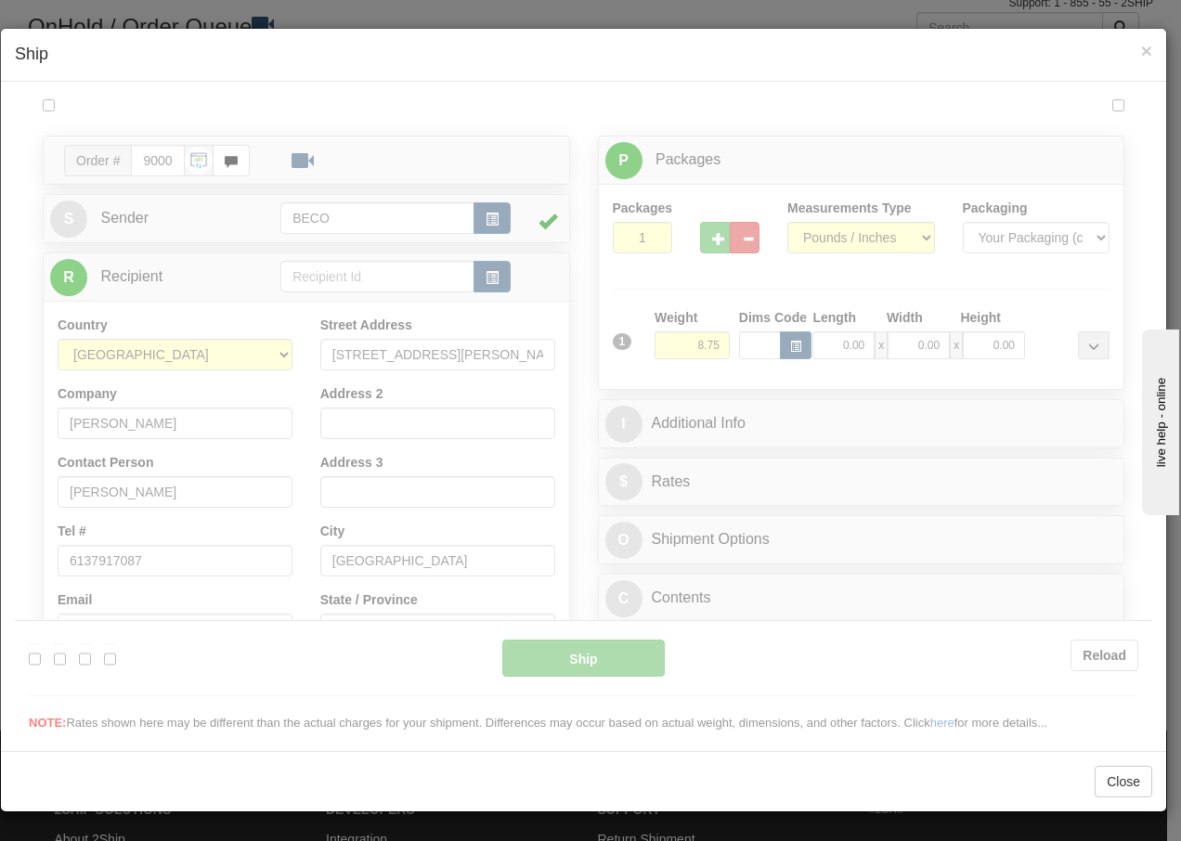
scroll to position [0, 0]
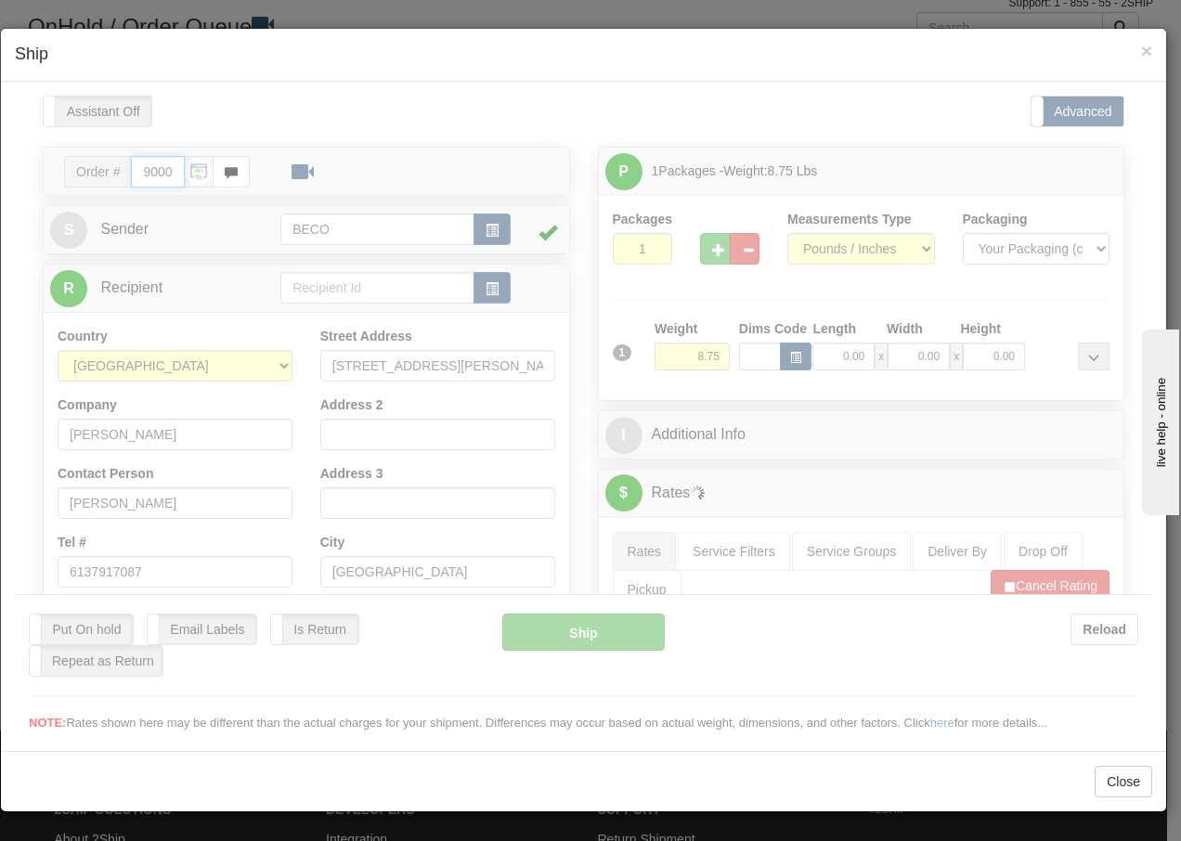
type input "13:39"
type input "16:00"
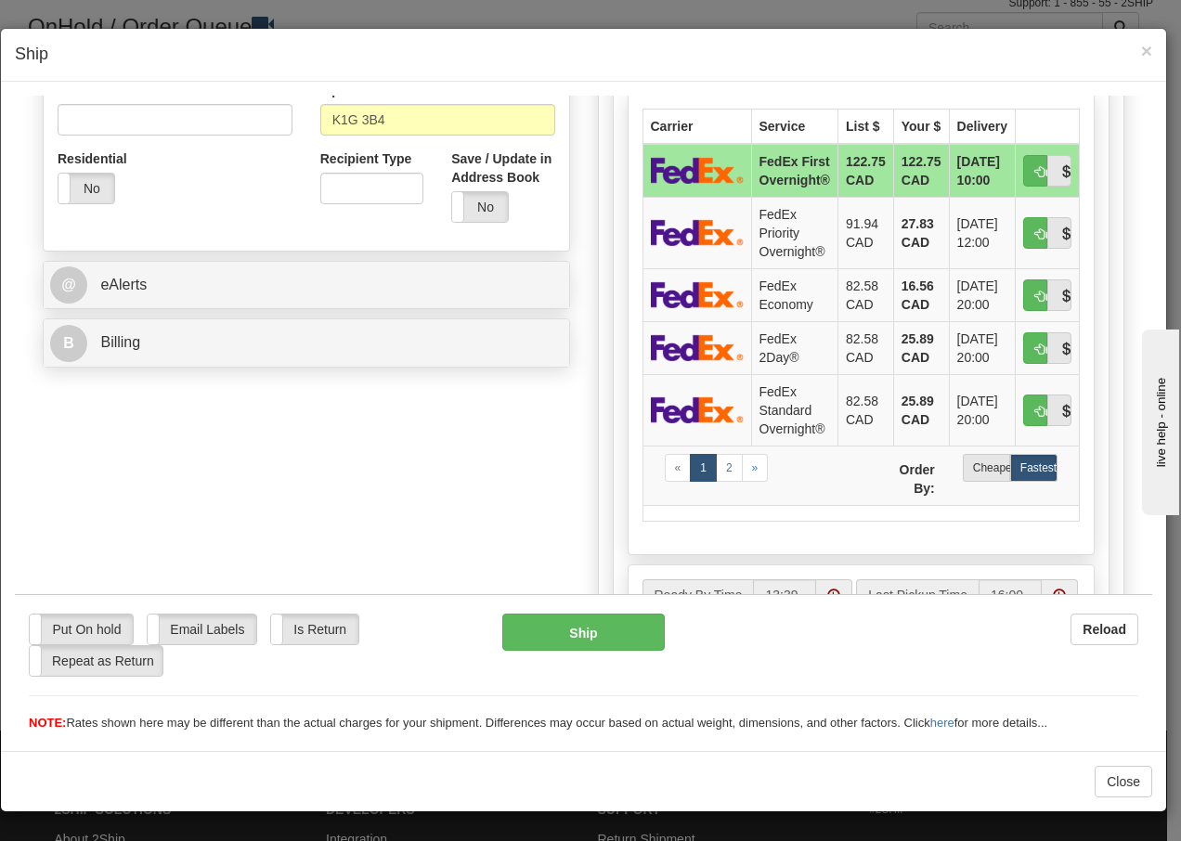
scroll to position [594, 0]
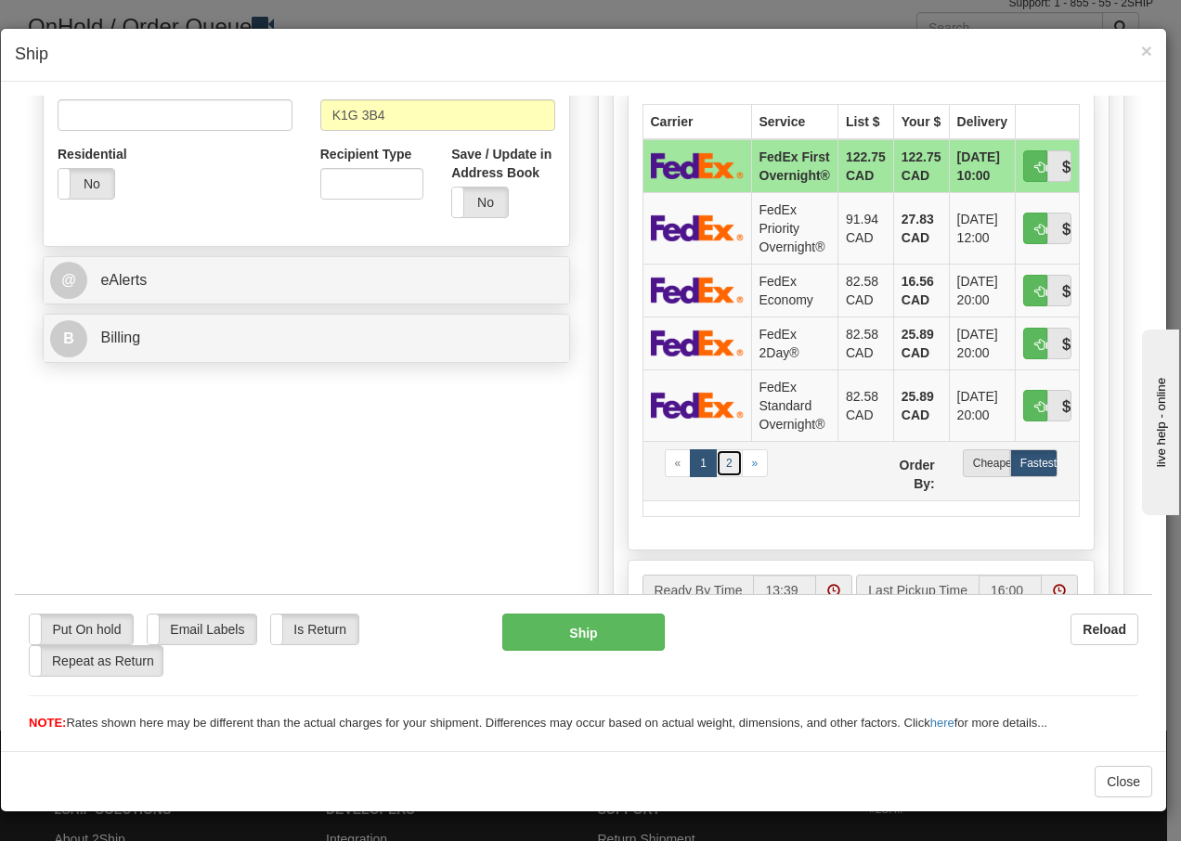
click at [723, 456] on link "2" at bounding box center [729, 462] width 27 height 28
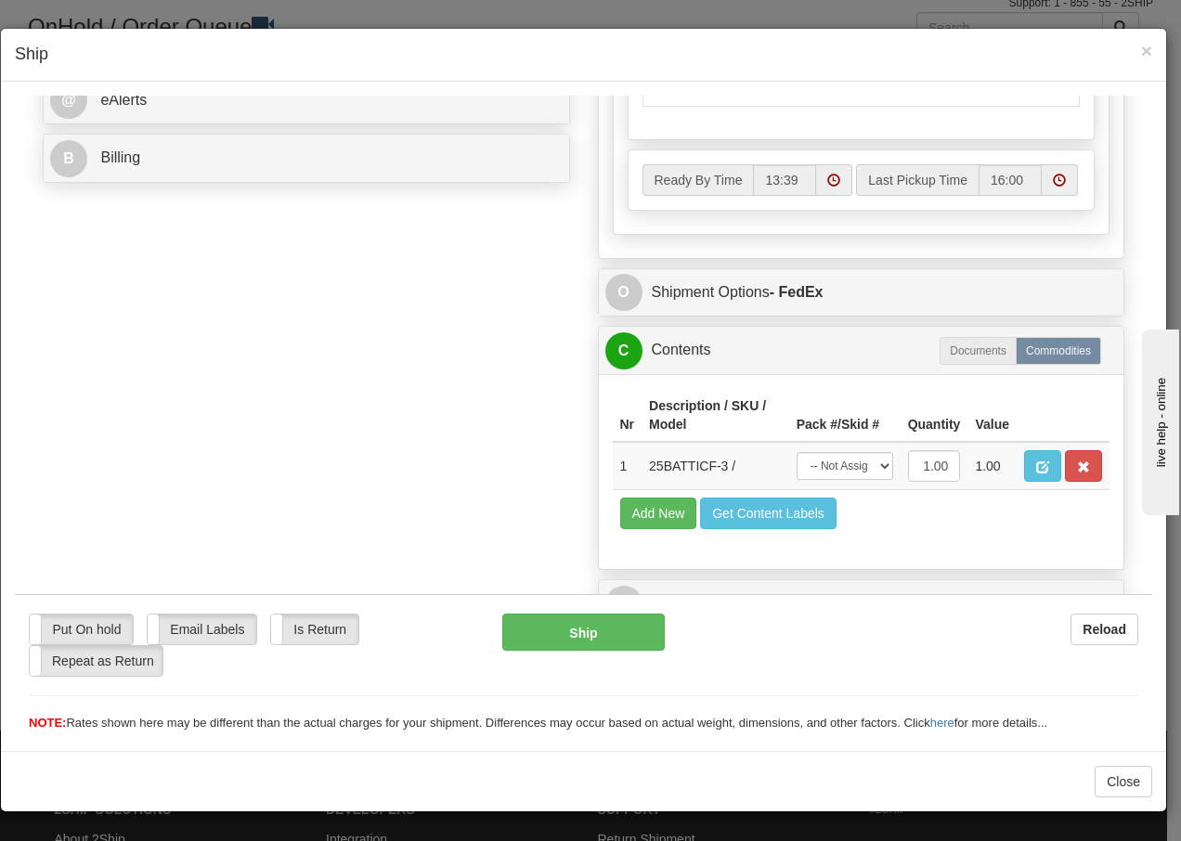
scroll to position [806, 0]
click at [866, 467] on select "-- Not Assigned -- Package 1" at bounding box center [844, 465] width 97 height 28
select select "0"
click at [796, 451] on select "-- Not Assigned -- Package 1" at bounding box center [844, 465] width 97 height 28
click at [572, 630] on button "Ship" at bounding box center [582, 631] width 161 height 37
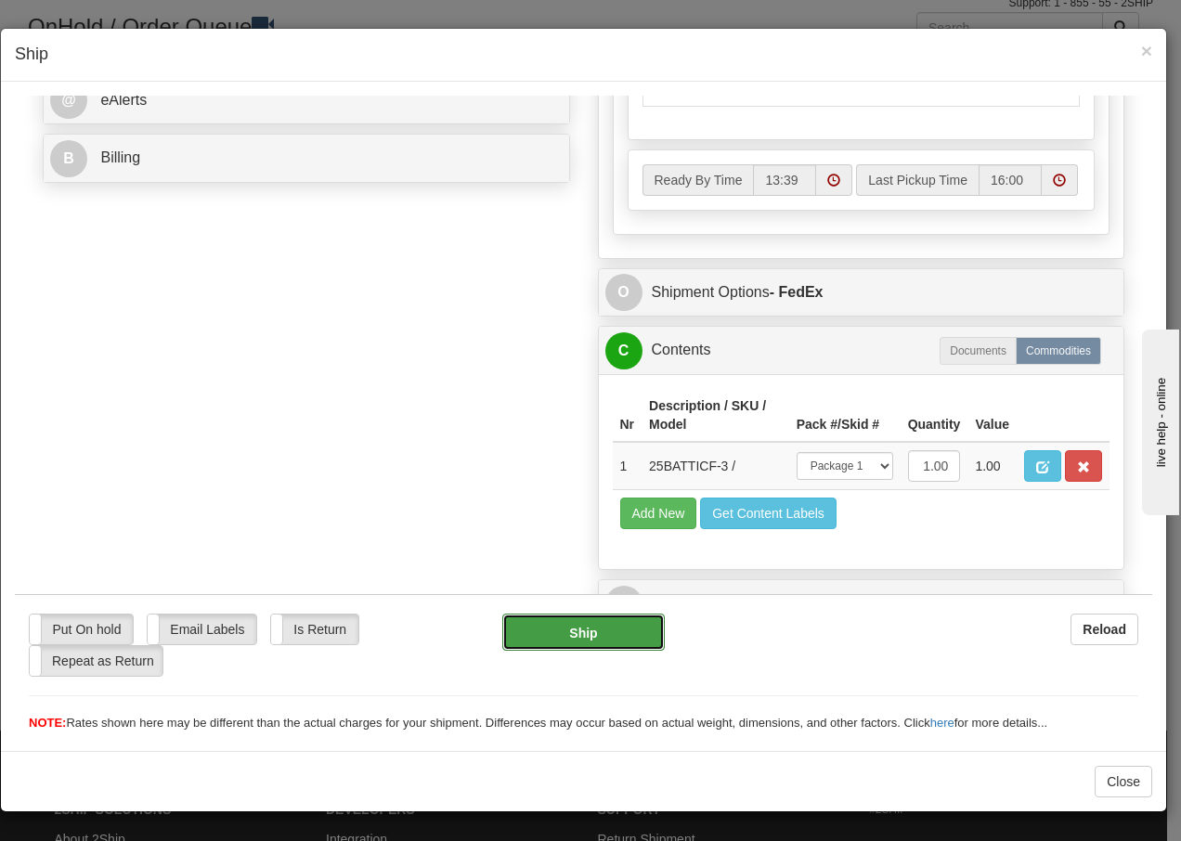
type input "92"
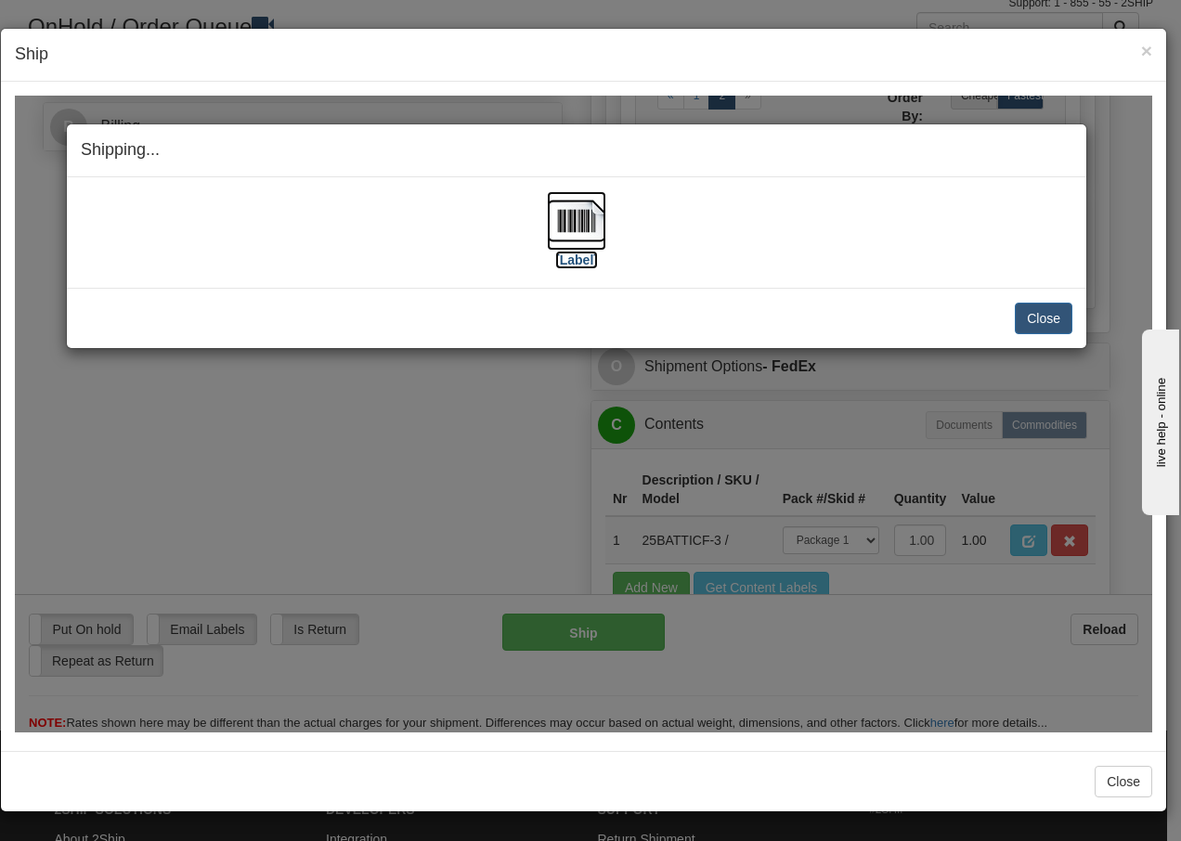
click at [596, 228] on img at bounding box center [576, 219] width 59 height 59
click at [1040, 324] on button "Close" at bounding box center [1043, 318] width 58 height 32
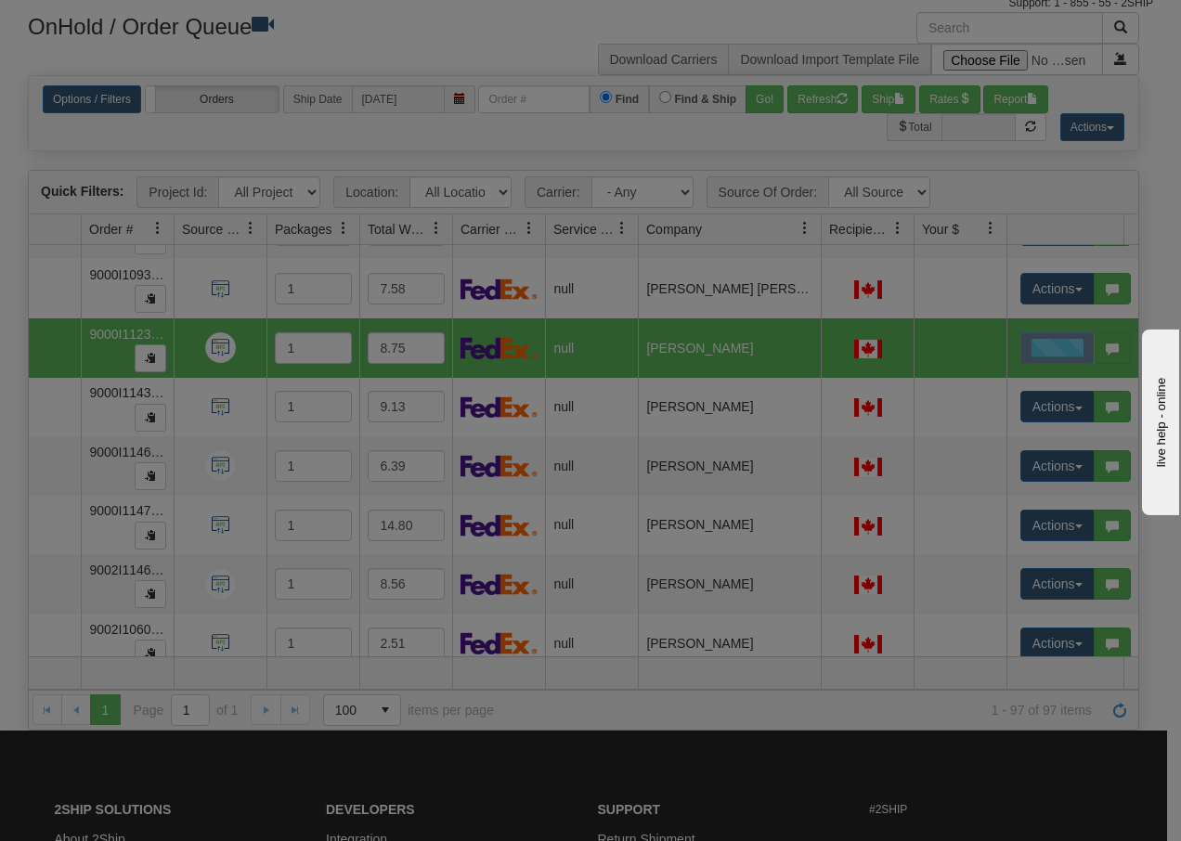
scroll to position [0, 0]
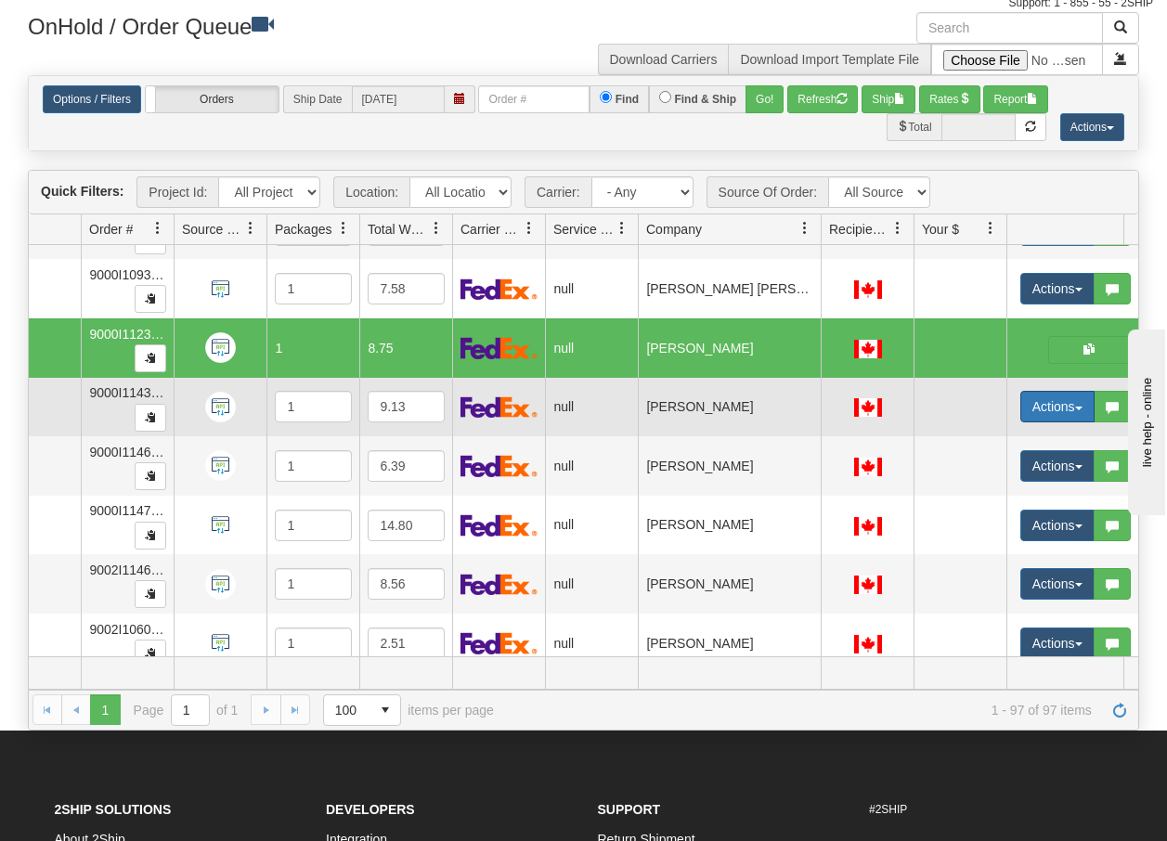
click at [1081, 411] on button "Actions" at bounding box center [1057, 407] width 74 height 32
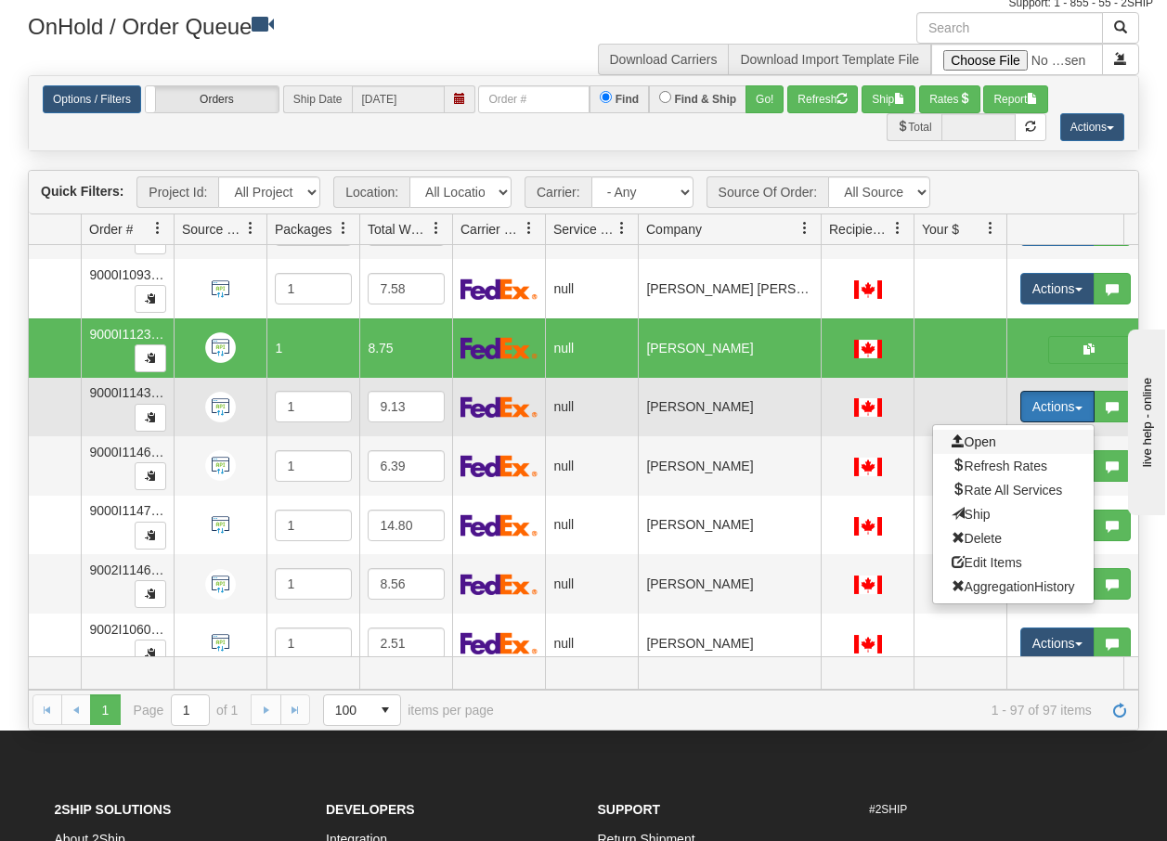
click at [988, 441] on span "Open" at bounding box center [973, 441] width 45 height 15
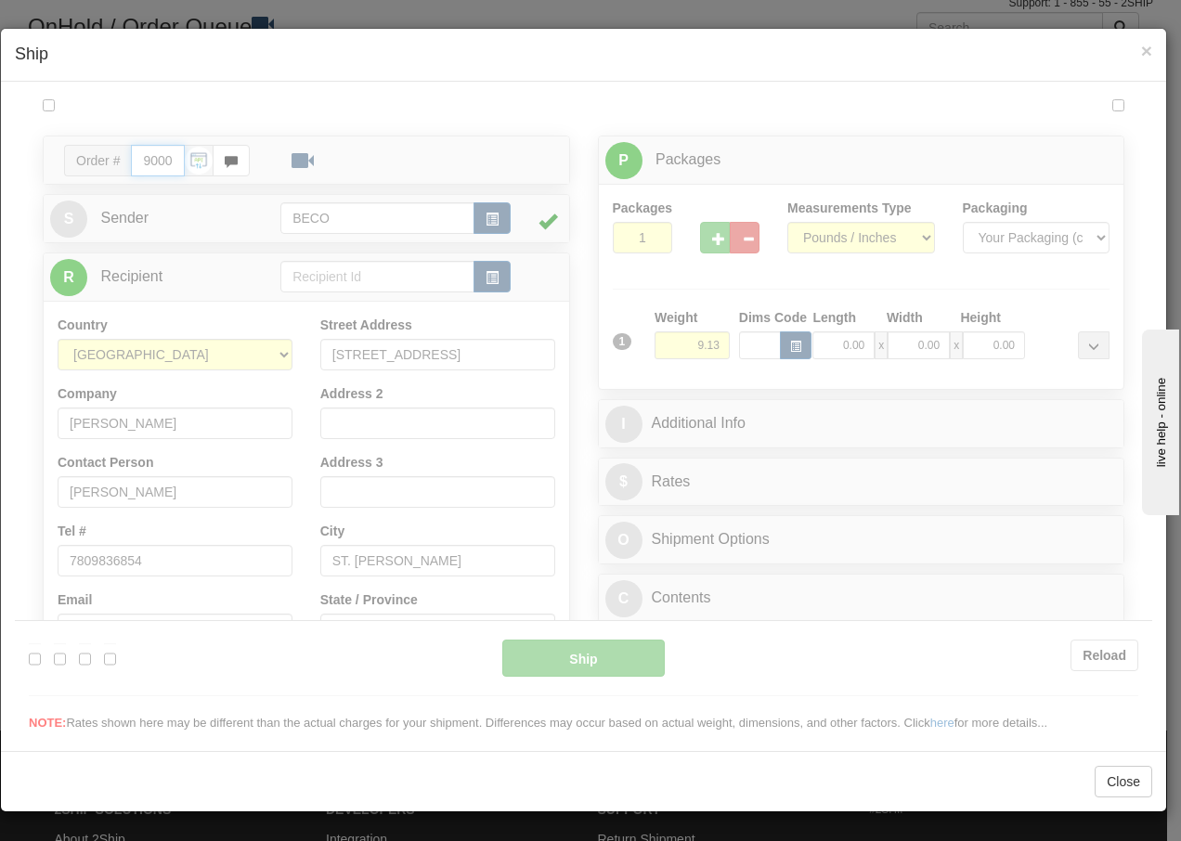
type input "13:39"
type input "16:00"
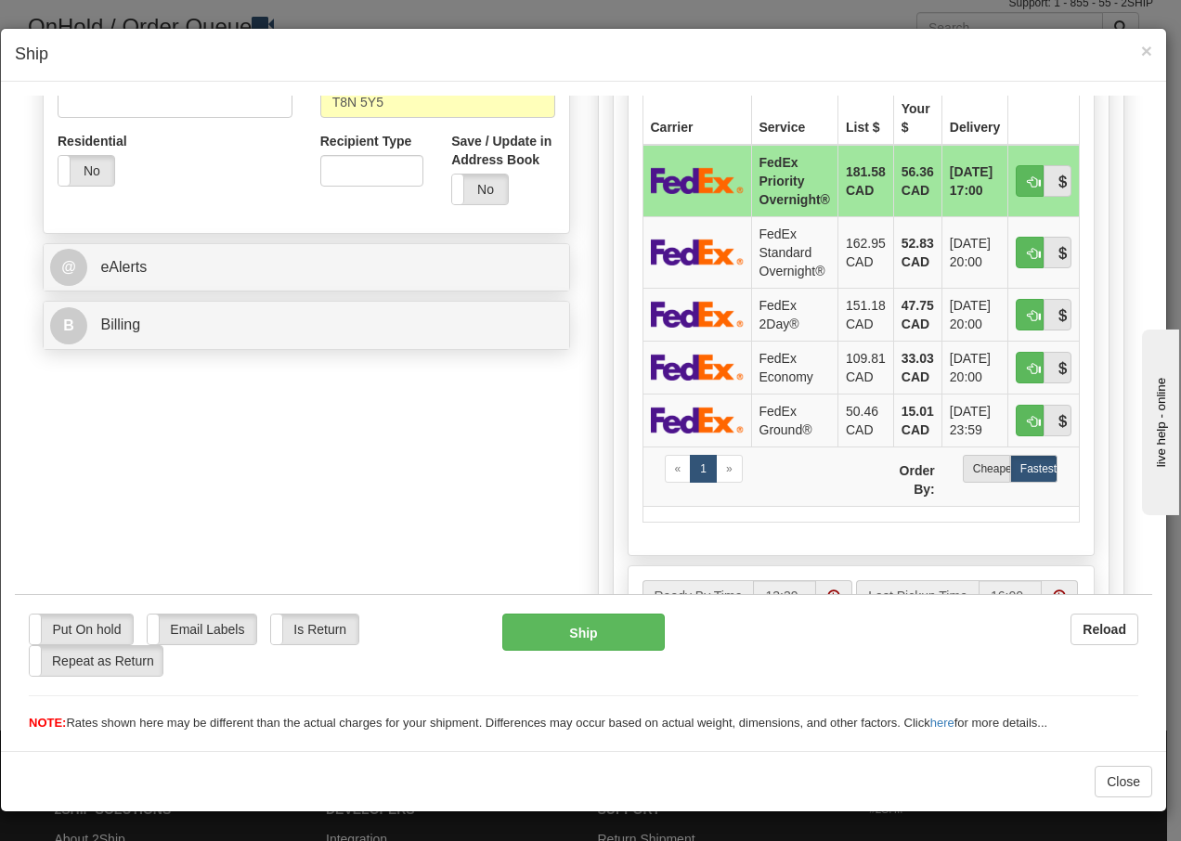
scroll to position [631, 0]
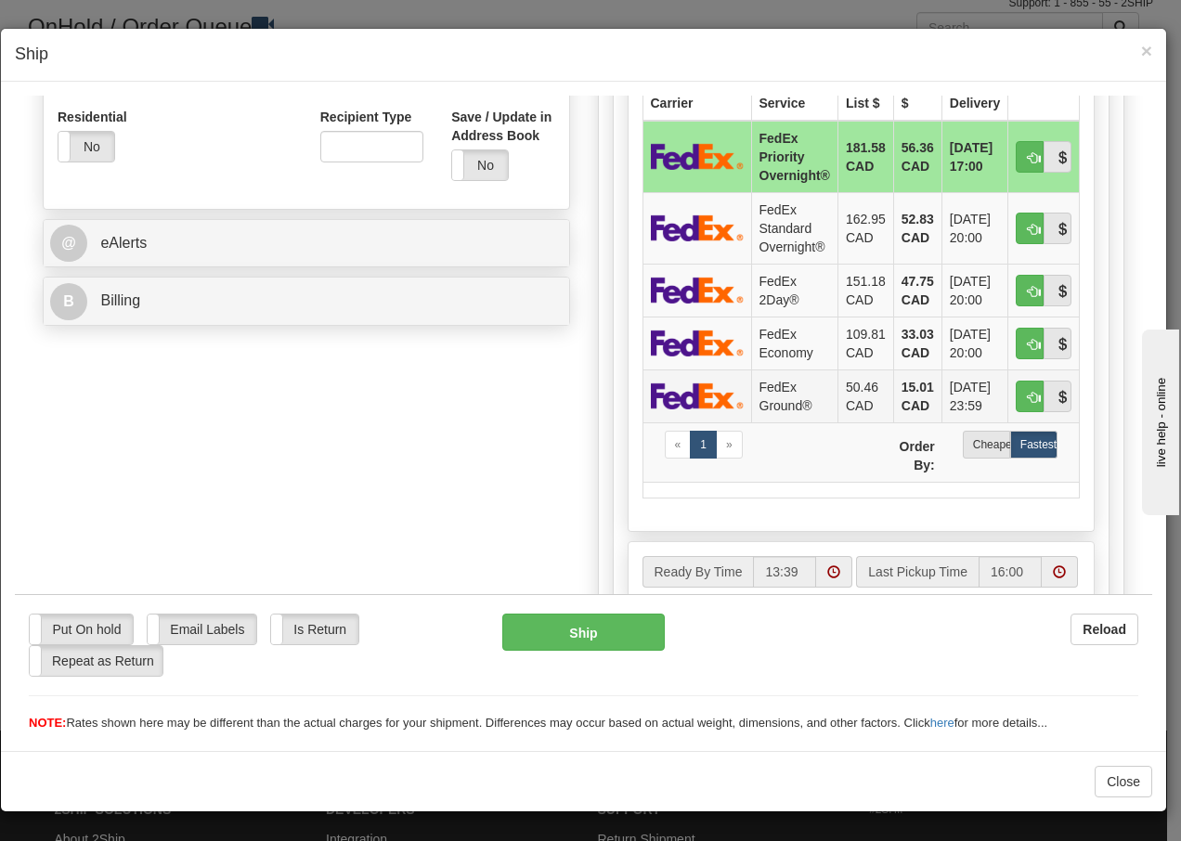
click at [783, 402] on td "FedEx Ground®" at bounding box center [794, 394] width 86 height 53
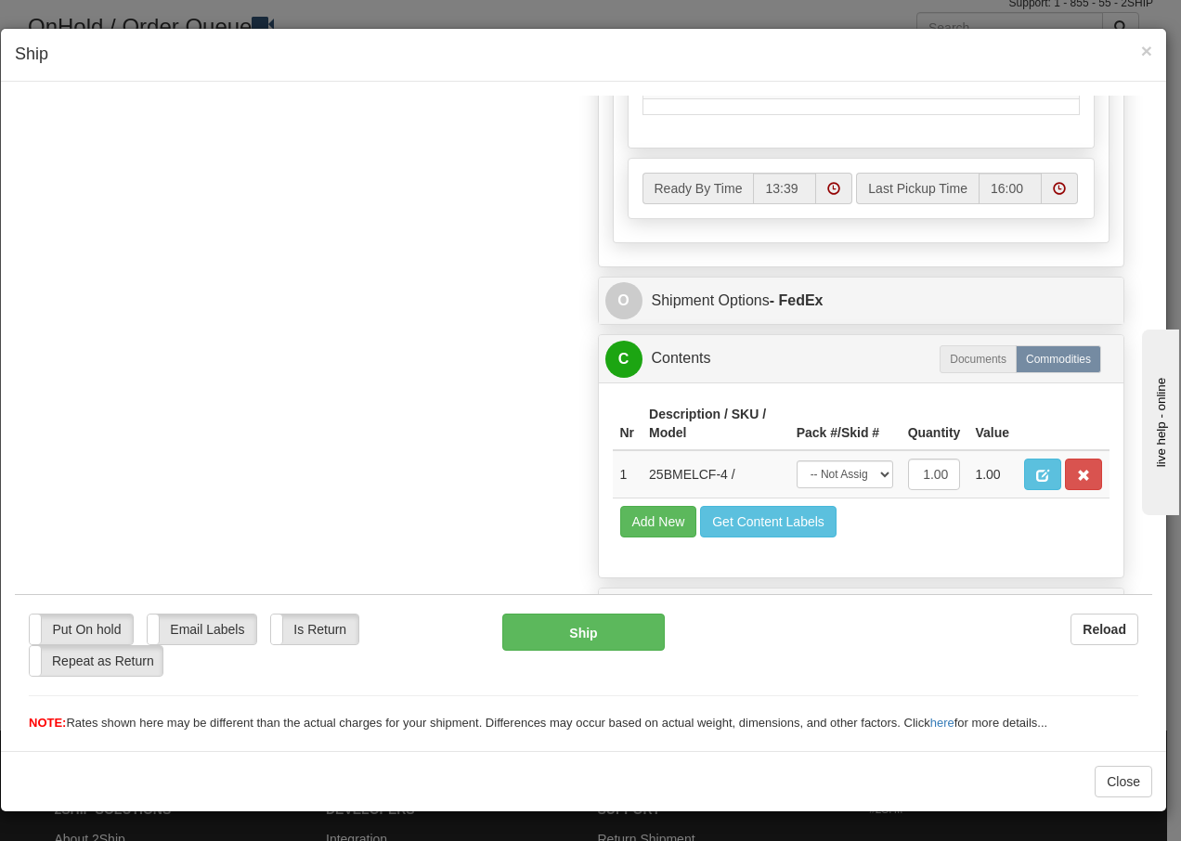
scroll to position [1054, 0]
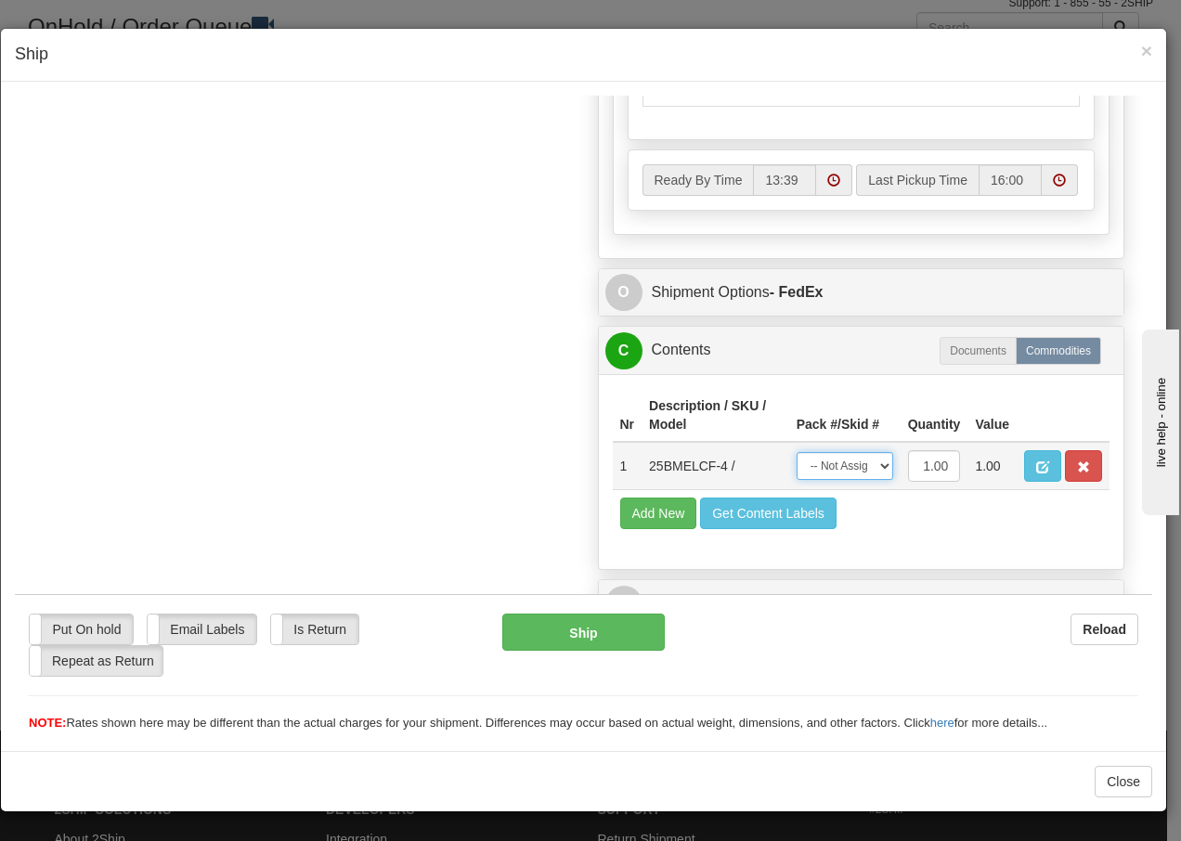
click at [862, 474] on select "-- Not Assigned -- Package 1" at bounding box center [844, 465] width 97 height 28
select select "0"
click at [796, 451] on select "-- Not Assigned -- Package 1" at bounding box center [844, 465] width 97 height 28
click at [587, 636] on button "Ship" at bounding box center [582, 631] width 161 height 37
type input "92"
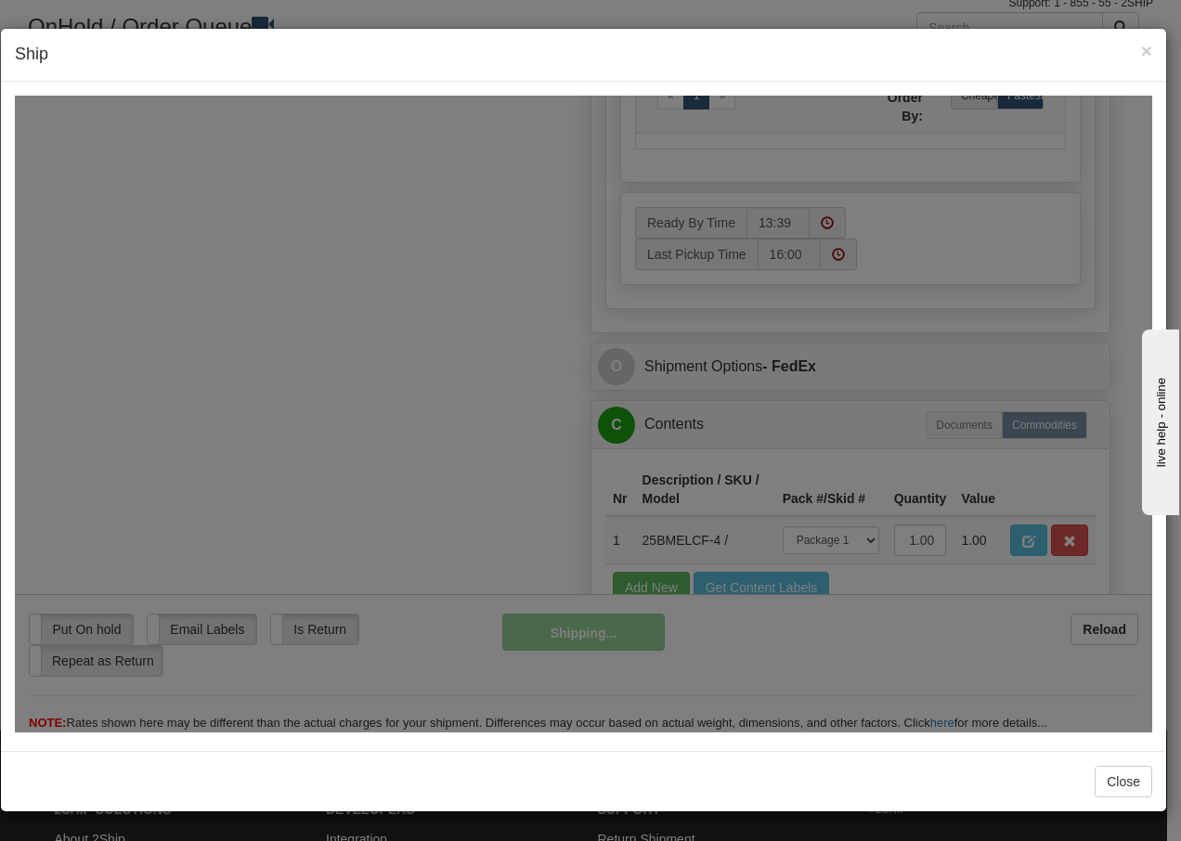
scroll to position [1129, 0]
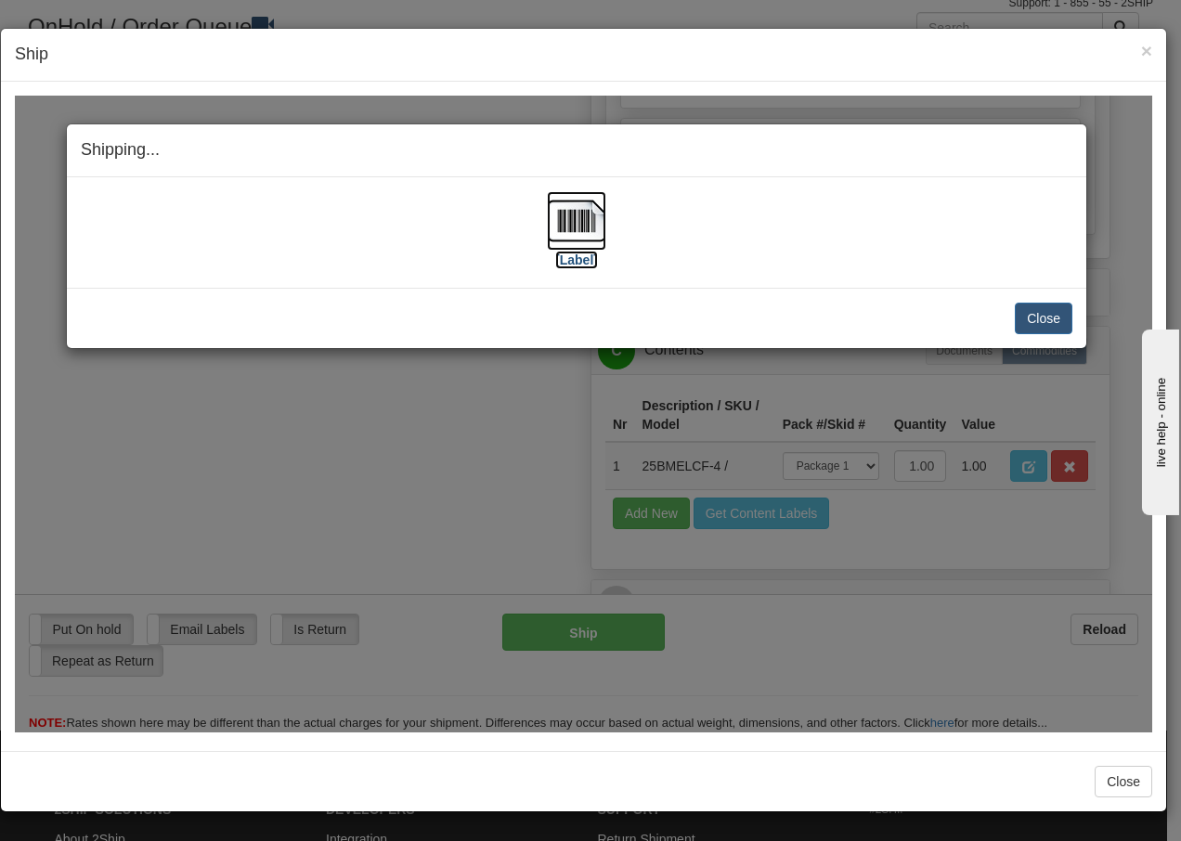
click at [575, 226] on img at bounding box center [576, 219] width 59 height 59
click at [1054, 317] on button "Close" at bounding box center [1043, 318] width 58 height 32
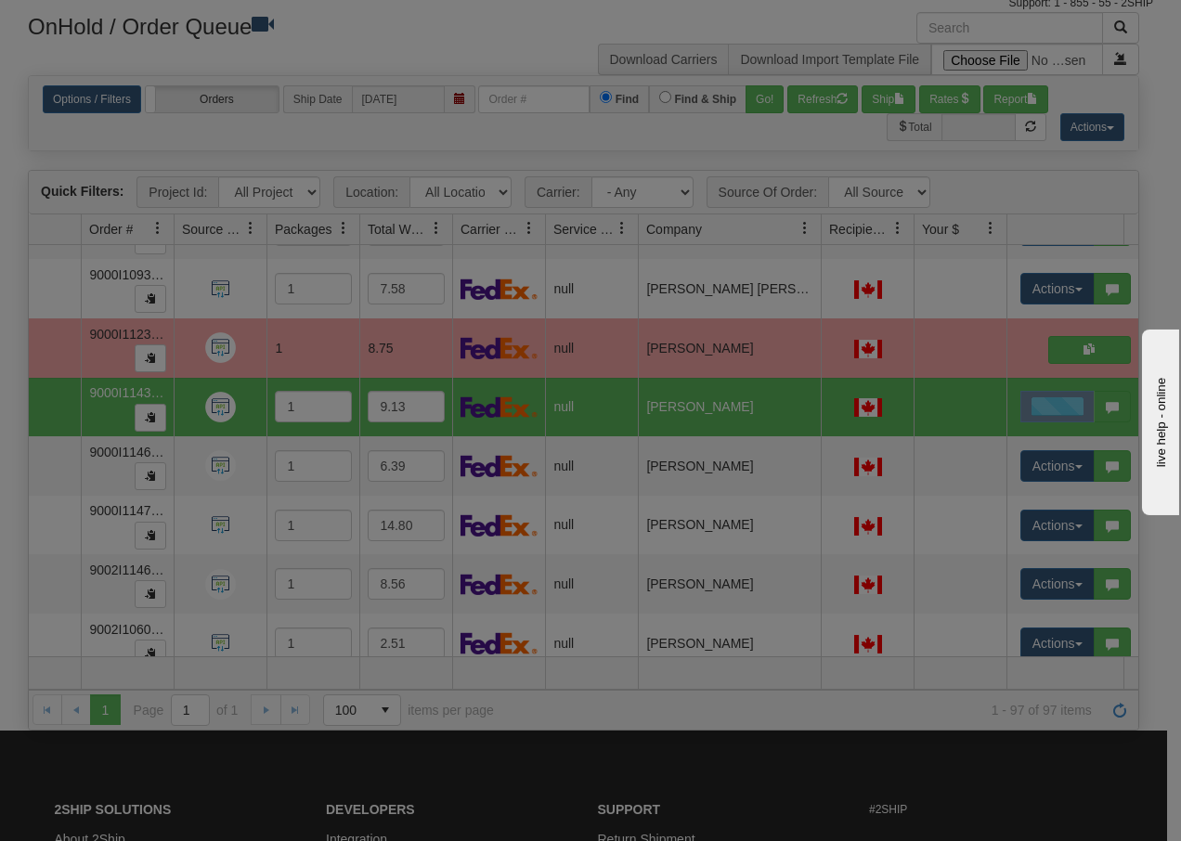
scroll to position [0, 0]
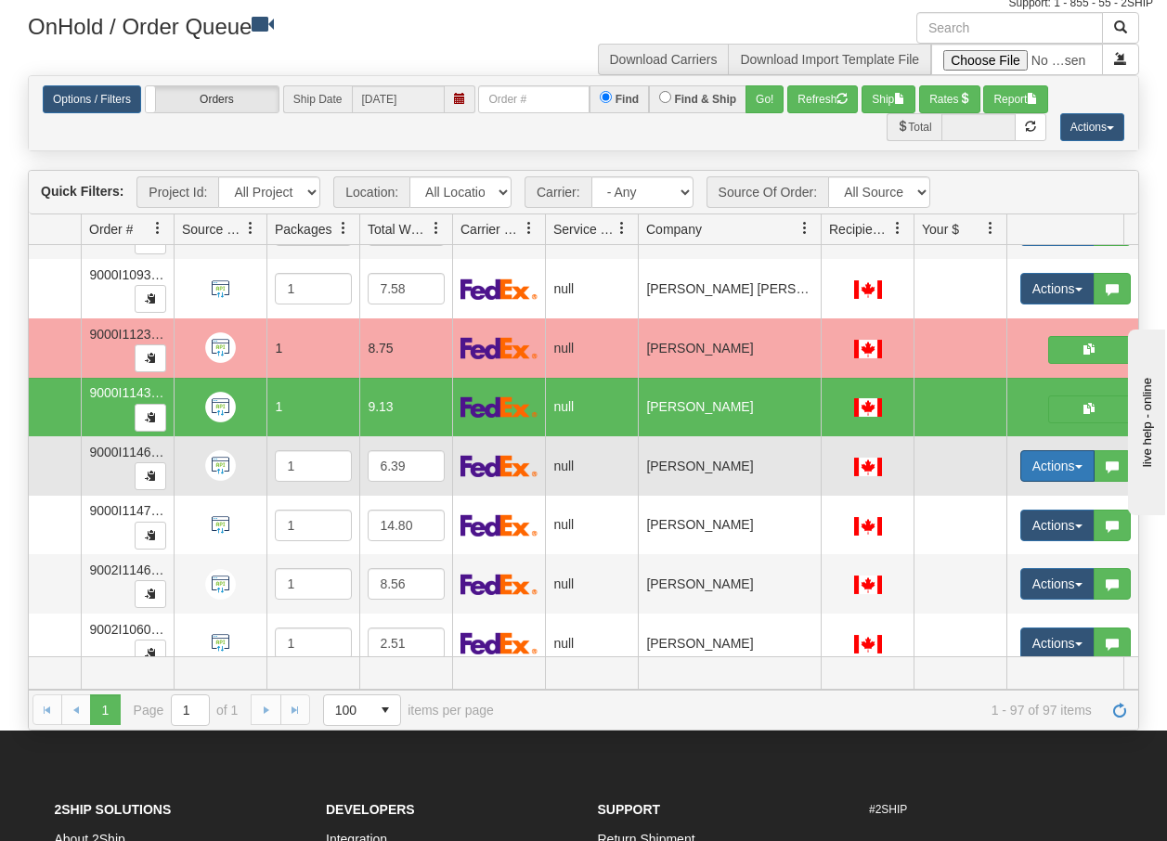
click at [1087, 468] on button "Actions" at bounding box center [1057, 466] width 74 height 32
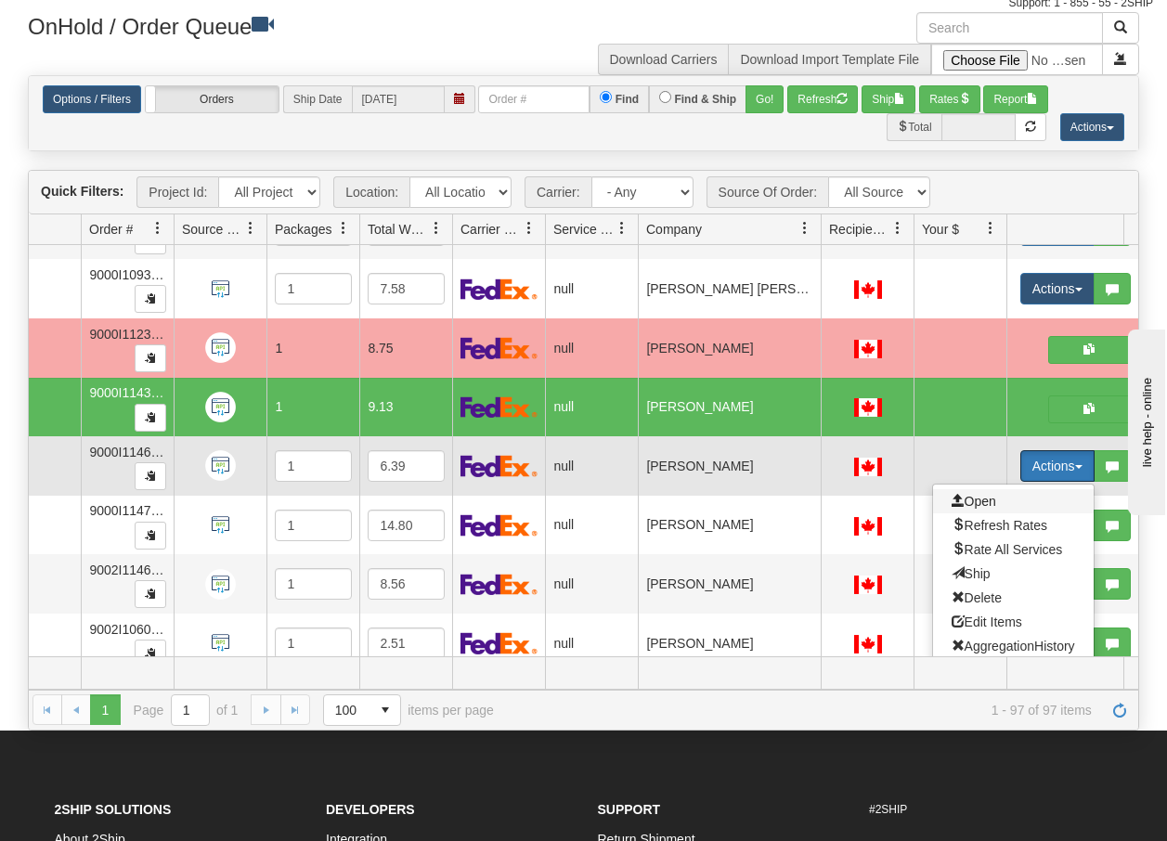
click at [975, 505] on span "Open" at bounding box center [973, 501] width 45 height 15
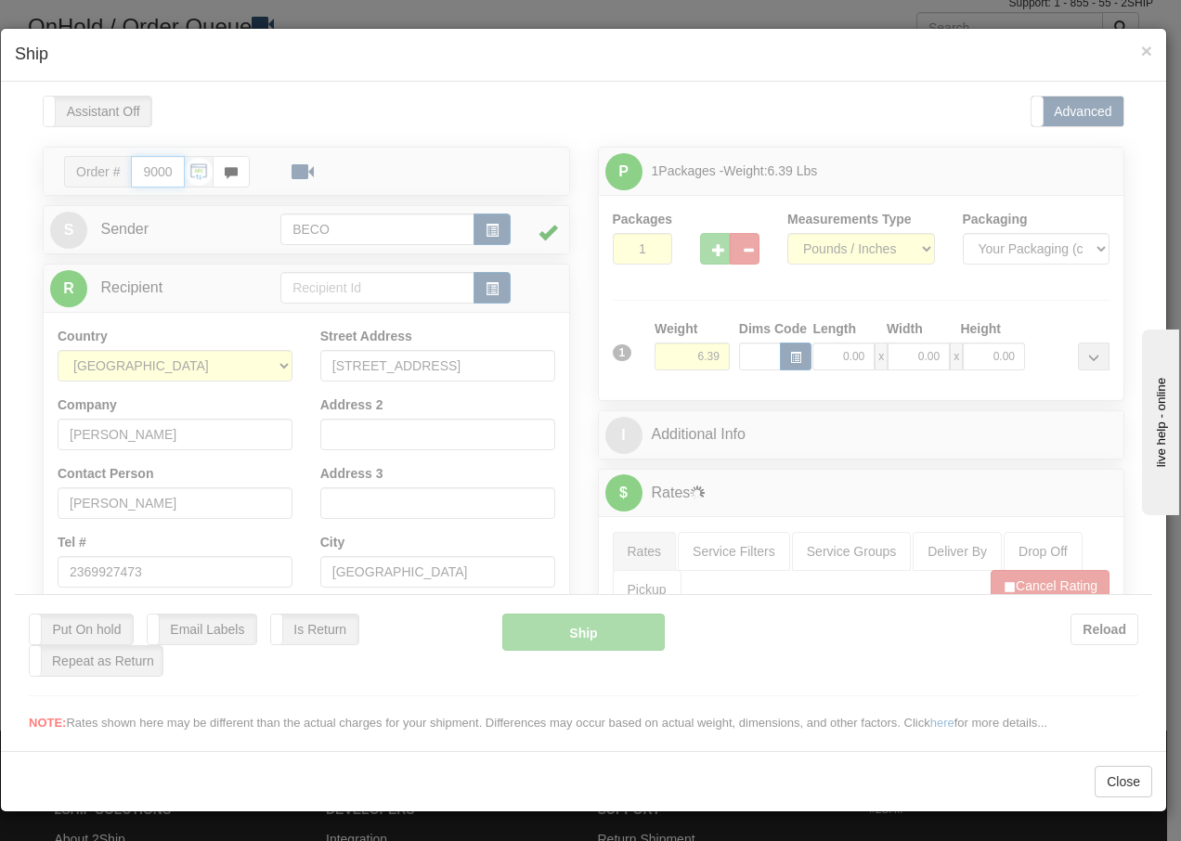
type input "13:40"
type input "16:00"
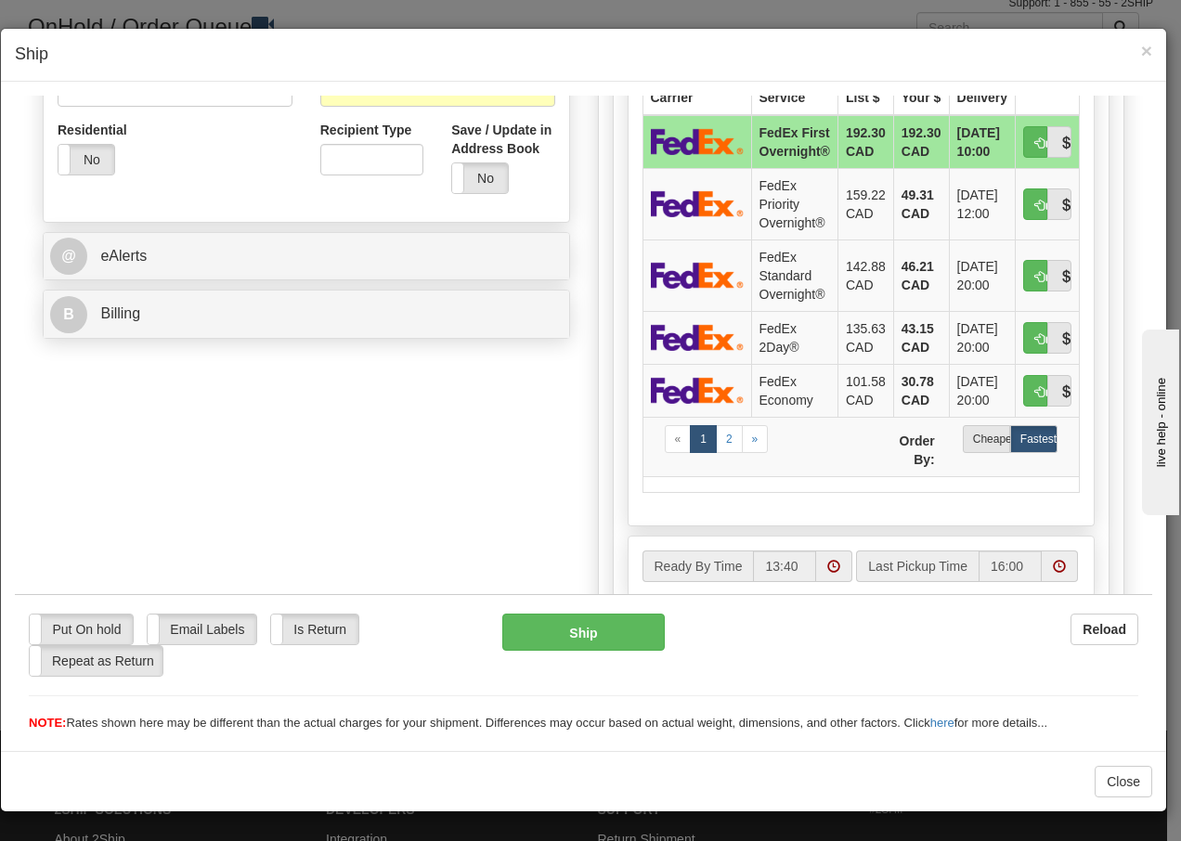
scroll to position [656, 0]
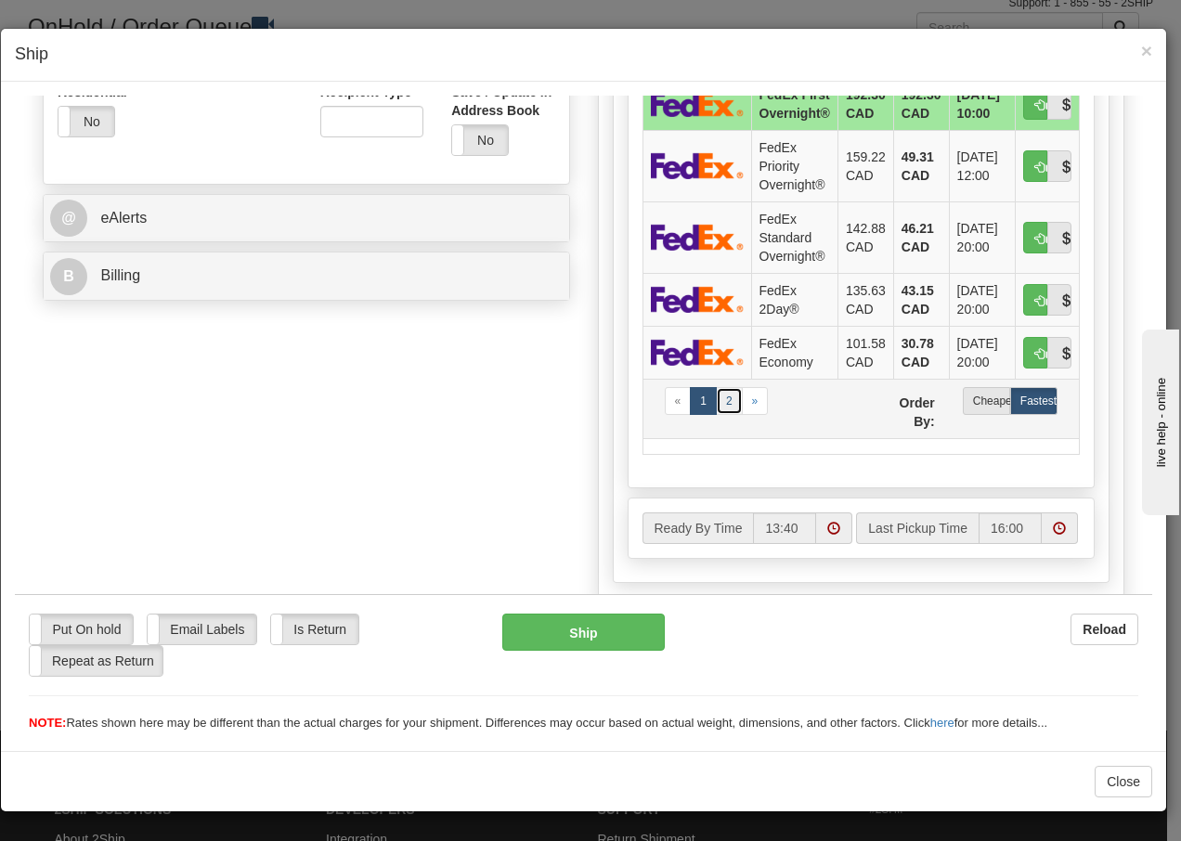
click at [727, 406] on link "2" at bounding box center [729, 400] width 27 height 28
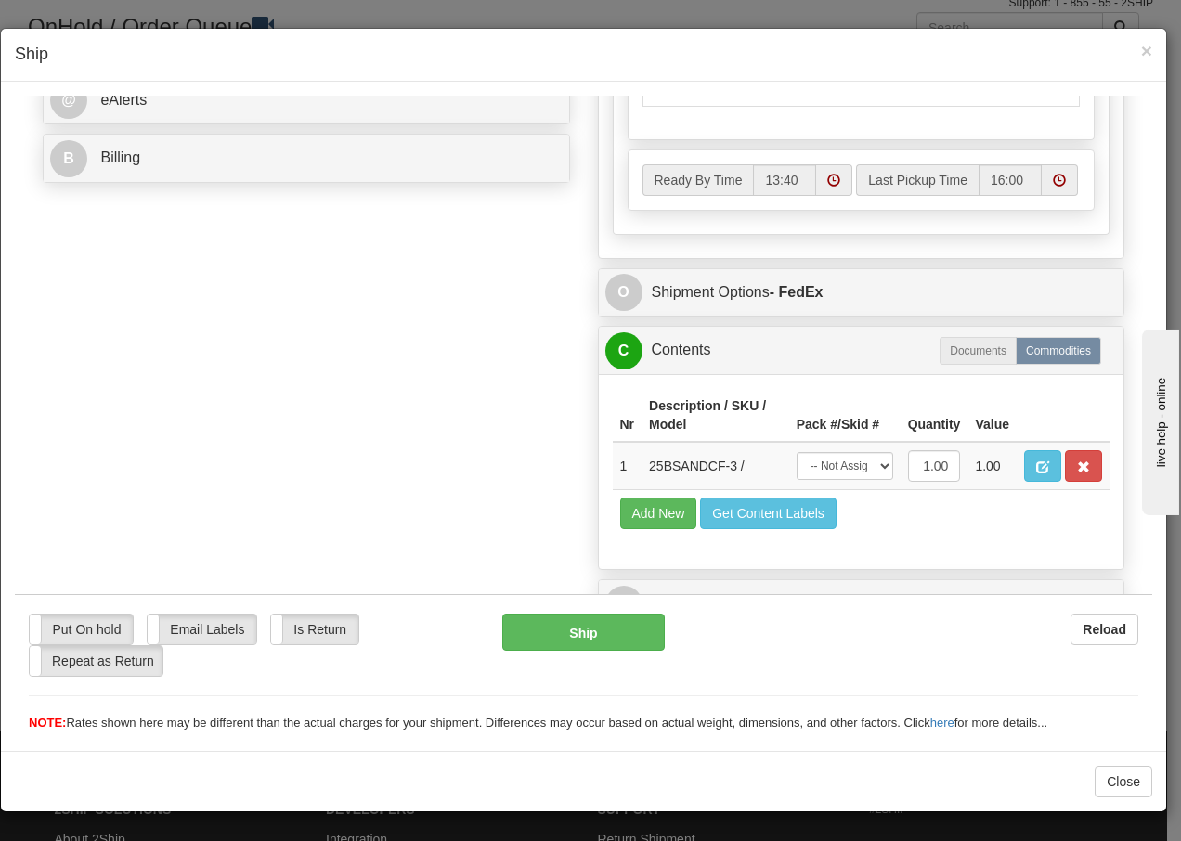
scroll to position [806, 0]
drag, startPoint x: 841, startPoint y: 468, endPoint x: 841, endPoint y: 483, distance: 14.8
click at [841, 468] on select "-- Not Assigned -- Package 1" at bounding box center [844, 465] width 97 height 28
select select "0"
click at [796, 451] on select "-- Not Assigned -- Package 1" at bounding box center [844, 465] width 97 height 28
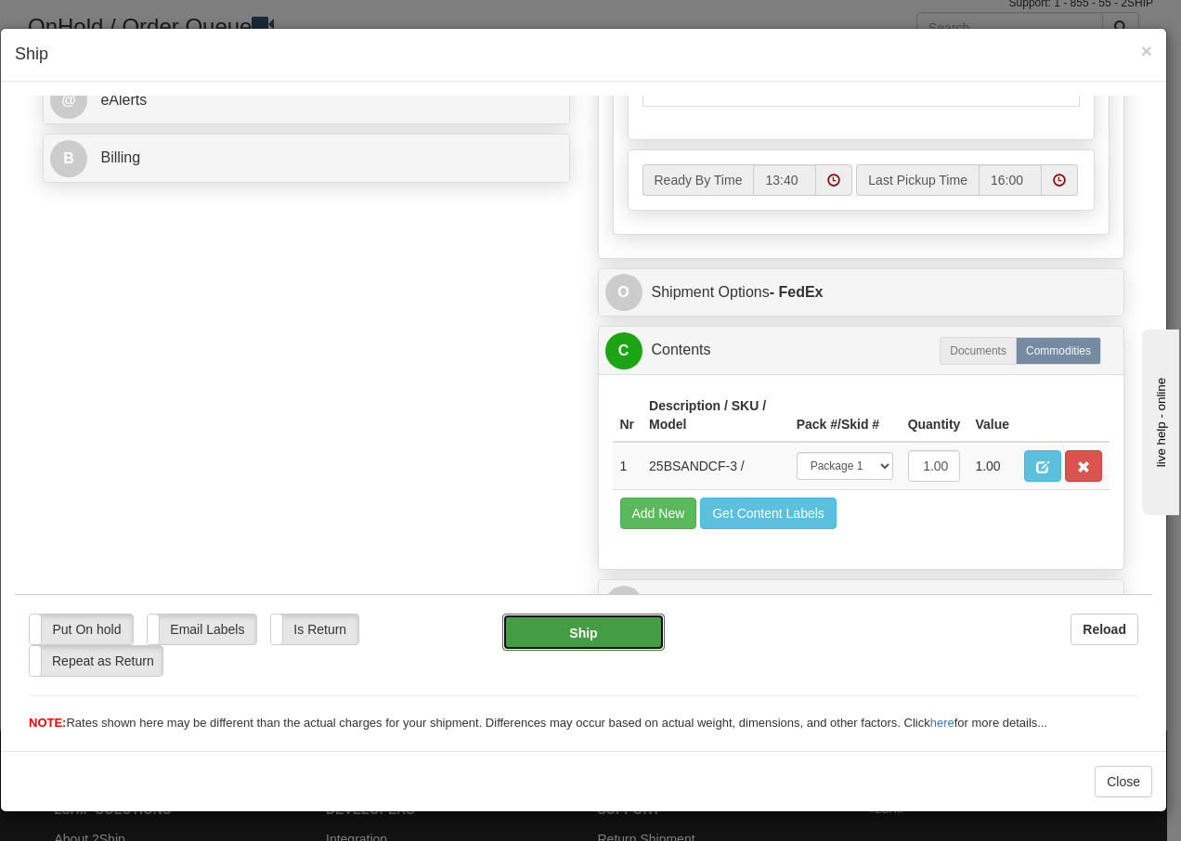
click at [539, 639] on button "Ship" at bounding box center [582, 631] width 161 height 37
type input "92"
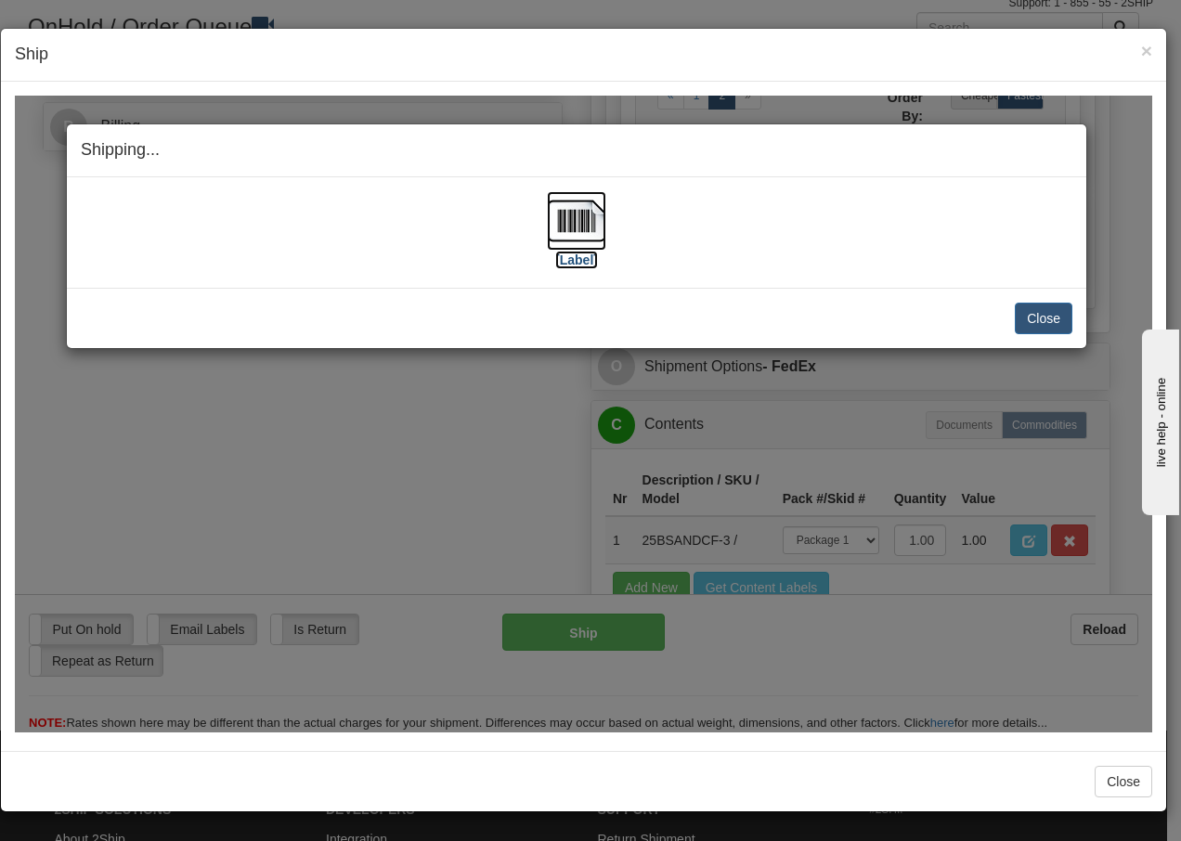
click at [589, 224] on img at bounding box center [576, 219] width 59 height 59
click at [1044, 310] on button "Close" at bounding box center [1043, 318] width 58 height 32
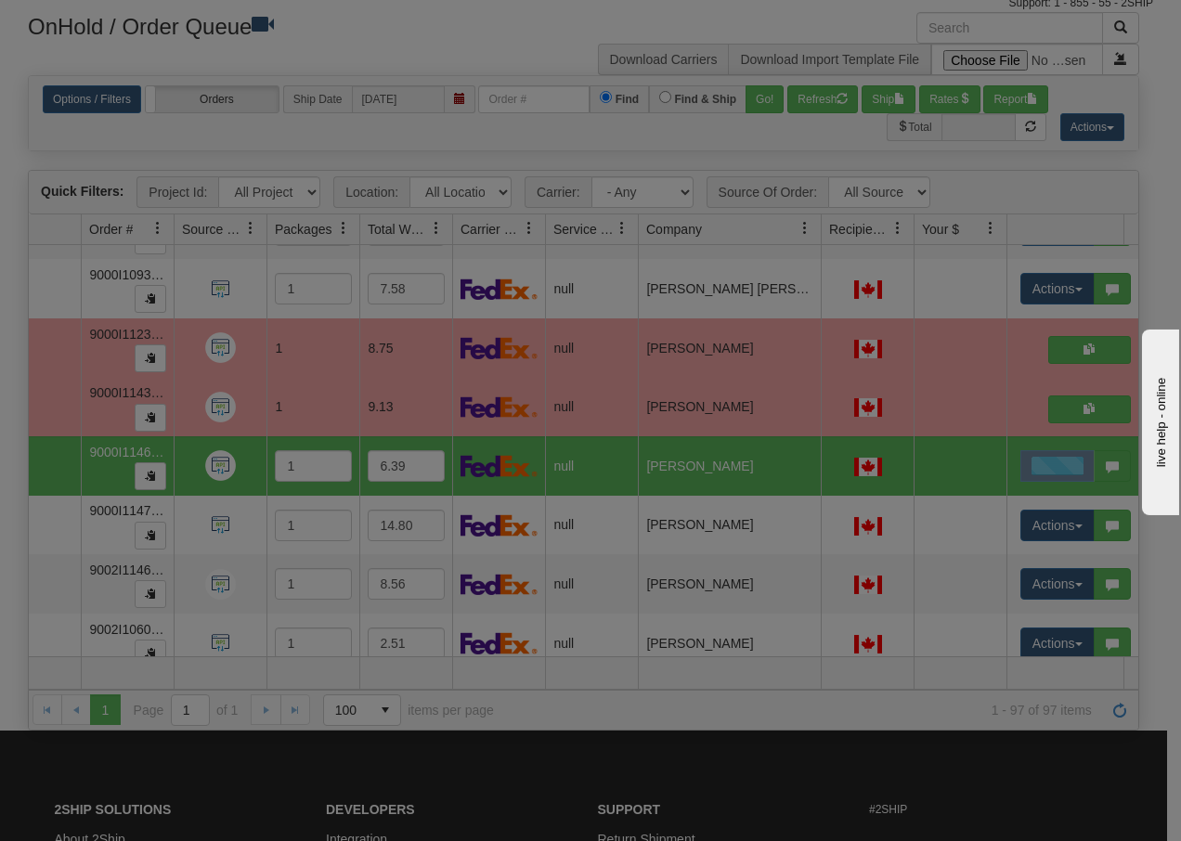
scroll to position [0, 0]
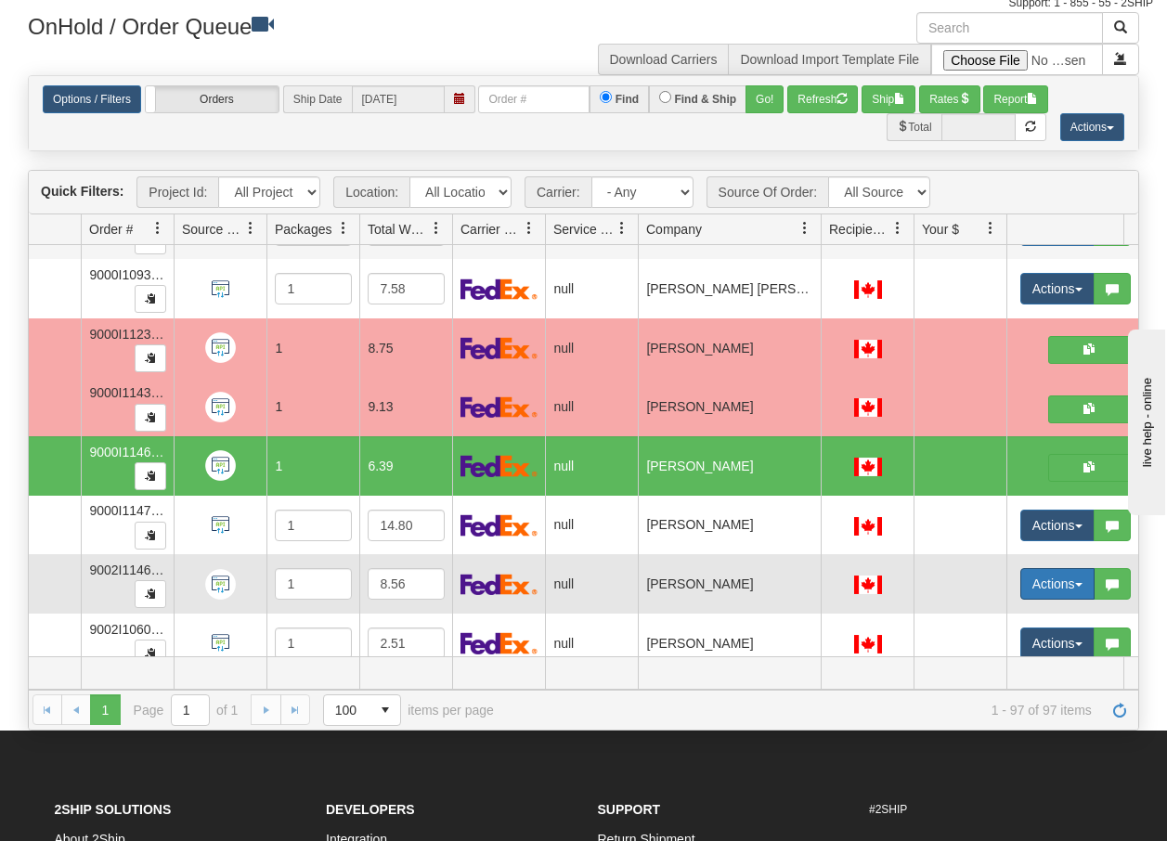
click at [1075, 583] on span "button" at bounding box center [1078, 585] width 7 height 4
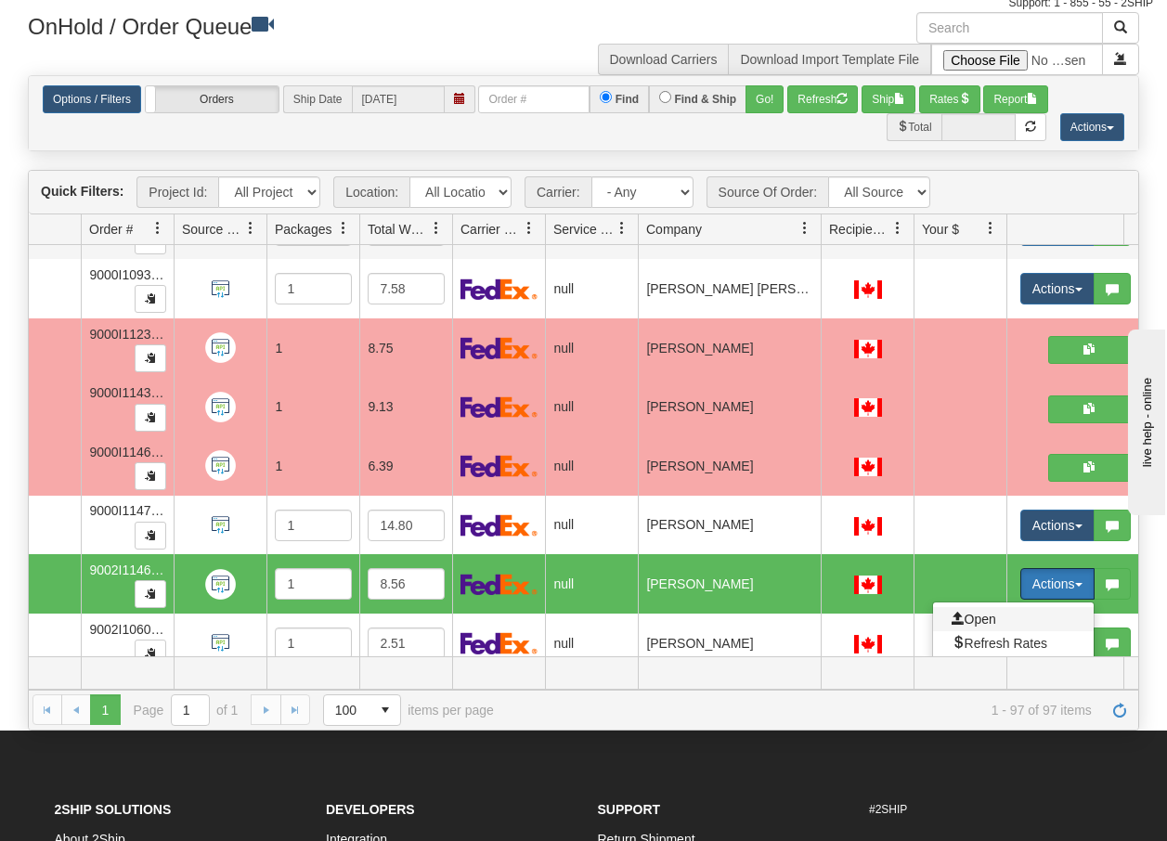
click at [972, 621] on span "Open" at bounding box center [973, 619] width 45 height 15
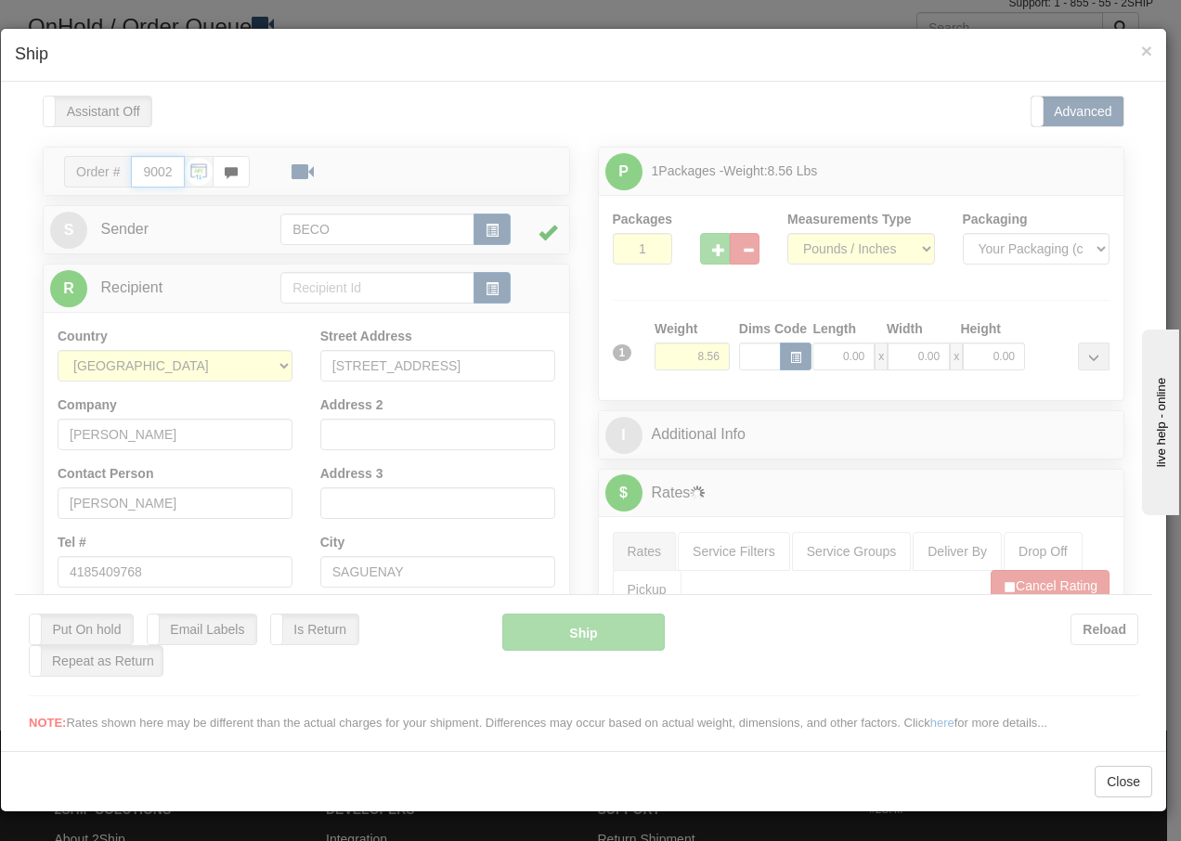
type input "13:42"
type input "16:00"
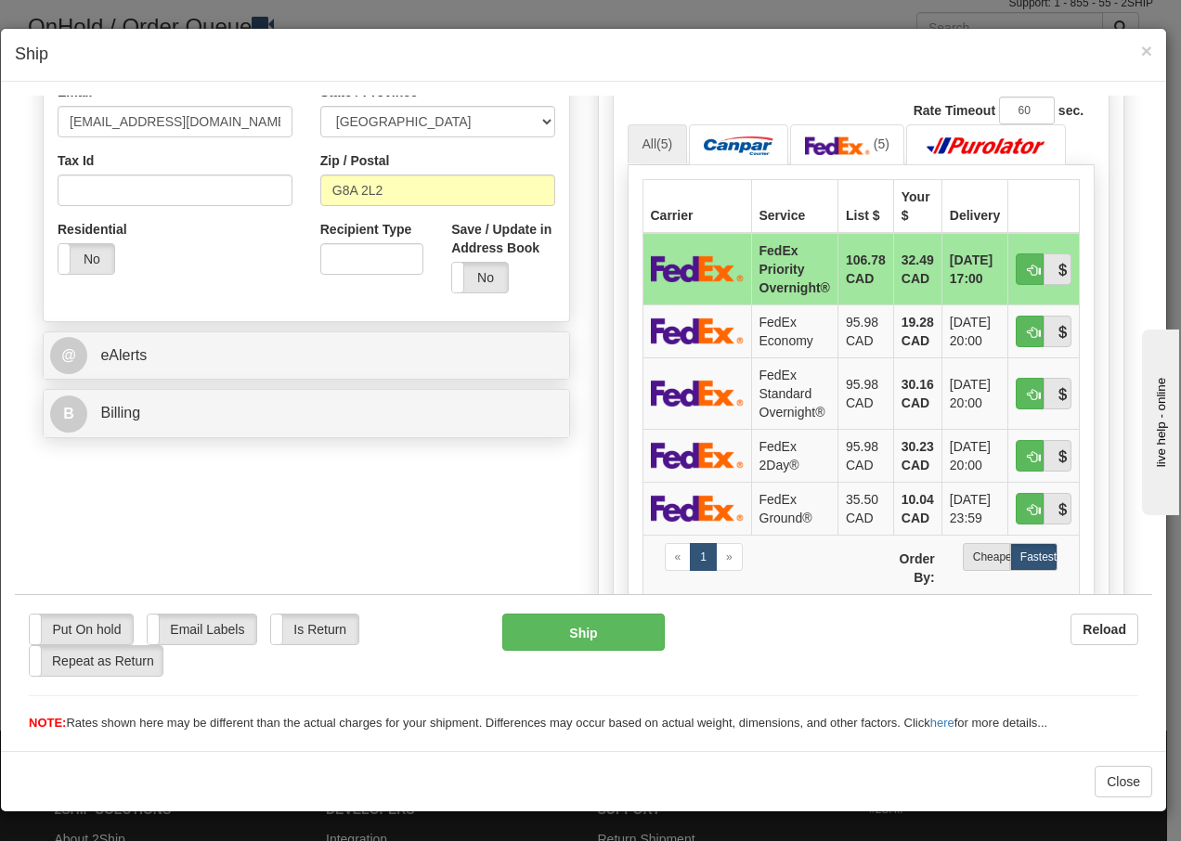
scroll to position [544, 0]
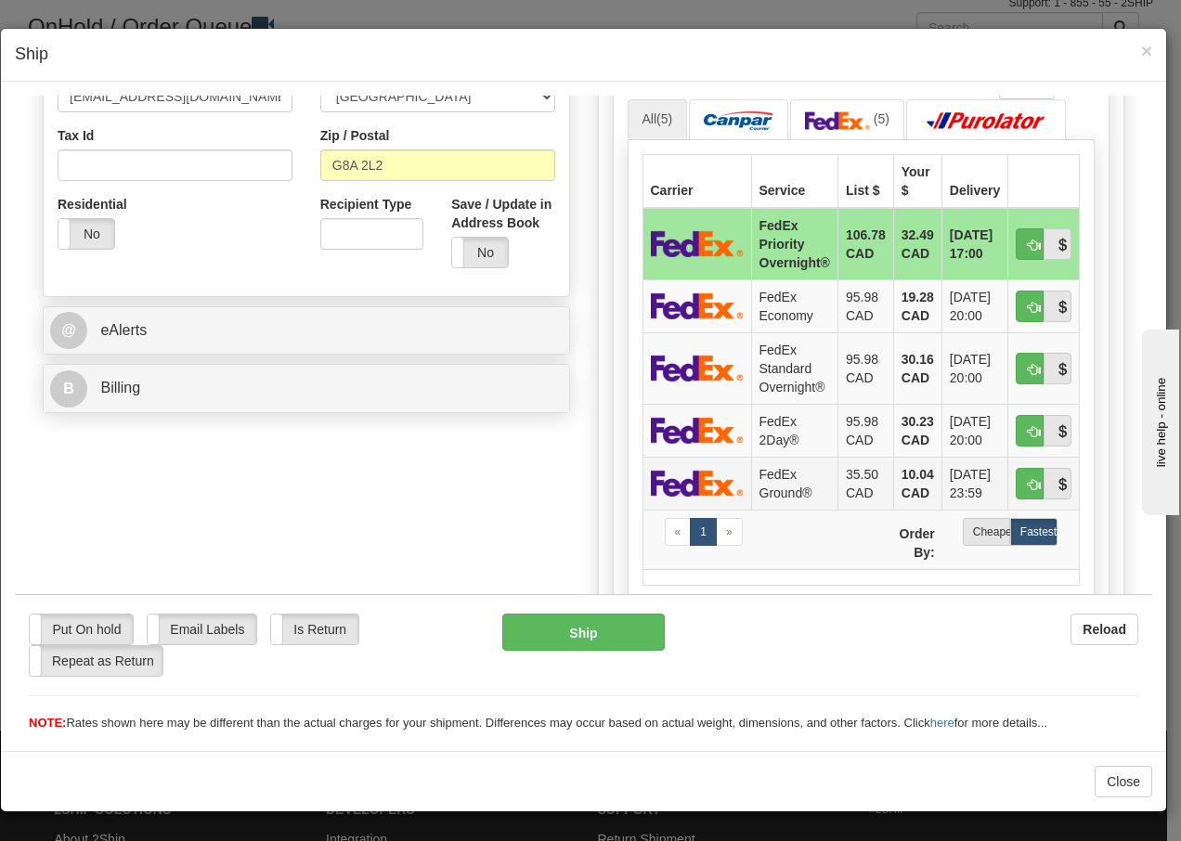
click at [787, 484] on td "FedEx Ground®" at bounding box center [794, 482] width 86 height 53
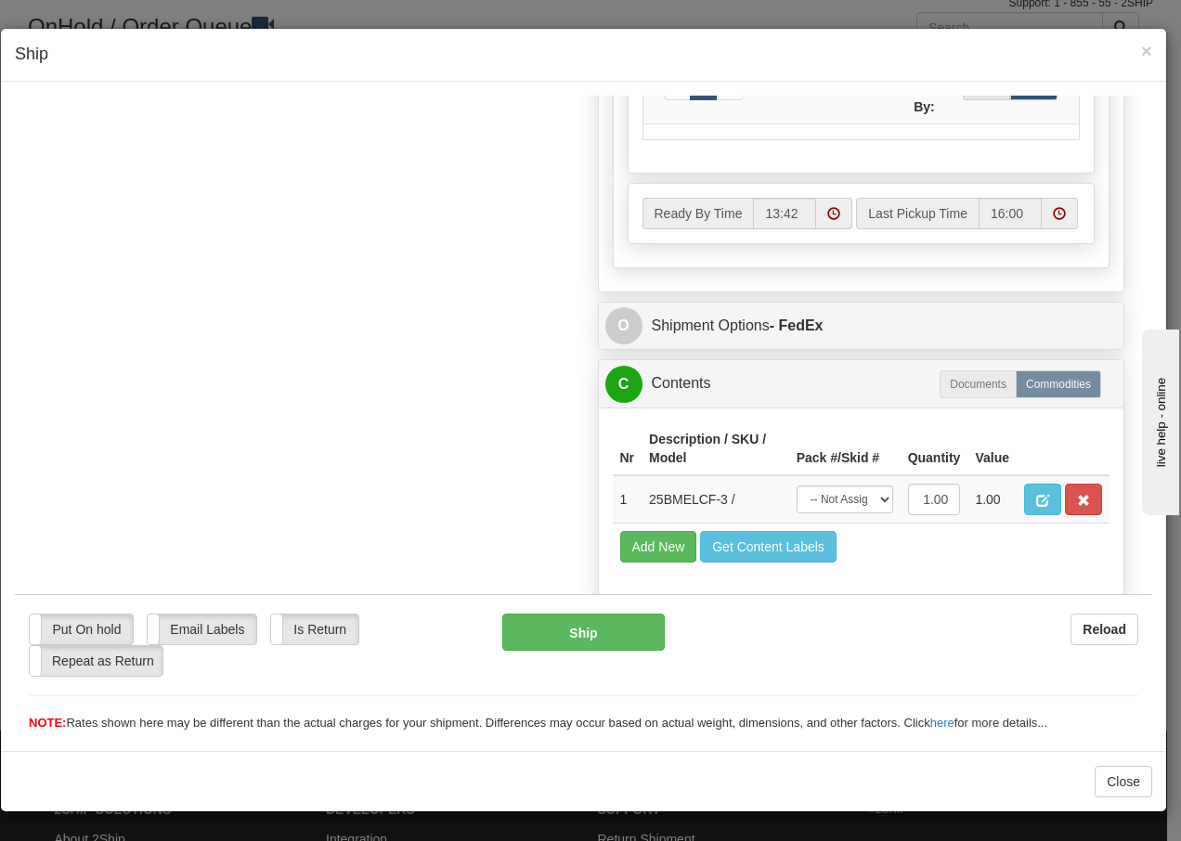
scroll to position [1054, 0]
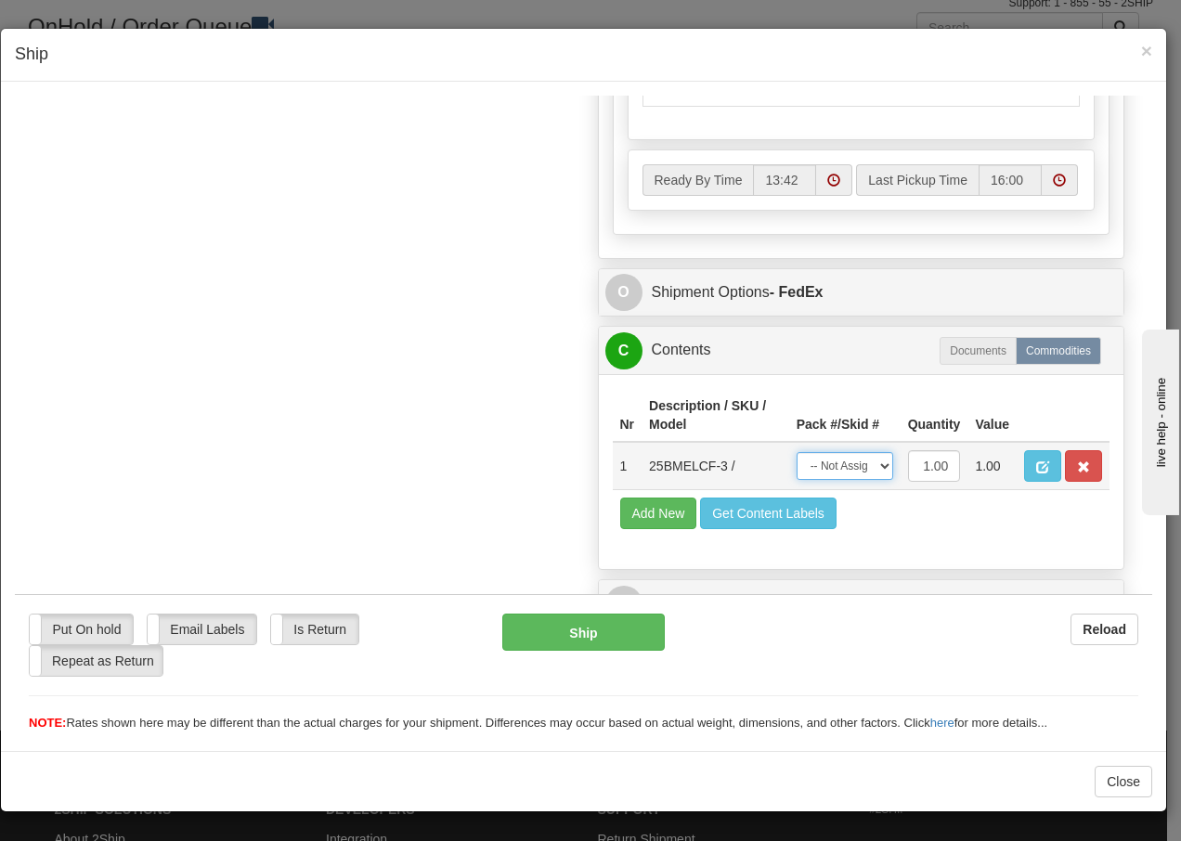
drag, startPoint x: 833, startPoint y: 471, endPoint x: 837, endPoint y: 481, distance: 10.4
click at [833, 471] on select "-- Not Assigned -- Package 1" at bounding box center [844, 465] width 97 height 28
select select "0"
click at [796, 451] on select "-- Not Assigned -- Package 1" at bounding box center [844, 465] width 97 height 28
click at [553, 624] on button "Ship" at bounding box center [582, 631] width 161 height 37
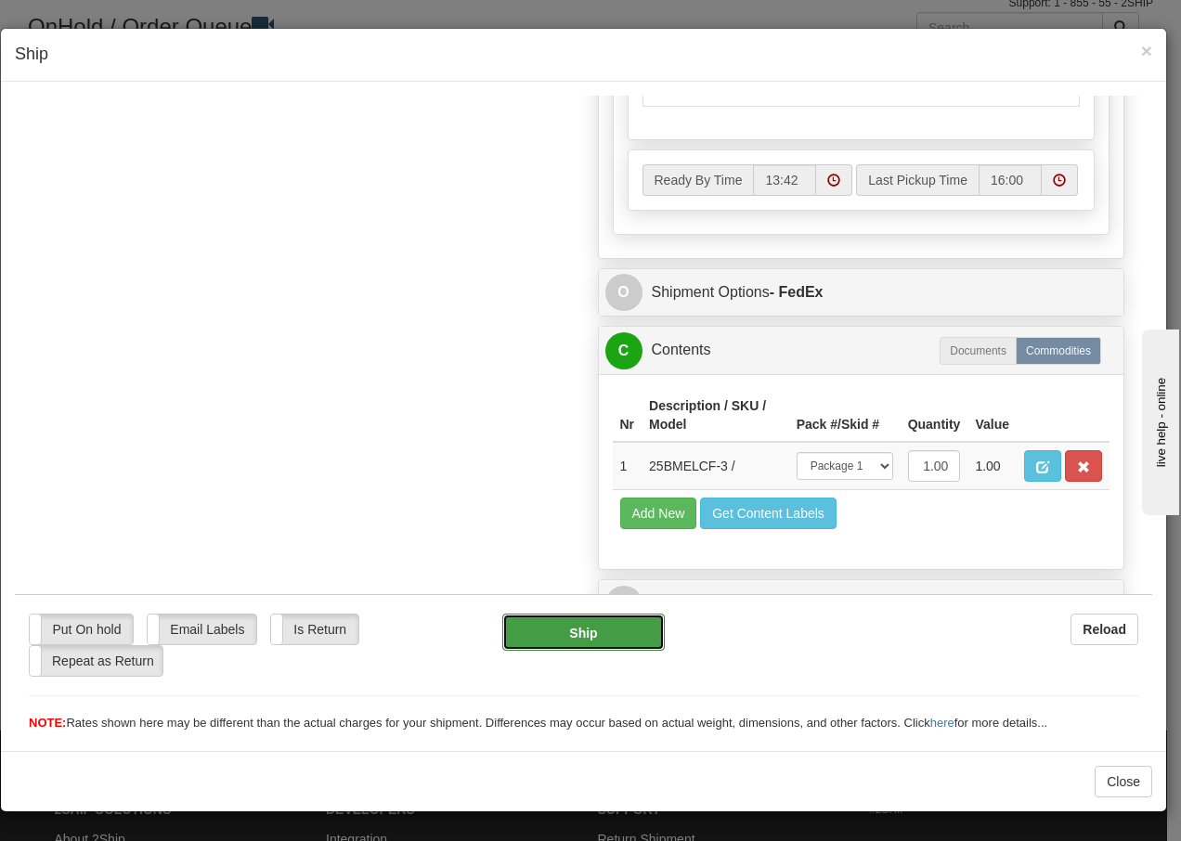
type input "92"
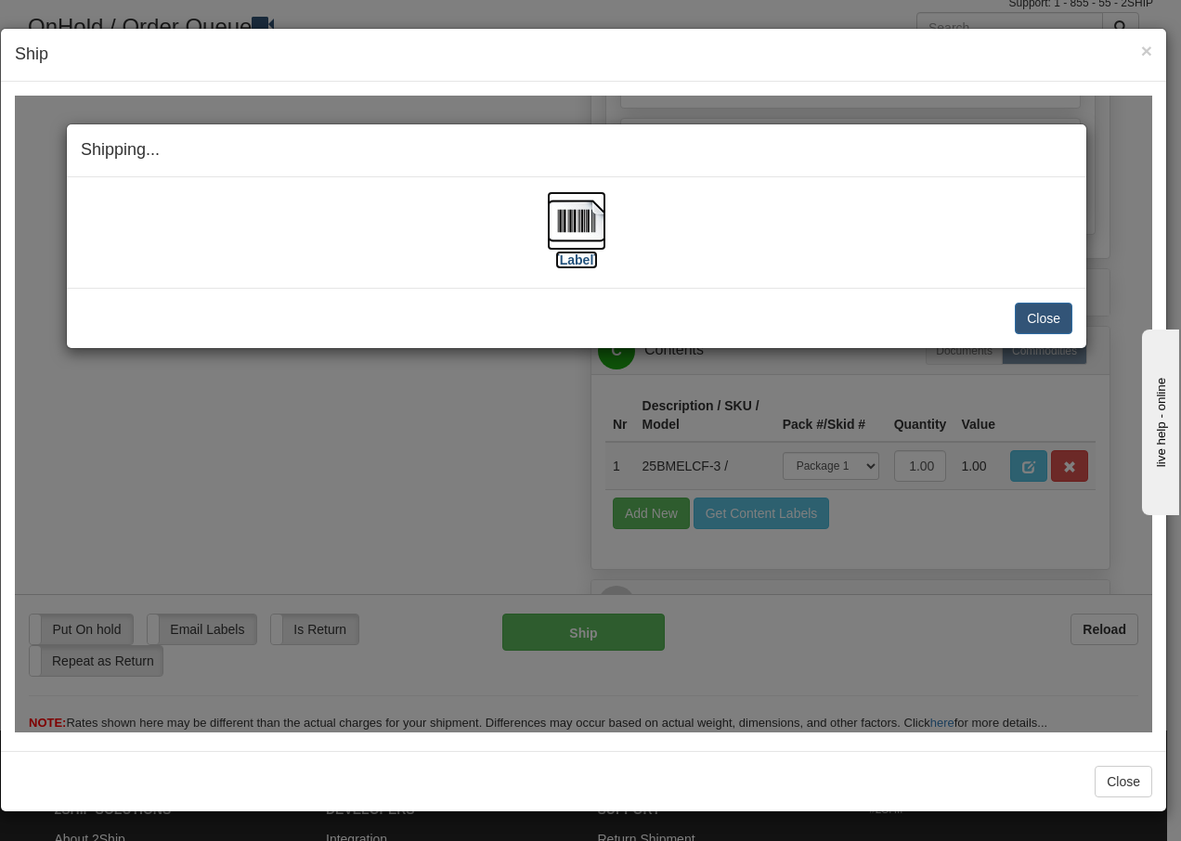
click at [578, 223] on img at bounding box center [576, 219] width 59 height 59
click at [1050, 322] on button "Close" at bounding box center [1043, 318] width 58 height 32
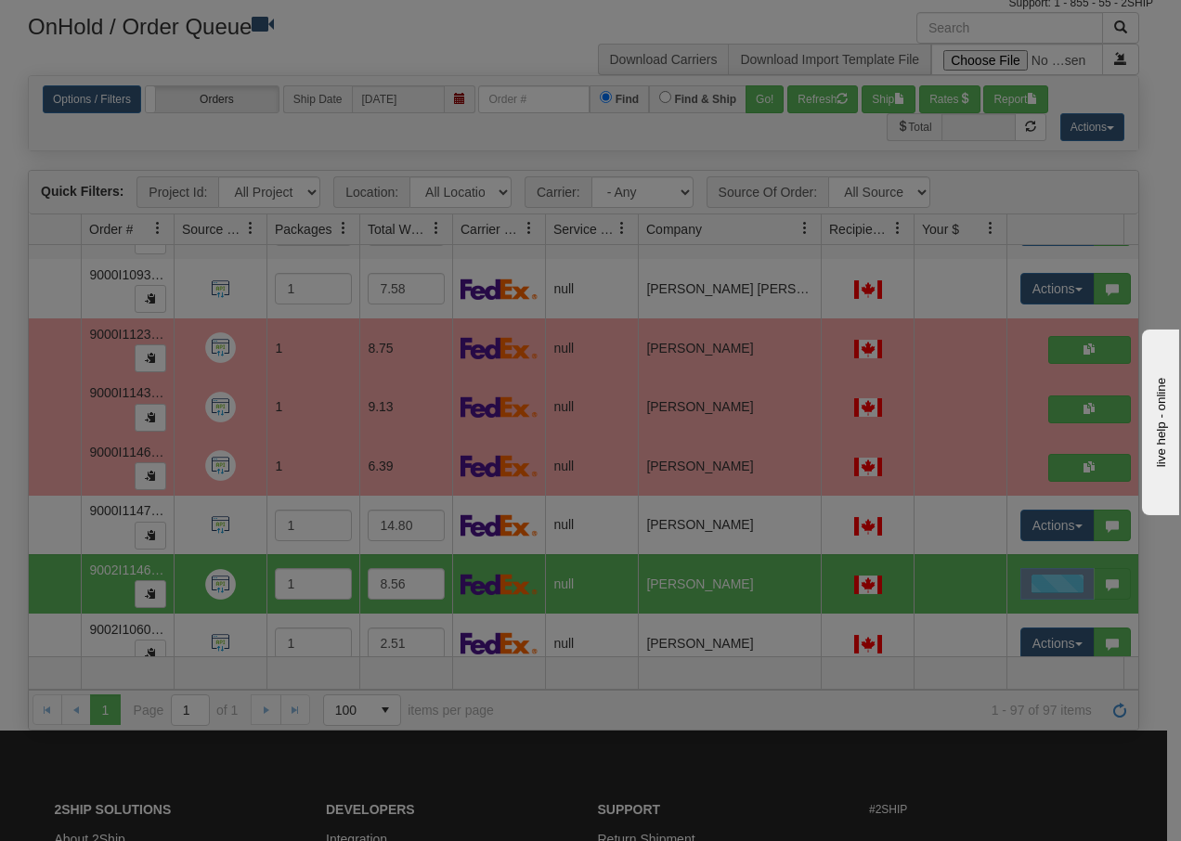
scroll to position [0, 0]
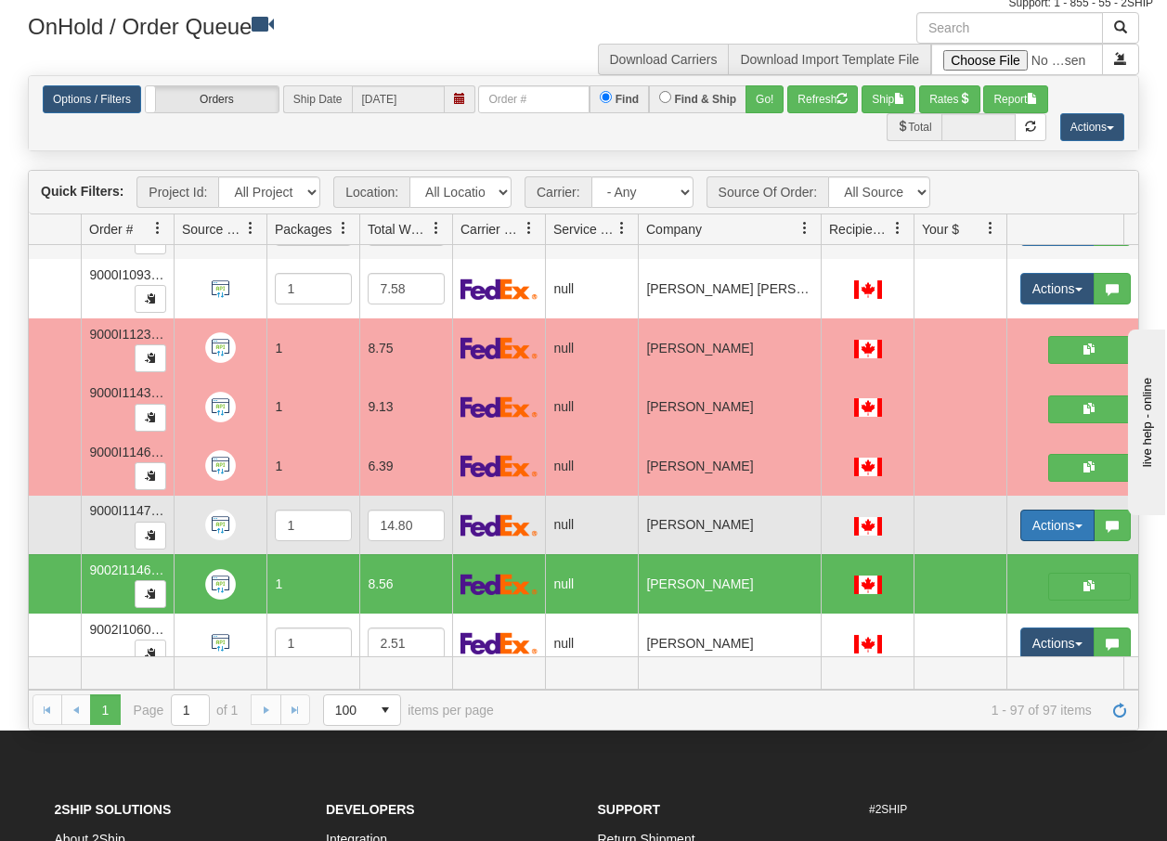
click at [1075, 526] on span "button" at bounding box center [1078, 526] width 7 height 4
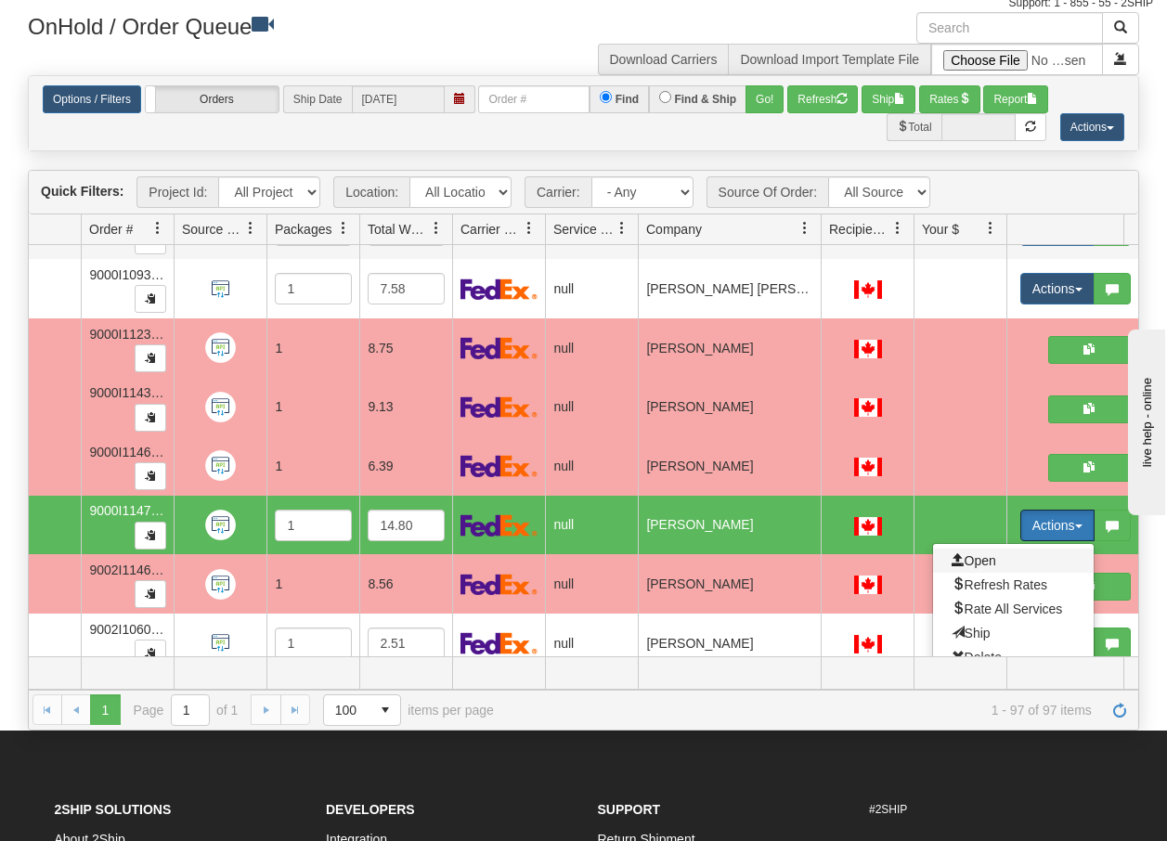
click at [975, 554] on span "Open" at bounding box center [973, 560] width 45 height 15
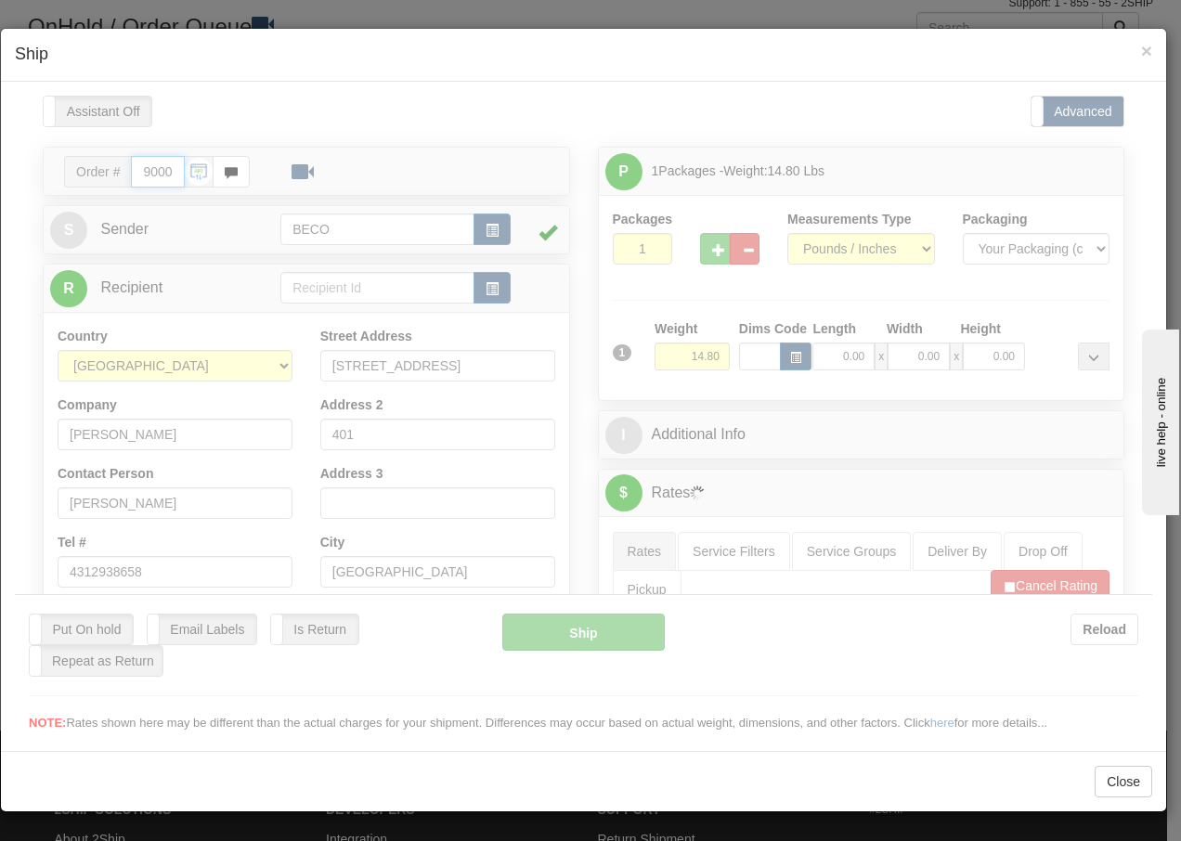
type input "13:43"
type input "16:00"
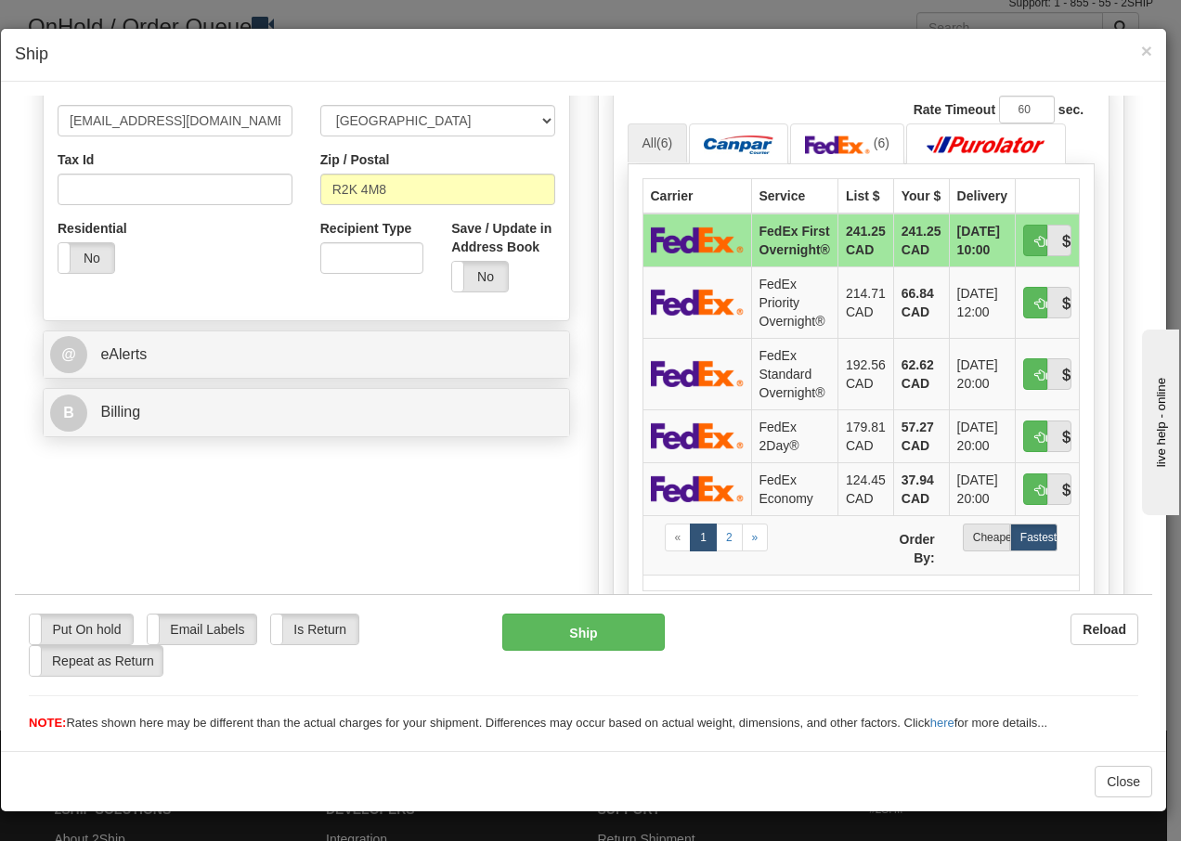
scroll to position [532, 0]
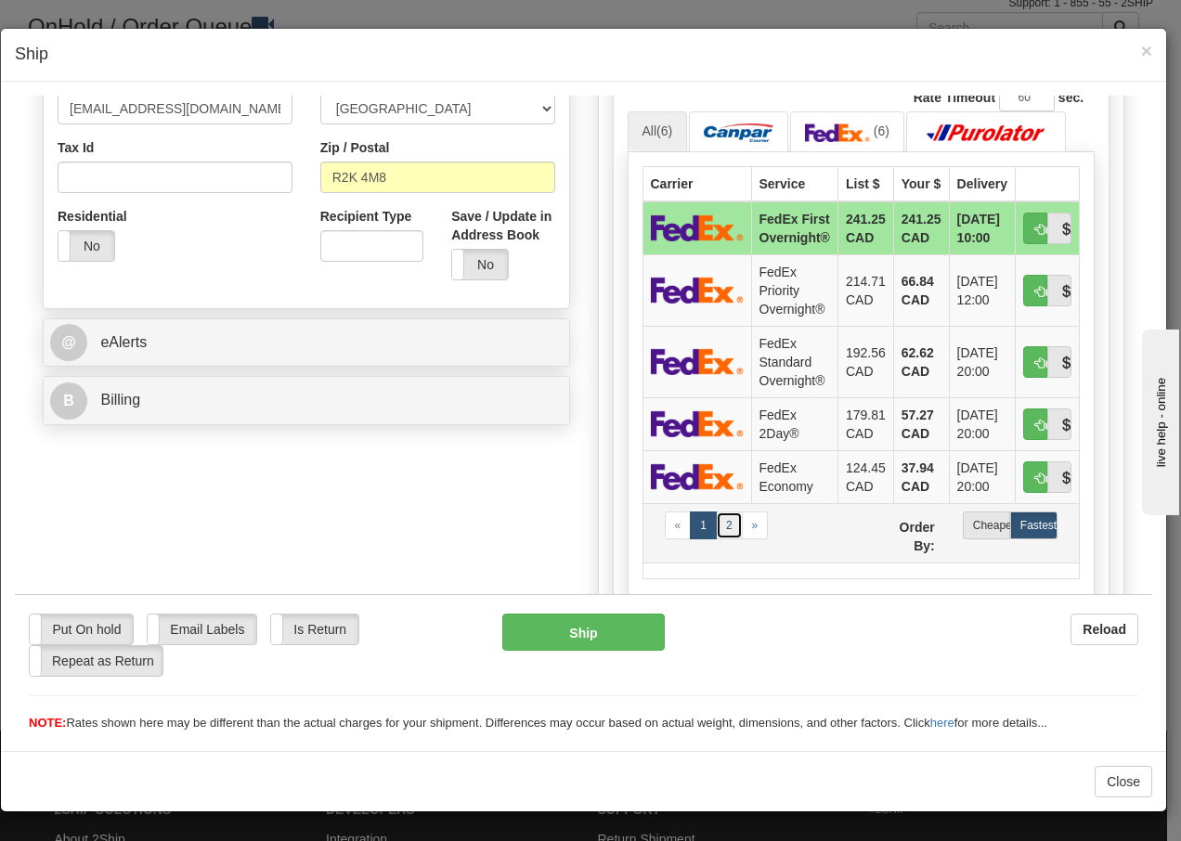
click at [719, 523] on link "2" at bounding box center [729, 524] width 27 height 28
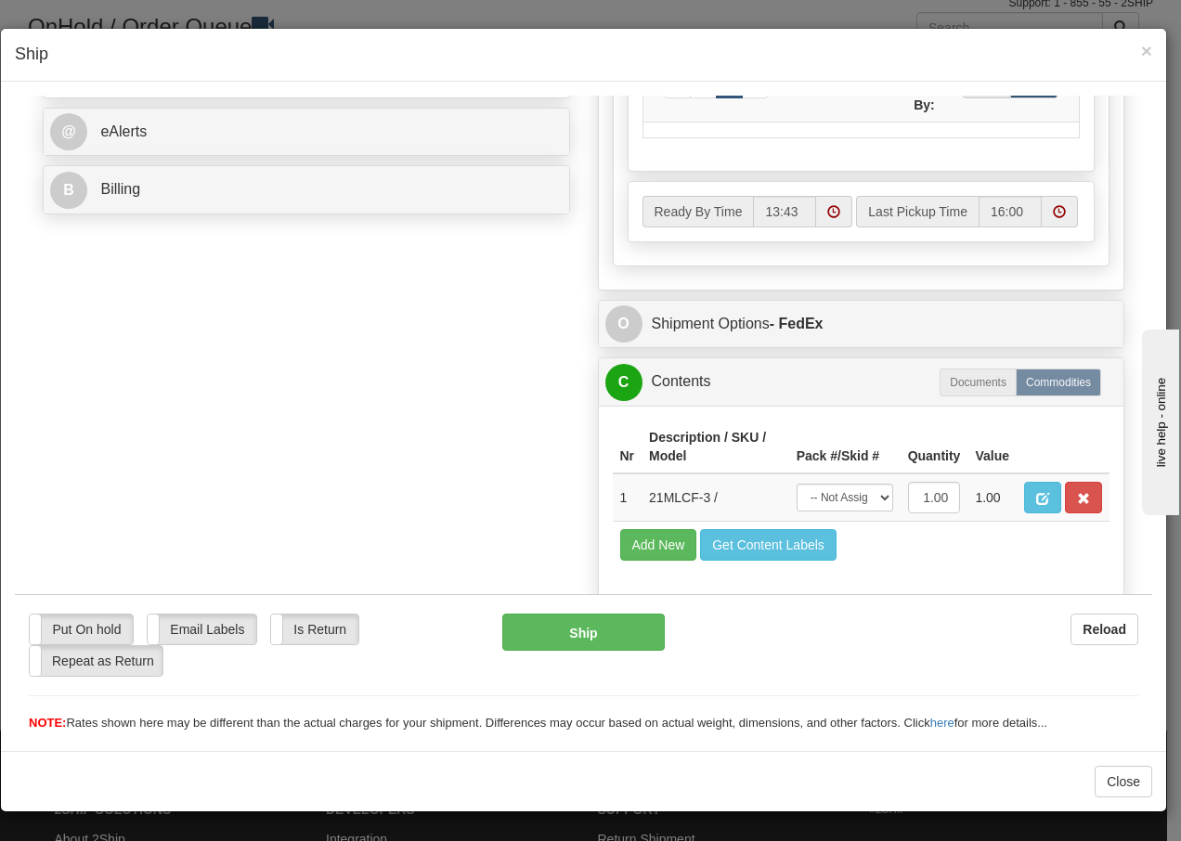
scroll to position [806, 0]
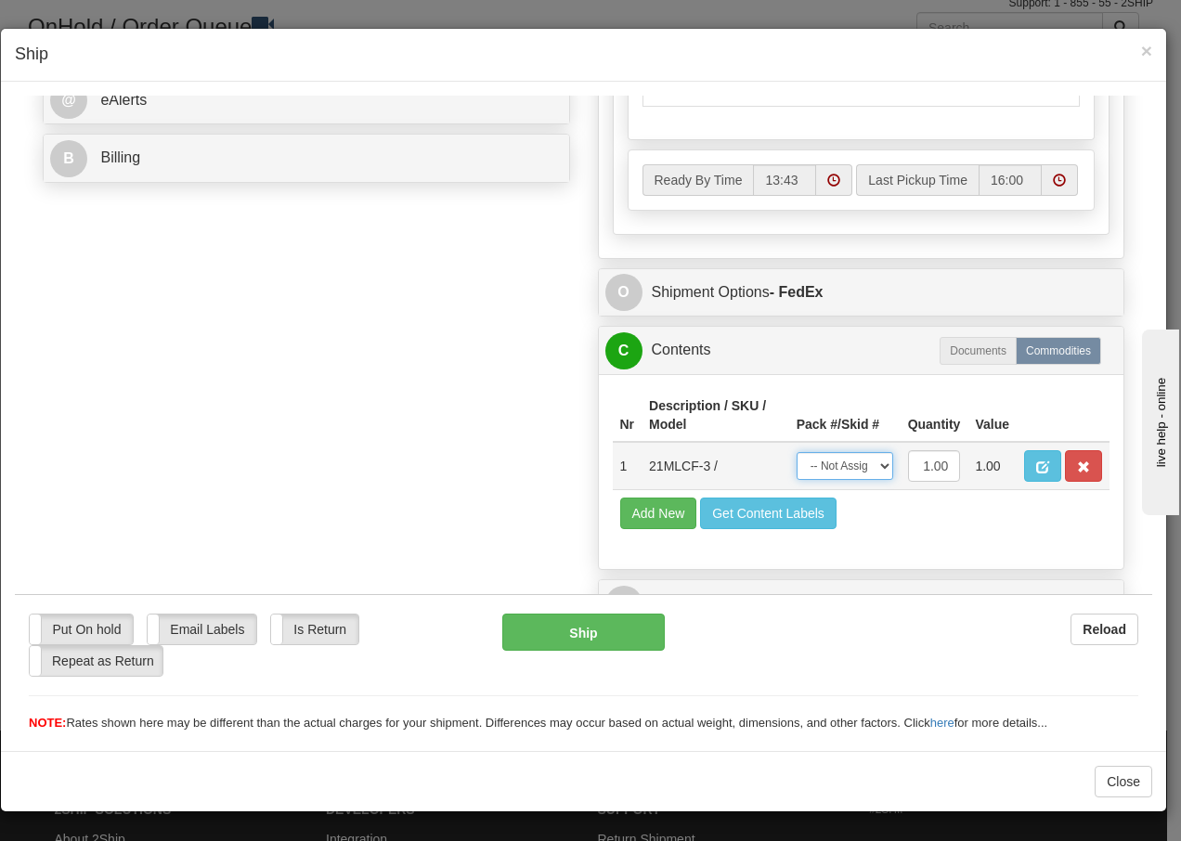
click at [871, 472] on select "-- Not Assigned -- Package 1" at bounding box center [844, 465] width 97 height 28
select select "0"
click at [796, 451] on select "-- Not Assigned -- Package 1" at bounding box center [844, 465] width 97 height 28
click at [568, 640] on button "Ship" at bounding box center [582, 631] width 161 height 37
type input "92"
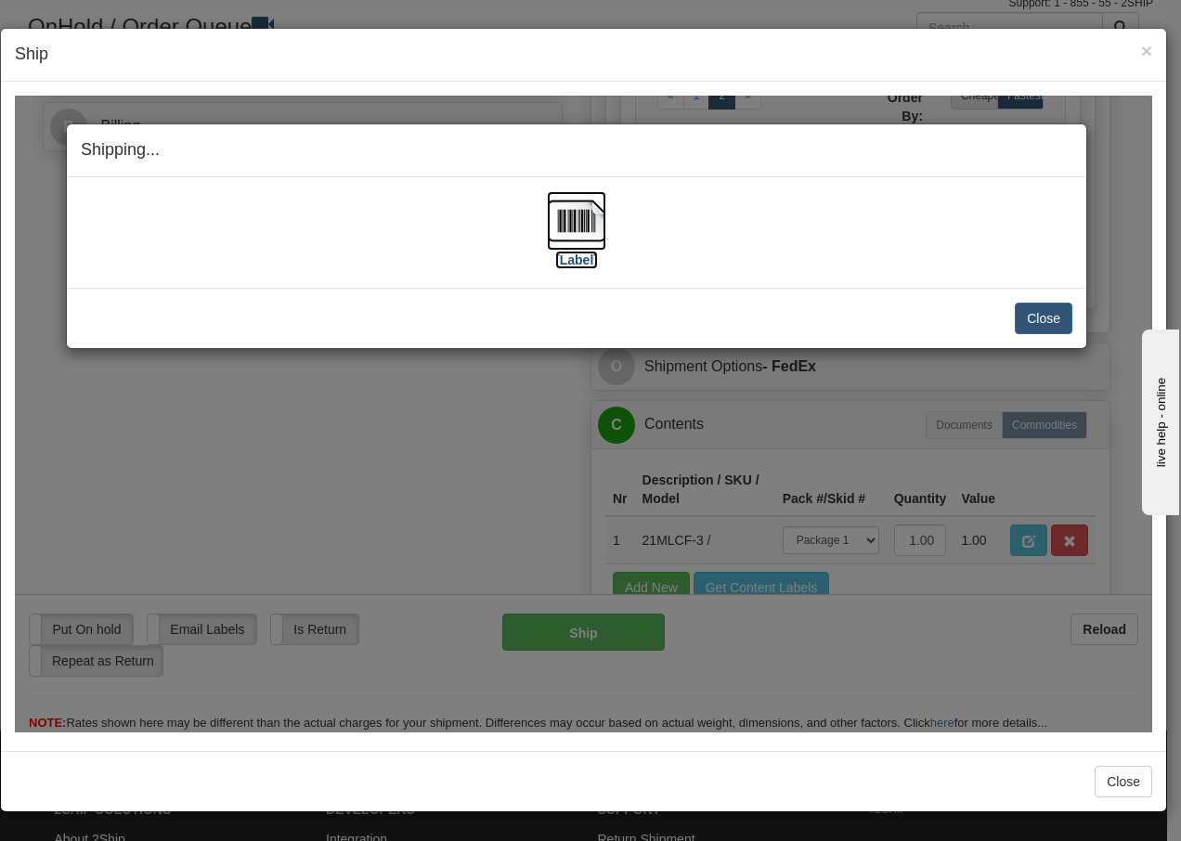
click at [578, 221] on img at bounding box center [576, 219] width 59 height 59
click at [1063, 316] on button "Close" at bounding box center [1043, 318] width 58 height 32
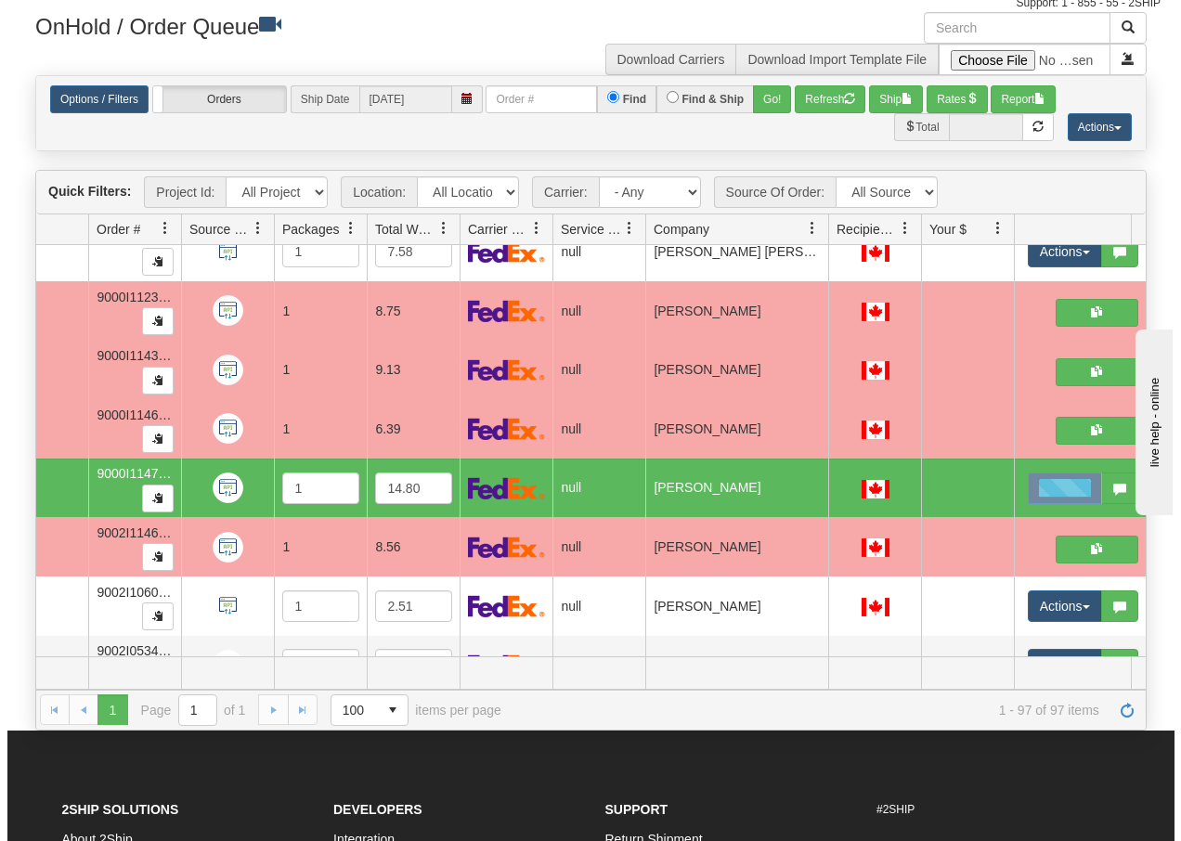
scroll to position [5328, 109]
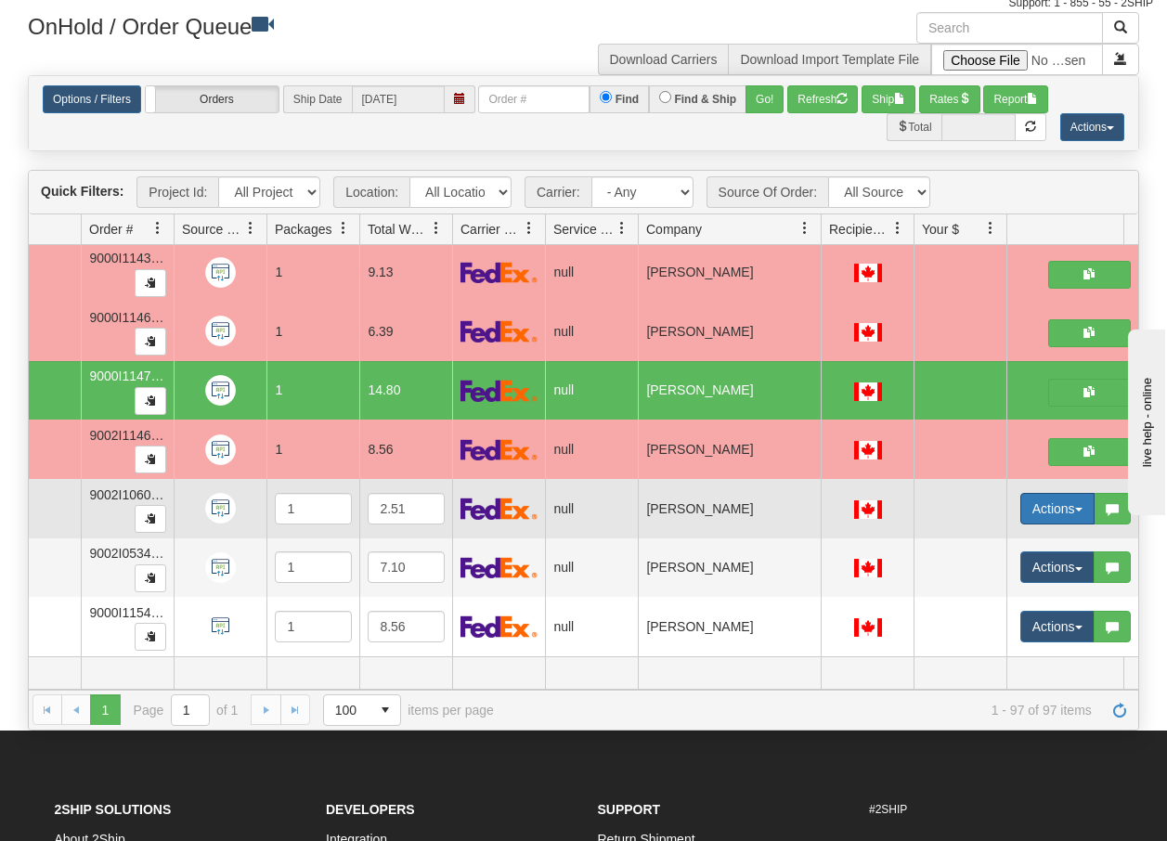
click at [1078, 508] on span "button" at bounding box center [1078, 510] width 7 height 4
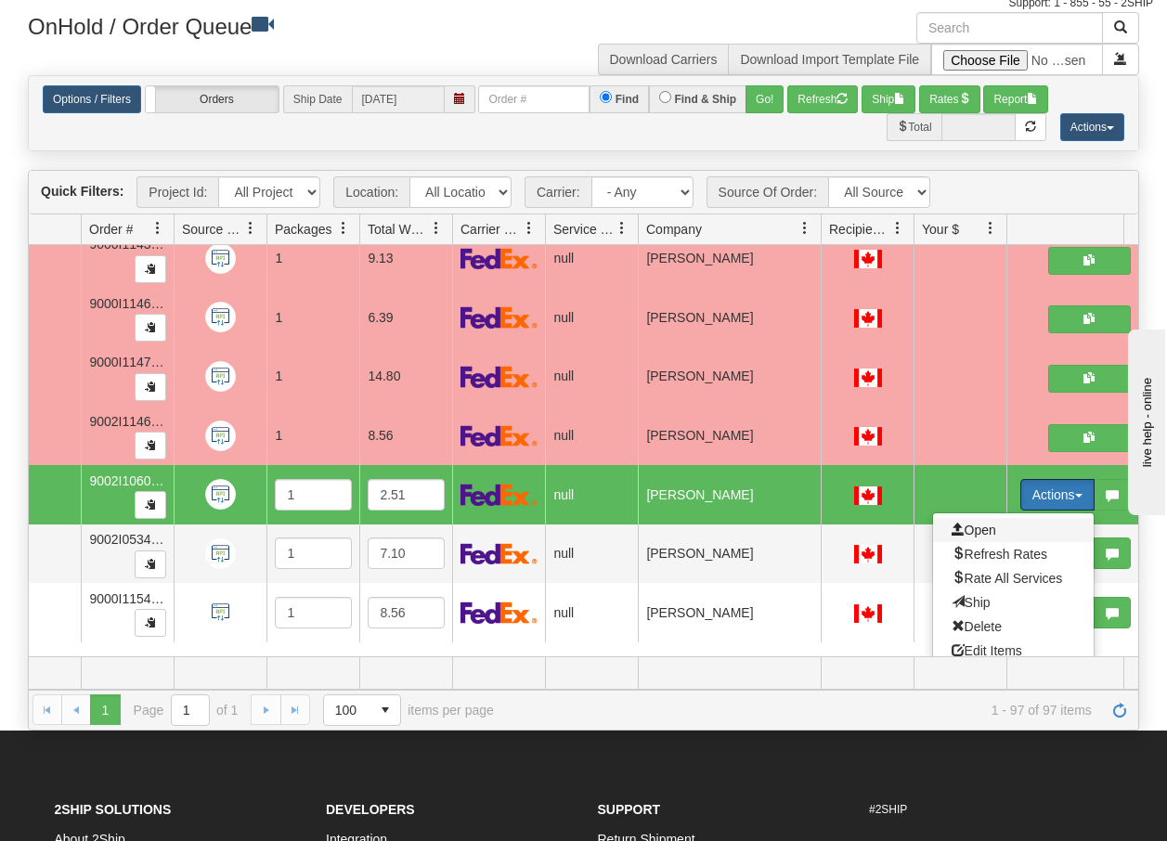
click at [975, 528] on span "Open" at bounding box center [973, 530] width 45 height 15
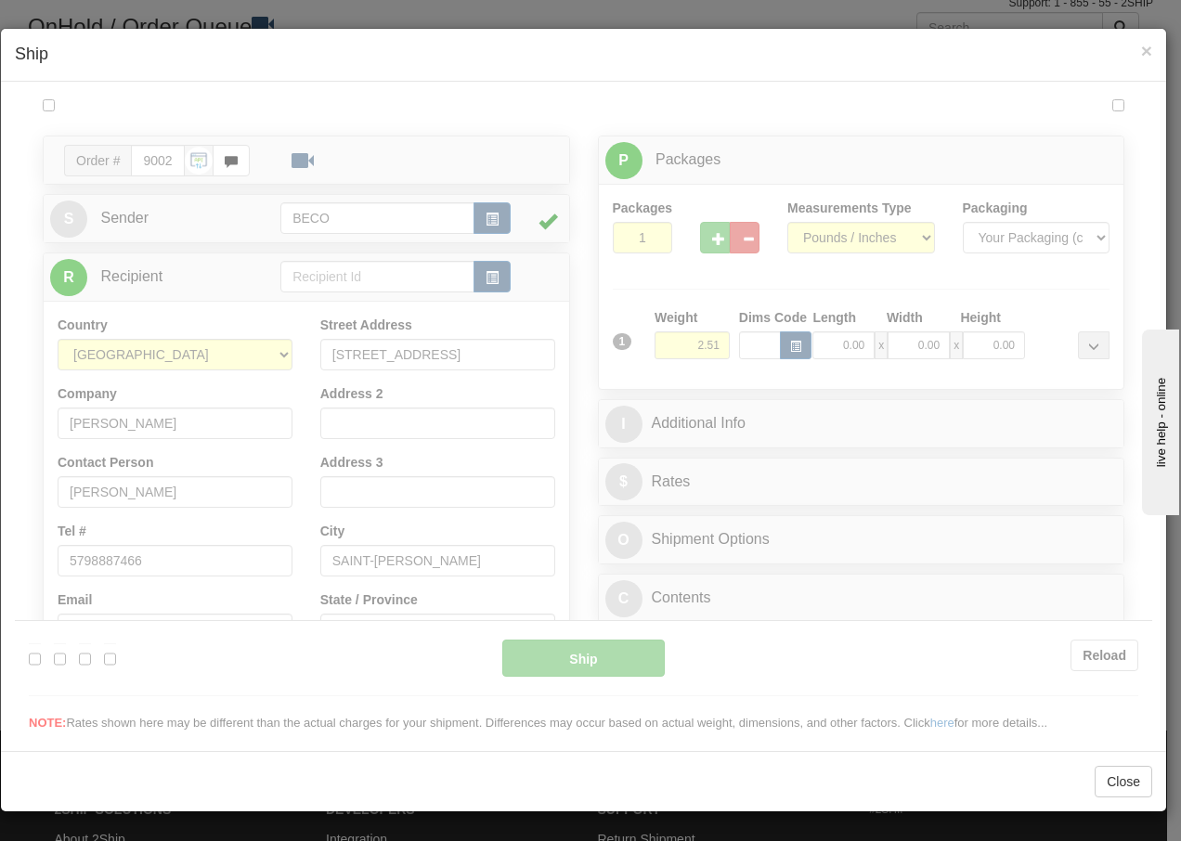
scroll to position [0, 0]
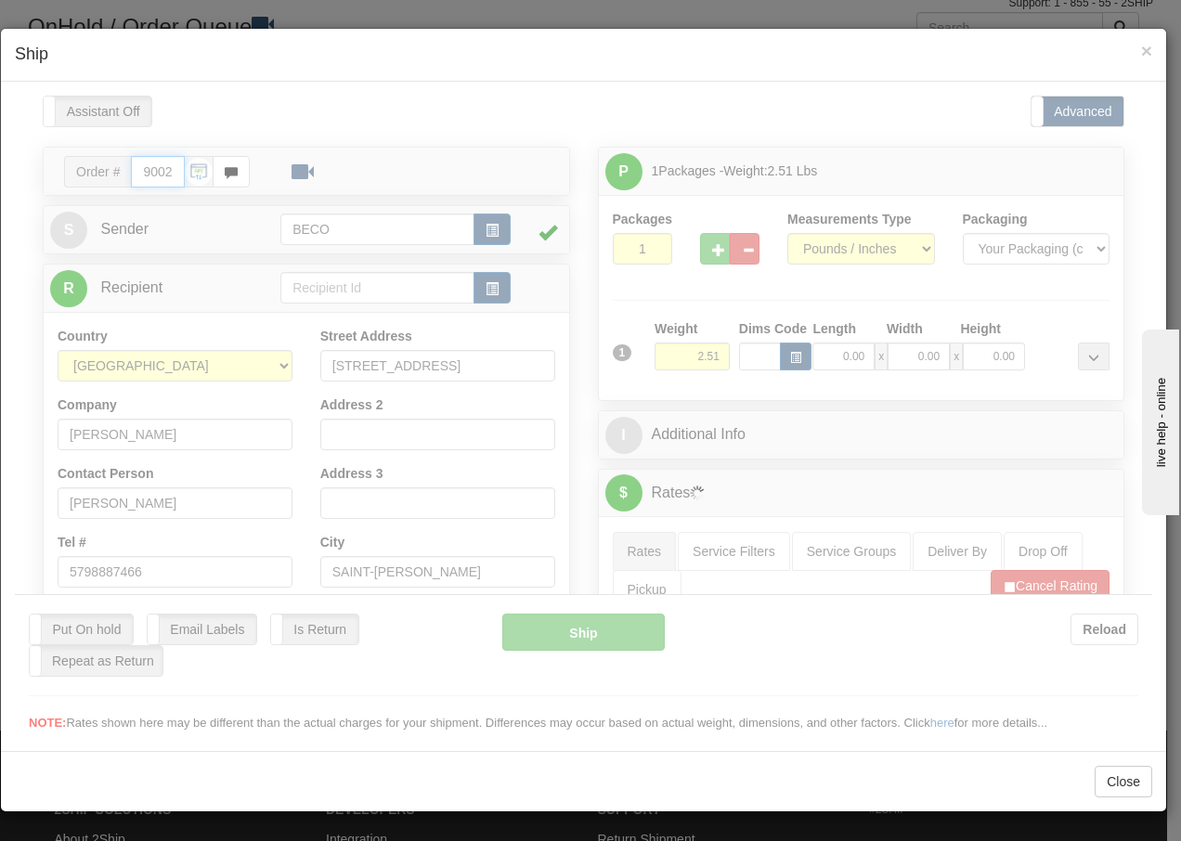
type input "13:44"
type input "16:00"
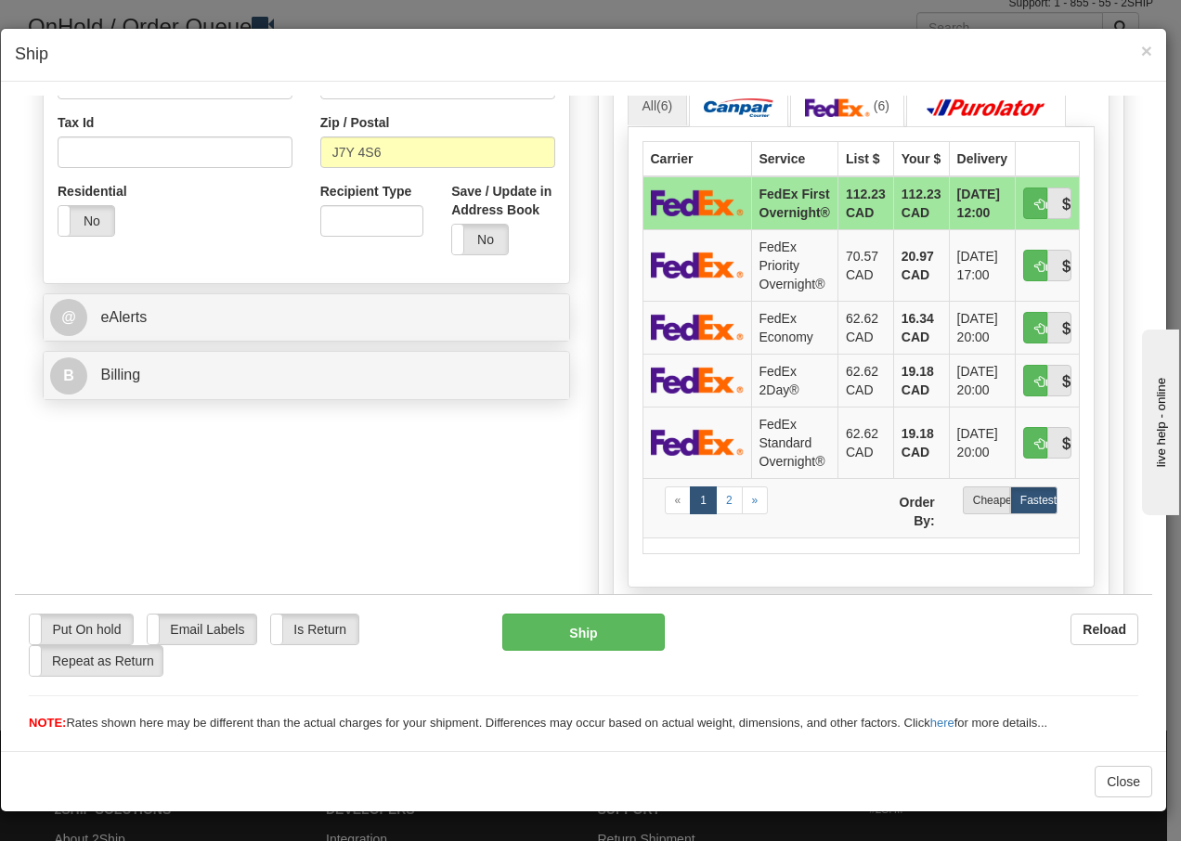
scroll to position [594, 0]
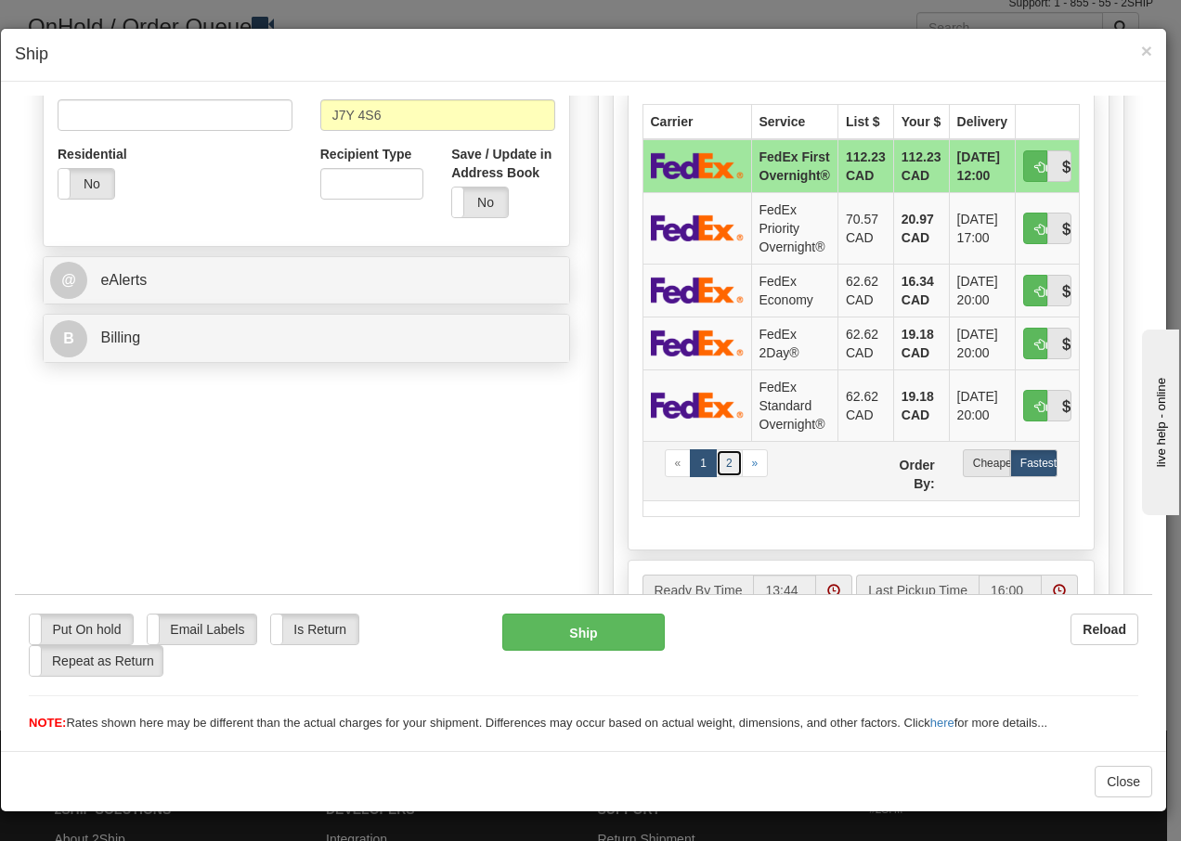
click at [719, 476] on link "2" at bounding box center [729, 462] width 27 height 28
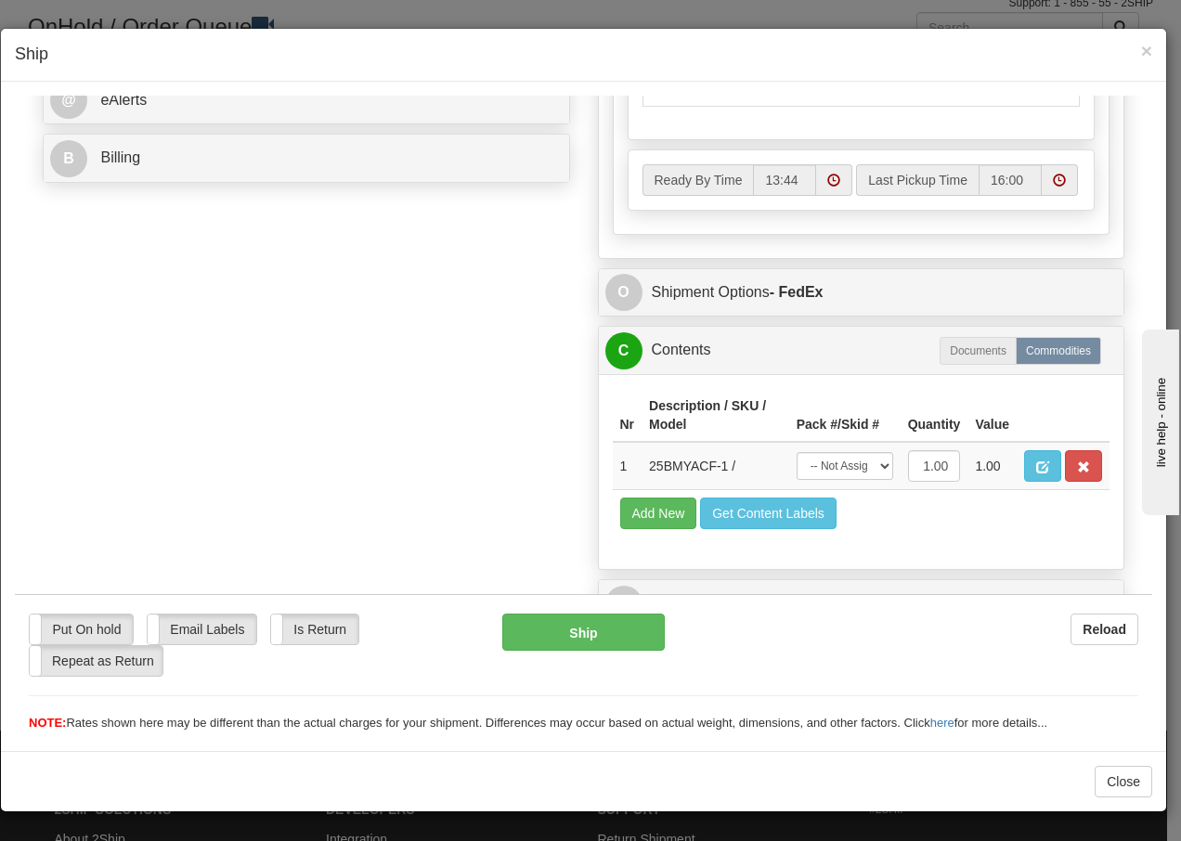
scroll to position [806, 0]
click at [850, 467] on select "-- Not Assigned -- Package 1" at bounding box center [844, 465] width 97 height 28
select select "0"
click at [796, 451] on select "-- Not Assigned -- Package 1" at bounding box center [844, 465] width 97 height 28
click at [560, 640] on button "Ship" at bounding box center [582, 631] width 161 height 37
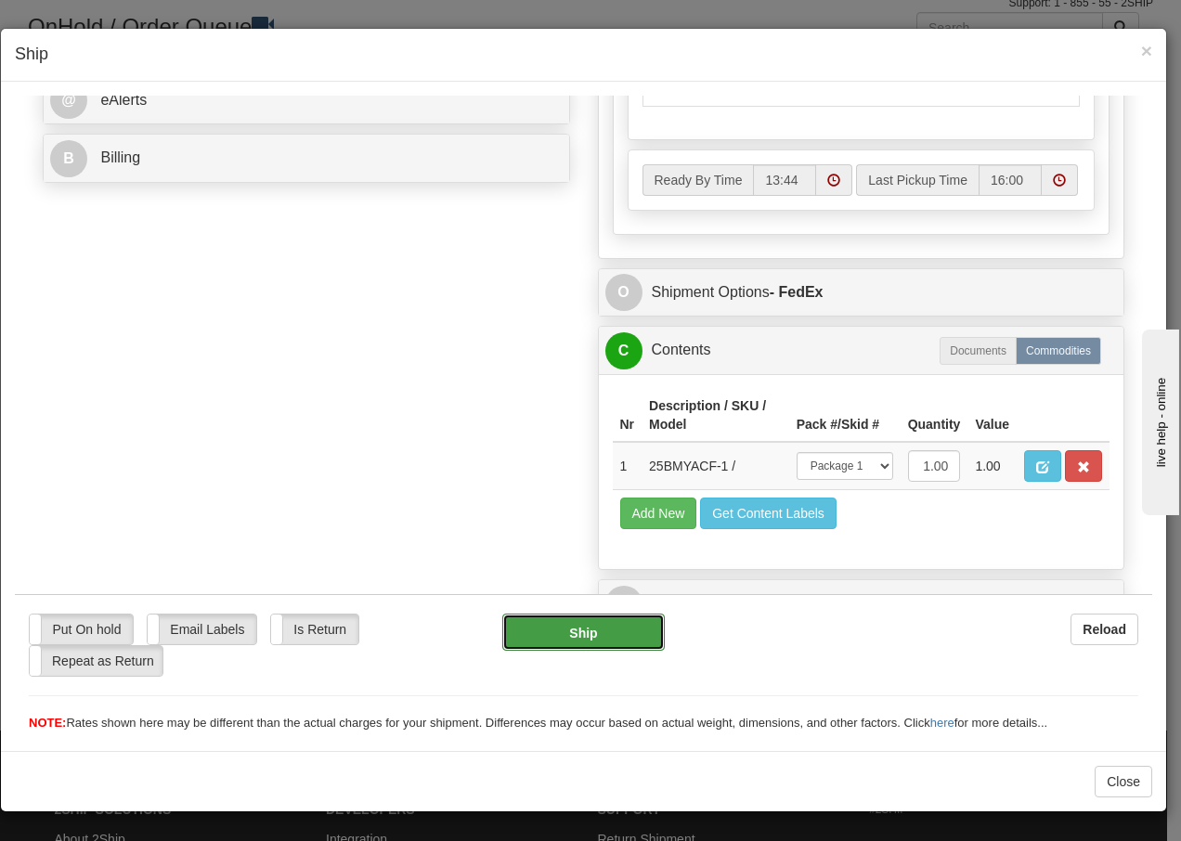
type input "92"
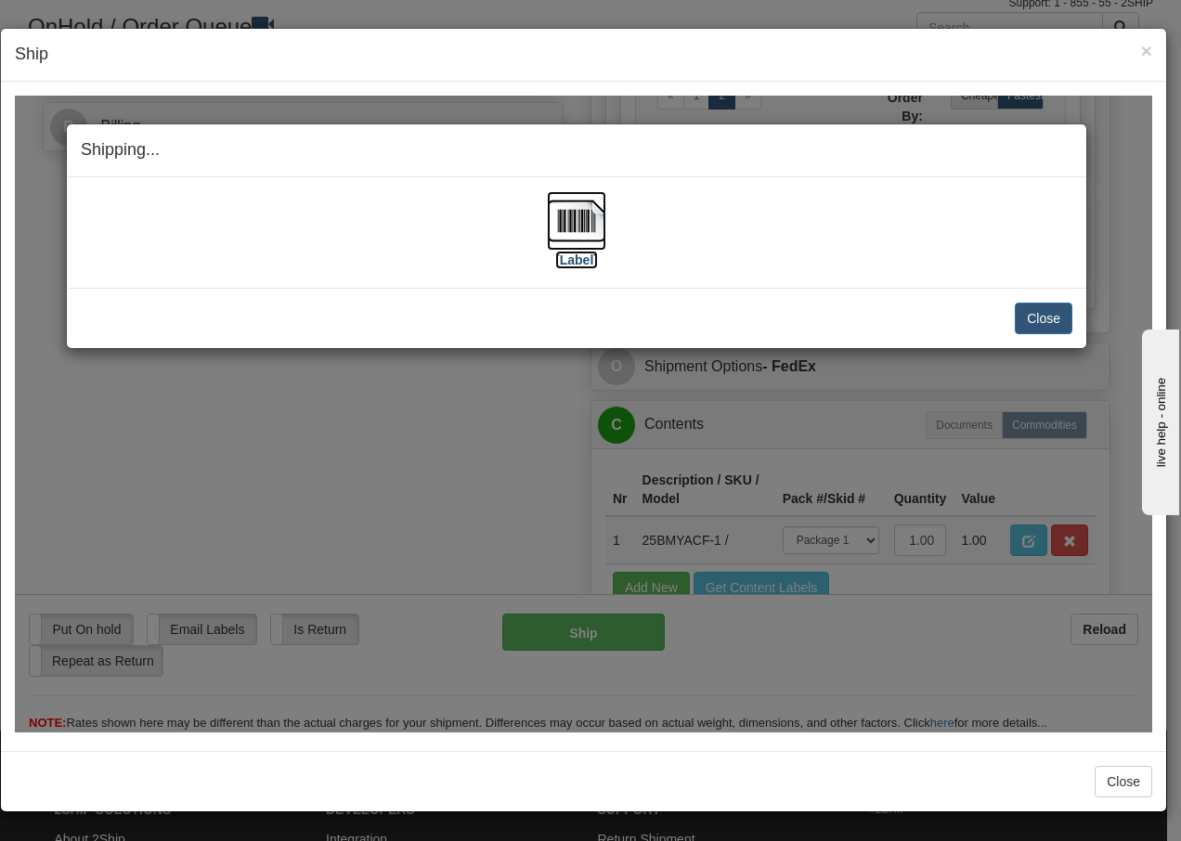
click at [582, 229] on img at bounding box center [576, 219] width 59 height 59
click at [1023, 321] on button "Close" at bounding box center [1043, 318] width 58 height 32
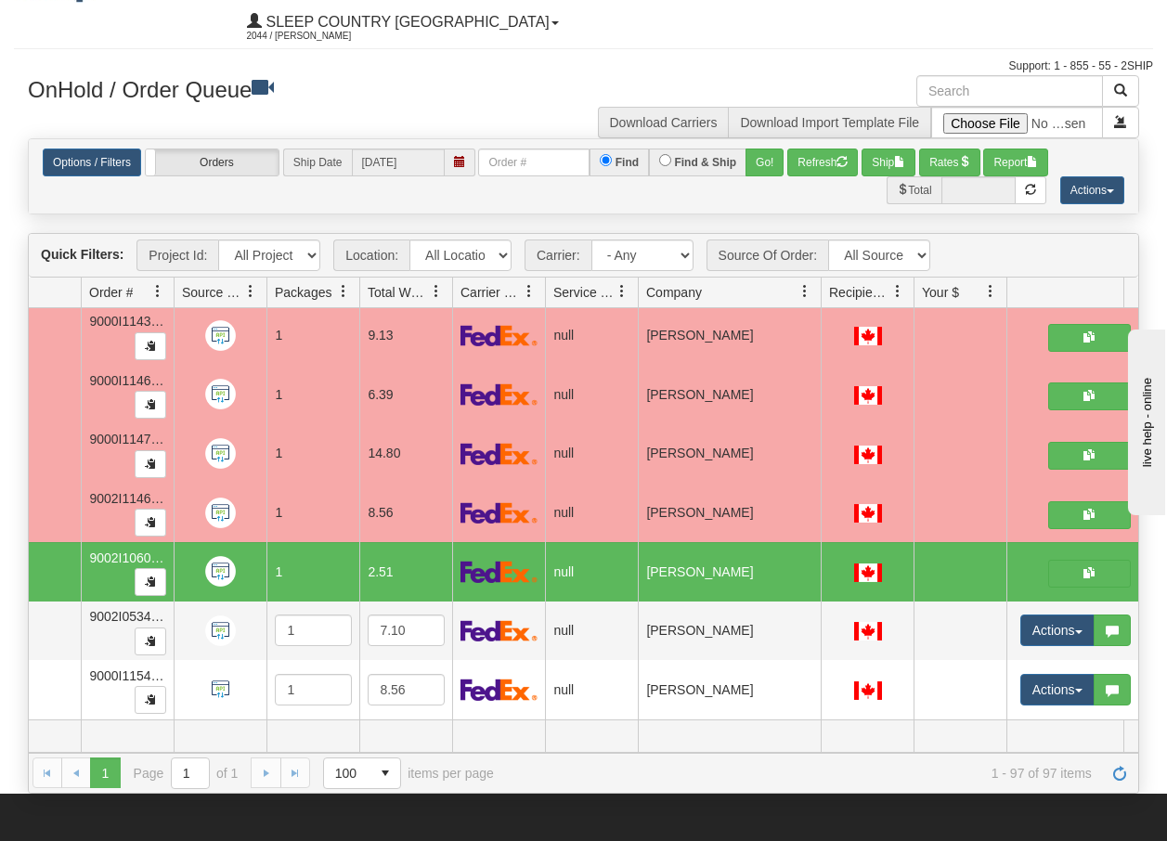
scroll to position [0, 0]
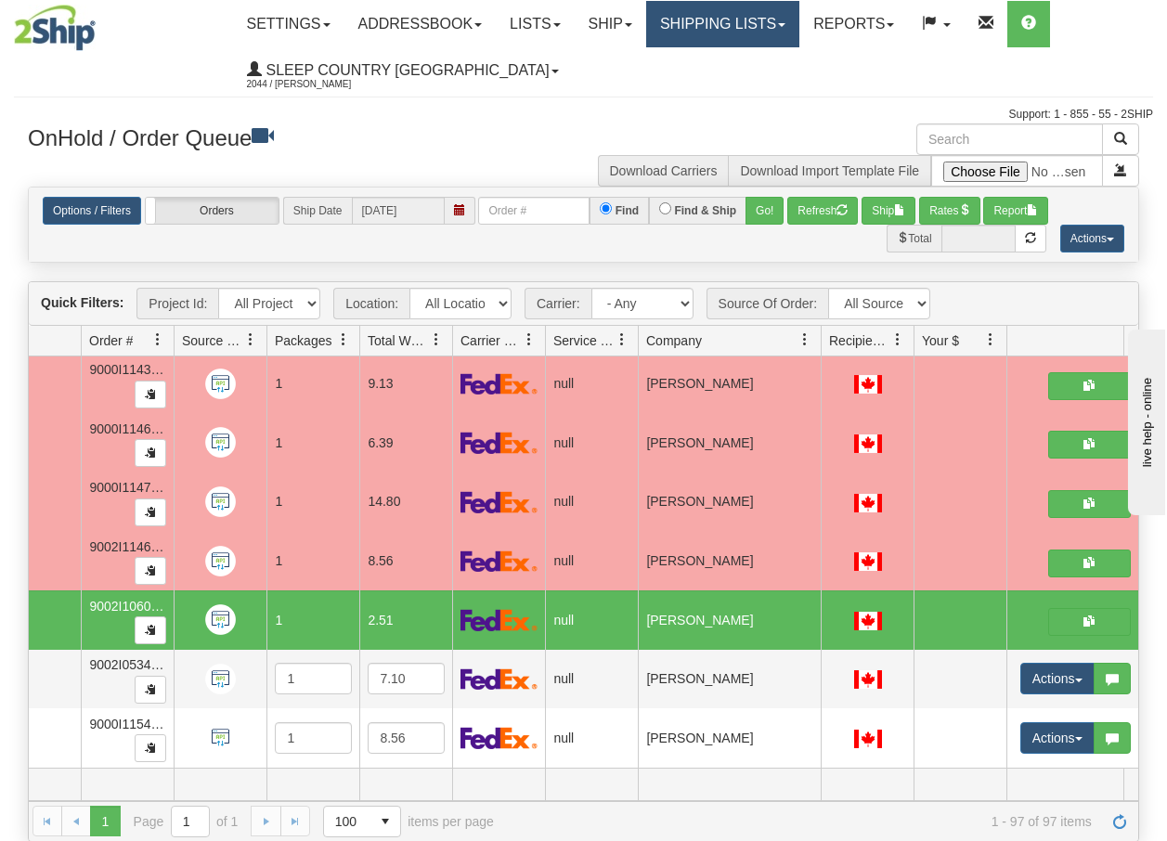
click at [739, 21] on link "Shipping lists" at bounding box center [722, 24] width 153 height 46
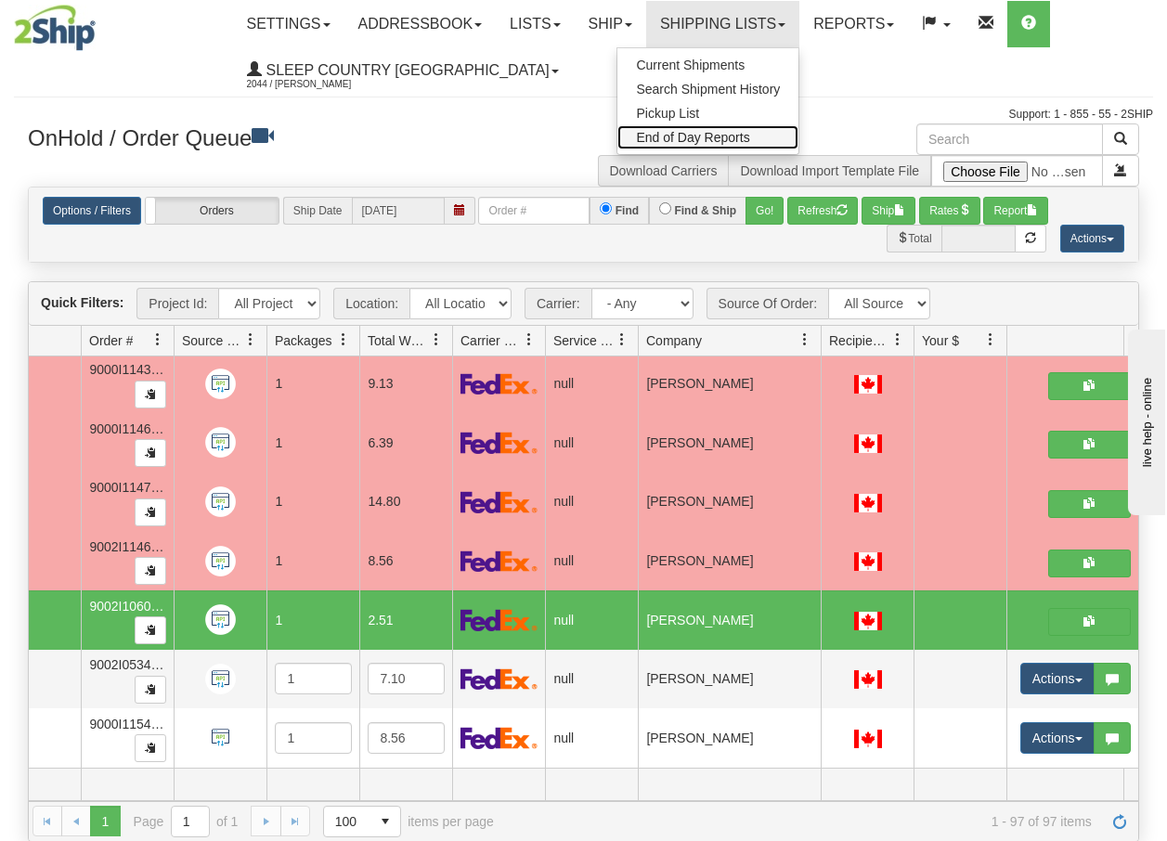
click at [707, 136] on span "End of Day Reports" at bounding box center [692, 137] width 113 height 15
